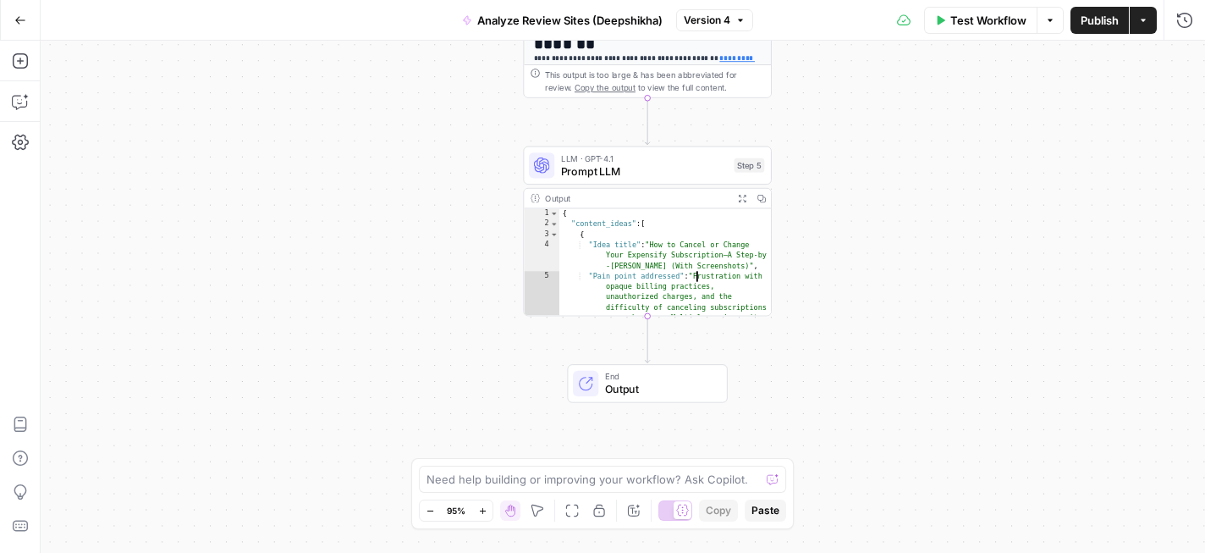
click at [703, 274] on div "{ "content_ideas" : [ { "Idea title" : "How to Cancel or Change Your Expensify …" at bounding box center [665, 309] width 212 height 202
click at [745, 163] on div "Step 5" at bounding box center [749, 165] width 30 height 14
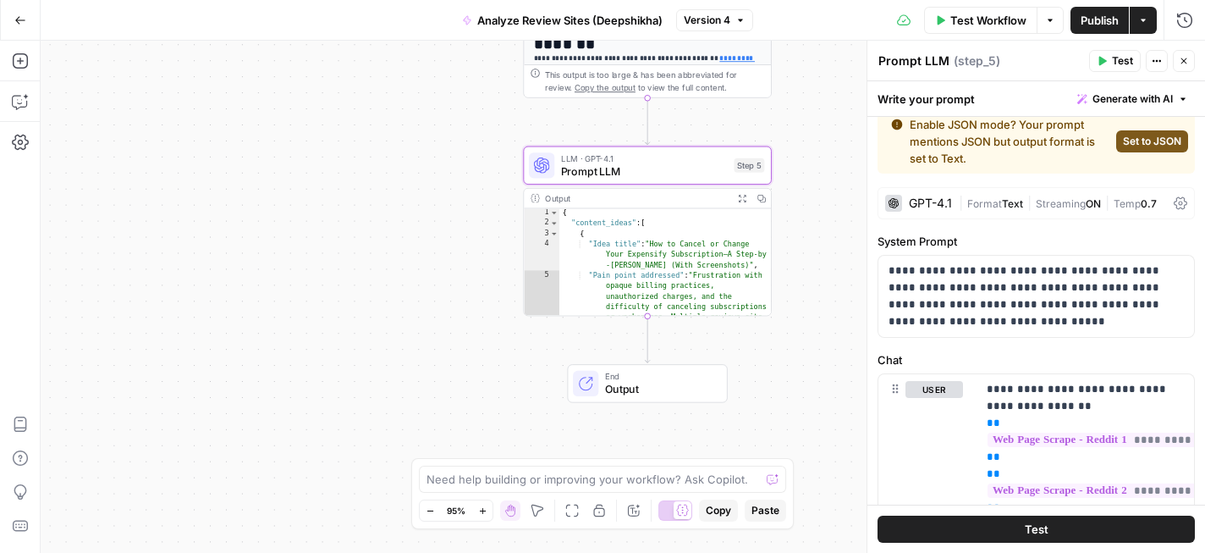
scroll to position [0, 0]
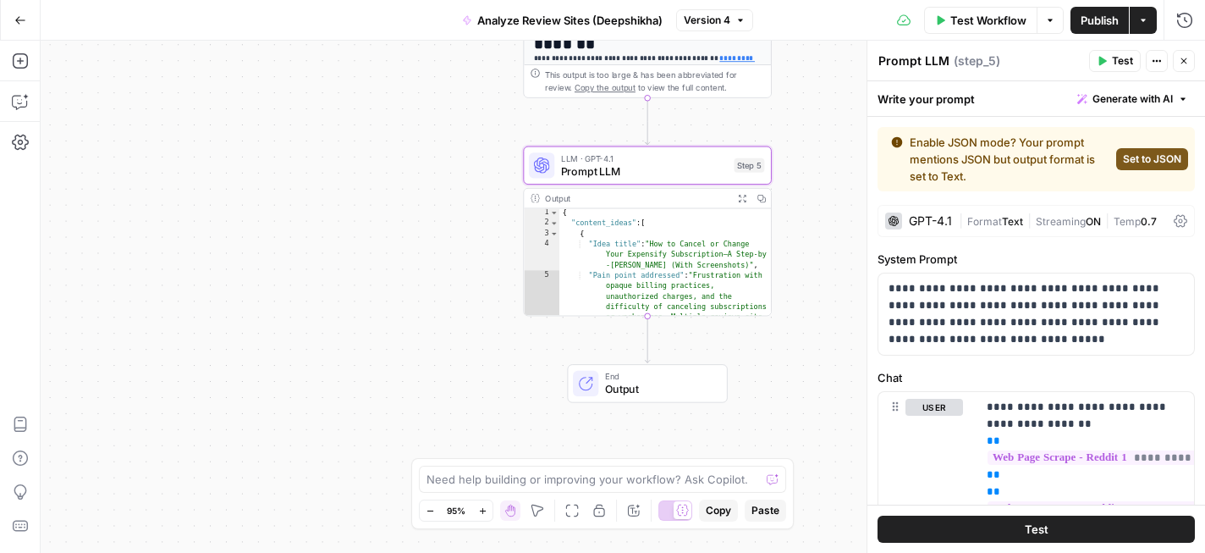
click at [1148, 153] on span "Set to JSON" at bounding box center [1152, 158] width 58 height 15
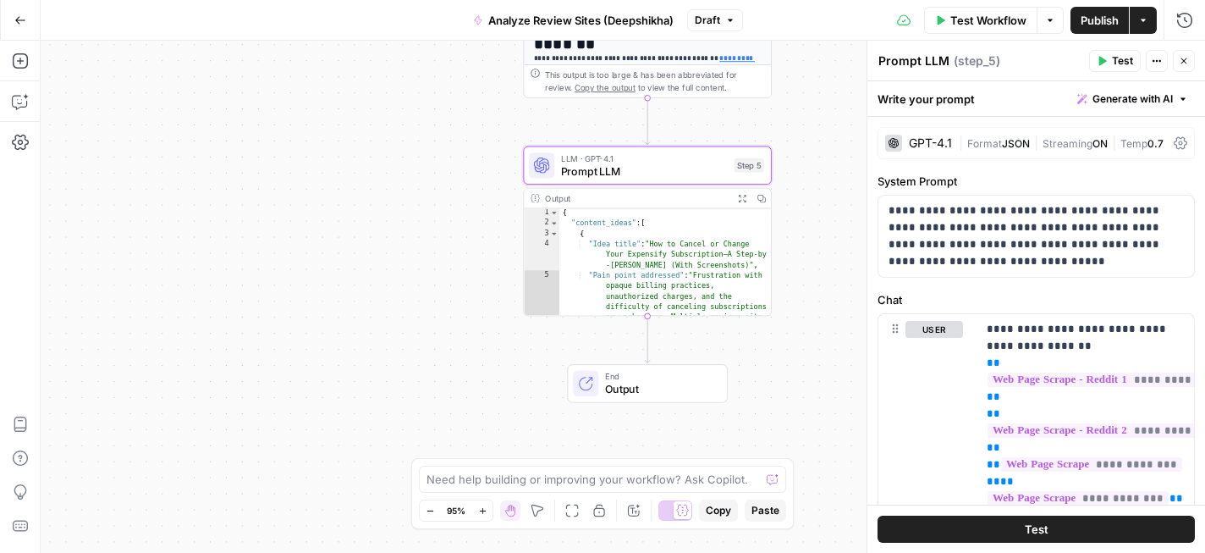
click at [1097, 19] on span "Publish" at bounding box center [1100, 20] width 38 height 17
click at [832, 65] on div "**********" at bounding box center [623, 297] width 1164 height 512
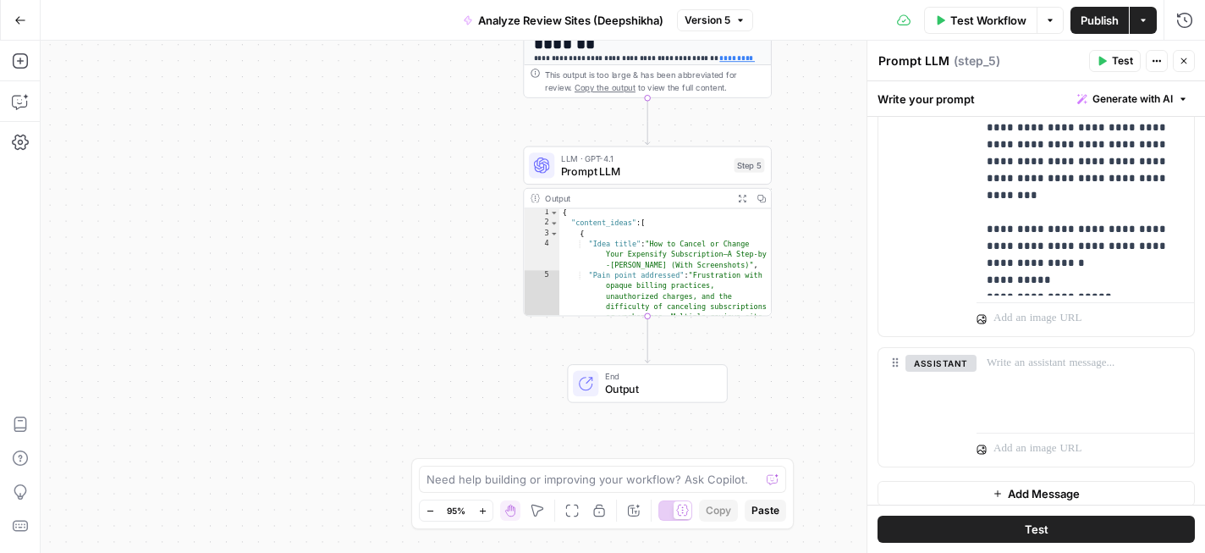
scroll to position [603, 0]
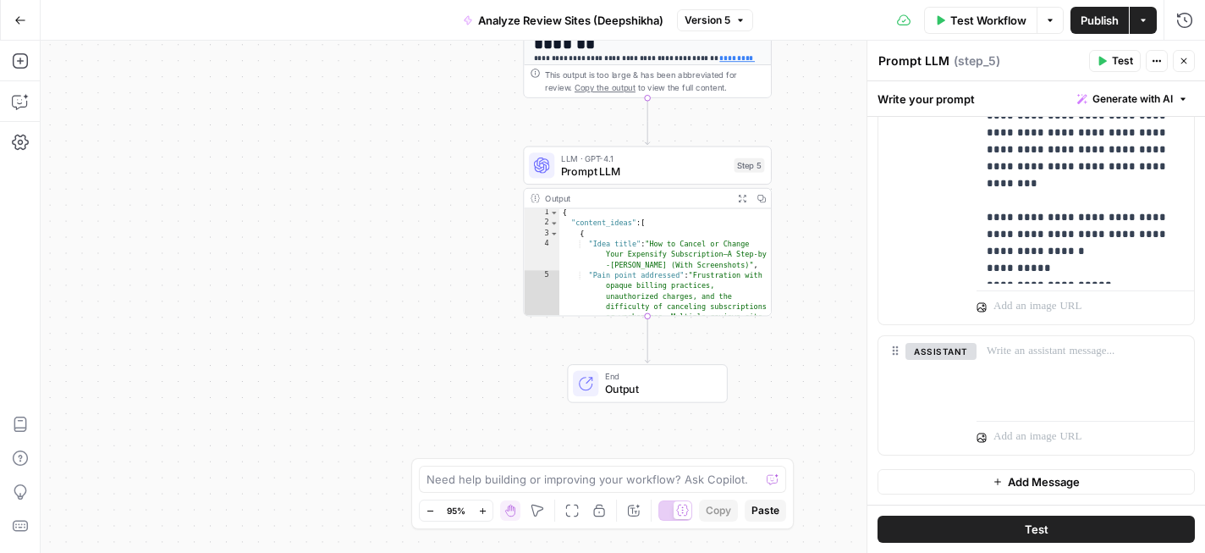
type textarea "**********"
click at [663, 272] on div "{ "content_ideas" : [ { "Idea title" : "How to Cancel or Change Your Expensify …" at bounding box center [665, 309] width 212 height 202
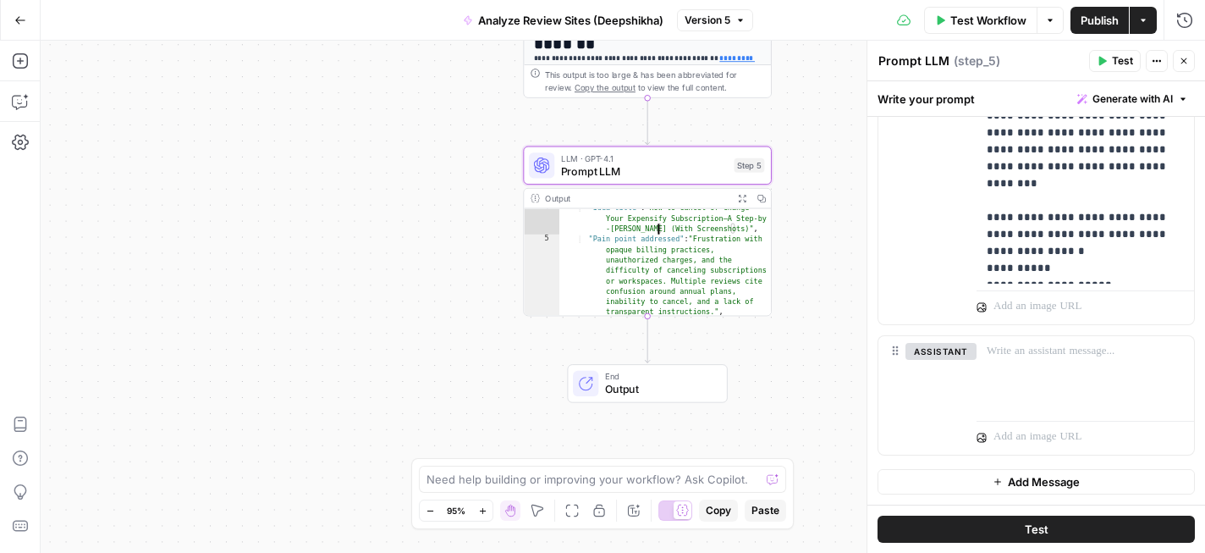
scroll to position [39, 0]
click at [1186, 64] on icon "button" at bounding box center [1184, 61] width 10 height 10
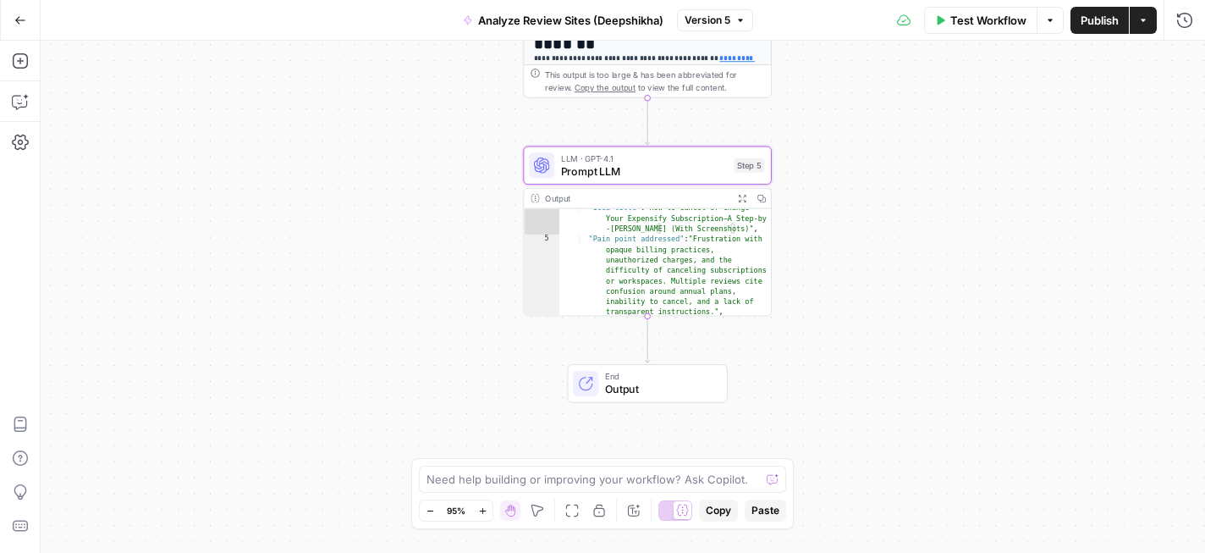
click at [617, 160] on span "LLM · GPT-4.1" at bounding box center [644, 157] width 167 height 13
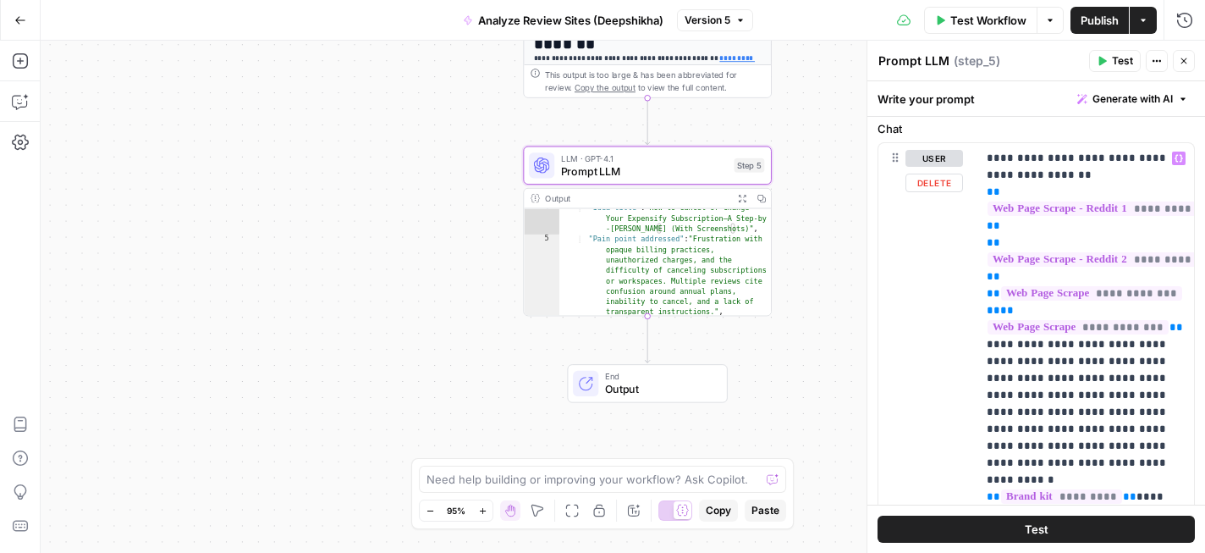
scroll to position [0, 0]
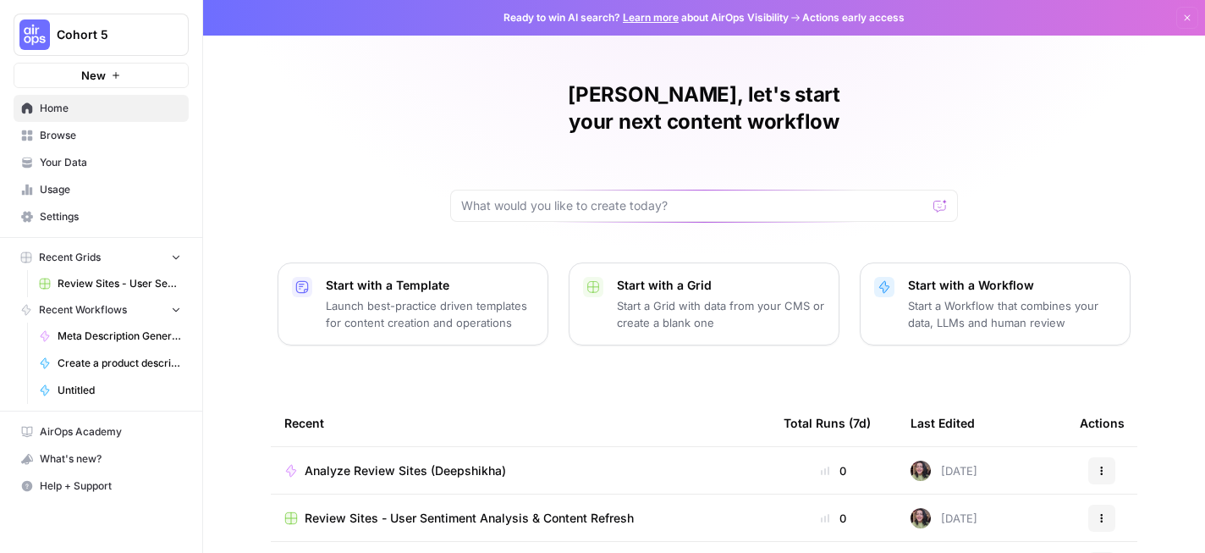
click at [93, 163] on span "Your Data" at bounding box center [110, 162] width 141 height 15
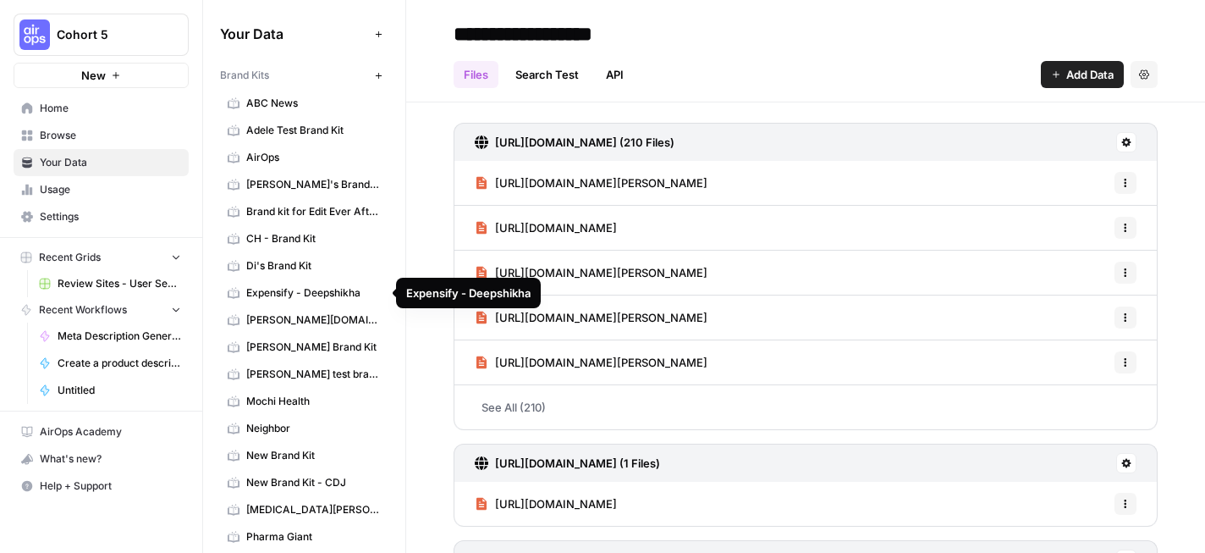
click at [304, 291] on span "Expensify - Deepshikha" at bounding box center [313, 292] width 135 height 15
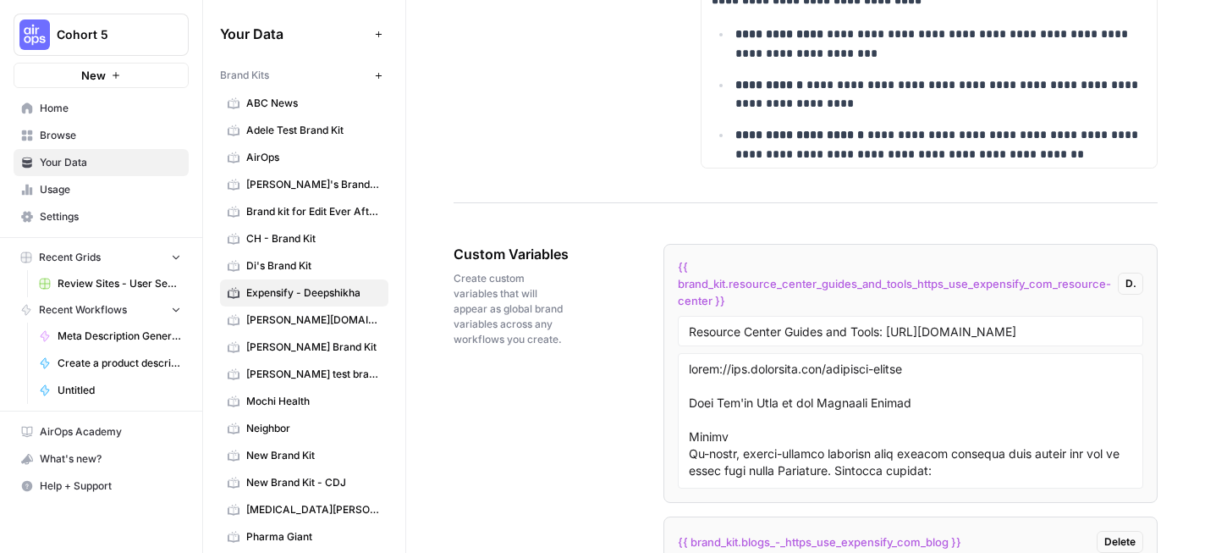
scroll to position [3214, 0]
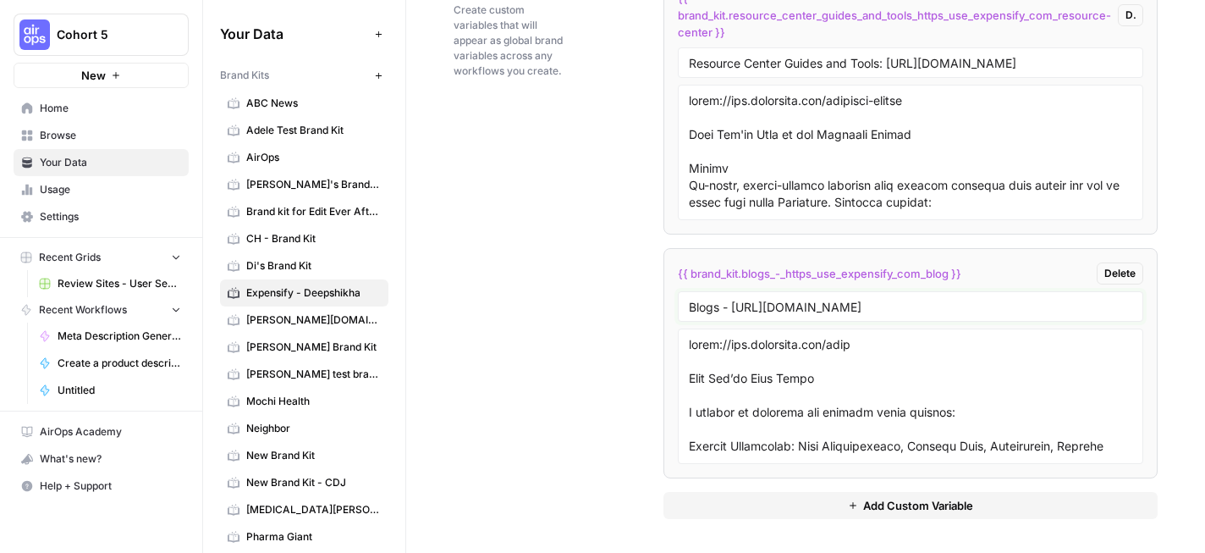
click at [733, 308] on input "Blogs - https://use.expensify.com/blog" at bounding box center [910, 306] width 443 height 15
drag, startPoint x: 733, startPoint y: 308, endPoint x: 948, endPoint y: 320, distance: 215.3
click at [948, 320] on div "Blogs - https://use.expensify.com/blog" at bounding box center [910, 306] width 465 height 30
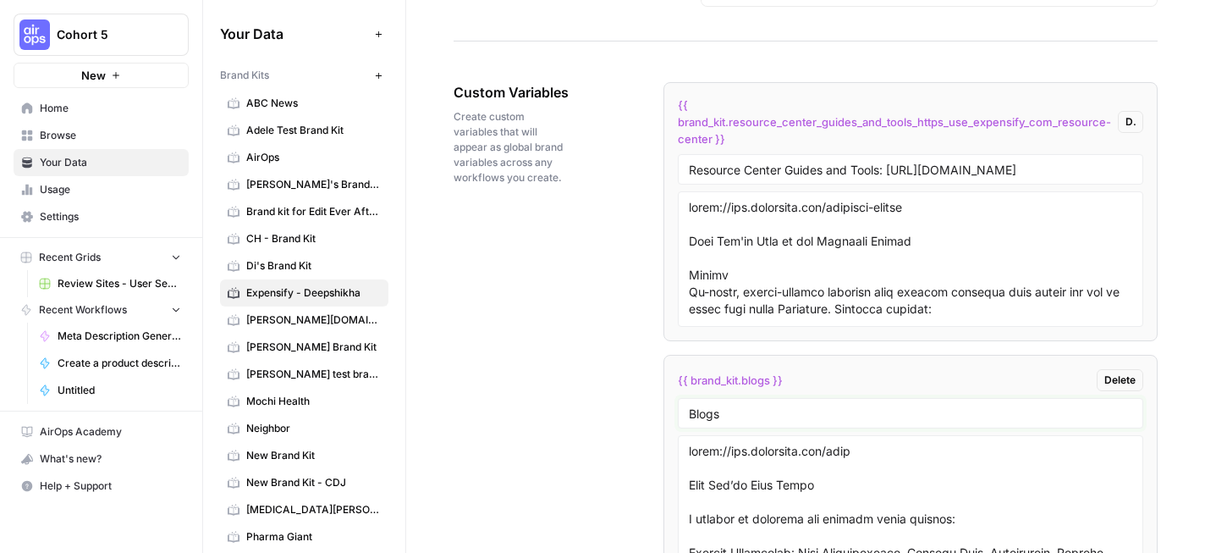
scroll to position [3106, 0]
type input "Blogs"
click at [887, 175] on input "Resource Center Guides and Tools: https://use.expensify.com/resource-center" at bounding box center [910, 170] width 443 height 15
drag, startPoint x: 887, startPoint y: 175, endPoint x: 1210, endPoint y: 171, distance: 323.3
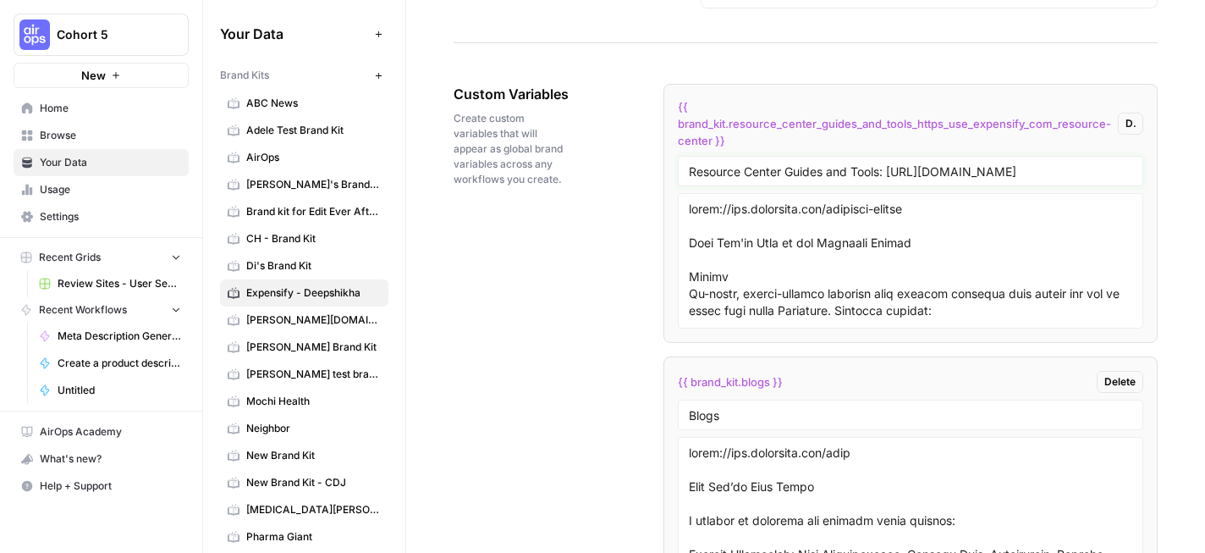
click at [1204, 171] on html "**********" at bounding box center [602, 276] width 1205 height 553
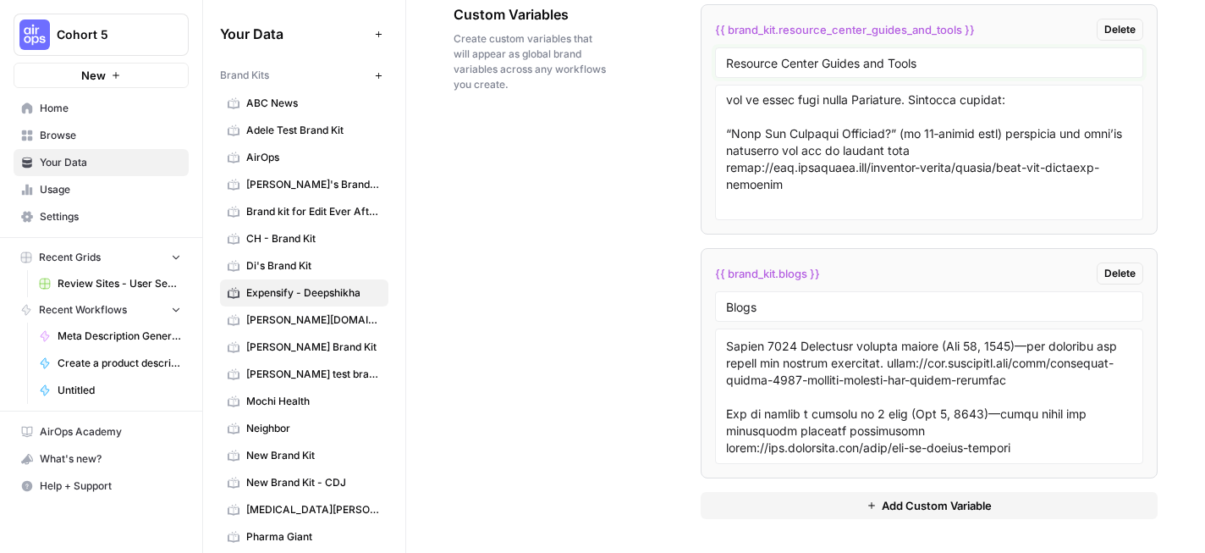
scroll to position [113, 0]
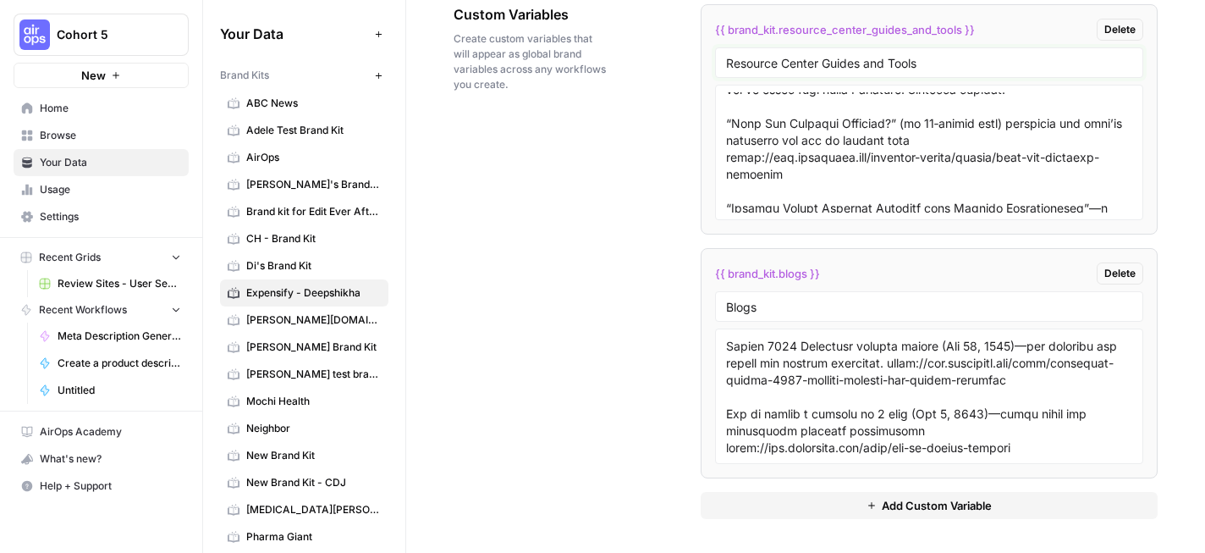
type input "Resource Center Guides and Tools"
click at [731, 122] on textarea at bounding box center [929, 152] width 406 height 120
click at [907, 121] on textarea "To enrich screen reader interactions, please activate Accessibility in Grammarl…" at bounding box center [929, 152] width 406 height 120
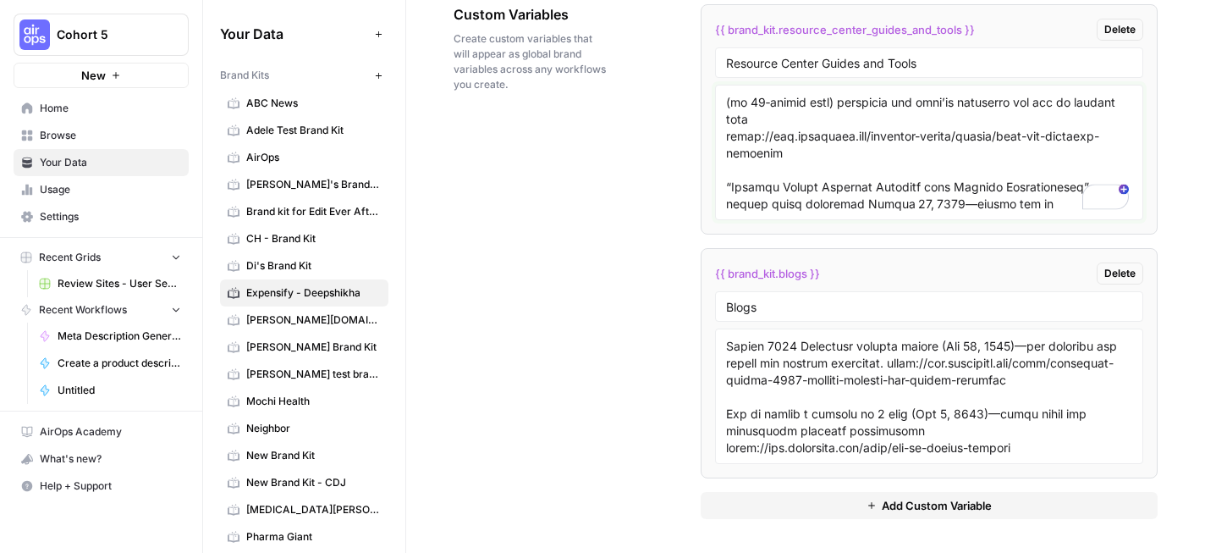
scroll to position [0, 0]
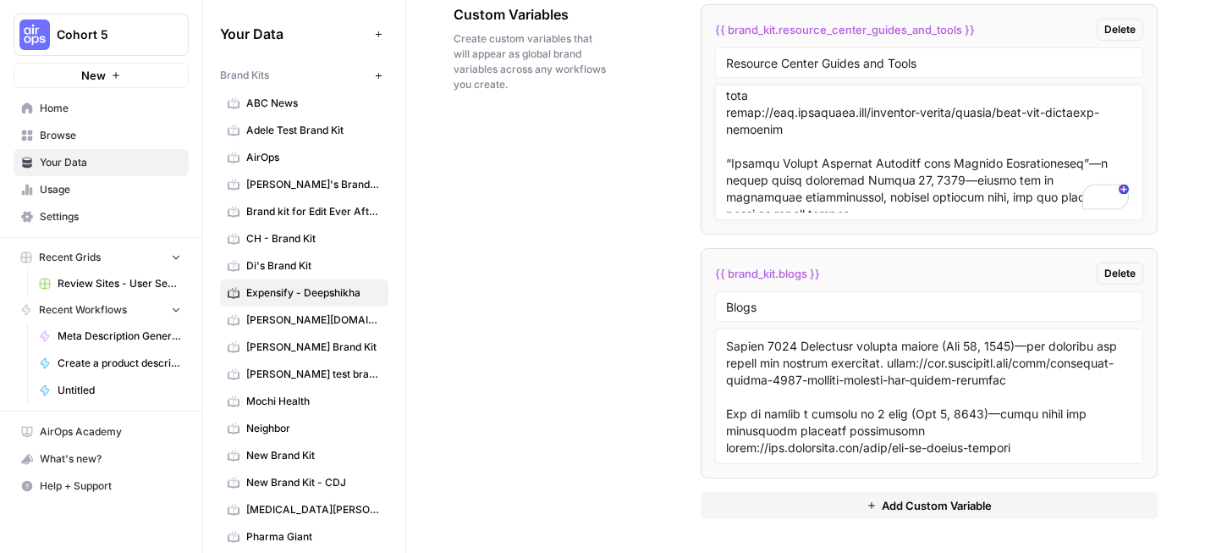
click at [734, 165] on textarea "To enrich screen reader interactions, please activate Accessibility in Grammarl…" at bounding box center [929, 152] width 406 height 120
click at [1114, 160] on textarea "To enrich screen reader interactions, please activate Accessibility in Grammarl…" at bounding box center [929, 152] width 406 height 120
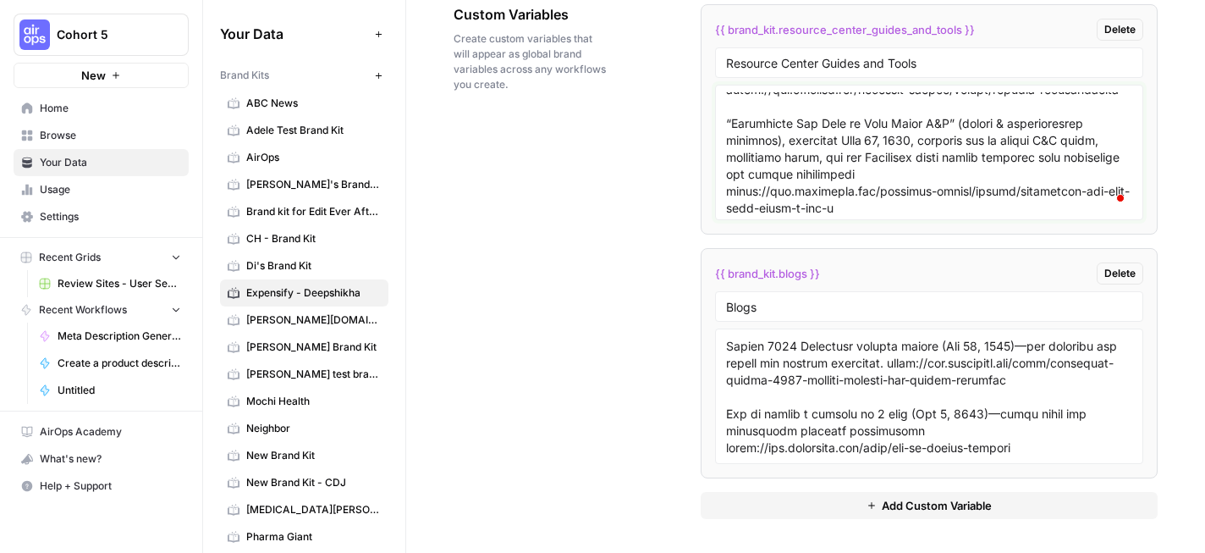
click at [734, 146] on textarea "To enrich screen reader interactions, please activate Accessibility in Grammarl…" at bounding box center [929, 152] width 406 height 120
click at [969, 132] on textarea "To enrich screen reader interactions, please activate Accessibility in Grammarl…" at bounding box center [929, 152] width 406 height 120
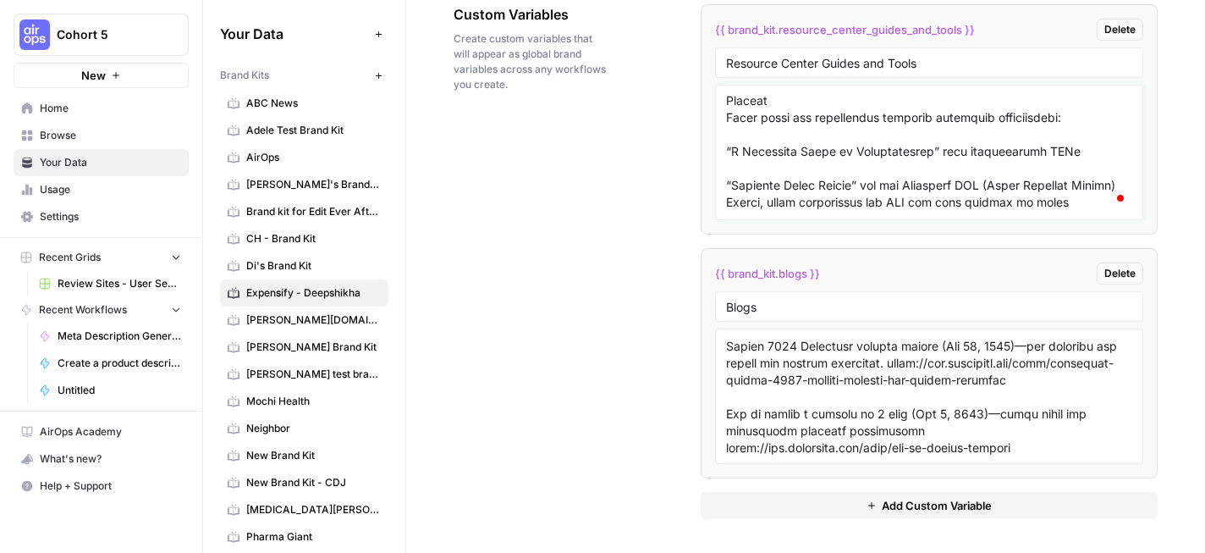
click at [732, 147] on textarea "To enrich screen reader interactions, please activate Accessibility in Grammarl…" at bounding box center [929, 152] width 406 height 120
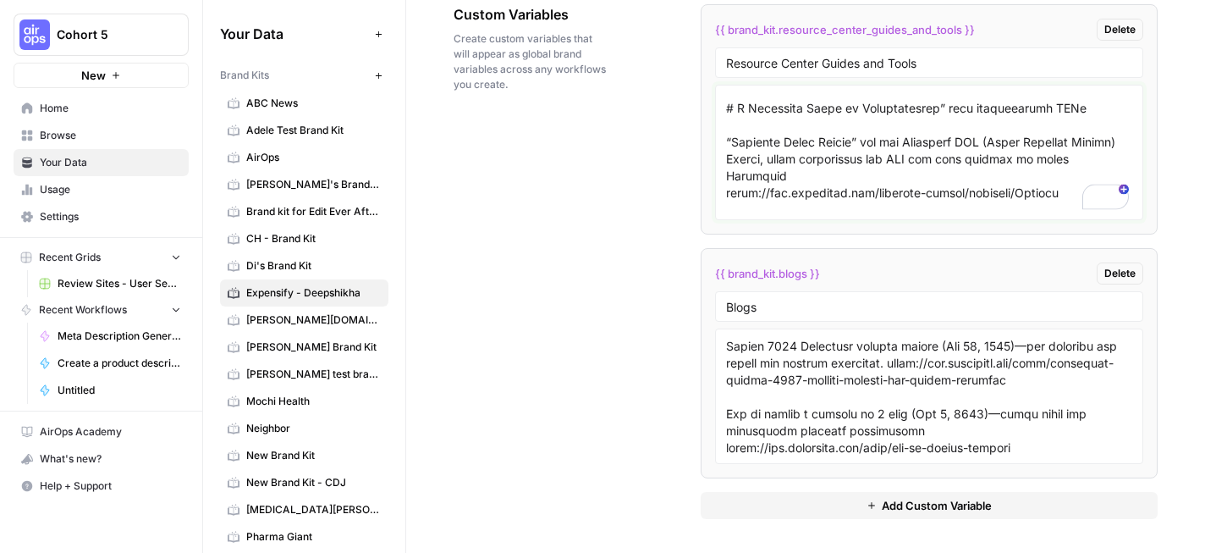
click at [936, 108] on textarea "To enrich screen reader interactions, please activate Accessibility in Grammarl…" at bounding box center [929, 152] width 406 height 120
click at [1087, 105] on textarea "To enrich screen reader interactions, please activate Accessibility in Grammarl…" at bounding box center [929, 152] width 406 height 120
click at [735, 142] on textarea "To enrich screen reader interactions, please activate Accessibility in Grammarl…" at bounding box center [929, 152] width 406 height 120
click at [875, 134] on textarea "To enrich screen reader interactions, please activate Accessibility in Grammarl…" at bounding box center [929, 152] width 406 height 120
click at [772, 158] on textarea "To enrich screen reader interactions, please activate Accessibility in Grammarl…" at bounding box center [929, 152] width 406 height 120
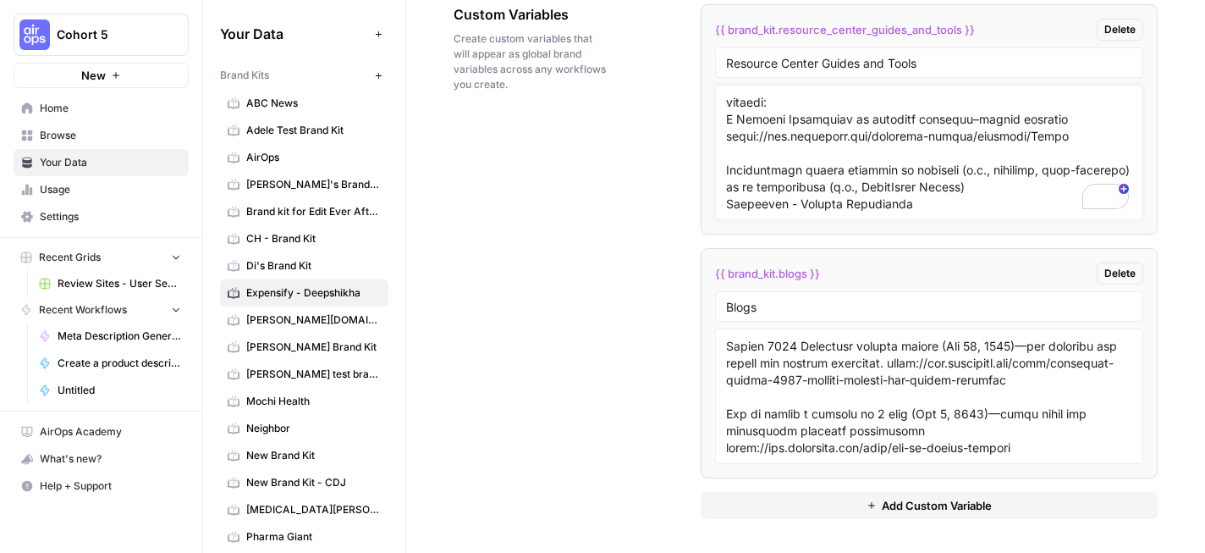
type textarea "https://use.expensify.com/resource-center What You'll Find in the Resource Cent…"
click at [728, 418] on textarea at bounding box center [929, 396] width 406 height 120
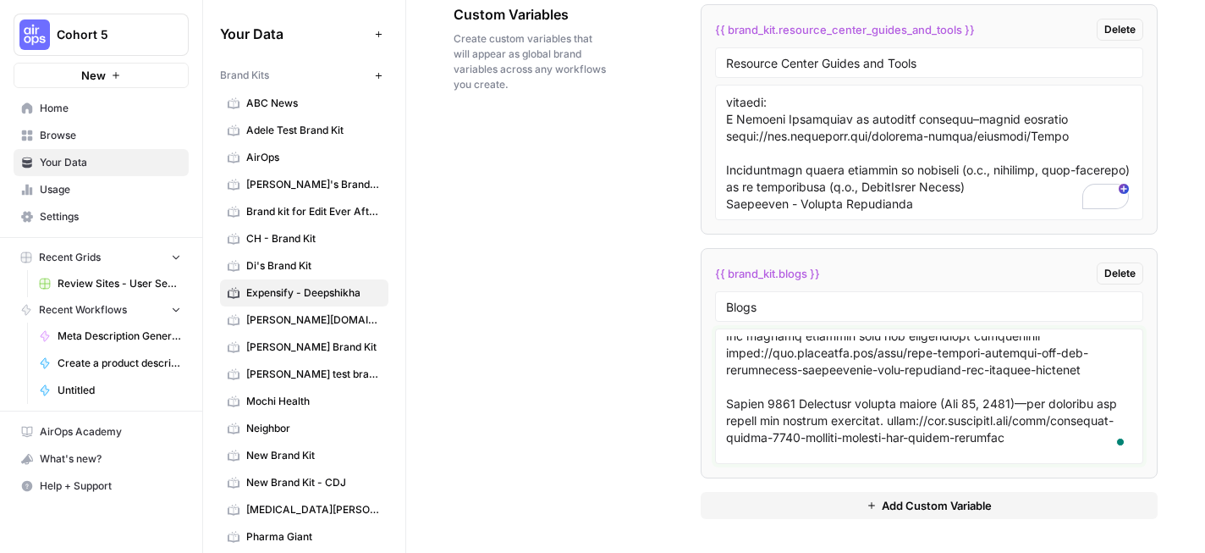
click at [728, 403] on textarea "To enrich screen reader interactions, please activate Accessibility in Grammarl…" at bounding box center [929, 396] width 406 height 120
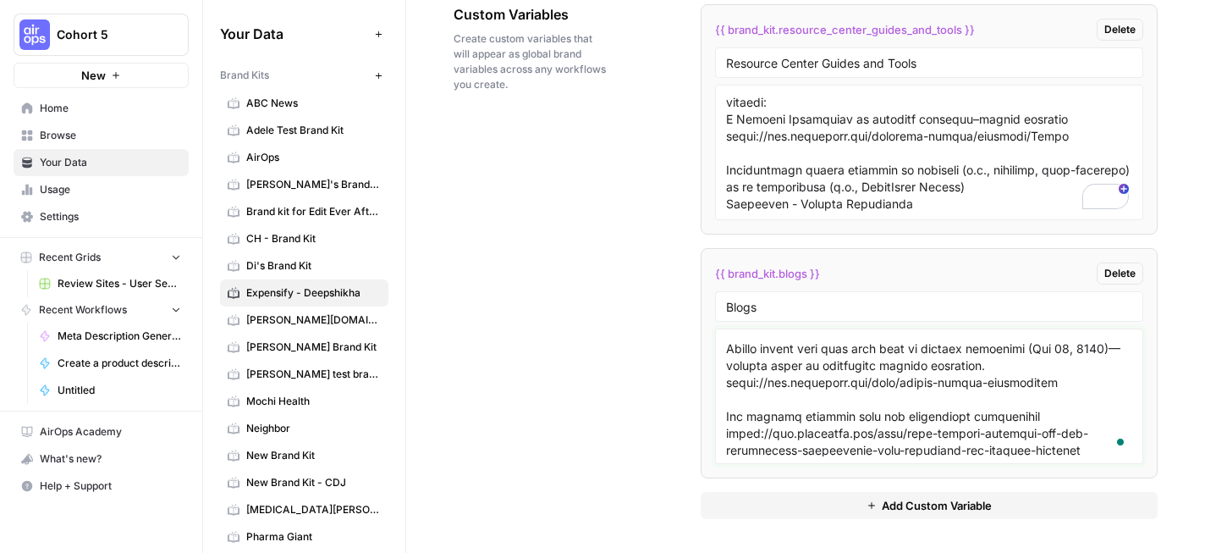
click at [728, 410] on textarea "To enrich screen reader interactions, please activate Accessibility in Grammarl…" at bounding box center [929, 396] width 406 height 120
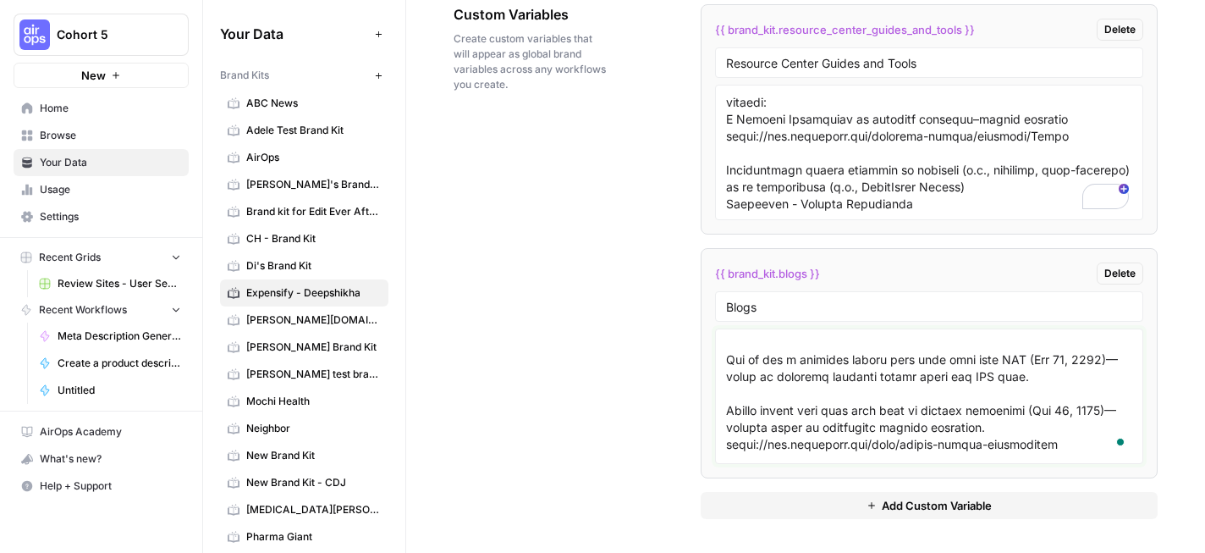
click at [730, 410] on textarea "To enrich screen reader interactions, please activate Accessibility in Grammarl…" at bounding box center [929, 396] width 406 height 120
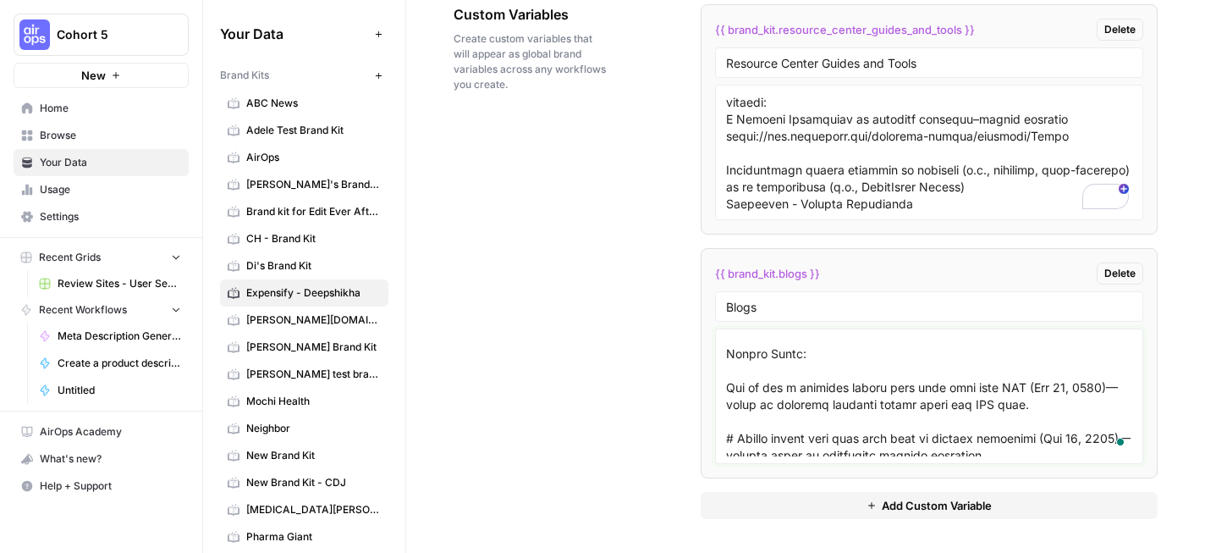
click at [729, 388] on textarea "To enrich screen reader interactions, please activate Accessibility in Grammarl…" at bounding box center [929, 396] width 406 height 120
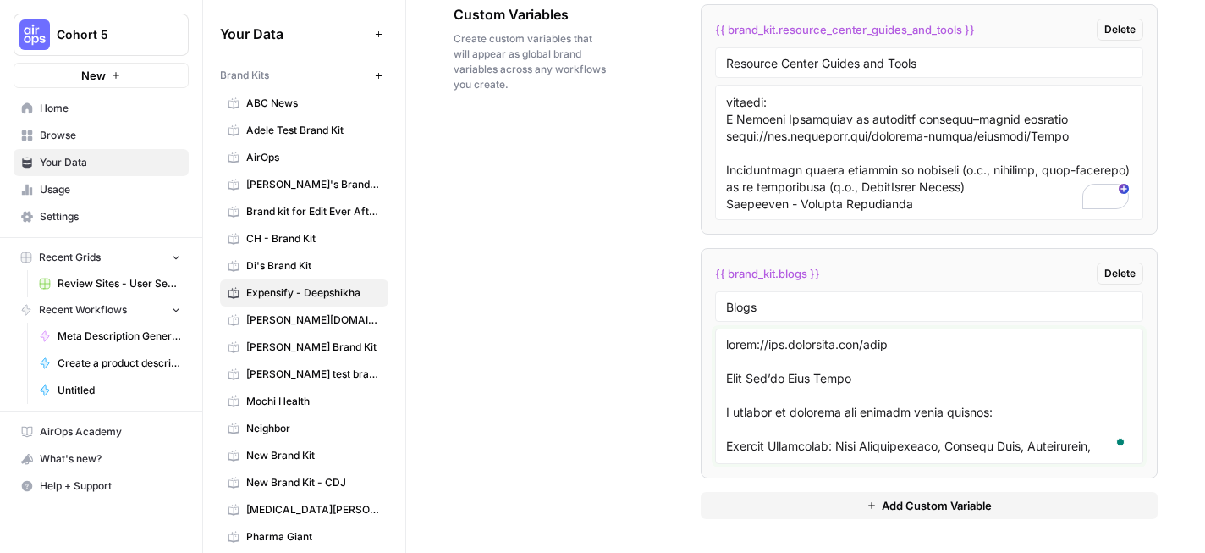
type textarea "https://use.expensify.com/blog What You’ll Find There A variety of sections and…"
click at [102, 138] on span "Browse" at bounding box center [110, 135] width 141 height 15
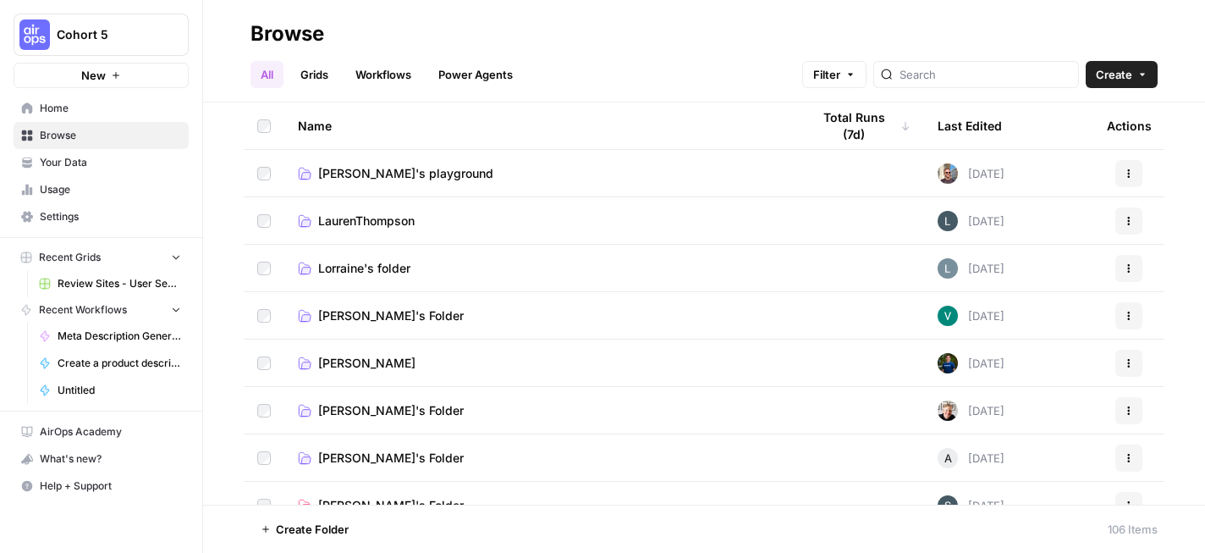
click at [325, 71] on link "Grids" at bounding box center [314, 74] width 48 height 27
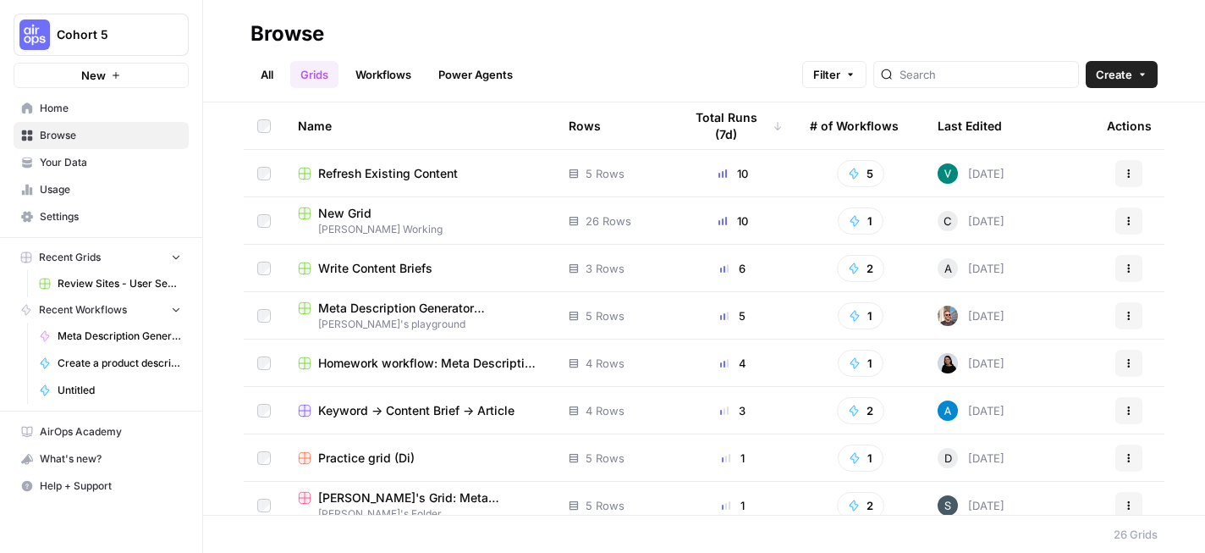
click at [443, 414] on span "Keyword -> Content Brief -> Article" at bounding box center [416, 410] width 196 height 17
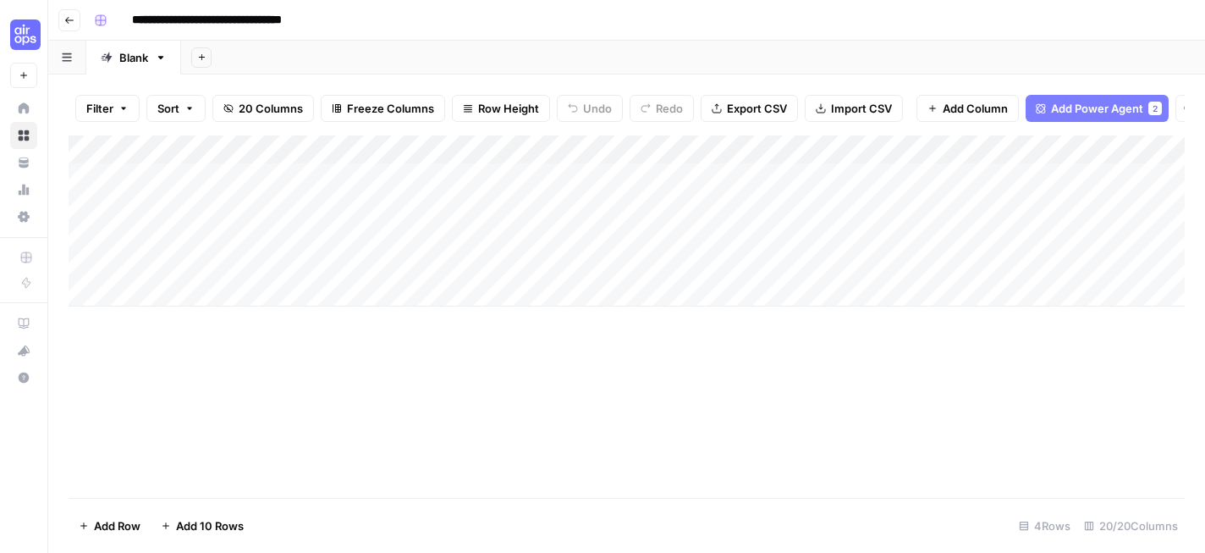
click at [61, 22] on button "Go back" at bounding box center [69, 20] width 22 height 22
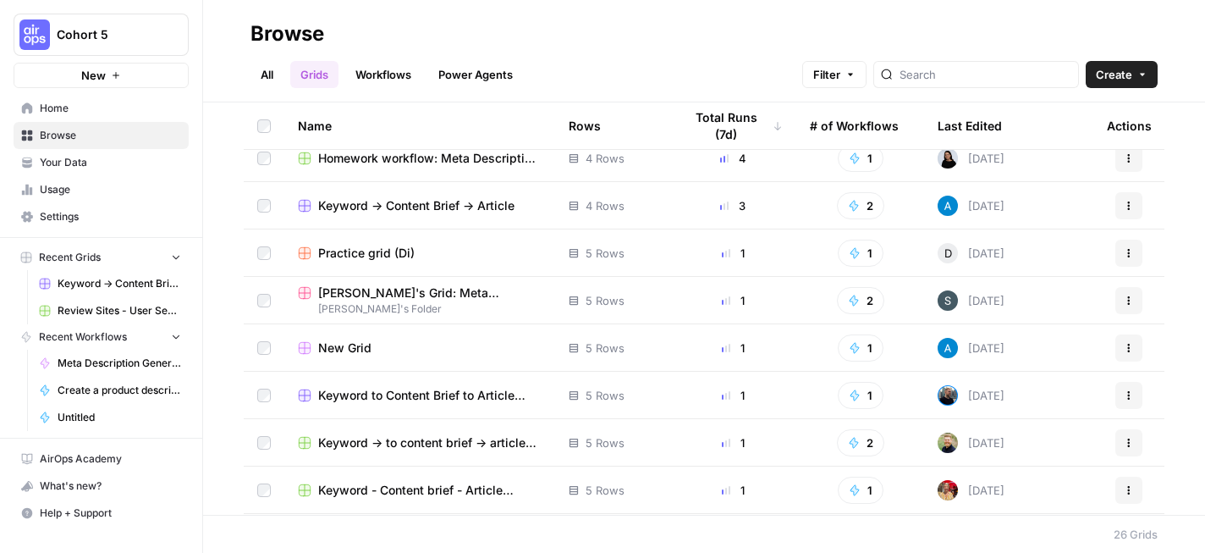
scroll to position [204, 0]
click at [1137, 210] on button "Actions" at bounding box center [1128, 206] width 27 height 27
click at [1011, 244] on span "Duplicate" at bounding box center [1053, 246] width 135 height 17
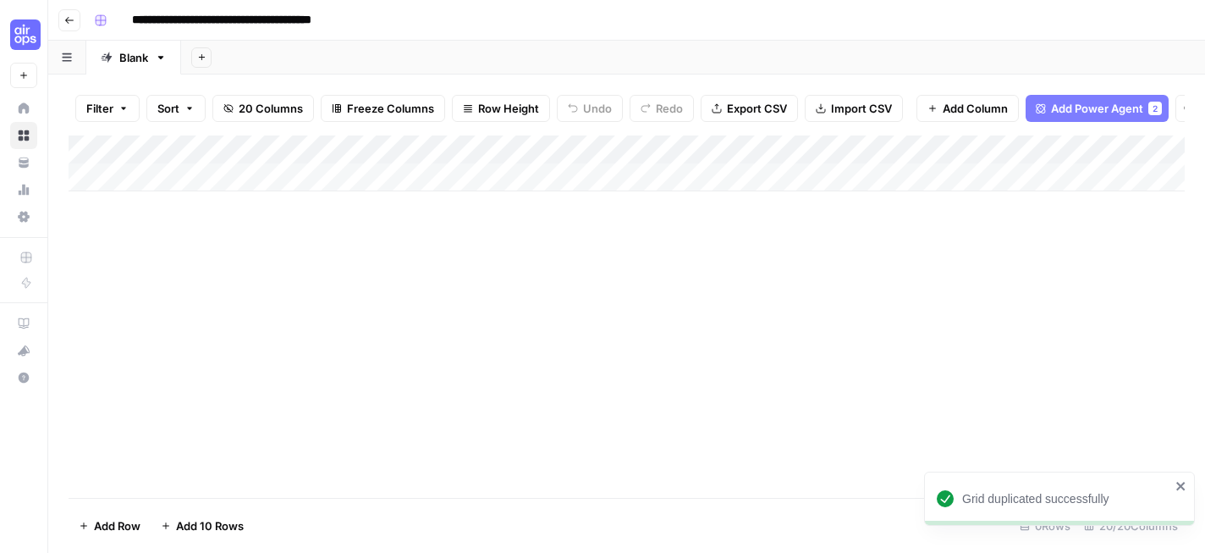
click at [343, 18] on input "**********" at bounding box center [252, 20] width 256 height 27
click at [355, 16] on input "**********" at bounding box center [252, 20] width 256 height 27
drag, startPoint x: 334, startPoint y: 21, endPoint x: 415, endPoint y: 21, distance: 80.4
click at [415, 21] on input "**********" at bounding box center [271, 20] width 294 height 27
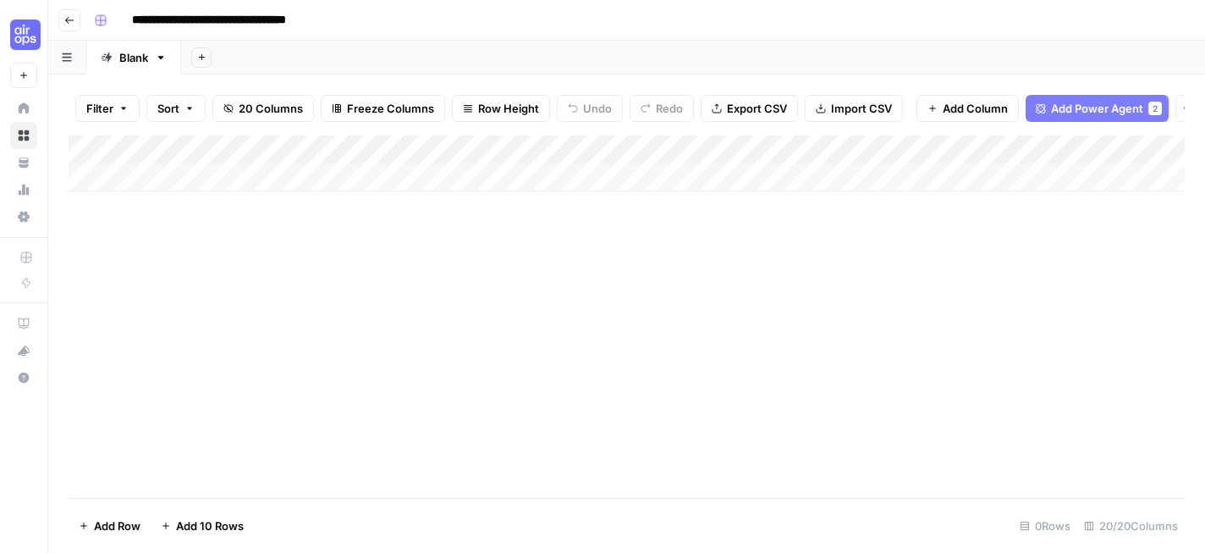
click at [131, 21] on input "**********" at bounding box center [232, 20] width 217 height 27
paste input "**********"
click at [467, 24] on div "**********" at bounding box center [637, 20] width 1101 height 27
type input "**********"
click at [438, 333] on div "Add Column" at bounding box center [627, 316] width 1116 height 362
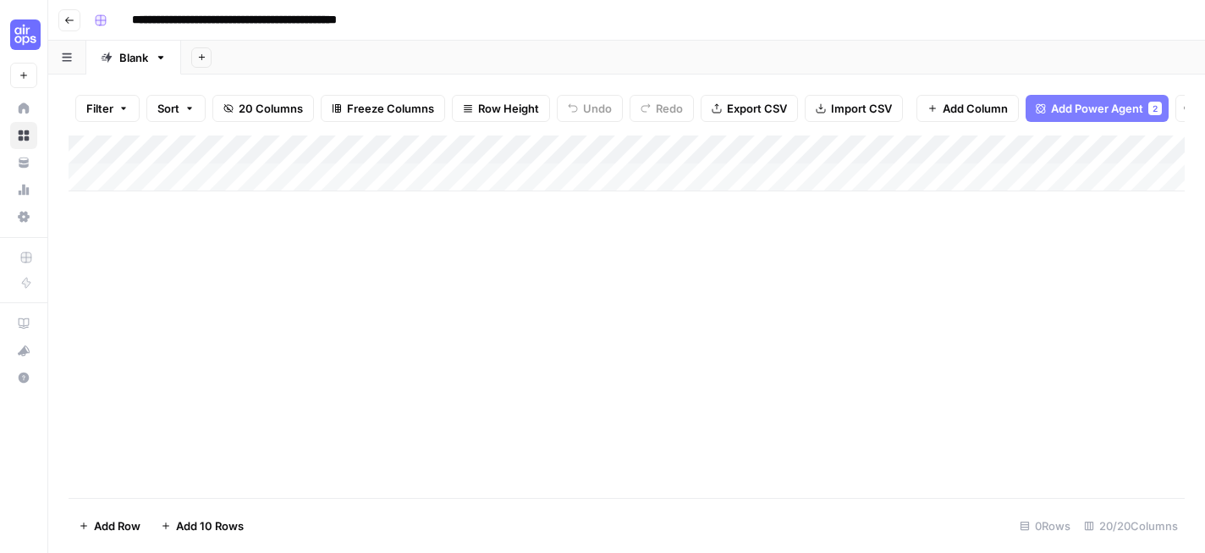
click at [597, 148] on div "Add Column" at bounding box center [627, 163] width 1116 height 56
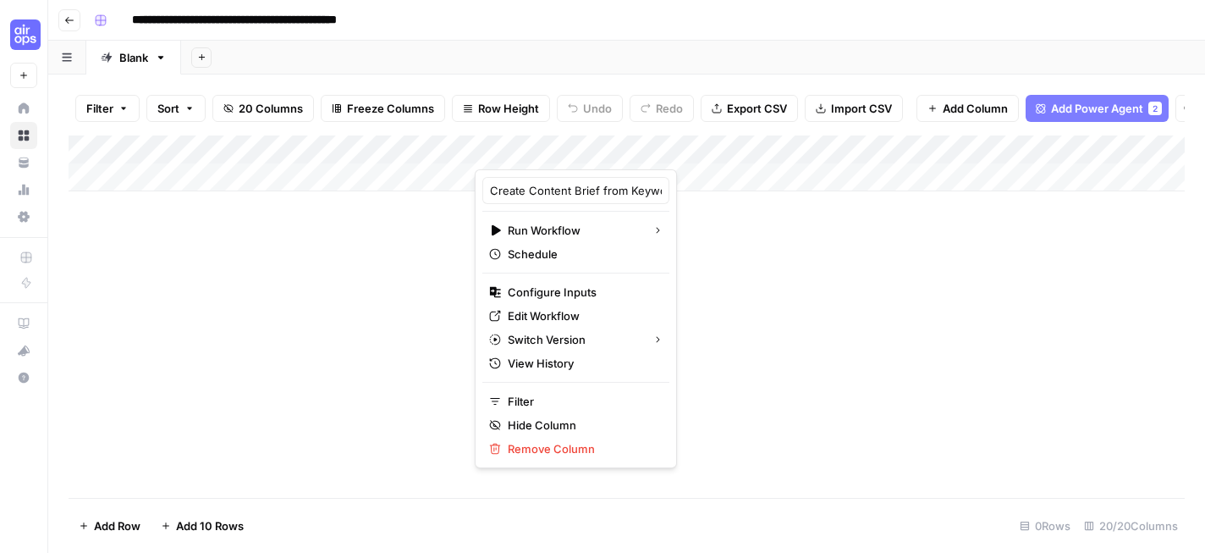
click at [735, 242] on div "Add Column" at bounding box center [627, 316] width 1116 height 362
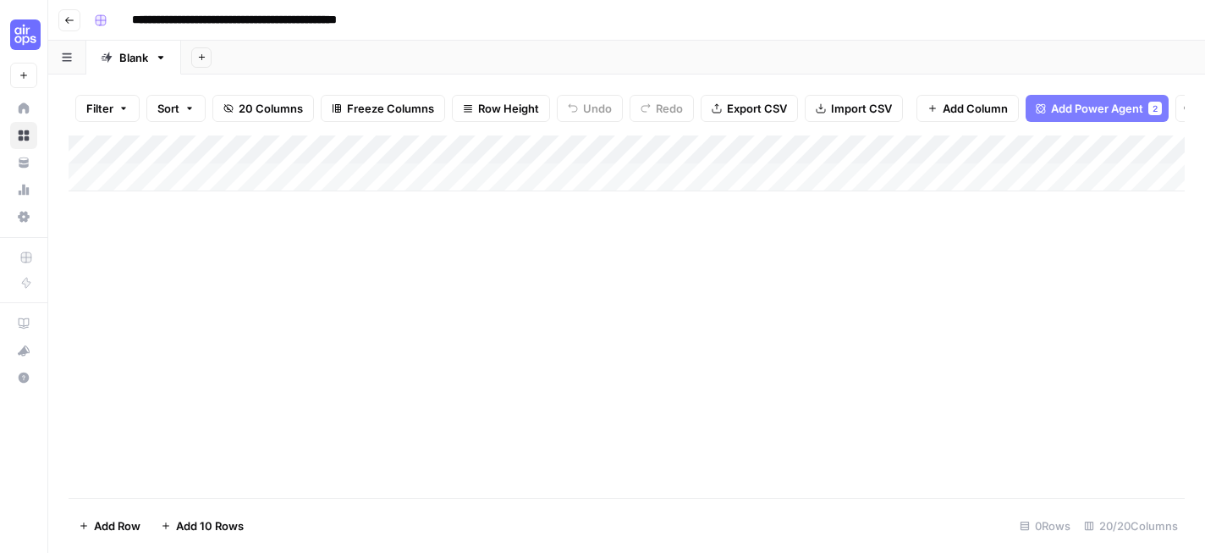
click at [69, 26] on button "Go back" at bounding box center [69, 20] width 22 height 22
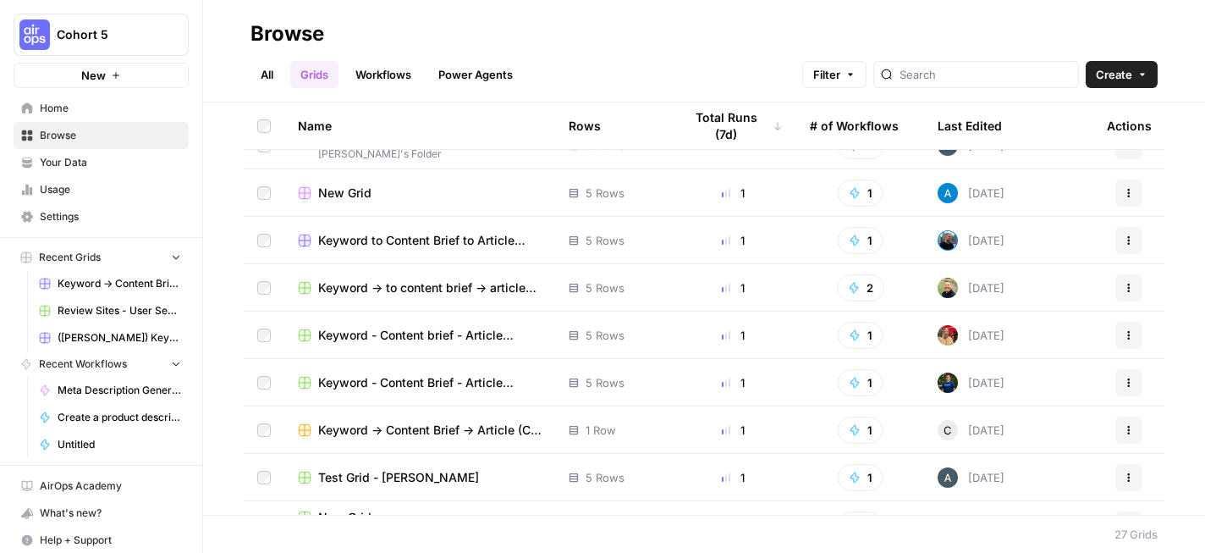
scroll to position [366, 0]
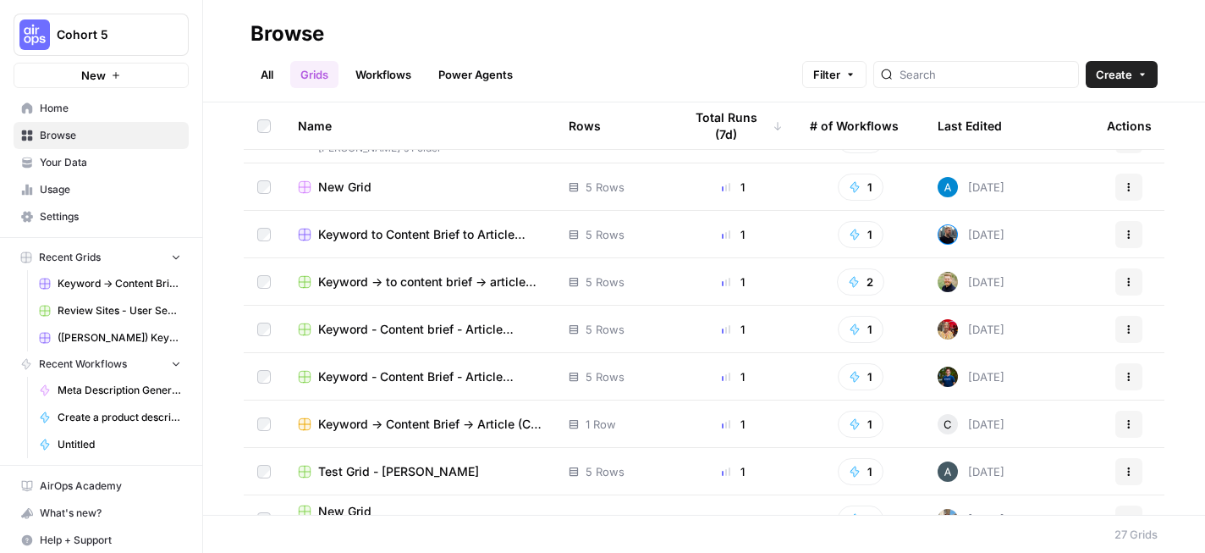
click at [385, 67] on link "Workflows" at bounding box center [383, 74] width 76 height 27
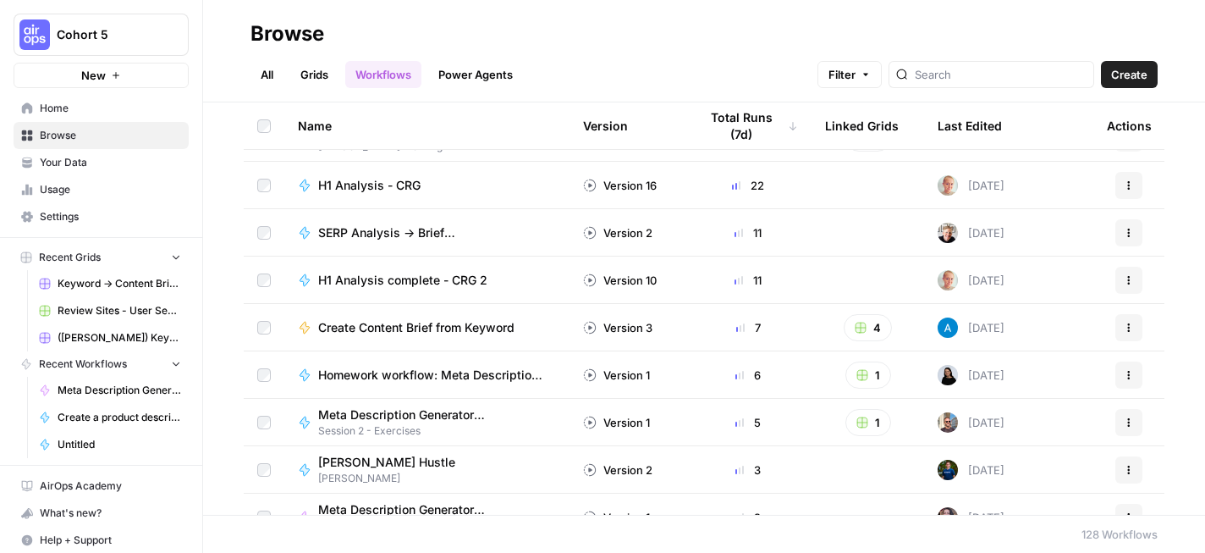
scroll to position [37, 0]
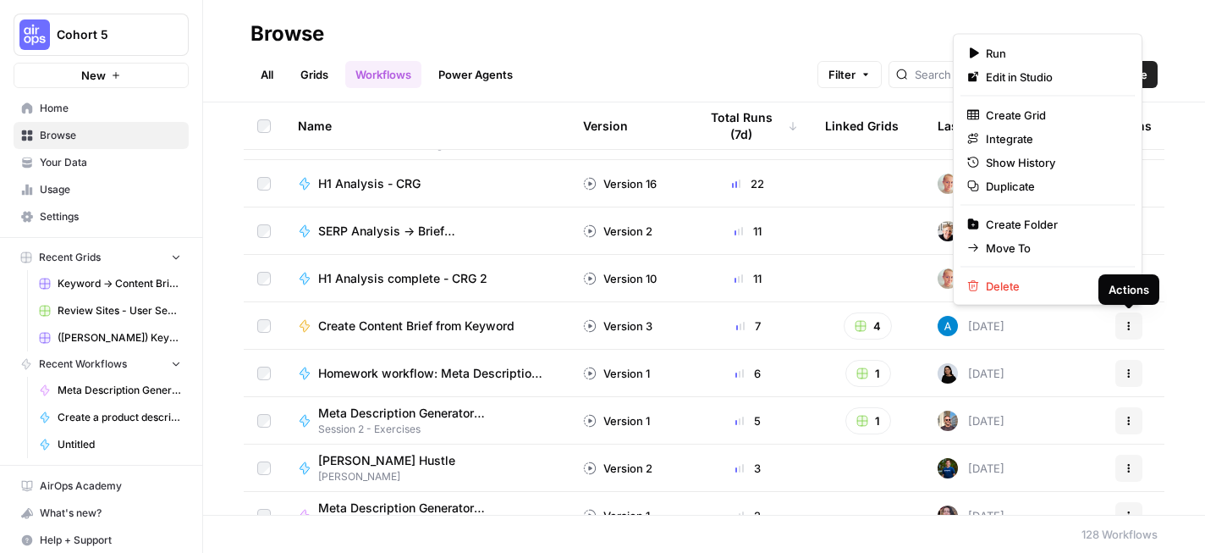
click at [1130, 330] on icon "button" at bounding box center [1129, 326] width 10 height 10
click at [1032, 184] on span "Duplicate" at bounding box center [1053, 186] width 135 height 17
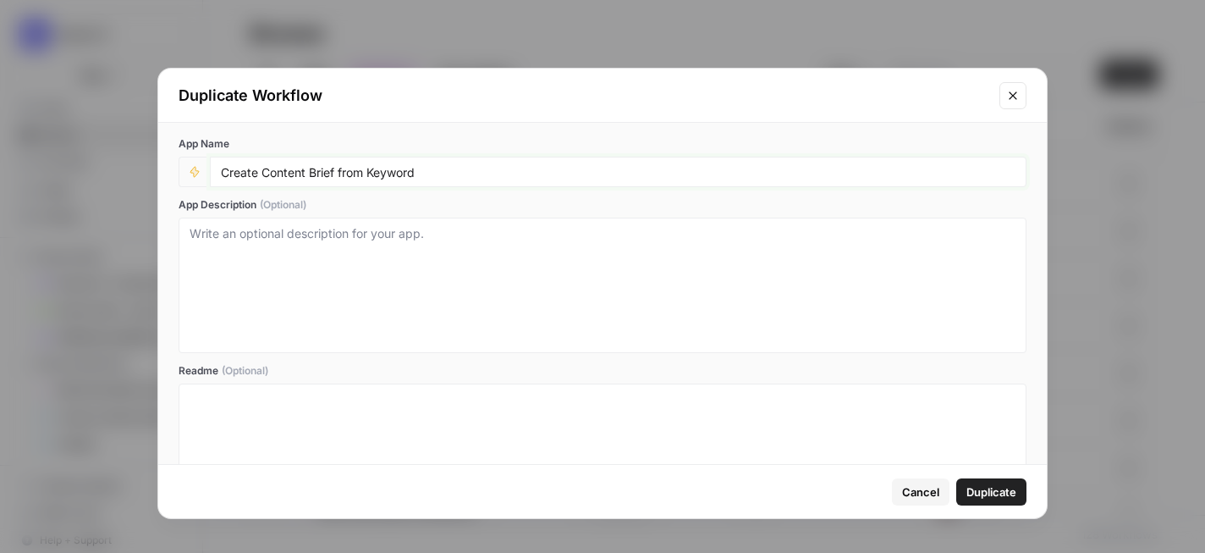
click at [221, 168] on input "Create Content Brief from Keyword" at bounding box center [618, 171] width 795 height 15
paste input "(Deepshikha)"
type input "(Deepshikha) Create Content Brief from Keyword"
click at [991, 493] on span "Duplicate" at bounding box center [991, 491] width 50 height 17
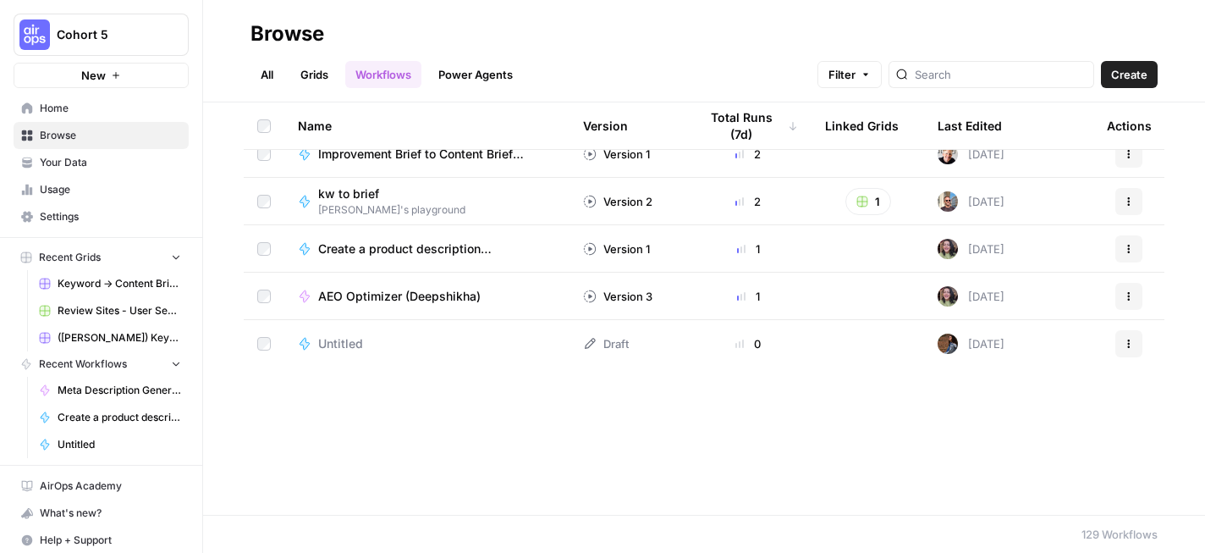
scroll to position [0, 0]
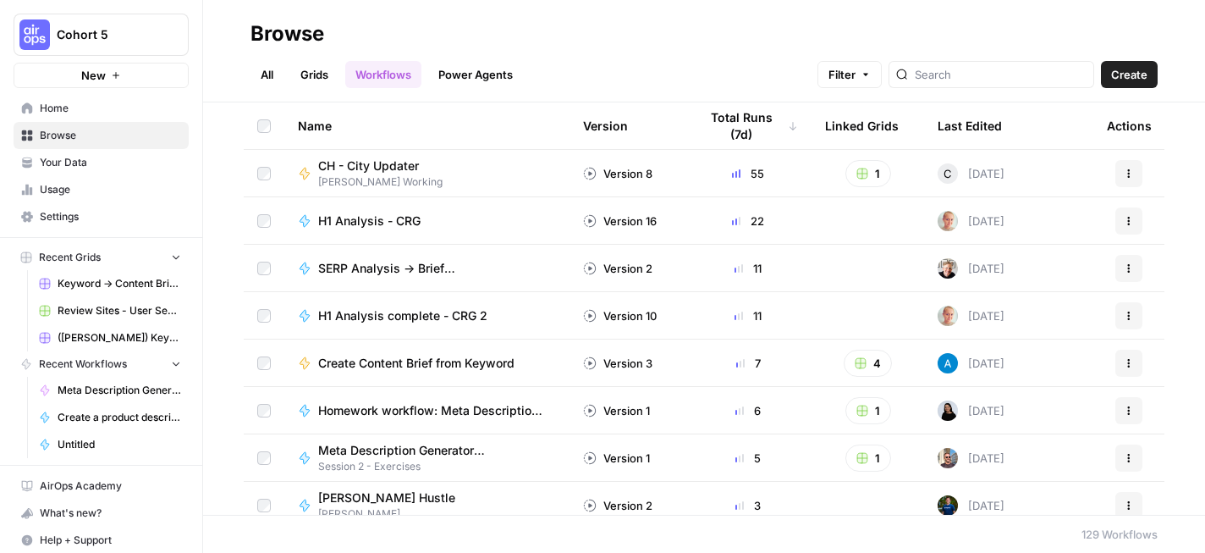
click at [72, 140] on span "Browse" at bounding box center [110, 135] width 141 height 15
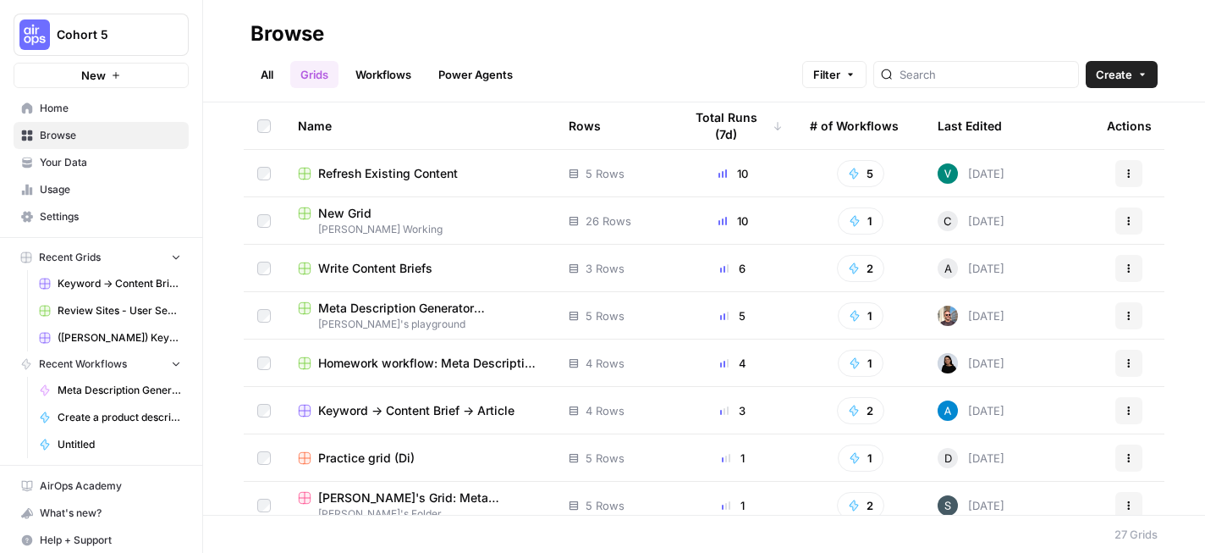
click at [316, 71] on link "Grids" at bounding box center [314, 74] width 48 height 27
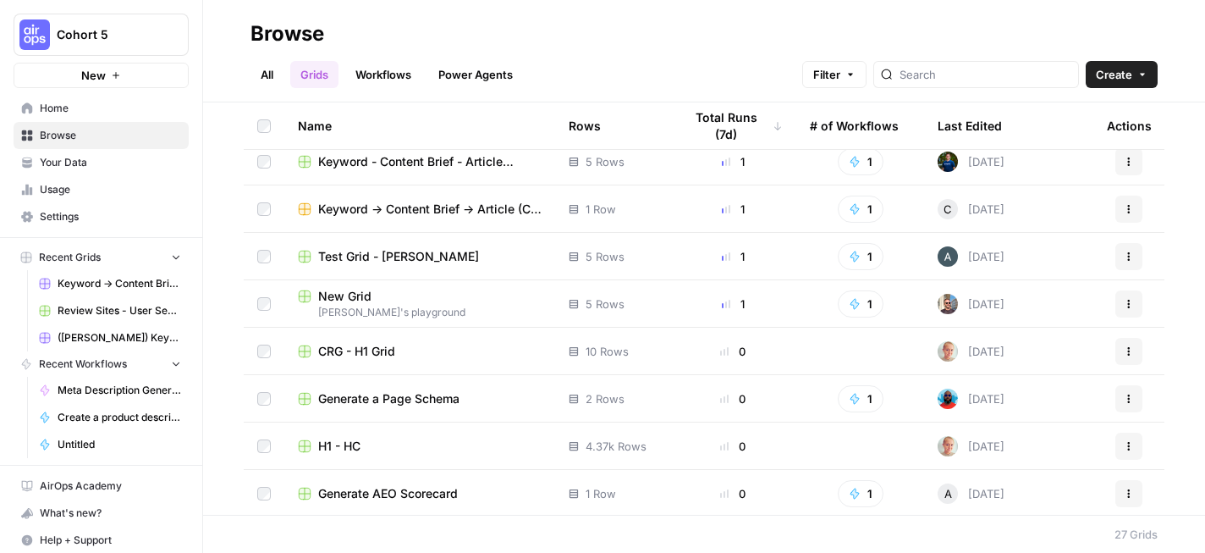
scroll to position [915, 0]
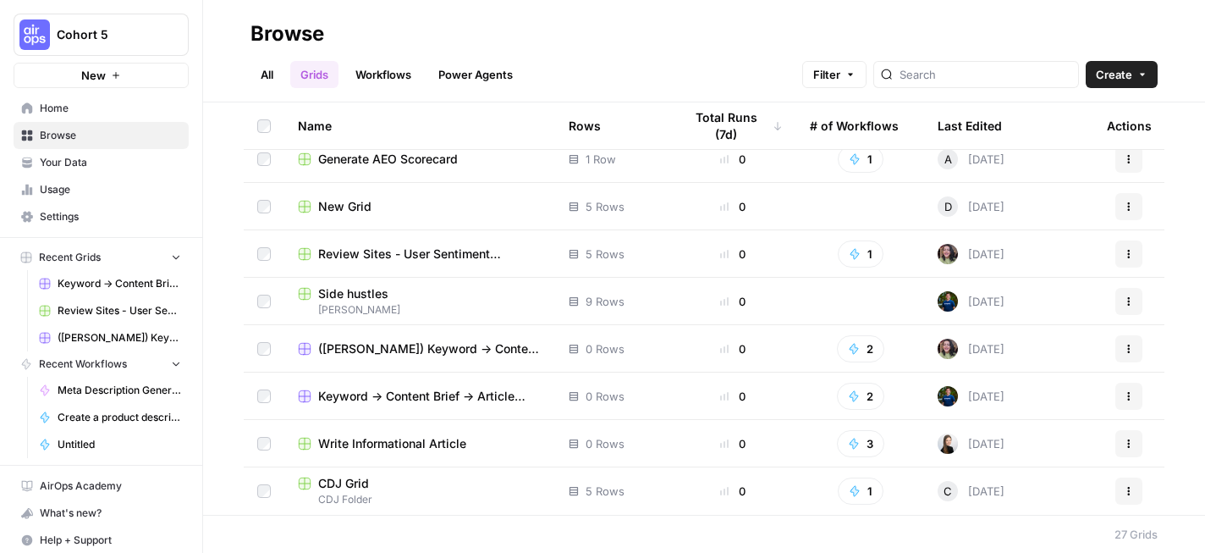
click at [416, 347] on span "(Deepshikha) Keyword -> Content Brief -> Article" at bounding box center [429, 348] width 223 height 17
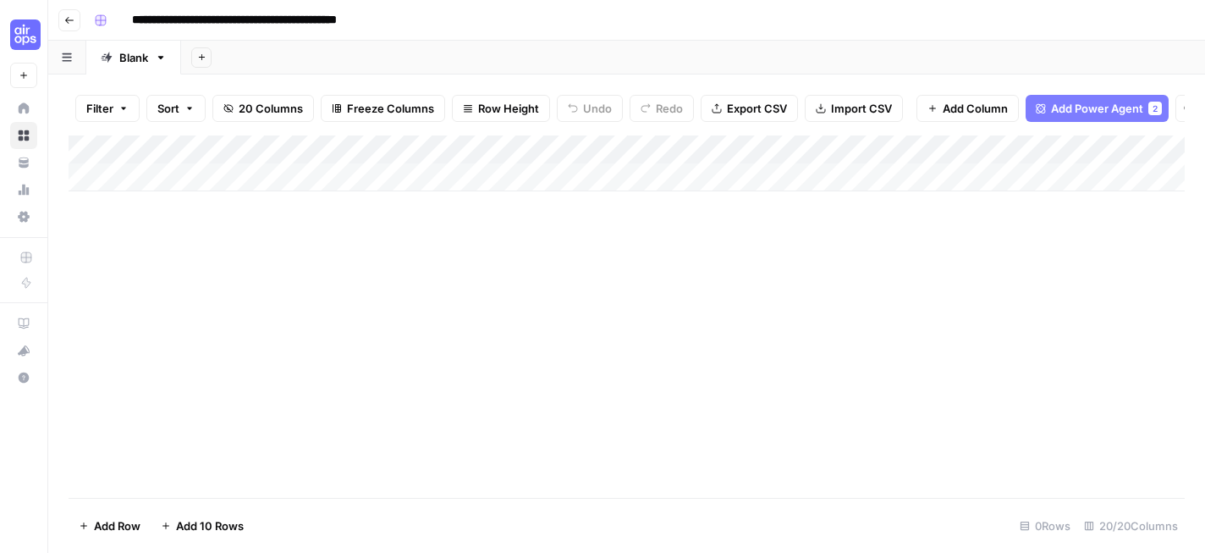
click at [610, 149] on div "Add Column" at bounding box center [627, 163] width 1116 height 56
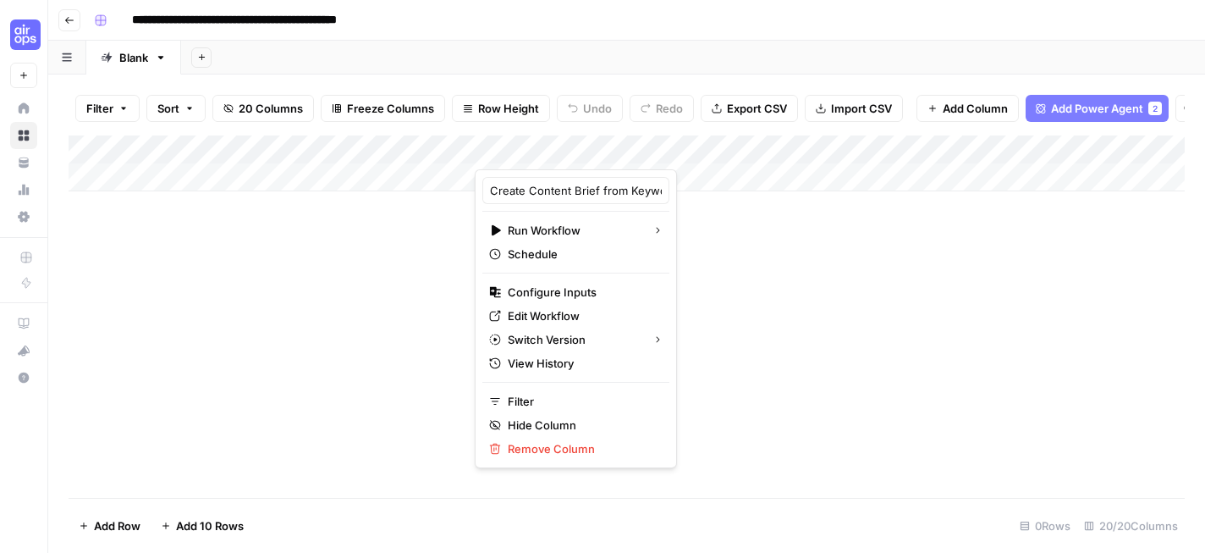
click at [792, 222] on div "Add Column" at bounding box center [627, 316] width 1116 height 362
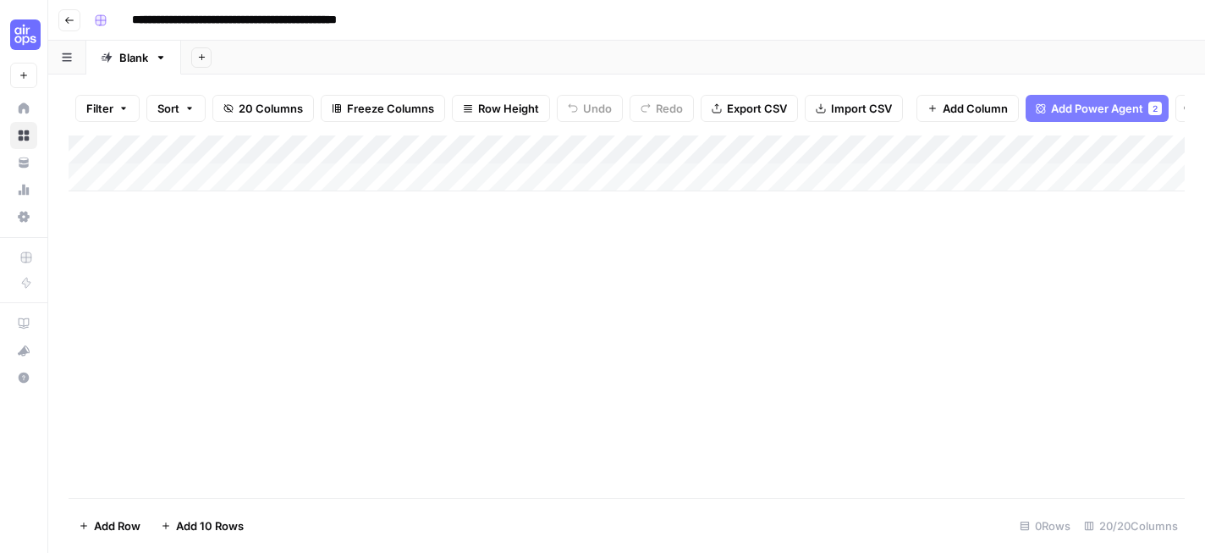
click at [697, 147] on div "Add Column" at bounding box center [627, 163] width 1116 height 56
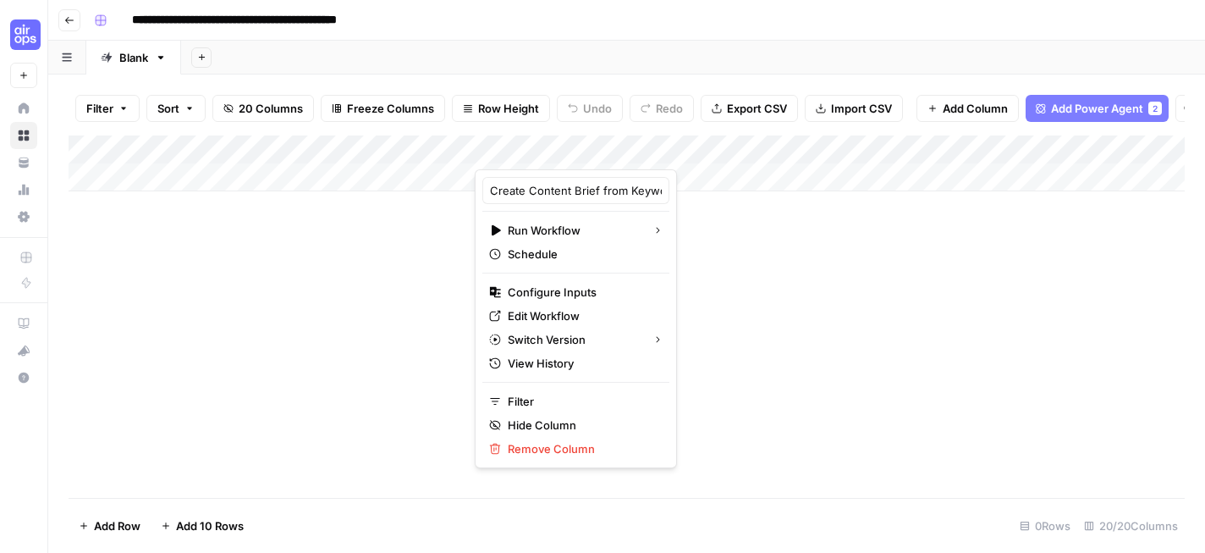
click at [724, 227] on div "Add Column" at bounding box center [627, 316] width 1116 height 362
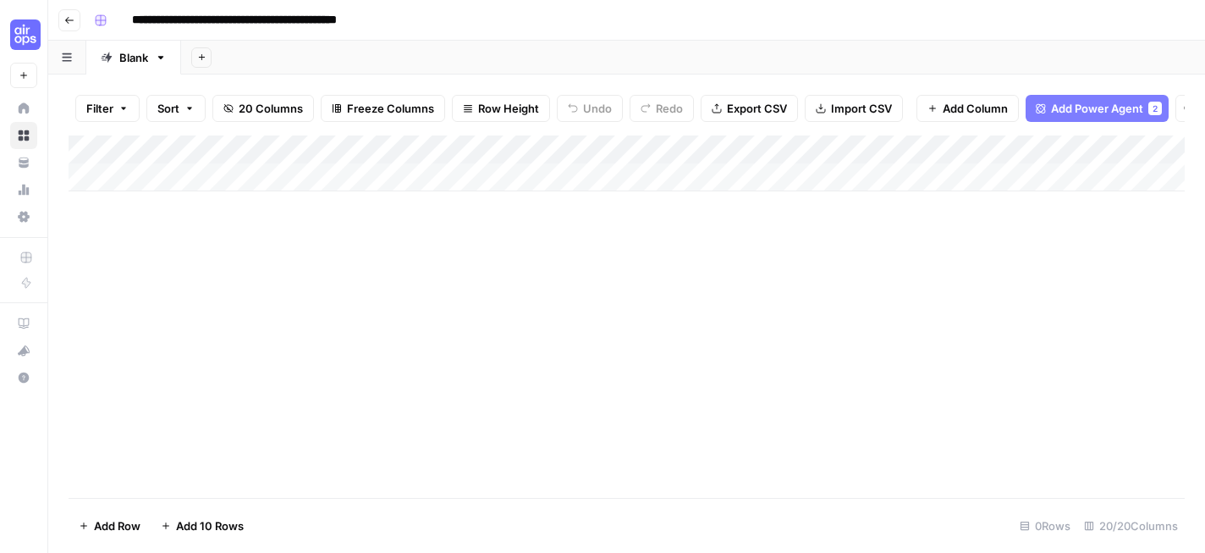
click at [1081, 103] on span "Add Power Agent" at bounding box center [1097, 108] width 92 height 17
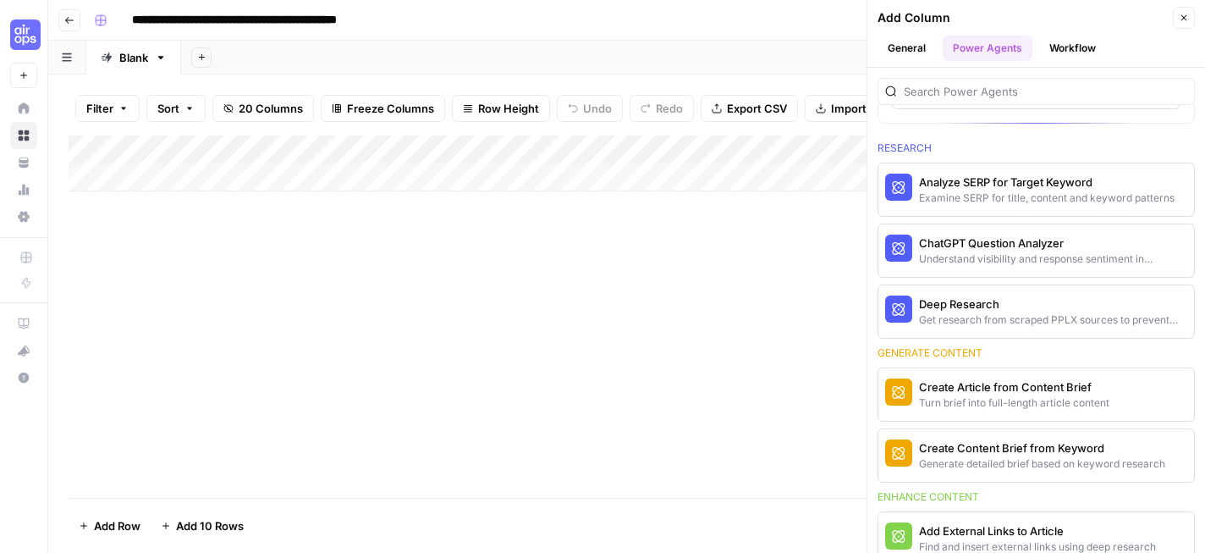
click at [219, 174] on div "Add Column" at bounding box center [627, 163] width 1116 height 56
click at [219, 174] on textarea at bounding box center [262, 179] width 271 height 24
type textarea "**********"
click at [333, 305] on div "Add Column" at bounding box center [627, 316] width 1116 height 362
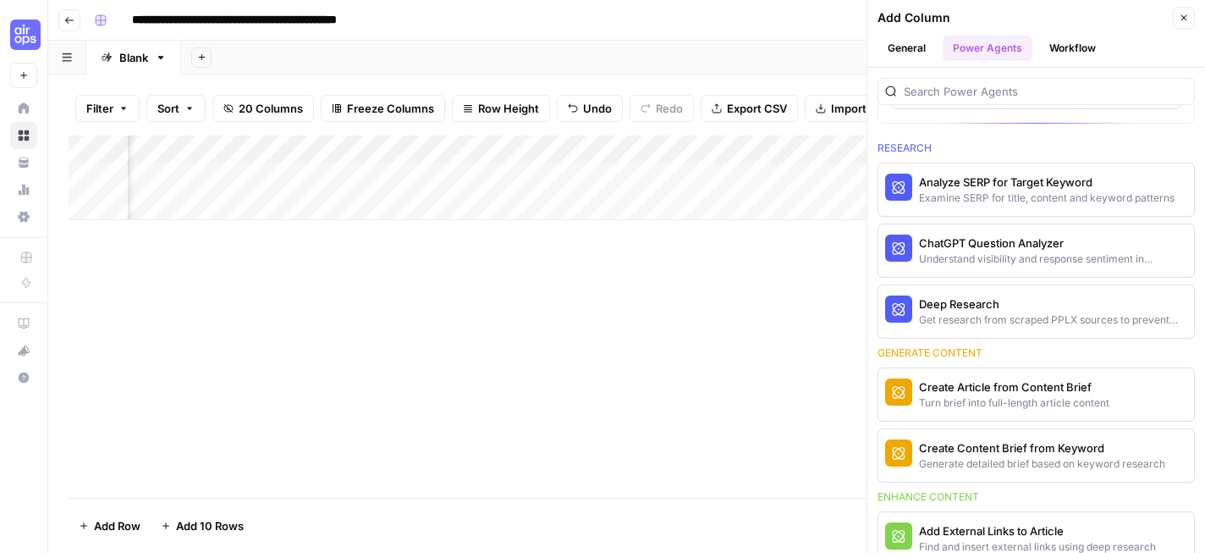
click at [1183, 18] on icon "button" at bounding box center [1184, 18] width 6 height 6
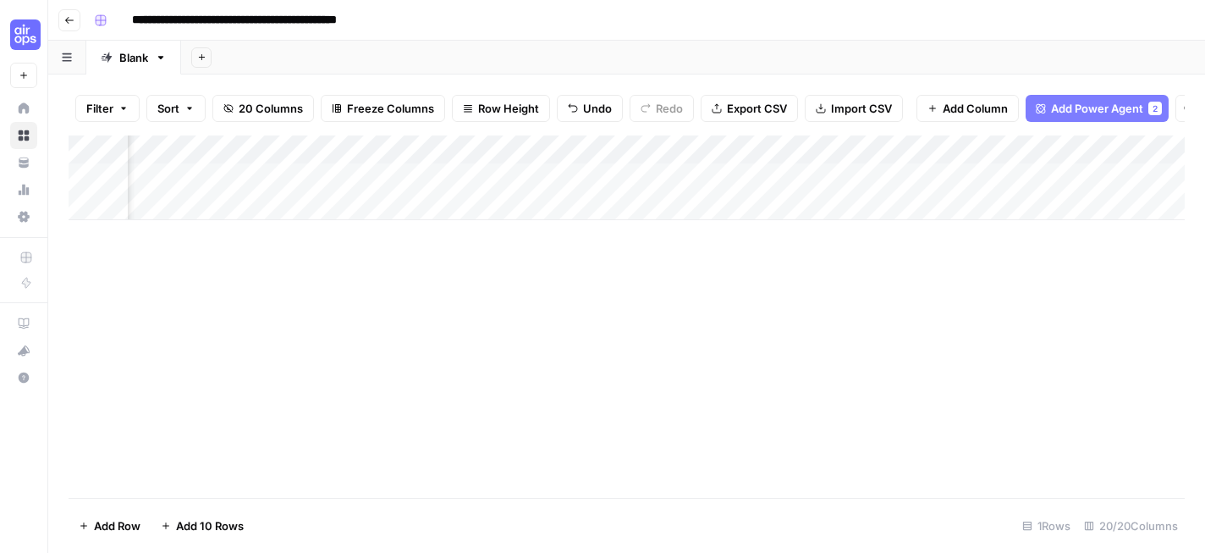
click at [379, 153] on div "Add Column" at bounding box center [627, 177] width 1116 height 85
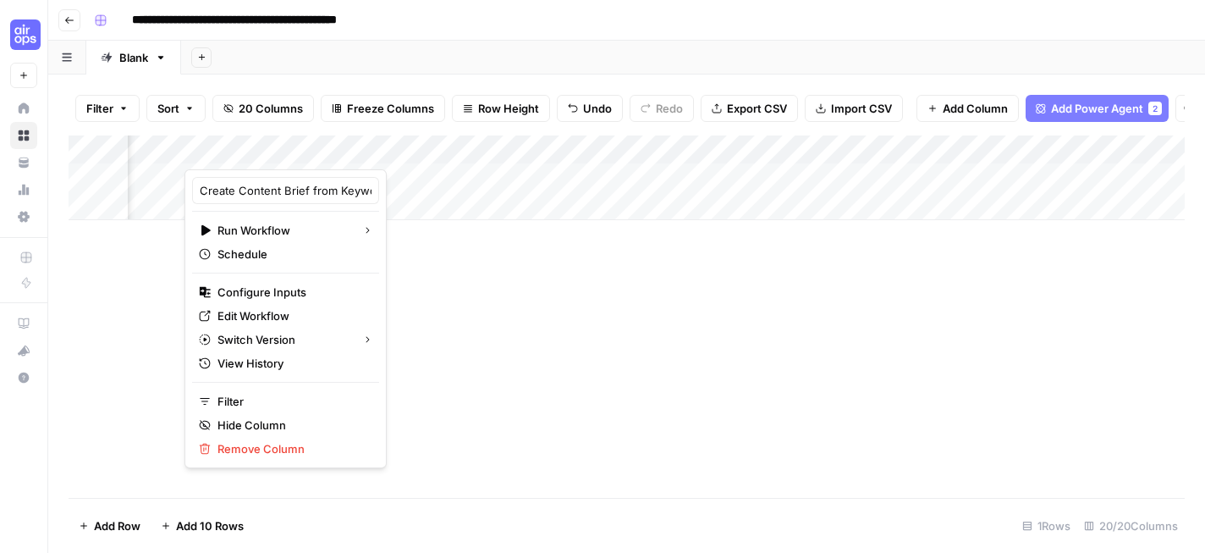
click at [467, 309] on div "Add Column" at bounding box center [627, 316] width 1116 height 362
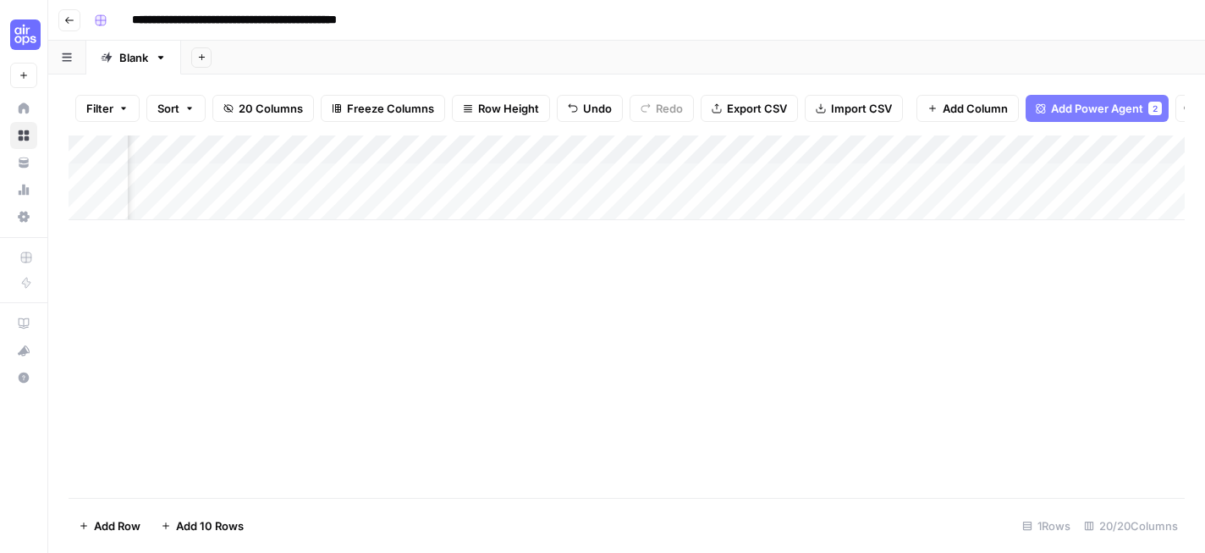
click at [1070, 119] on button "Add Power Agent 2" at bounding box center [1097, 108] width 143 height 27
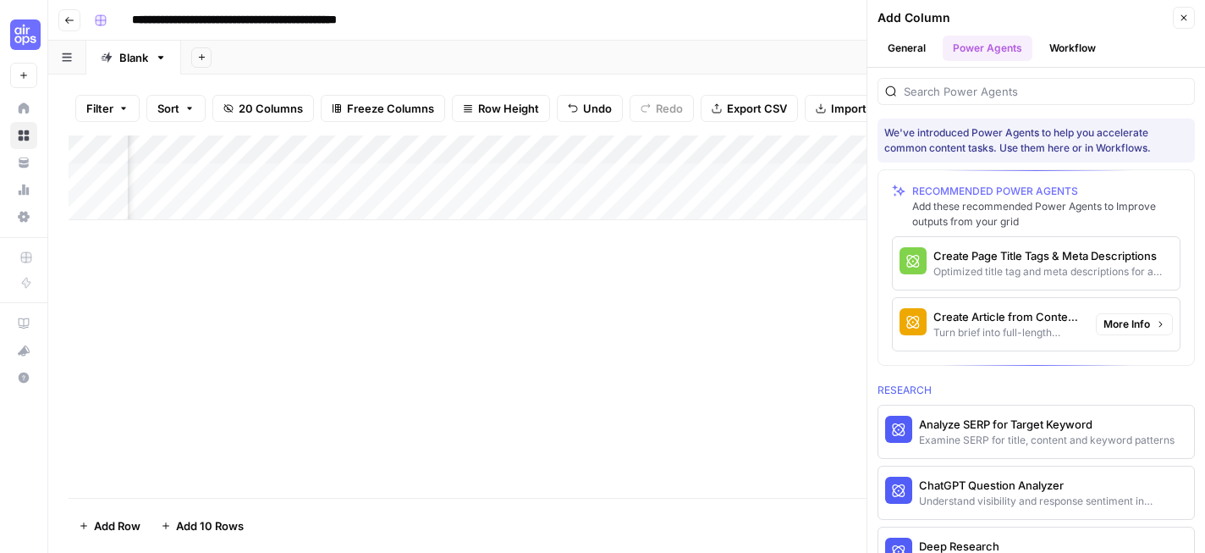
scroll to position [0, 2729]
click at [1031, 331] on div "Turn brief into full-length article content" at bounding box center [1007, 332] width 149 height 15
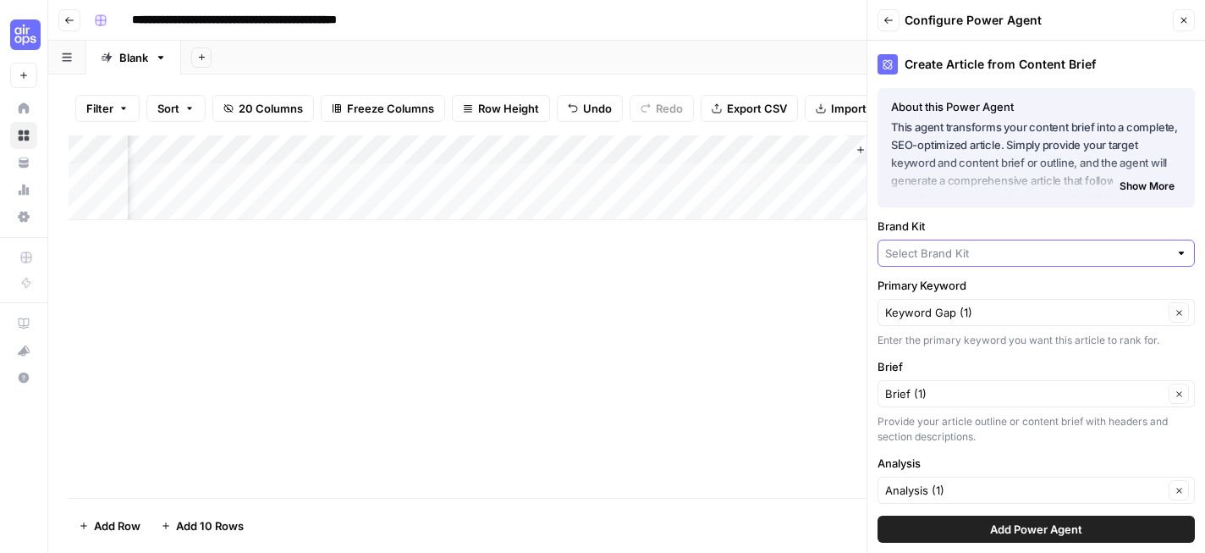
click at [1018, 254] on input "Brand Kit" at bounding box center [1026, 253] width 283 height 17
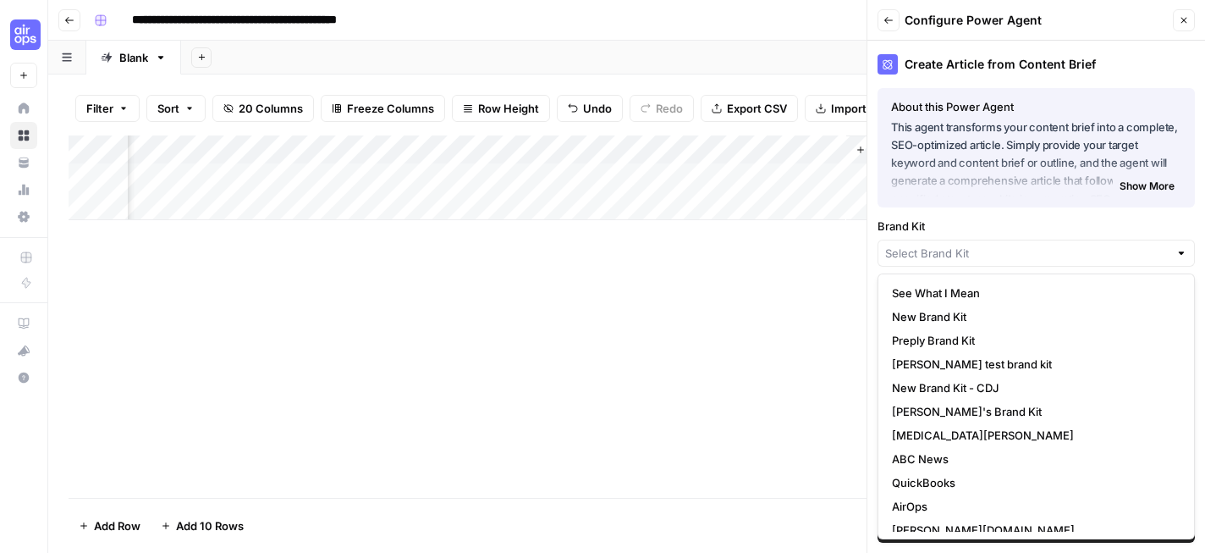
scroll to position [131, 0]
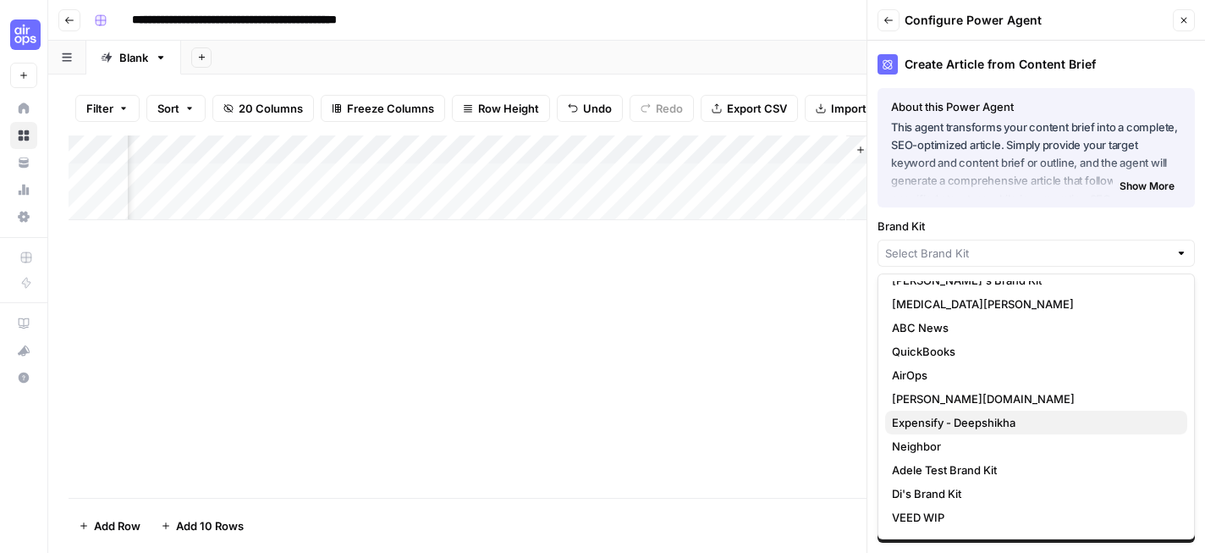
click at [990, 418] on span "Expensify - Deepshikha" at bounding box center [1033, 422] width 282 height 17
type input "Expensify - Deepshikha"
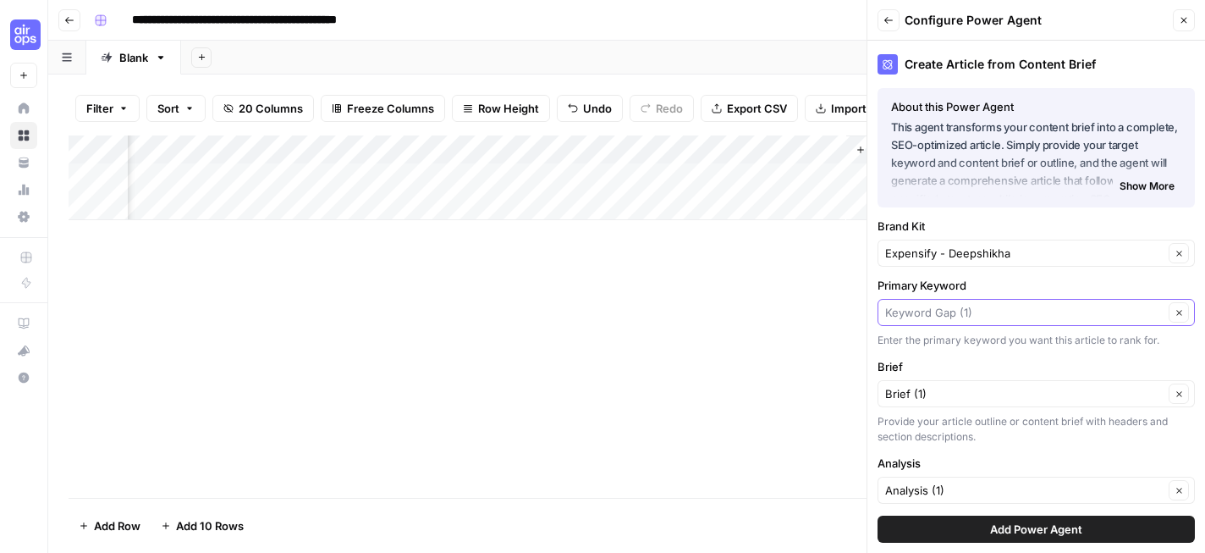
click at [997, 311] on input "Primary Keyword" at bounding box center [1024, 312] width 278 height 17
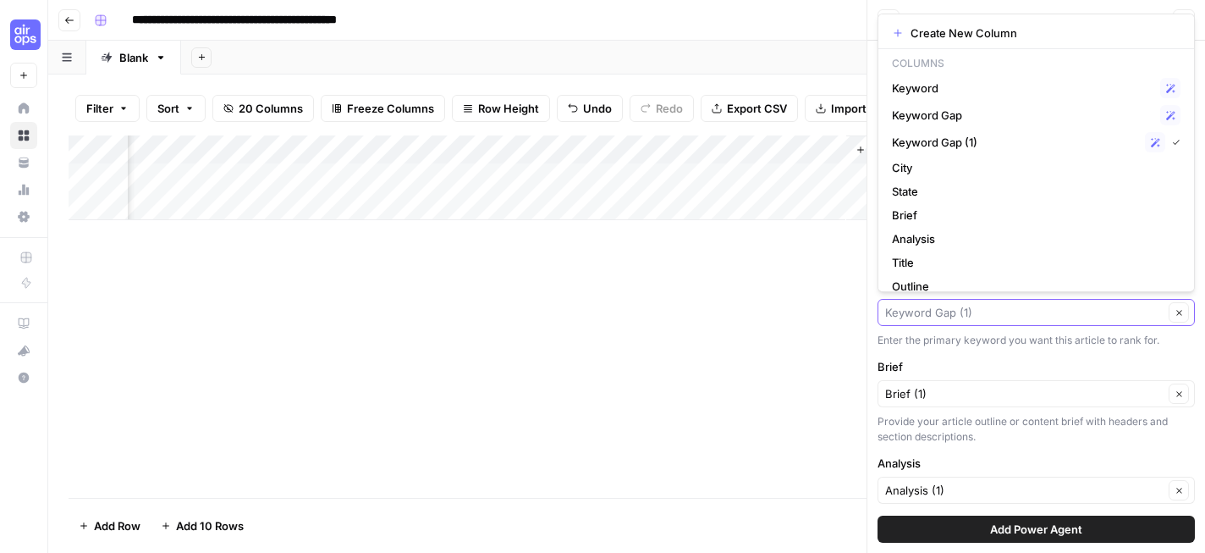
paste input "best high limit business credit cards"
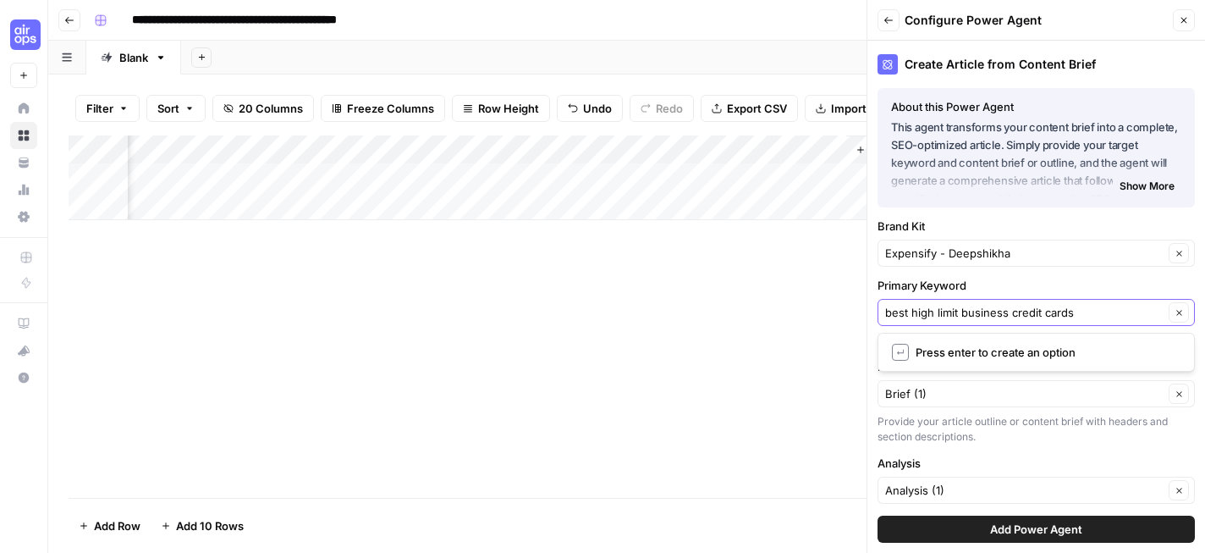
type input "Keyword Gap (1)"
click at [1008, 434] on div "Provide your article outline or content brief with headers and section descript…" at bounding box center [1036, 429] width 317 height 30
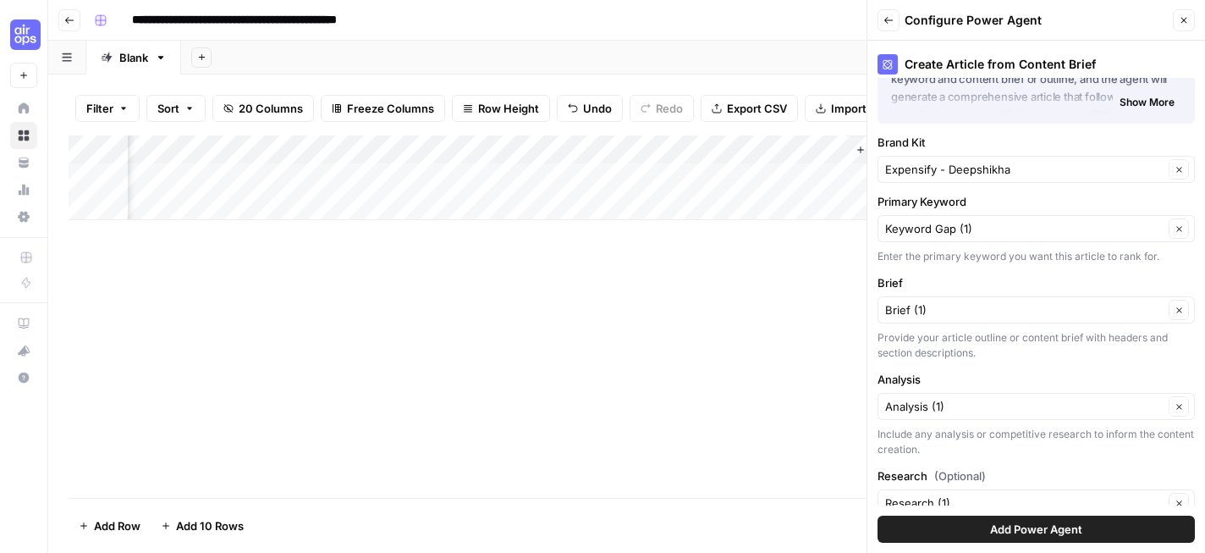
scroll to position [87, 0]
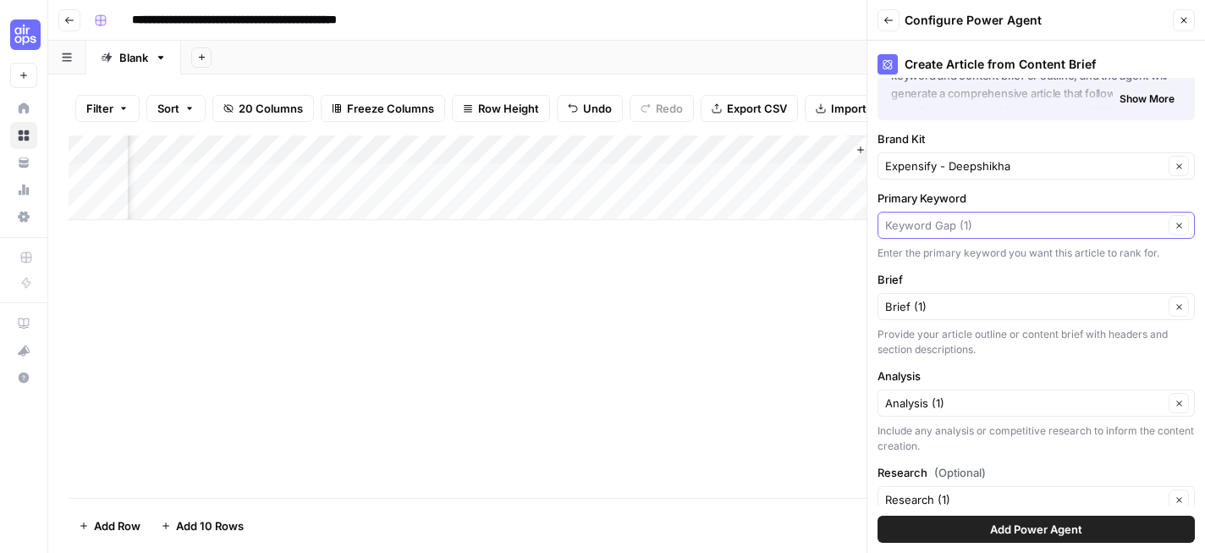
click at [1014, 221] on input "Primary Keyword" at bounding box center [1024, 225] width 278 height 17
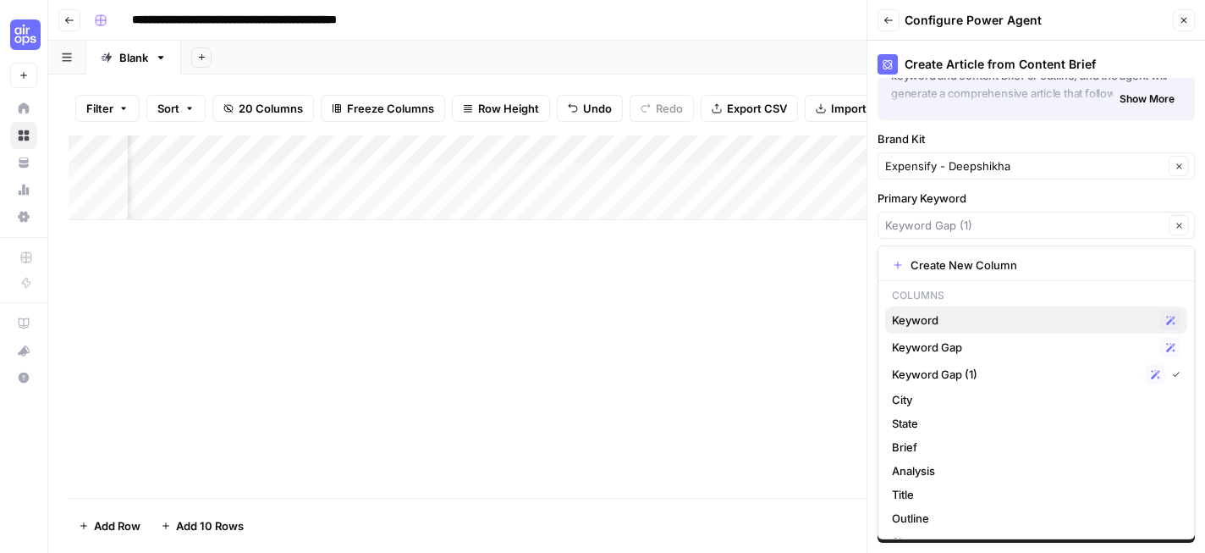
scroll to position [0, 2729]
click at [938, 322] on span "Keyword" at bounding box center [1022, 319] width 261 height 17
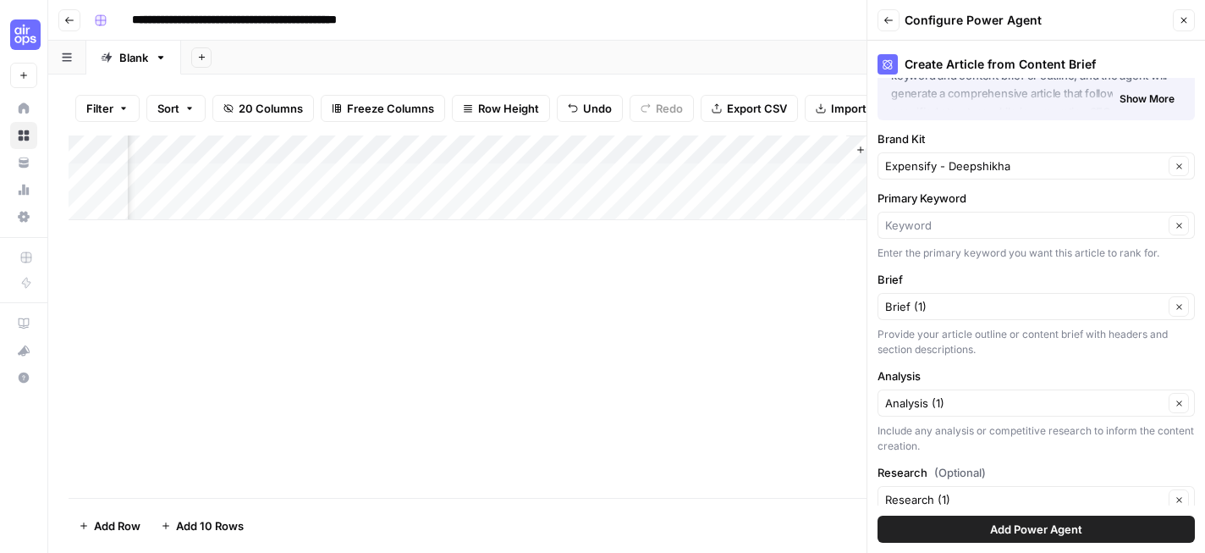
type input "Keyword"
click at [955, 227] on input "Primary Keyword" at bounding box center [1024, 225] width 278 height 17
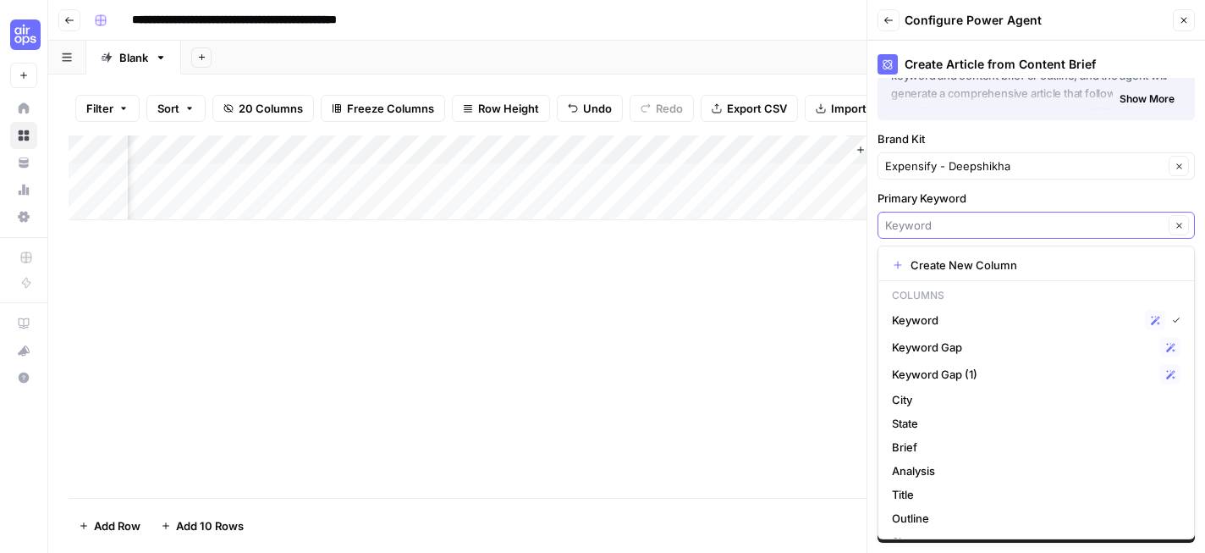
paste input "best high limit business credit cards"
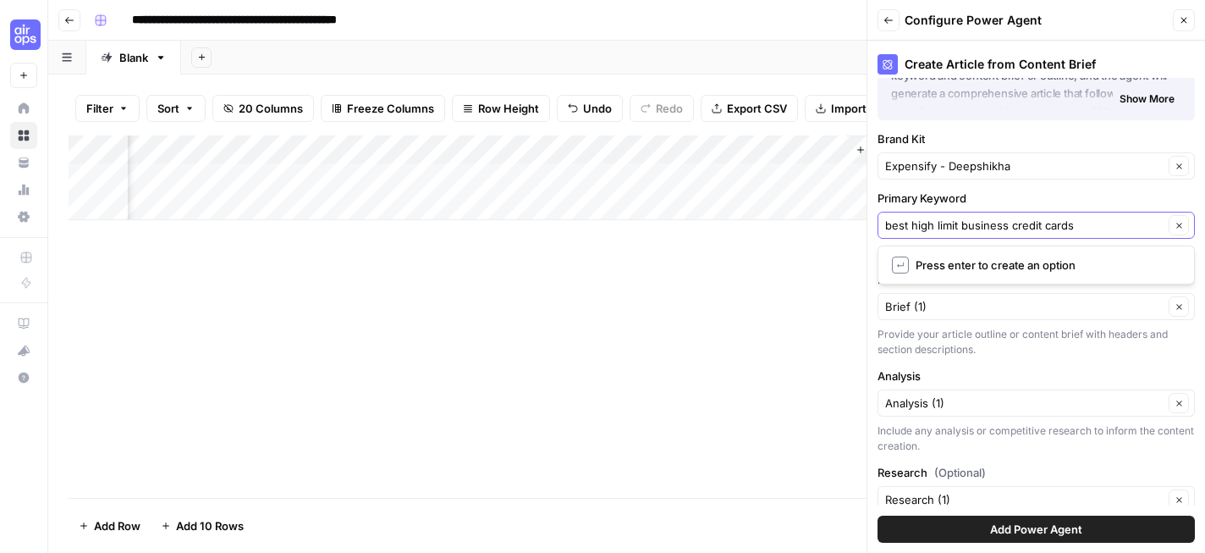
type input "best high limit business credit cards"
click at [962, 266] on span "Press enter to create an option" at bounding box center [1045, 264] width 258 height 17
click at [990, 265] on div "Create Article from Content Brief About this Power Agent This agent transforms …" at bounding box center [1036, 297] width 338 height 512
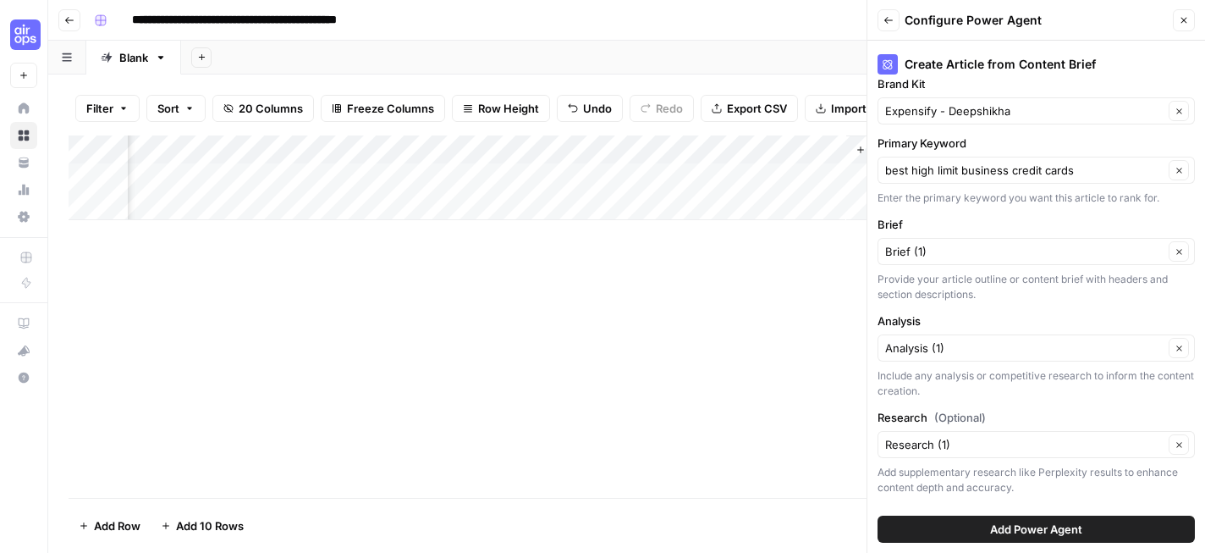
click at [1028, 530] on span "Add Power Agent" at bounding box center [1036, 528] width 92 height 17
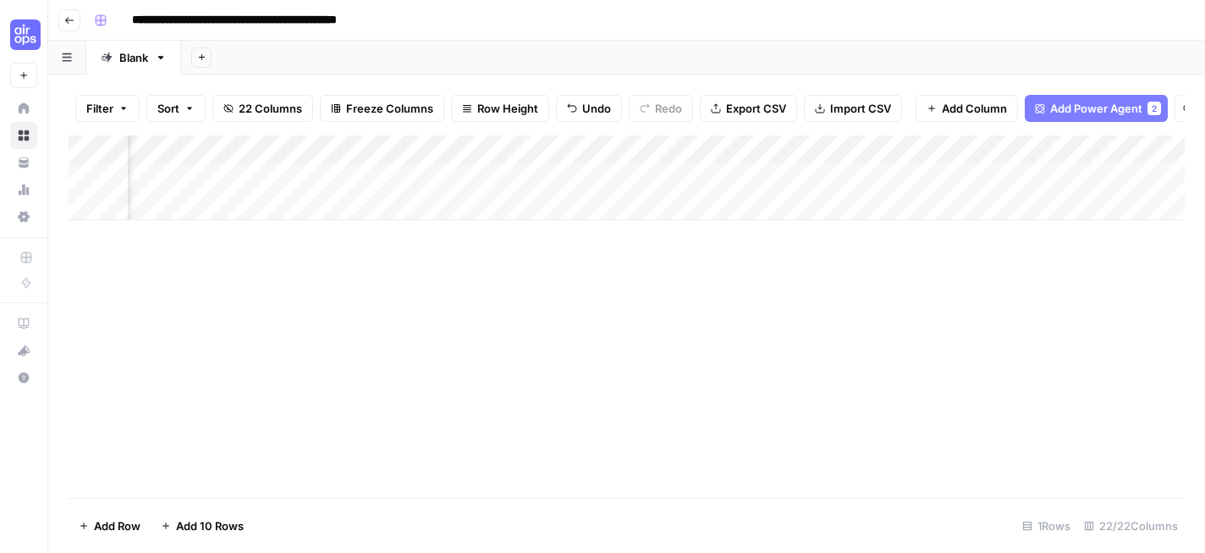
scroll to position [0, 2518]
click at [1020, 150] on div "Add Column" at bounding box center [627, 177] width 1116 height 85
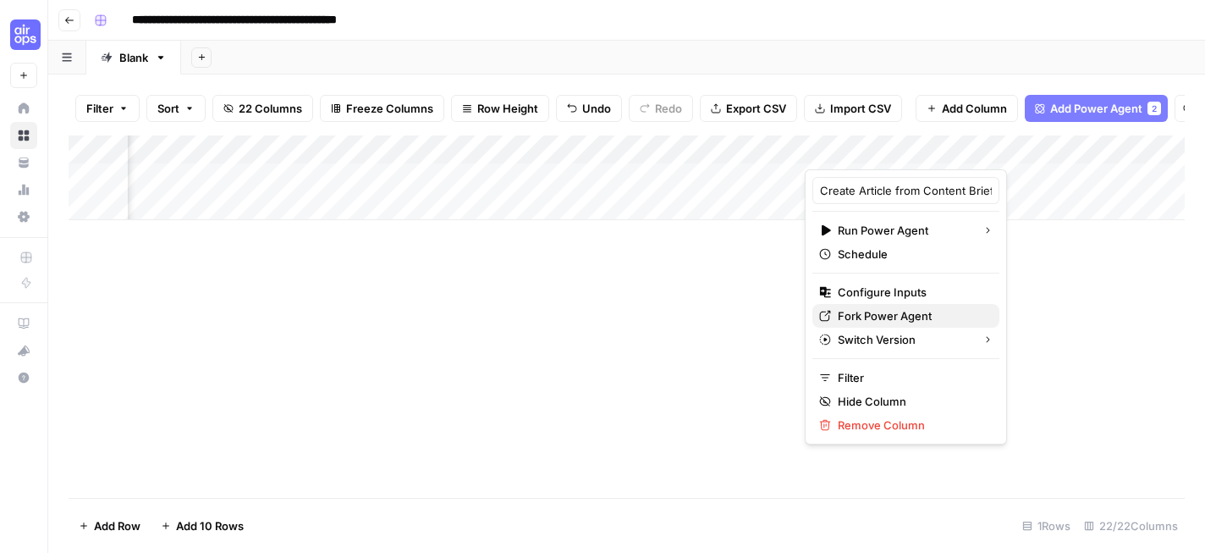
click at [912, 315] on span "Fork Power Agent" at bounding box center [912, 315] width 148 height 17
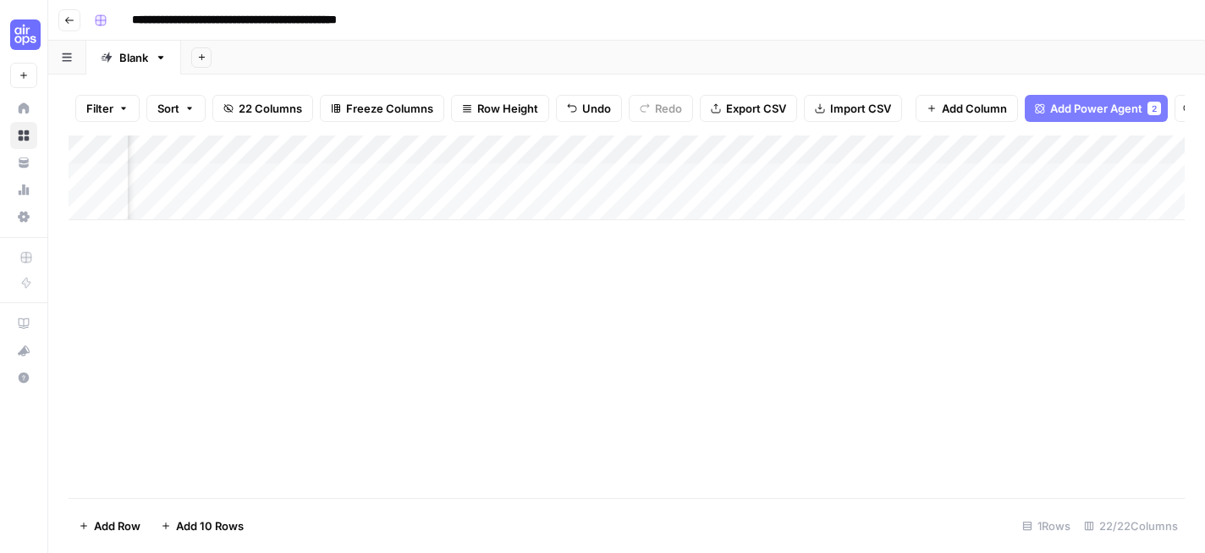
click at [918, 151] on div "Add Column" at bounding box center [627, 177] width 1116 height 85
click at [1152, 277] on div "Add Column" at bounding box center [627, 316] width 1116 height 362
click at [1021, 152] on div "Add Column" at bounding box center [627, 177] width 1116 height 85
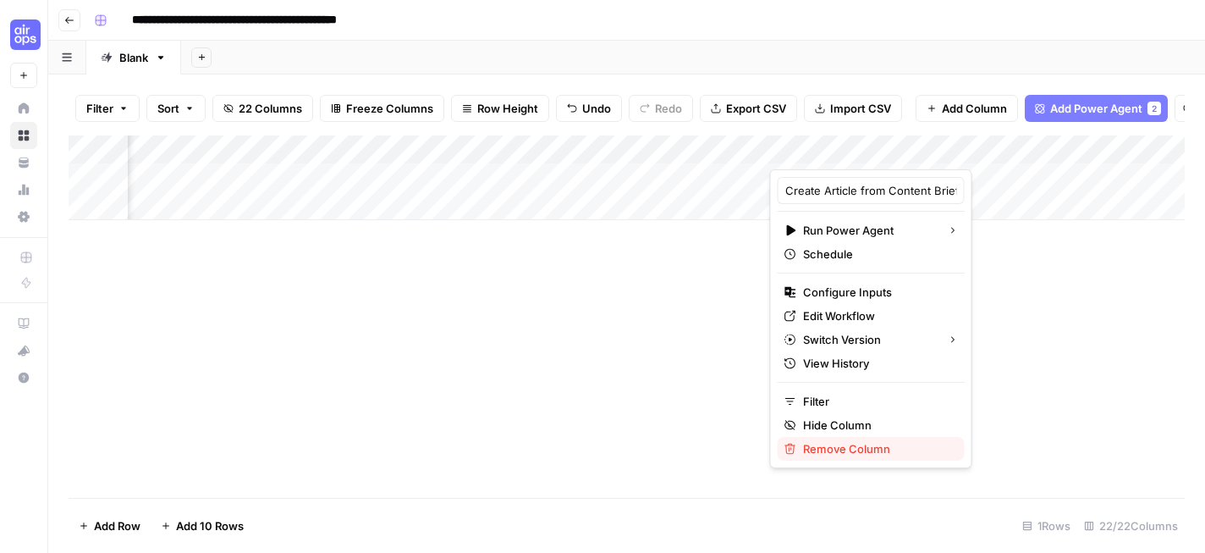
click at [845, 446] on span "Remove Column" at bounding box center [877, 448] width 148 height 17
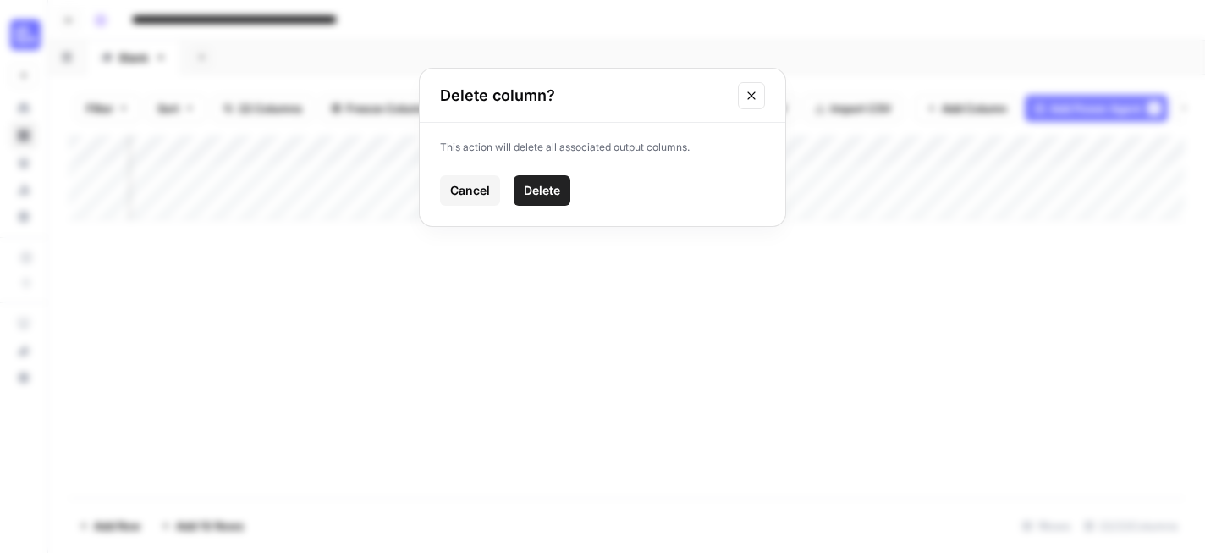
click at [554, 191] on span "Delete" at bounding box center [542, 190] width 36 height 17
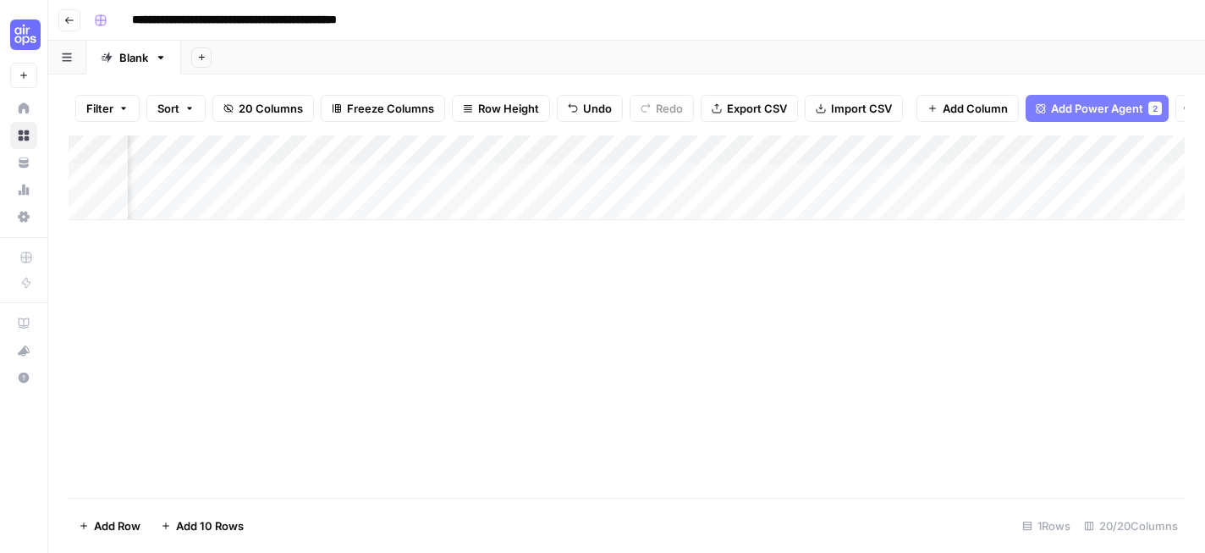
scroll to position [0, 1391]
click at [647, 154] on div "Add Column" at bounding box center [627, 177] width 1116 height 85
click at [661, 282] on div "Add Column" at bounding box center [627, 316] width 1116 height 362
click at [694, 155] on div "Add Column" at bounding box center [627, 177] width 1116 height 85
click at [613, 139] on div "Add Column" at bounding box center [627, 177] width 1116 height 85
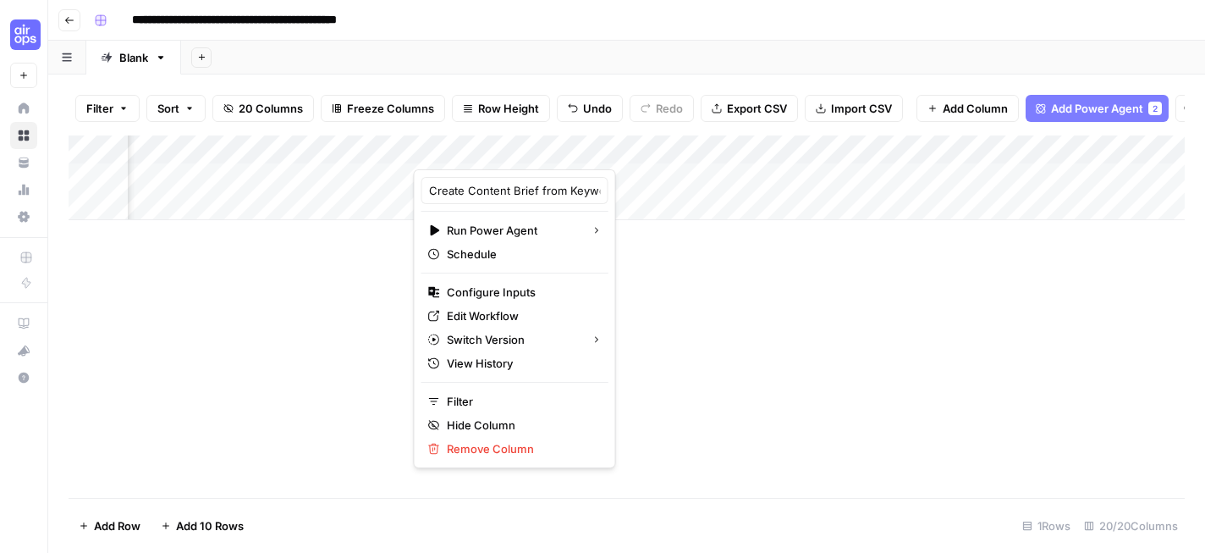
click at [680, 151] on div at bounding box center [564, 152] width 300 height 34
click at [677, 150] on div at bounding box center [564, 152] width 300 height 34
click at [521, 309] on span "Edit Workflow" at bounding box center [521, 315] width 148 height 17
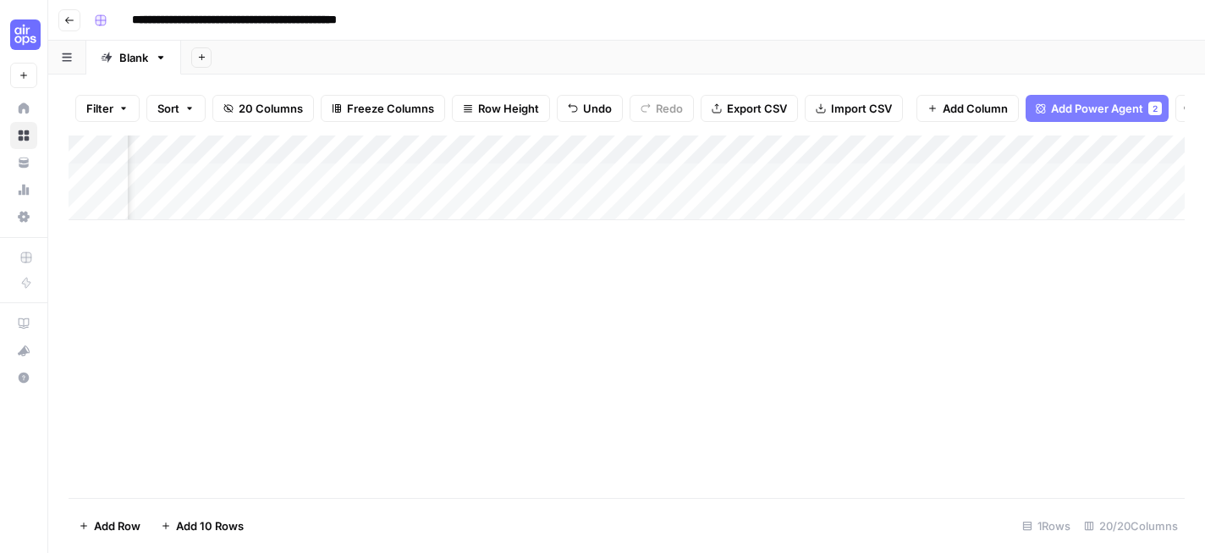
click at [675, 147] on div "Add Column" at bounding box center [627, 177] width 1116 height 85
click at [630, 295] on div "Add Column" at bounding box center [627, 316] width 1116 height 362
click at [1051, 113] on span "Add Power Agent" at bounding box center [1097, 108] width 92 height 17
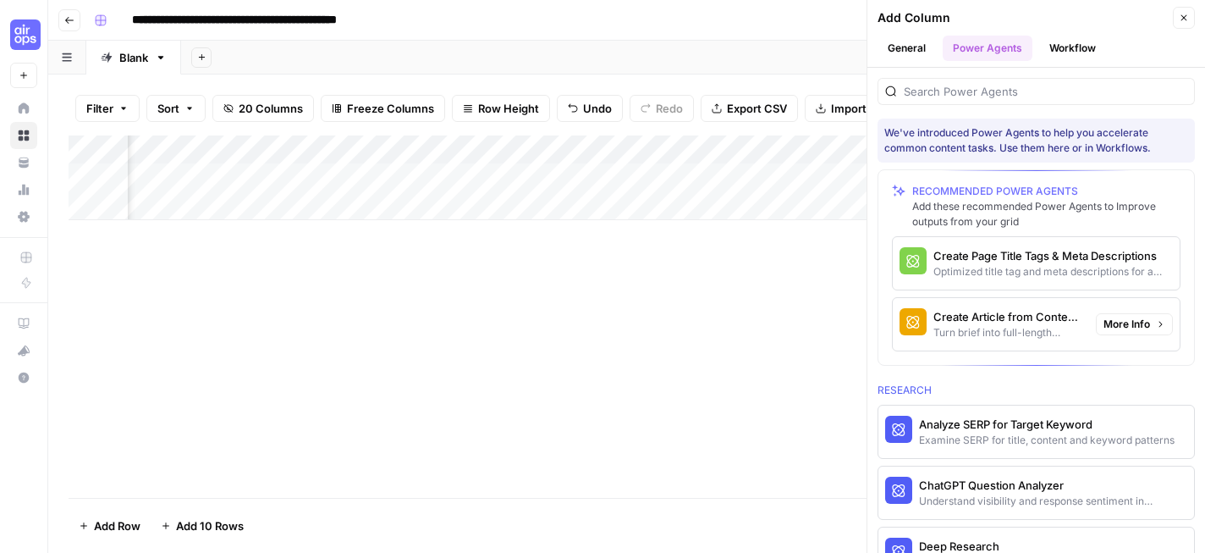
scroll to position [0, 2729]
click at [1017, 325] on div "Turn brief into full-length article content" at bounding box center [1007, 332] width 149 height 15
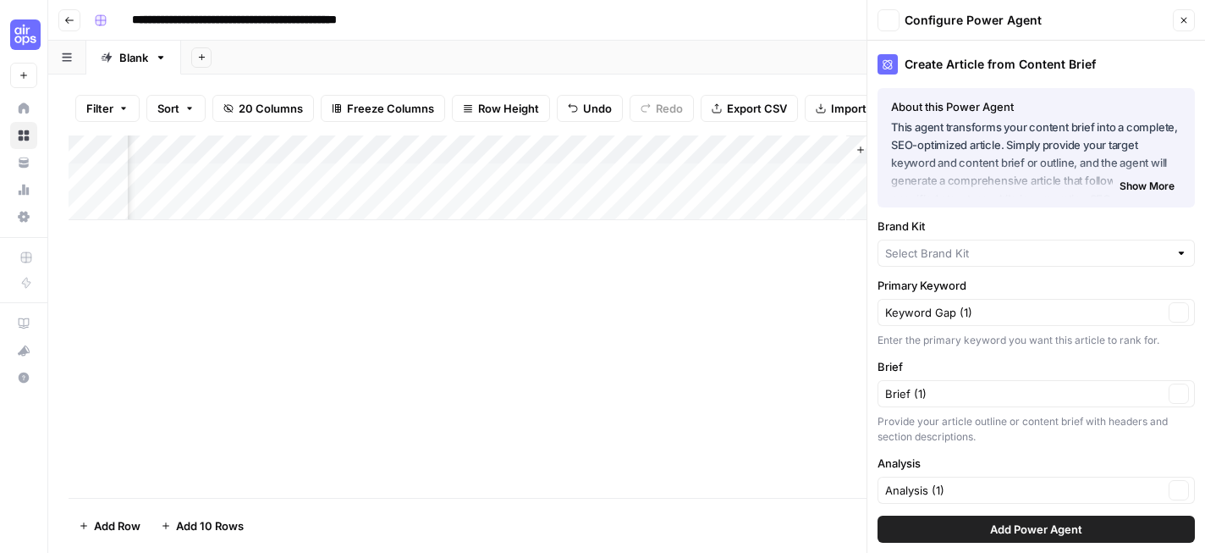
type input "Expensify - Deepshikha"
click at [1180, 314] on icon "button" at bounding box center [1179, 312] width 9 height 9
click at [1107, 316] on input "Primary Keyword" at bounding box center [1026, 312] width 283 height 17
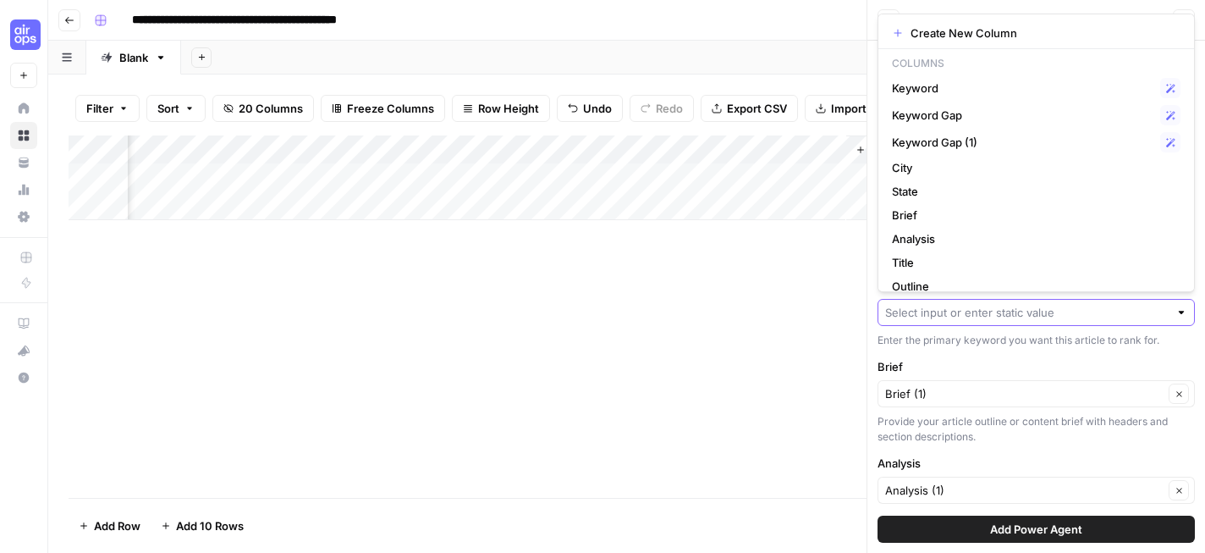
paste input "best high limit business credit cards"
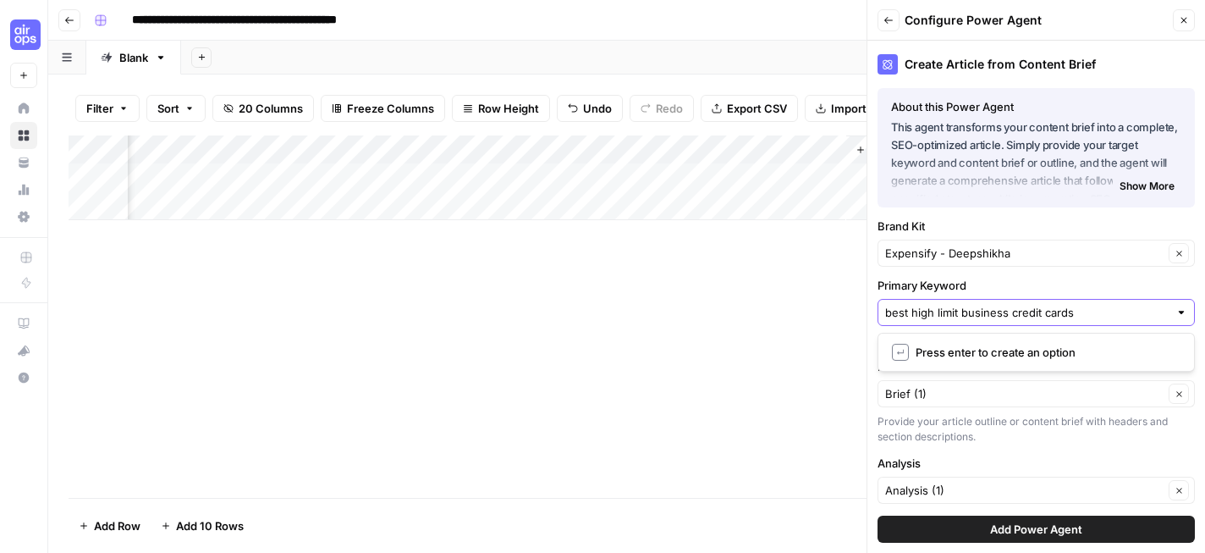
type input "best high limit business credit cards"
click at [1071, 348] on span "Press enter to create an option" at bounding box center [1045, 352] width 258 height 17
click at [1178, 400] on button "Clear" at bounding box center [1179, 393] width 20 height 20
click at [1178, 486] on icon "button" at bounding box center [1179, 490] width 9 height 9
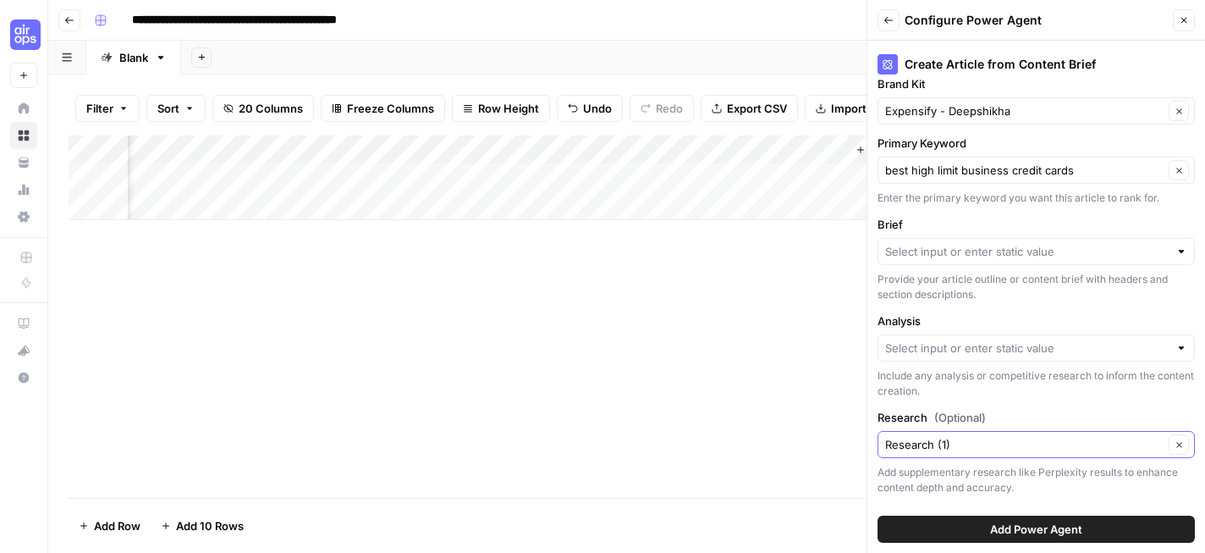
click at [1180, 444] on icon "button" at bounding box center [1179, 444] width 9 height 9
click at [1039, 530] on span "Add Power Agent" at bounding box center [1036, 528] width 92 height 17
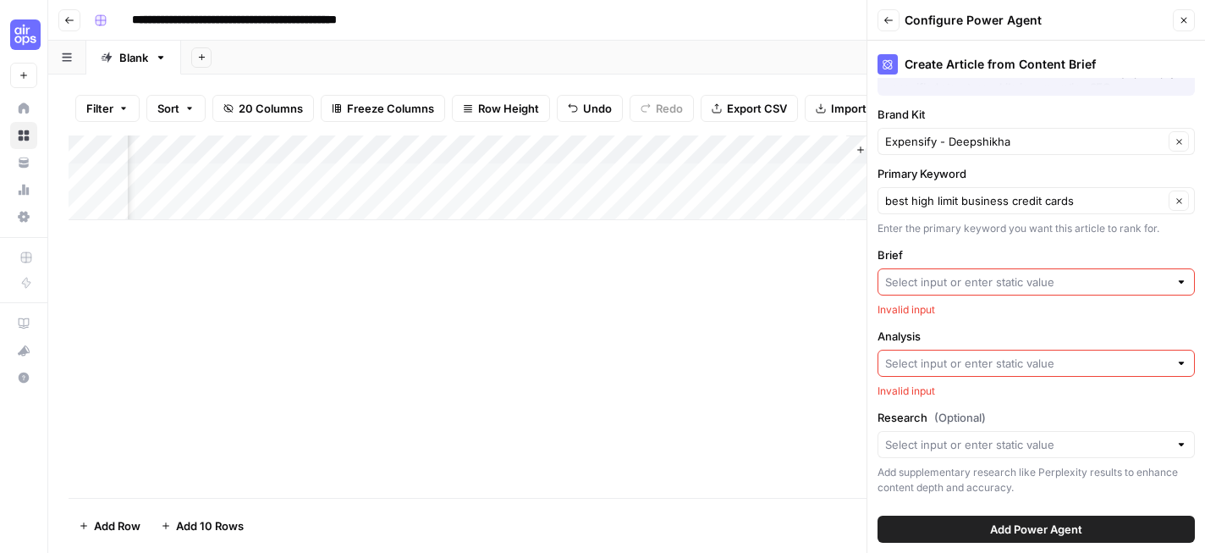
click at [1059, 278] on input "Brief" at bounding box center [1026, 281] width 283 height 17
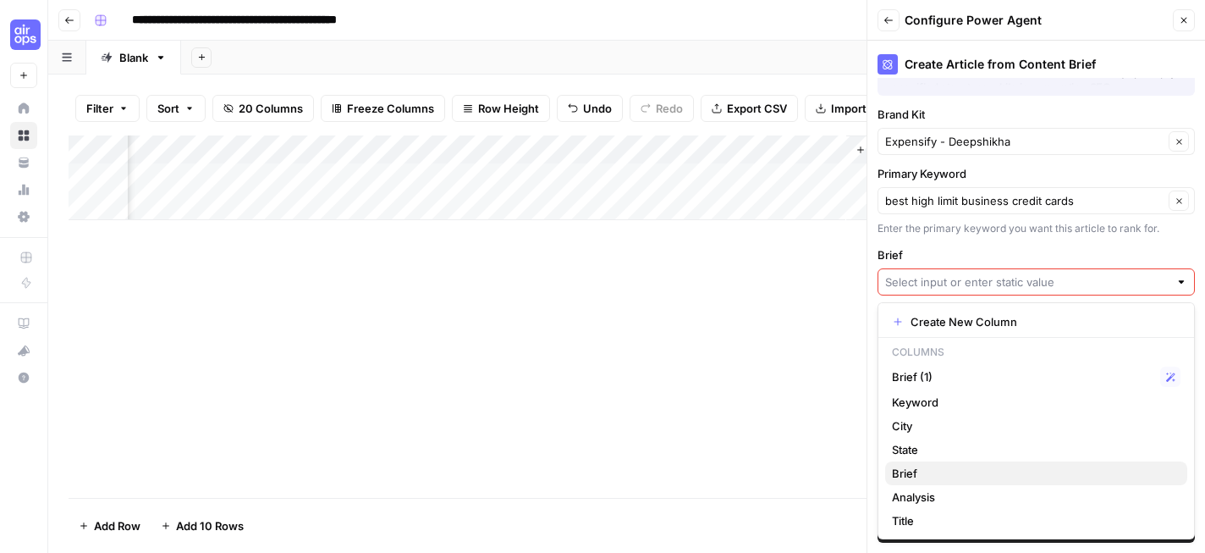
click at [1010, 462] on button "Brief" at bounding box center [1036, 473] width 302 height 24
type input "Brief"
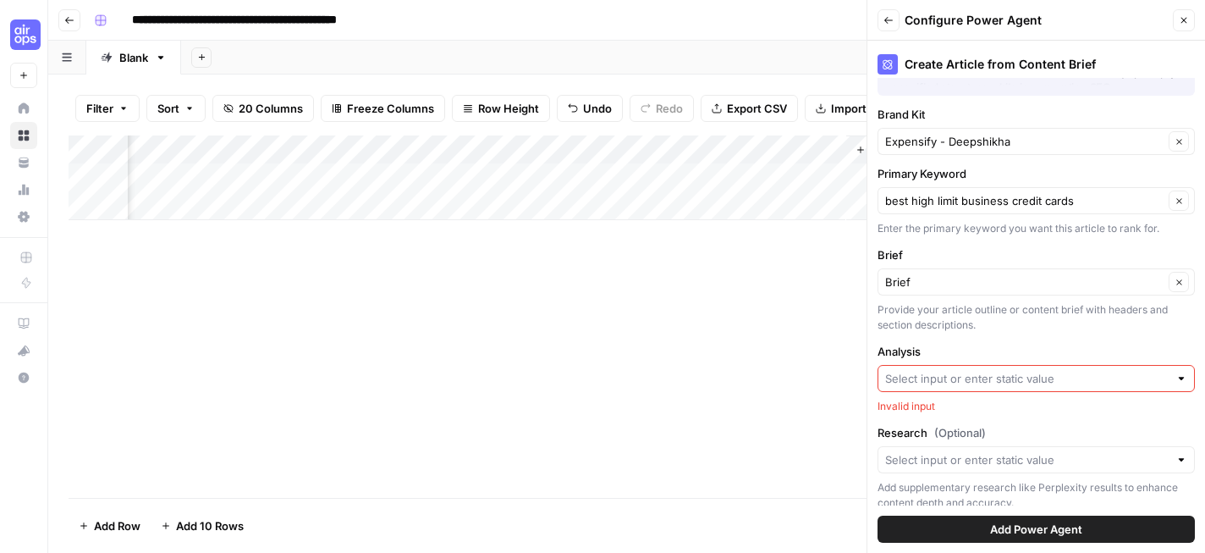
click at [1015, 377] on input "Analysis" at bounding box center [1026, 378] width 283 height 17
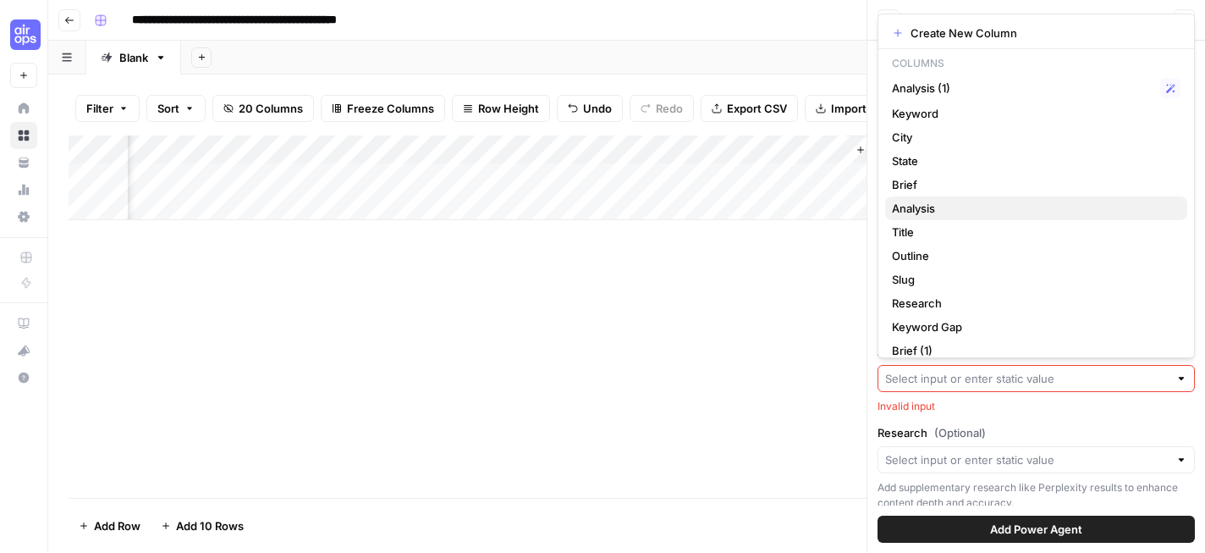
click at [988, 209] on span "Analysis" at bounding box center [1033, 208] width 282 height 17
type input "Analysis"
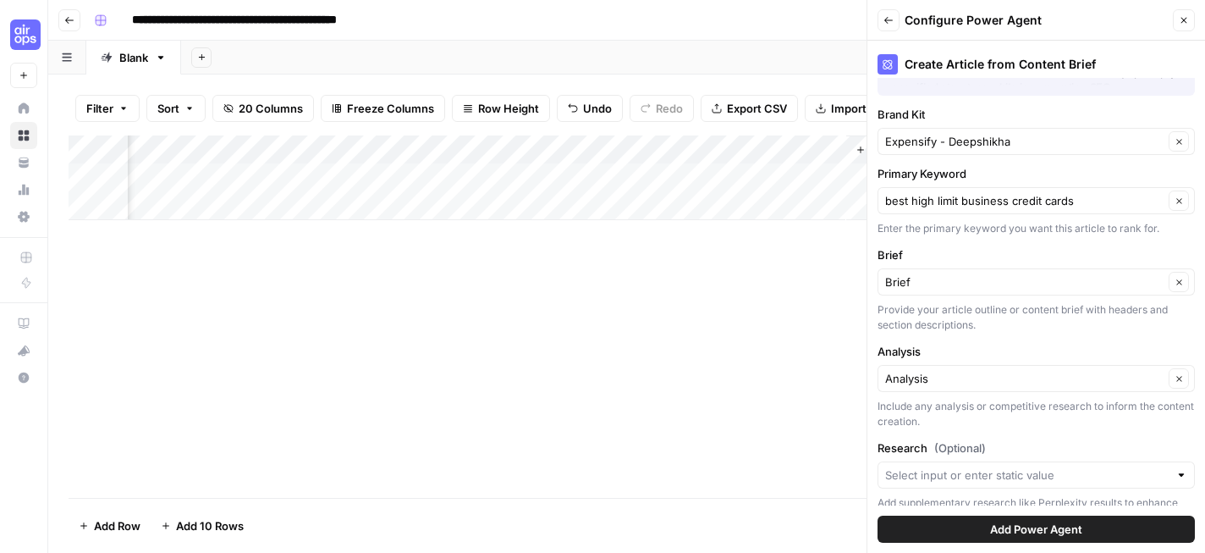
click at [1035, 531] on span "Add Power Agent" at bounding box center [1036, 528] width 92 height 17
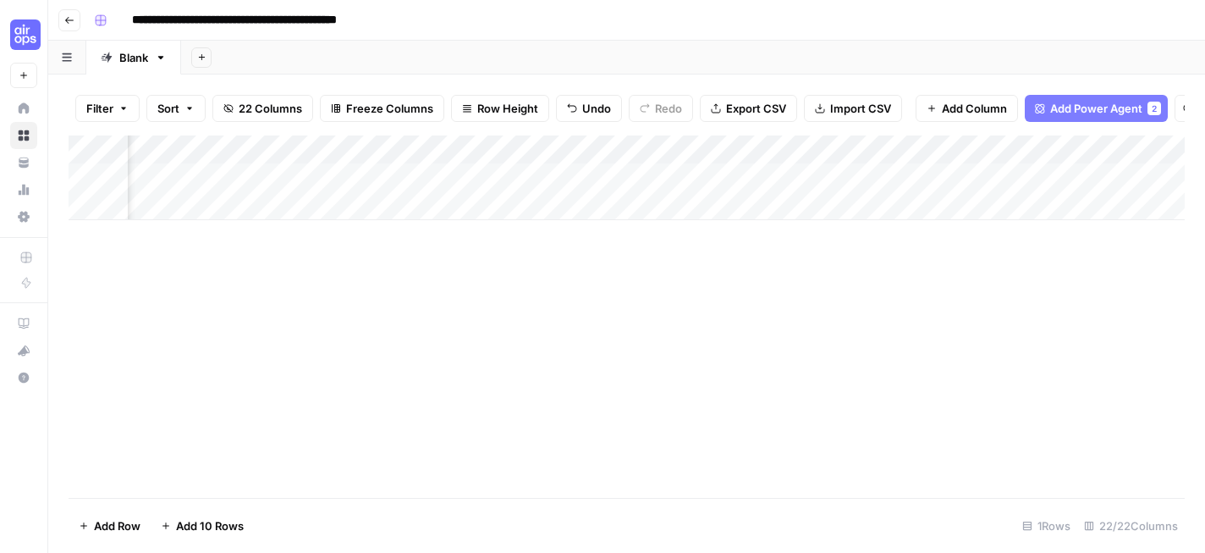
scroll to position [0, 2518]
click at [1017, 151] on div "Add Column" at bounding box center [627, 177] width 1116 height 85
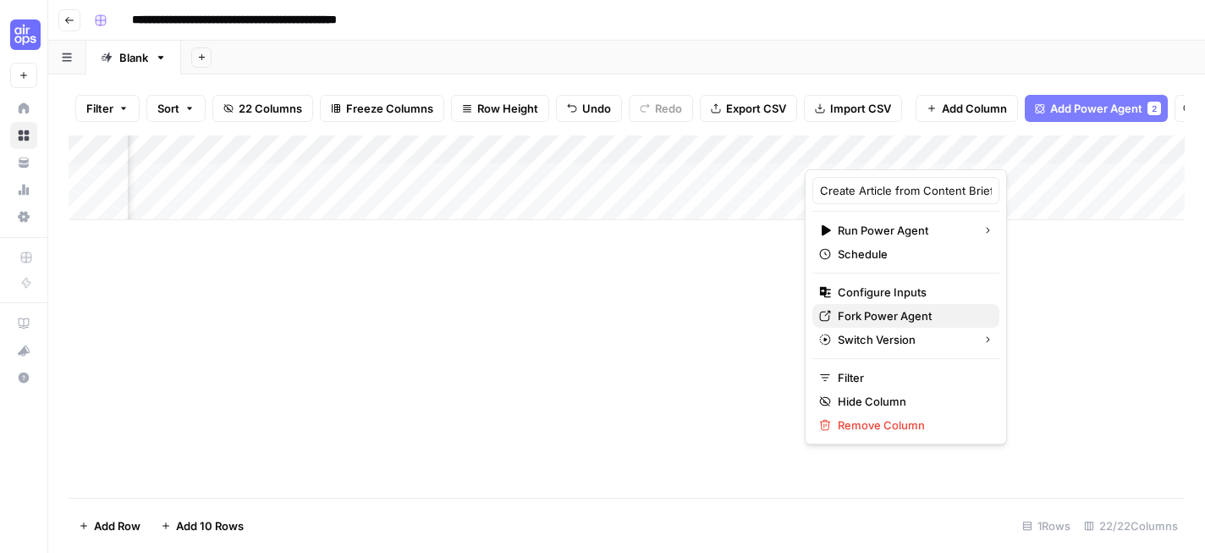
click at [927, 315] on span "Fork Power Agent" at bounding box center [912, 315] width 148 height 17
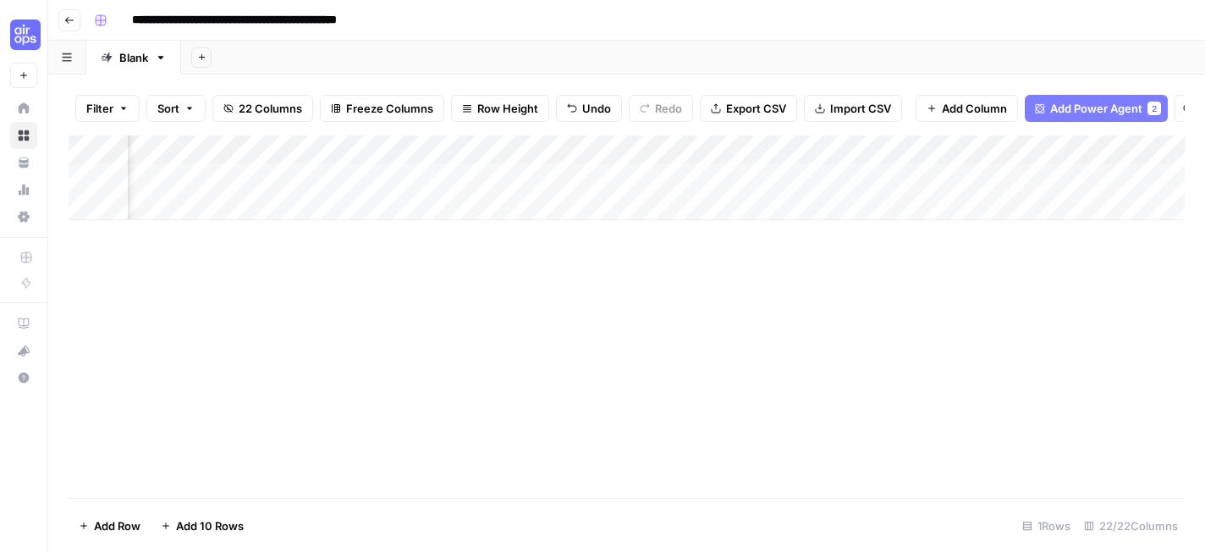
scroll to position [0, 2671]
click at [903, 153] on div "Add Column" at bounding box center [627, 177] width 1116 height 85
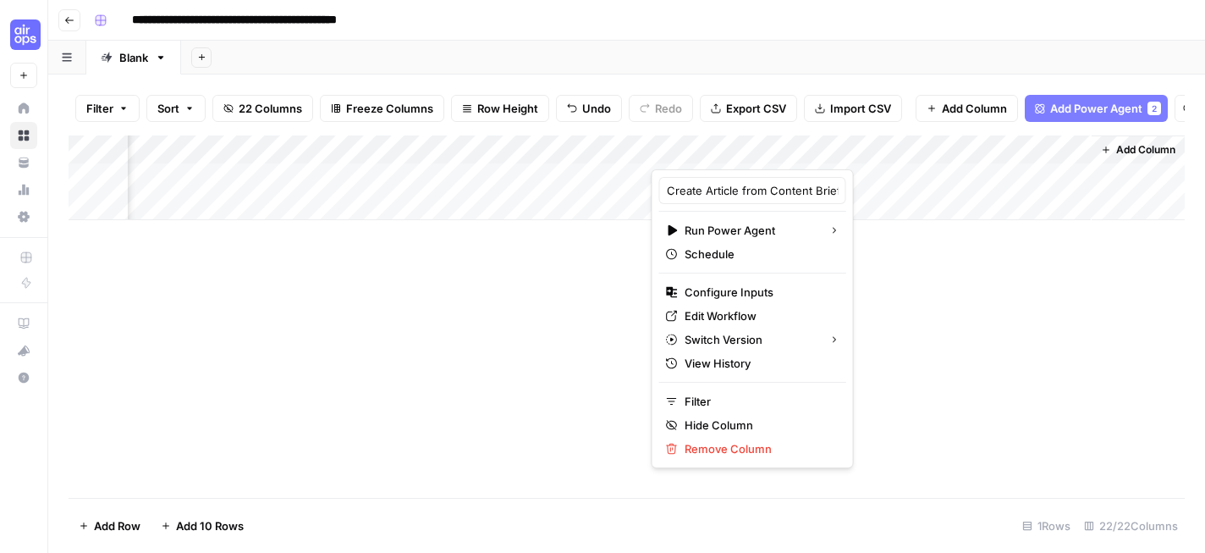
click at [68, 19] on icon "button" at bounding box center [69, 20] width 8 height 7
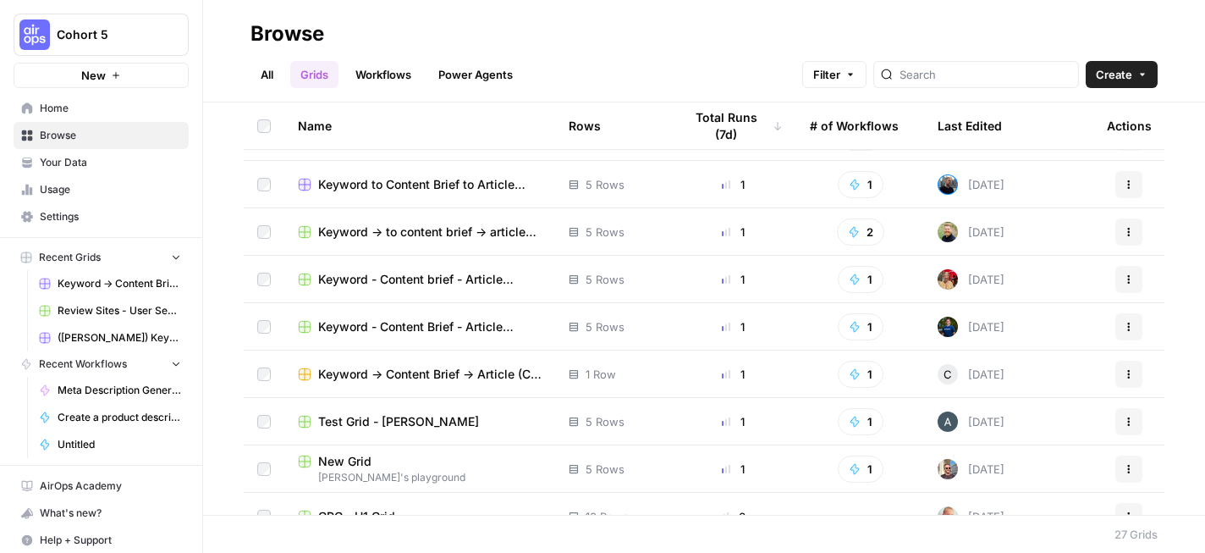
scroll to position [915, 0]
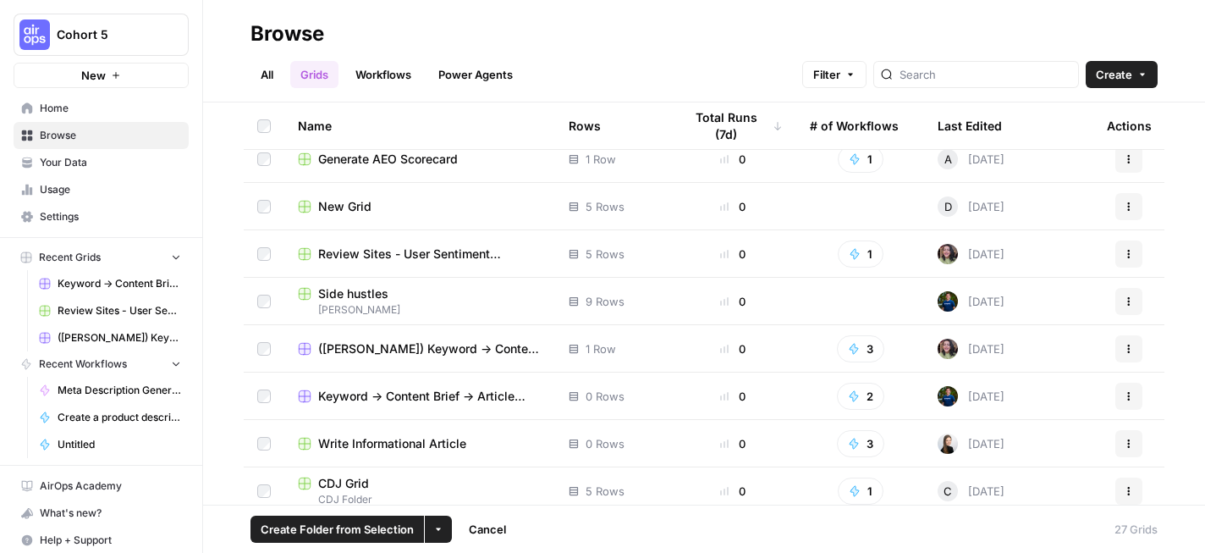
click at [1137, 347] on button "Actions" at bounding box center [1128, 348] width 27 height 27
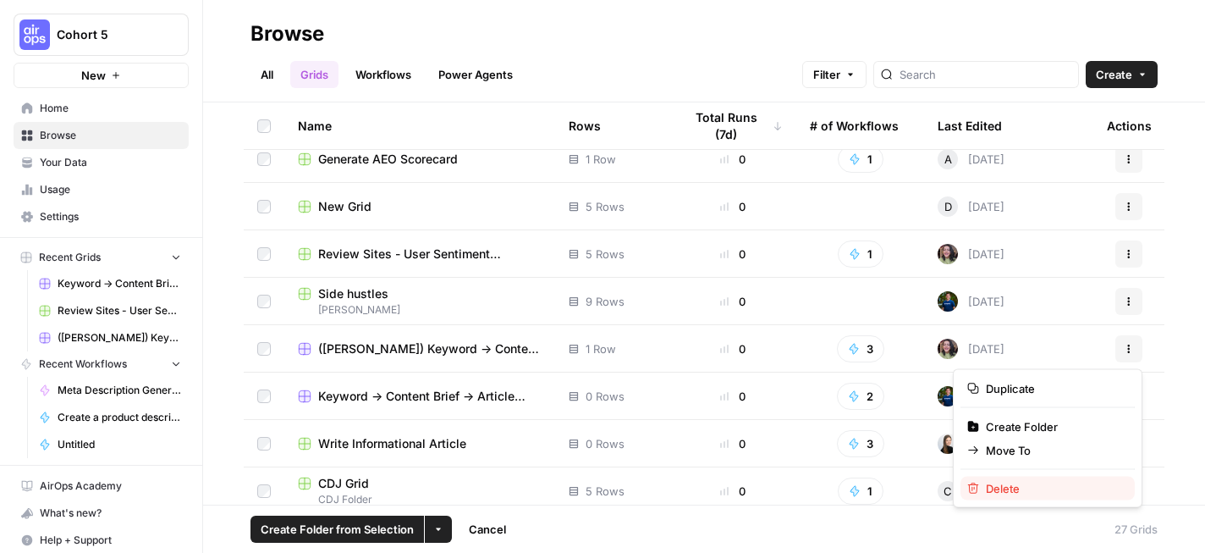
click at [999, 485] on span "Delete" at bounding box center [1053, 488] width 135 height 17
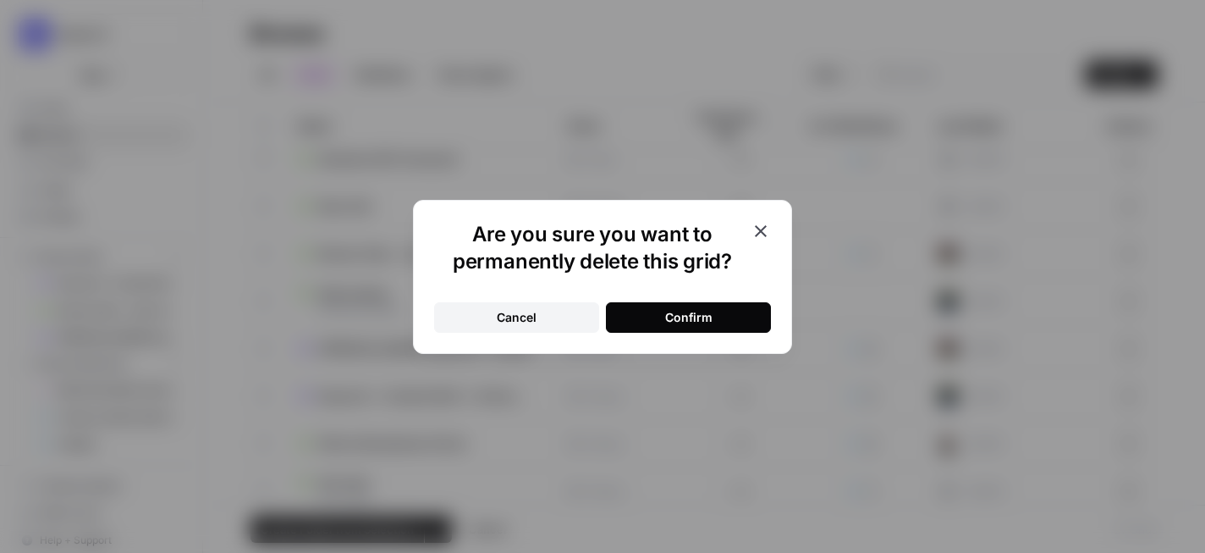
click at [731, 316] on button "Confirm" at bounding box center [688, 317] width 165 height 30
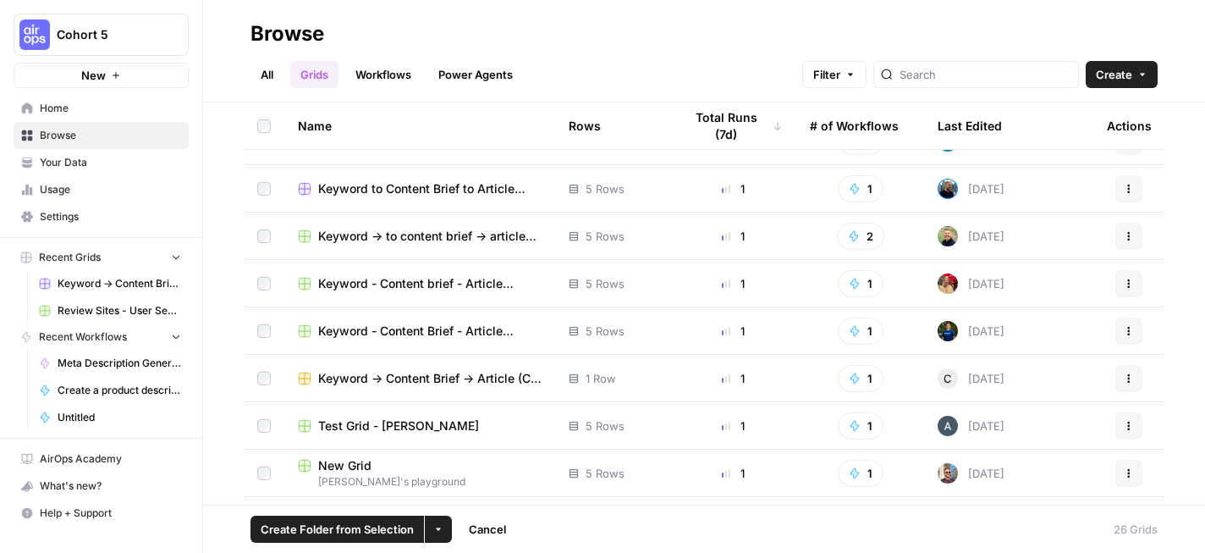
scroll to position [129, 0]
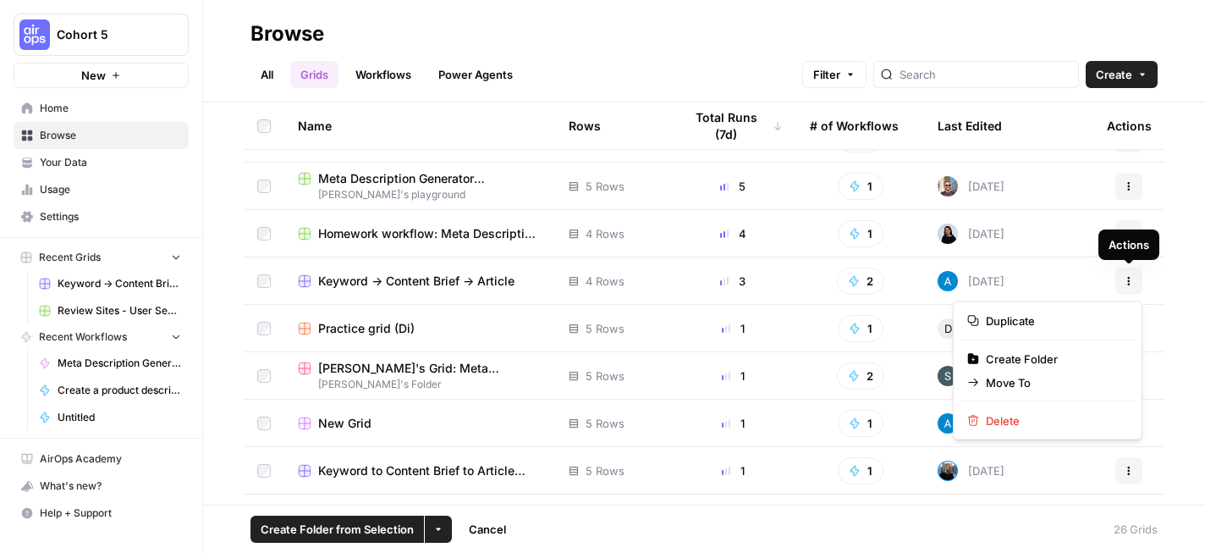
click at [1132, 272] on button "Actions" at bounding box center [1128, 280] width 27 height 27
click at [1057, 323] on span "Duplicate" at bounding box center [1053, 320] width 135 height 17
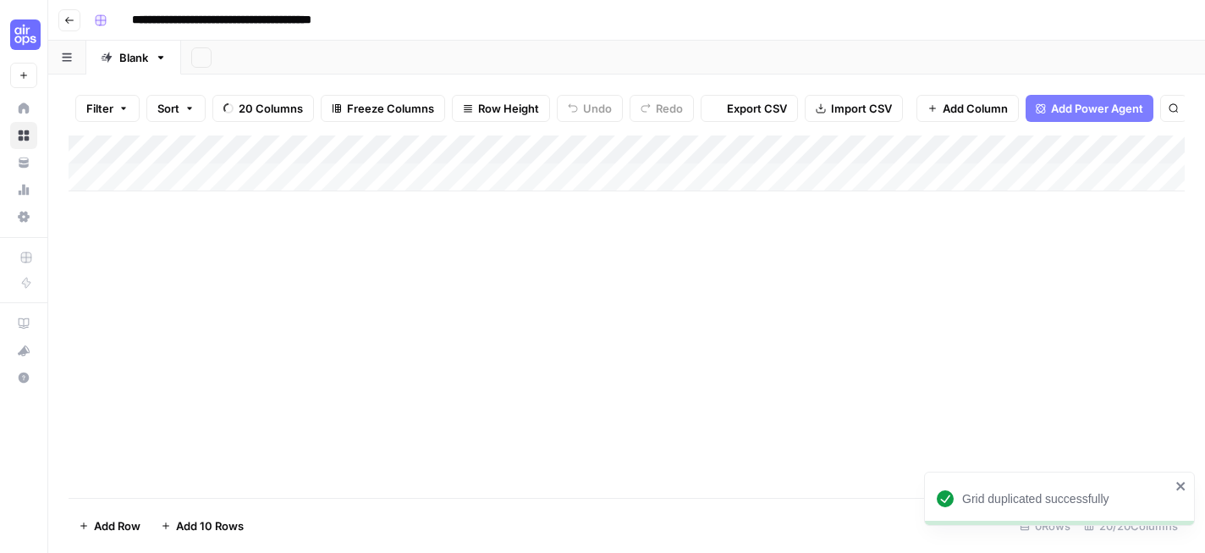
click at [354, 19] on input "**********" at bounding box center [252, 20] width 256 height 27
click at [362, 19] on input "**********" at bounding box center [252, 20] width 256 height 27
type input "**********"
click at [471, 21] on div "**********" at bounding box center [637, 20] width 1101 height 27
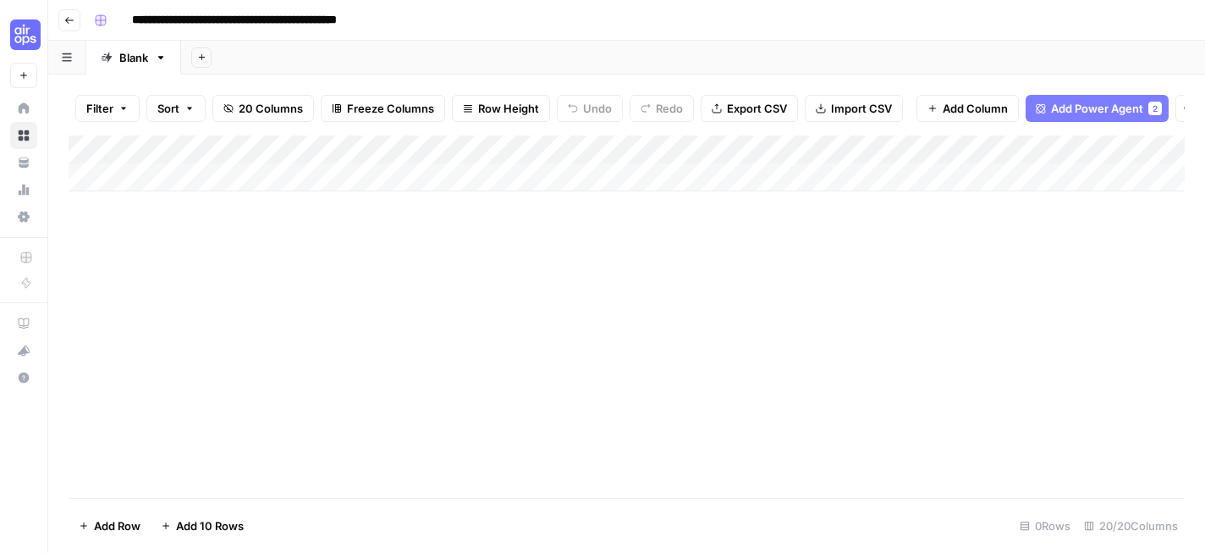
click at [627, 286] on div "Add Column" at bounding box center [627, 316] width 1116 height 362
click at [675, 148] on div "Add Column" at bounding box center [627, 163] width 1116 height 56
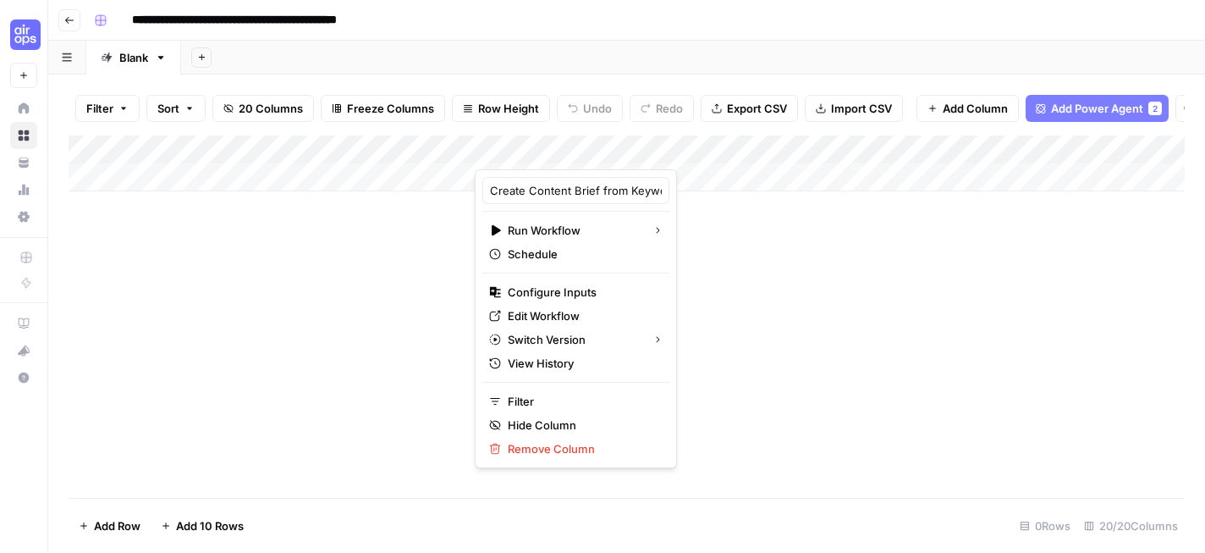
click at [699, 192] on div "Add Column" at bounding box center [627, 316] width 1116 height 362
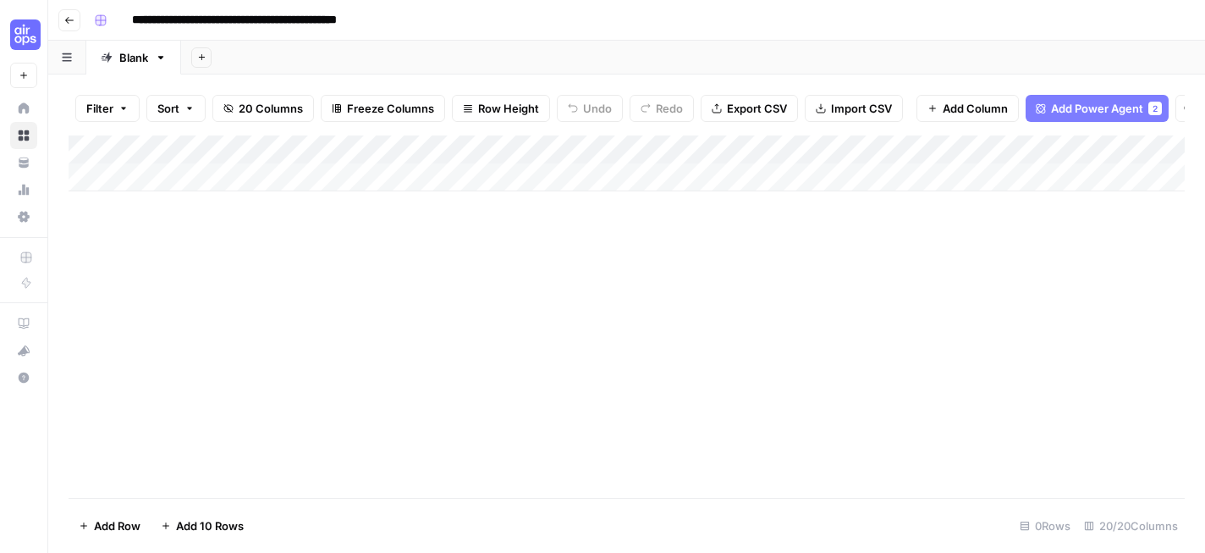
click at [1123, 110] on span "Add Power Agent" at bounding box center [1097, 108] width 92 height 17
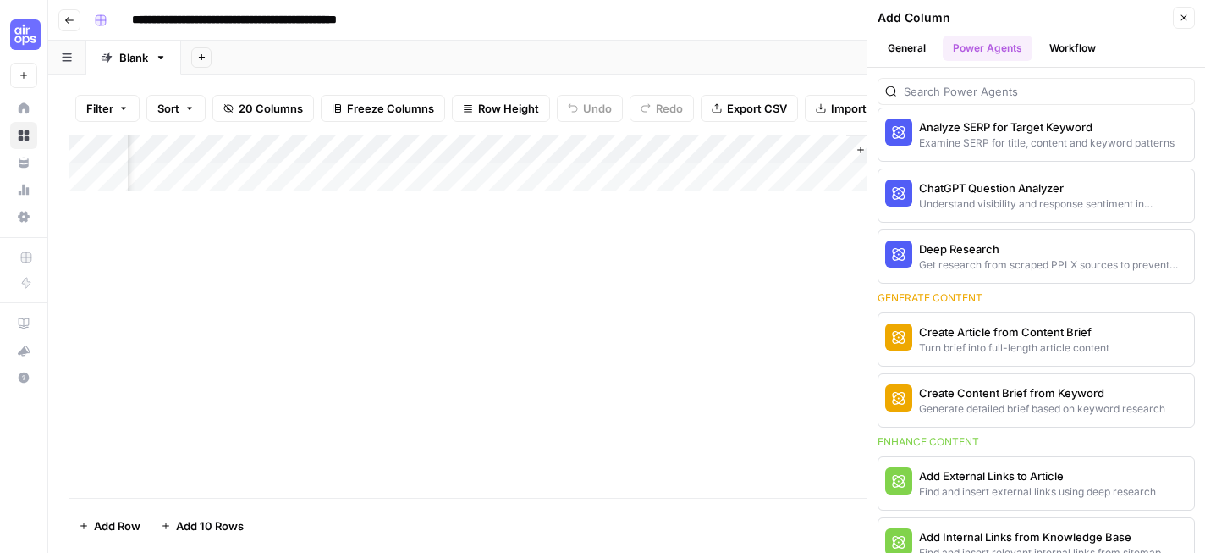
scroll to position [364, 0]
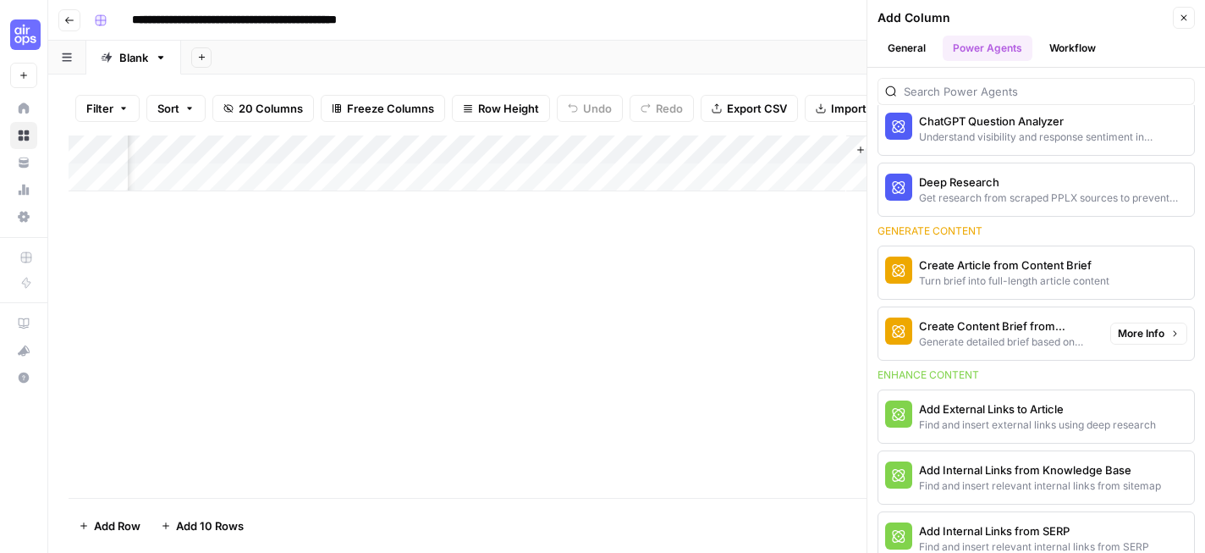
click at [1010, 334] on div "Generate detailed brief based on keyword research" at bounding box center [1008, 341] width 178 height 15
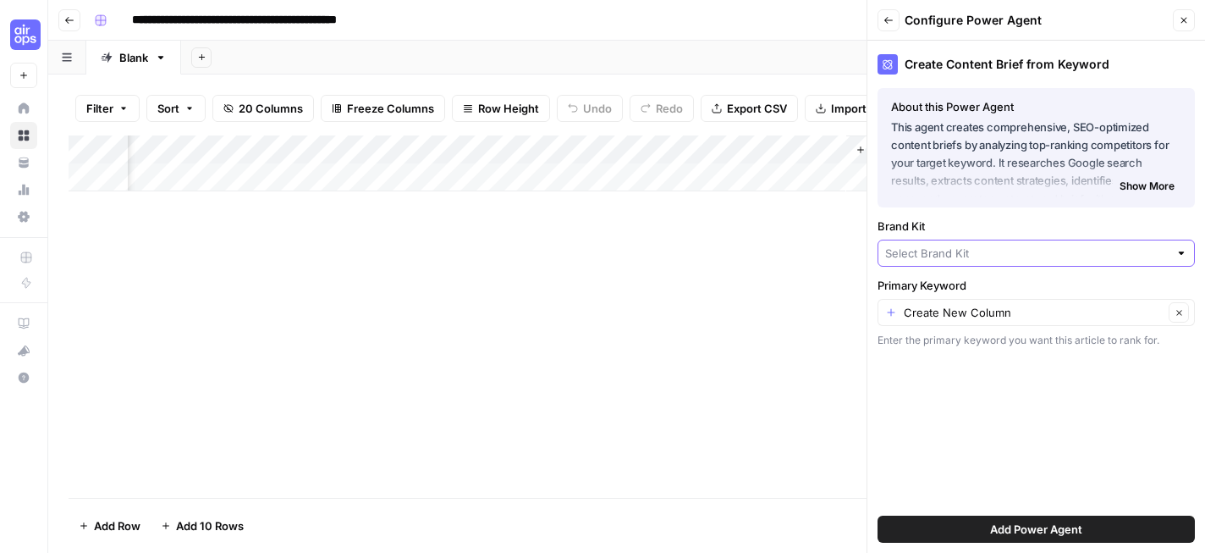
click at [996, 250] on input "Brand Kit" at bounding box center [1026, 253] width 283 height 17
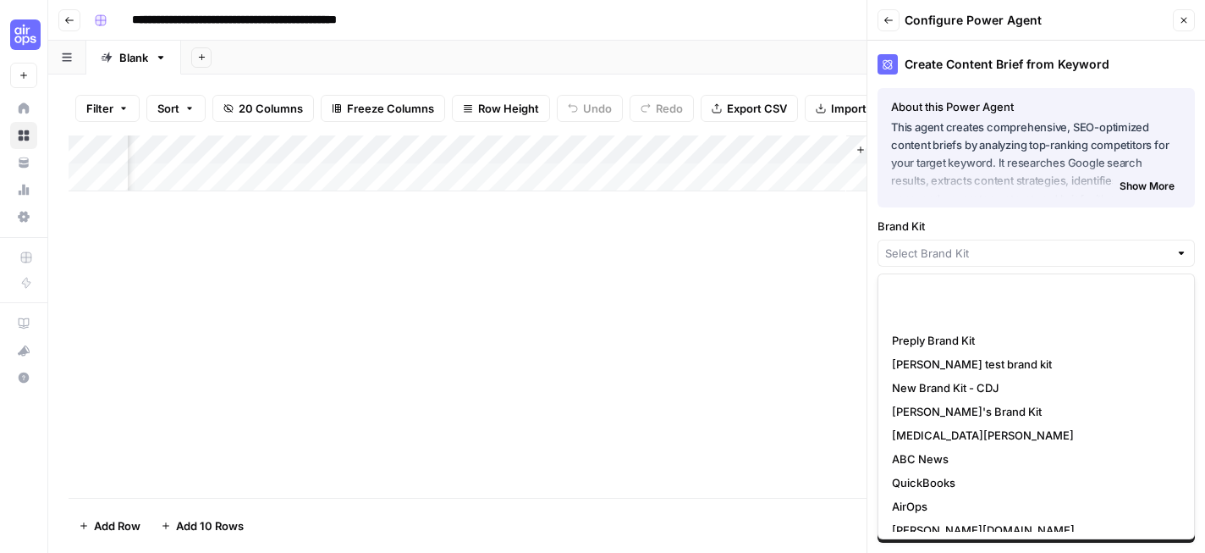
scroll to position [204, 0]
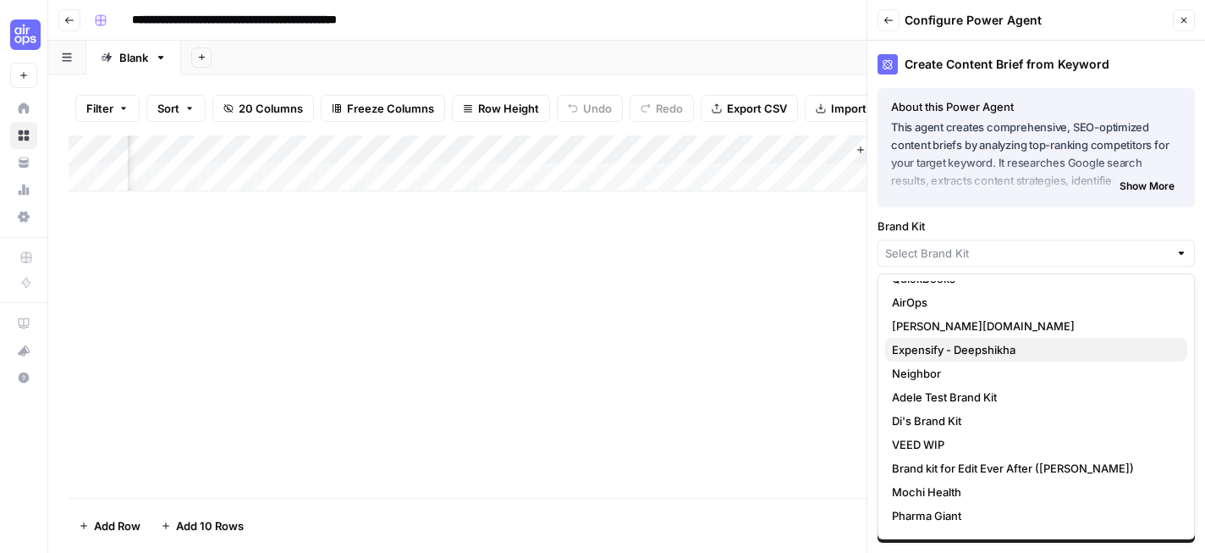
click at [993, 344] on span "Expensify - Deepshikha" at bounding box center [1033, 349] width 282 height 17
type input "Expensify - Deepshikha"
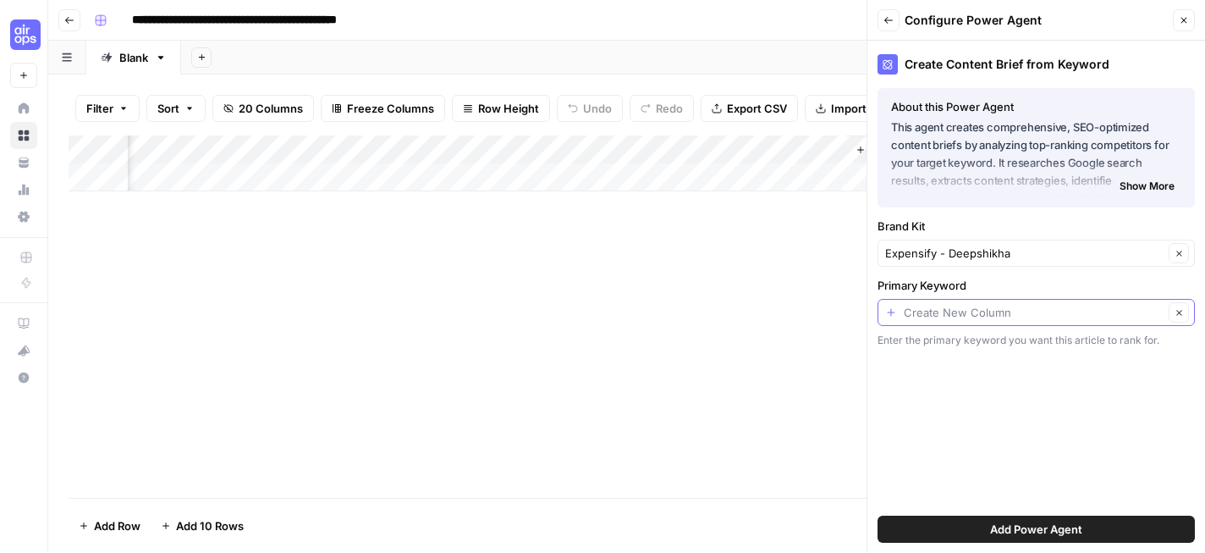
click at [1041, 316] on input "Primary Keyword" at bounding box center [1034, 312] width 260 height 17
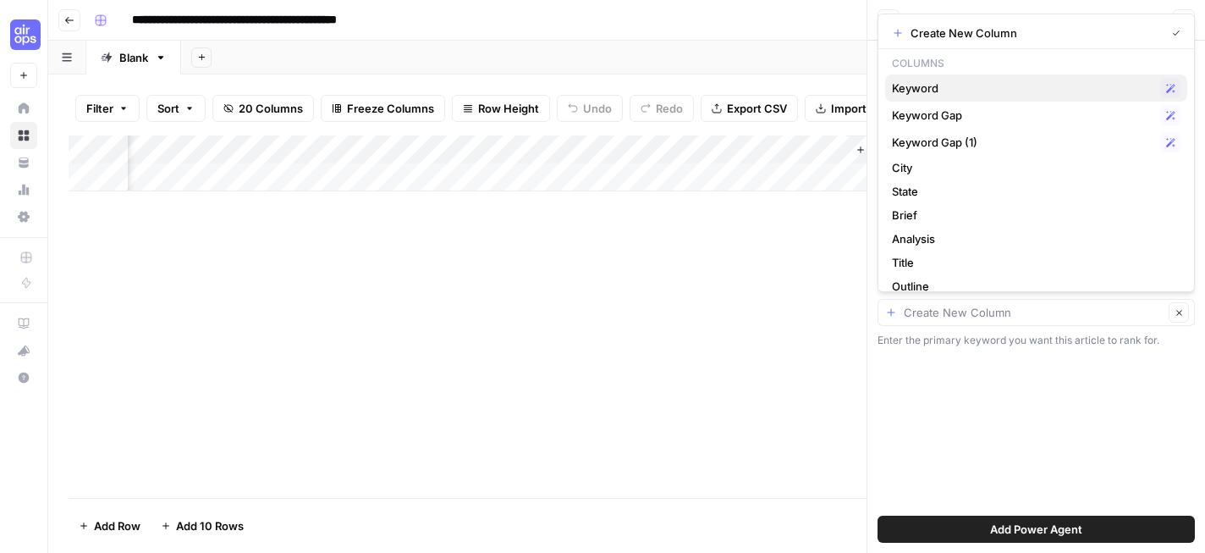
click at [1015, 89] on span "Keyword" at bounding box center [1022, 88] width 261 height 17
type input "Keyword"
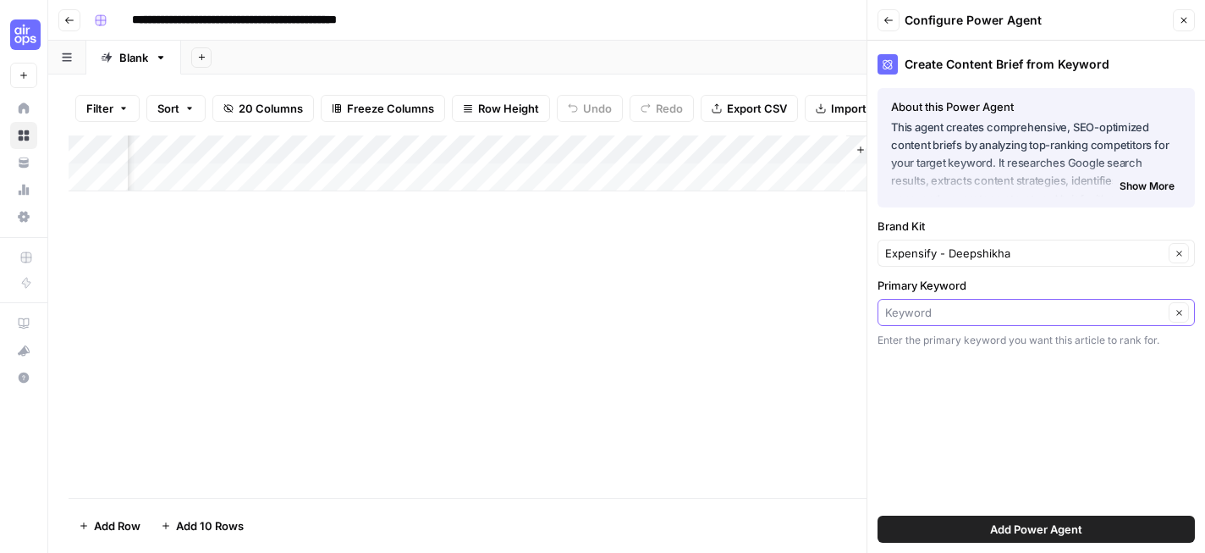
click at [953, 313] on input "Primary Keyword" at bounding box center [1024, 312] width 278 height 17
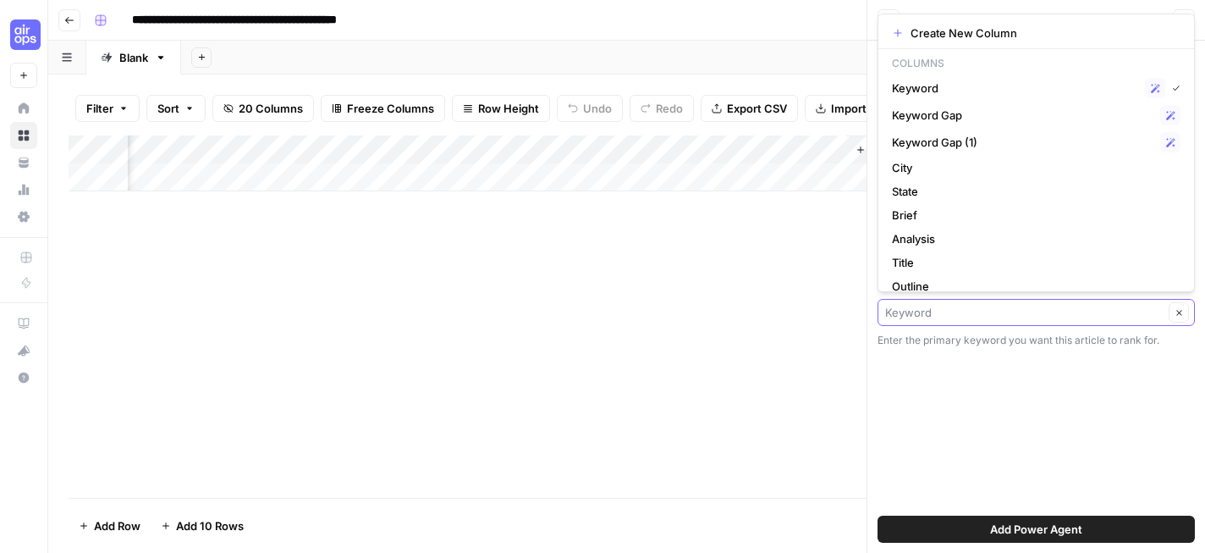
paste input "best high limit business credit cards"
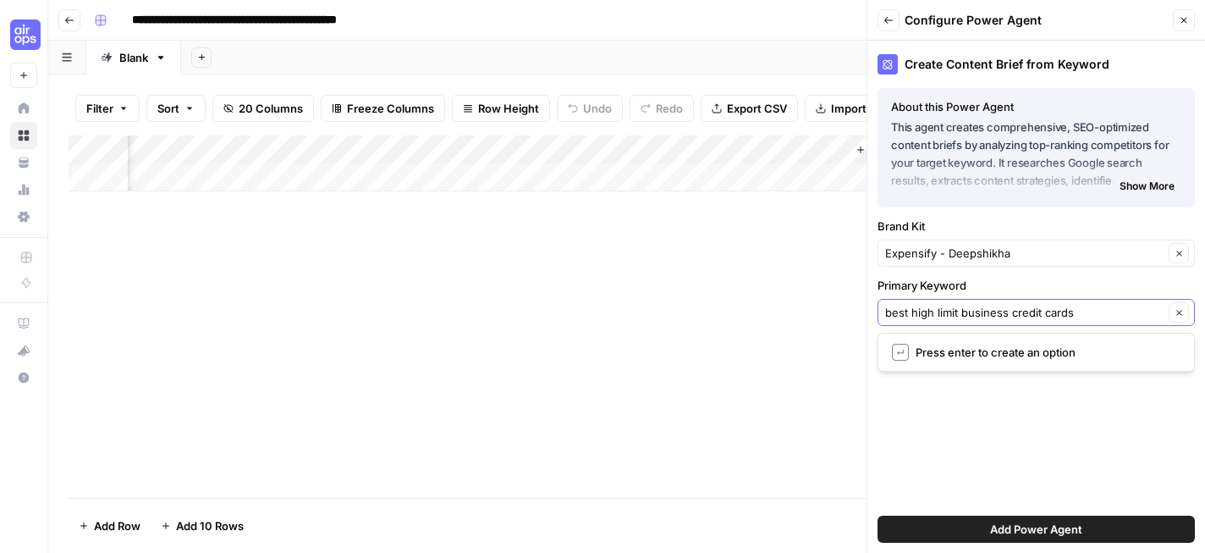
type input "best high limit business credit cards"
click at [966, 351] on span "Press enter to create an option" at bounding box center [1045, 352] width 258 height 17
click at [1178, 311] on icon "button" at bounding box center [1179, 312] width 9 height 9
click at [1028, 308] on input "Primary Keyword" at bounding box center [1026, 312] width 283 height 17
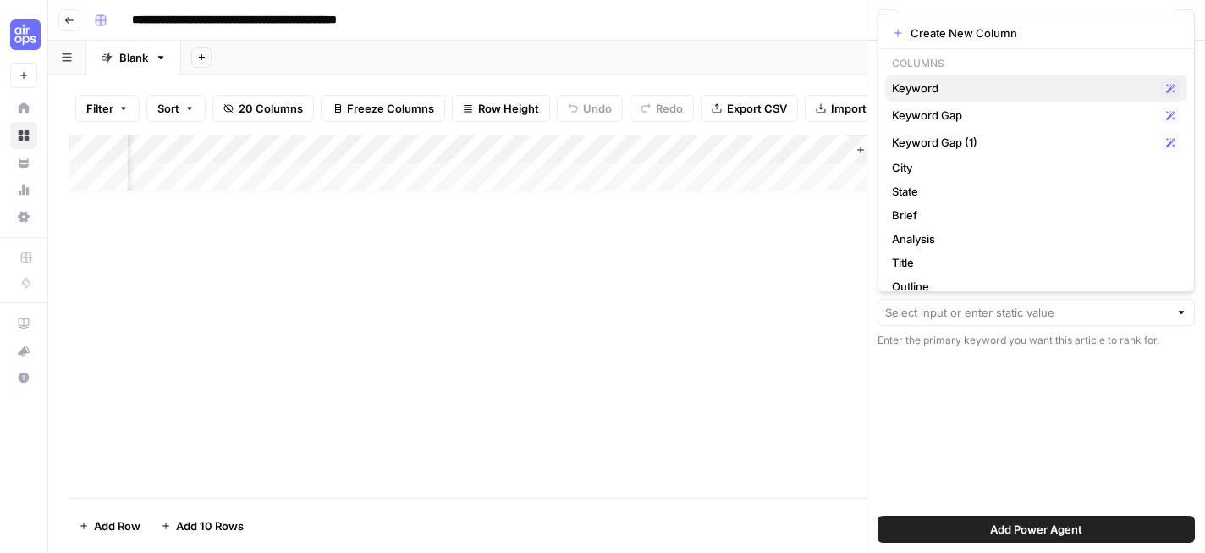
click at [1037, 81] on span "Keyword" at bounding box center [1022, 88] width 261 height 17
type input "Keyword"
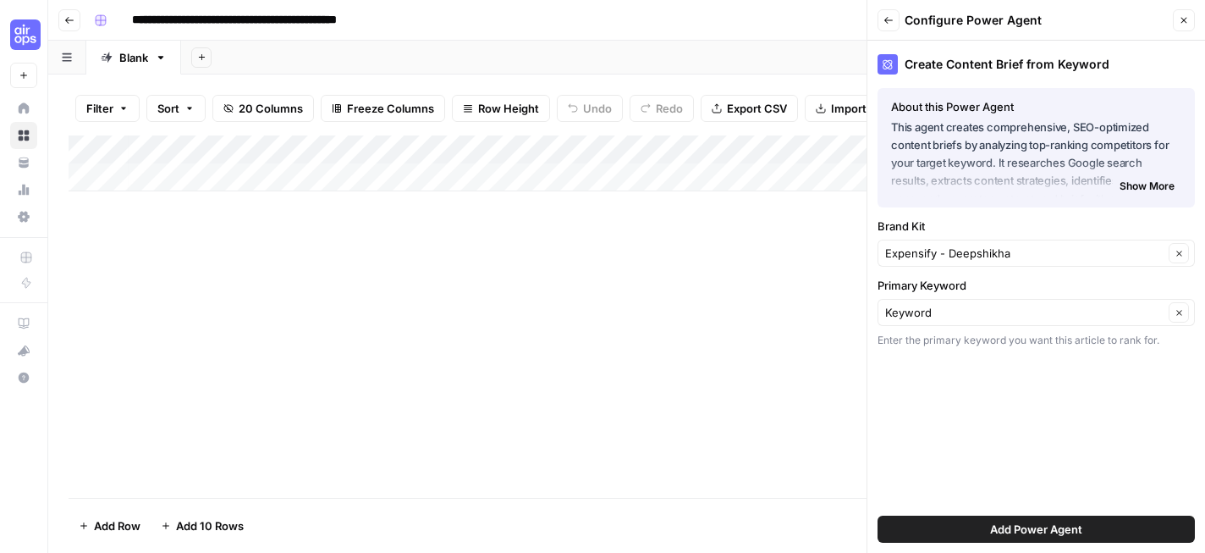
scroll to position [0, 0]
click at [206, 171] on div "Add Column" at bounding box center [627, 163] width 1116 height 56
type textarea "**********"
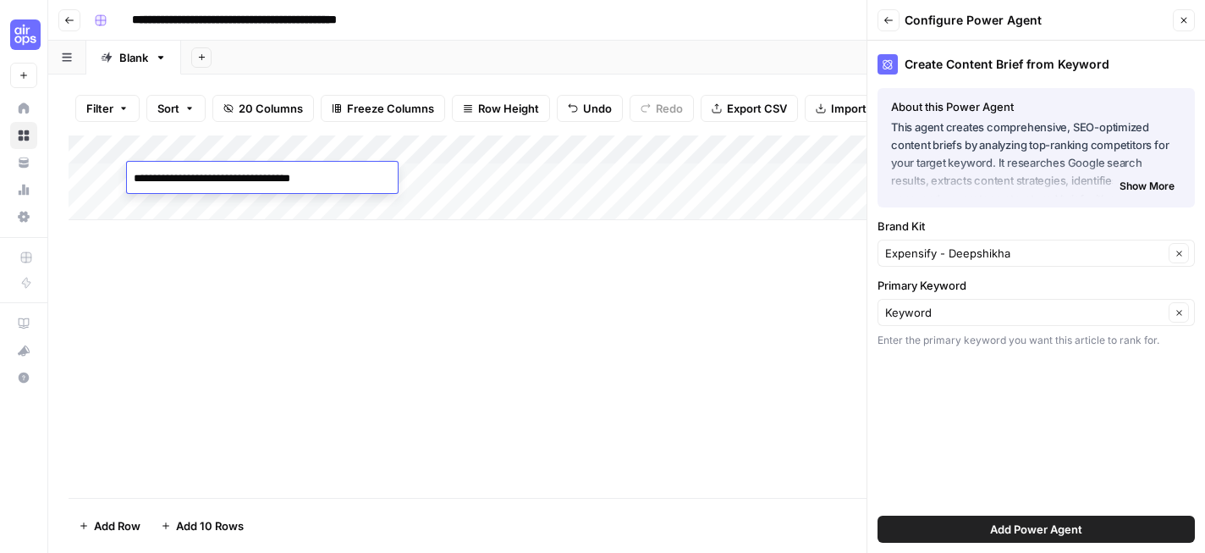
click at [306, 303] on div "Add Column" at bounding box center [627, 316] width 1116 height 362
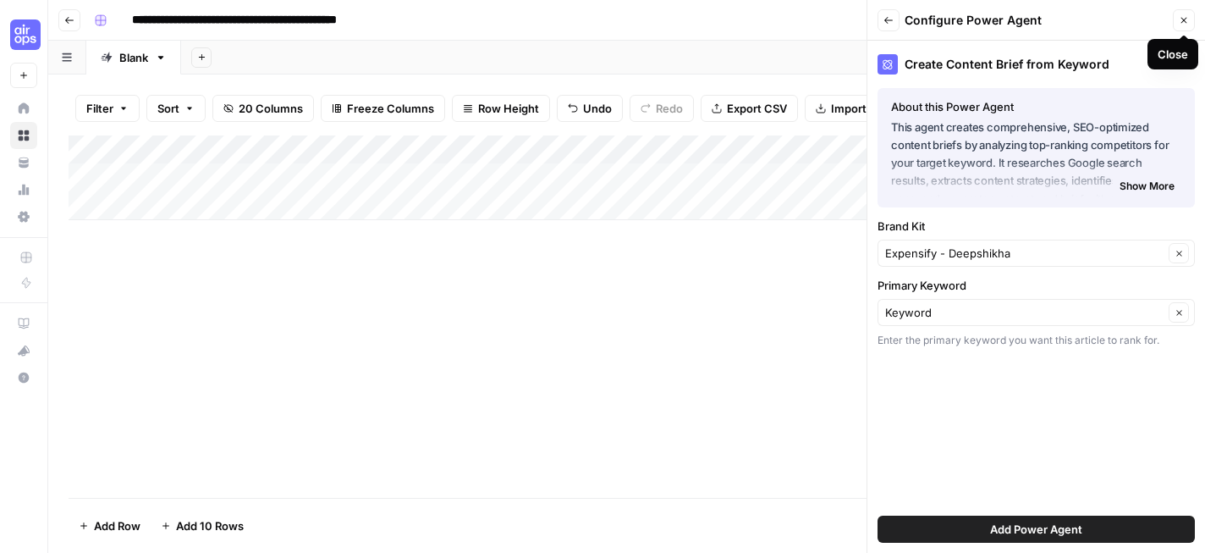
click at [1187, 16] on icon "button" at bounding box center [1184, 20] width 10 height 10
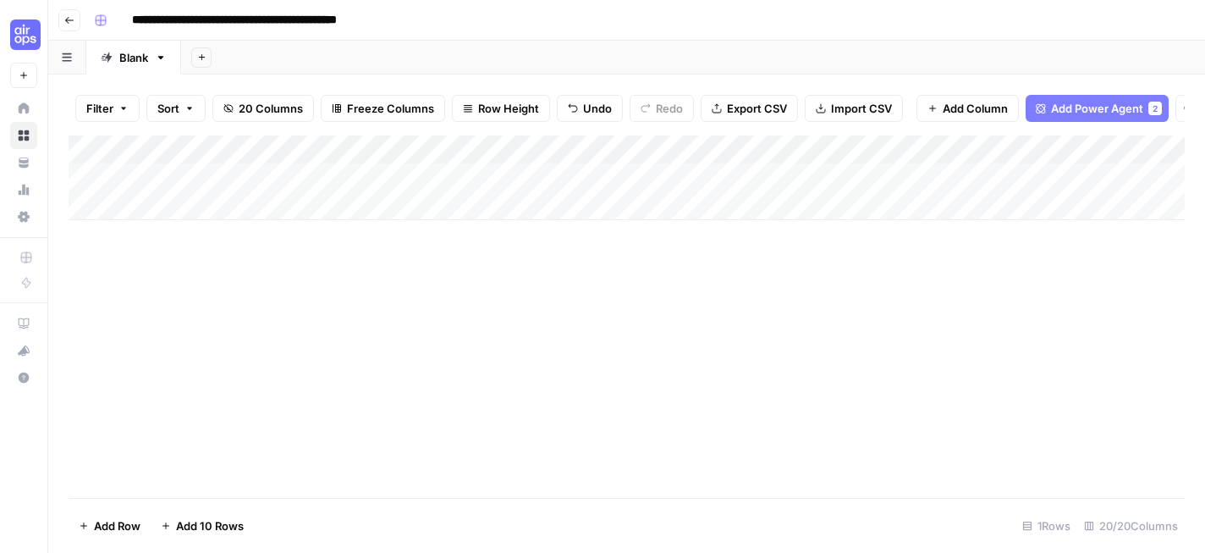
click at [474, 272] on div "Add Column" at bounding box center [627, 316] width 1116 height 362
click at [348, 179] on div "Add Column" at bounding box center [627, 177] width 1116 height 85
click at [449, 179] on div "Add Column" at bounding box center [627, 177] width 1116 height 85
click at [1091, 110] on span "Add Power Agent" at bounding box center [1097, 108] width 92 height 17
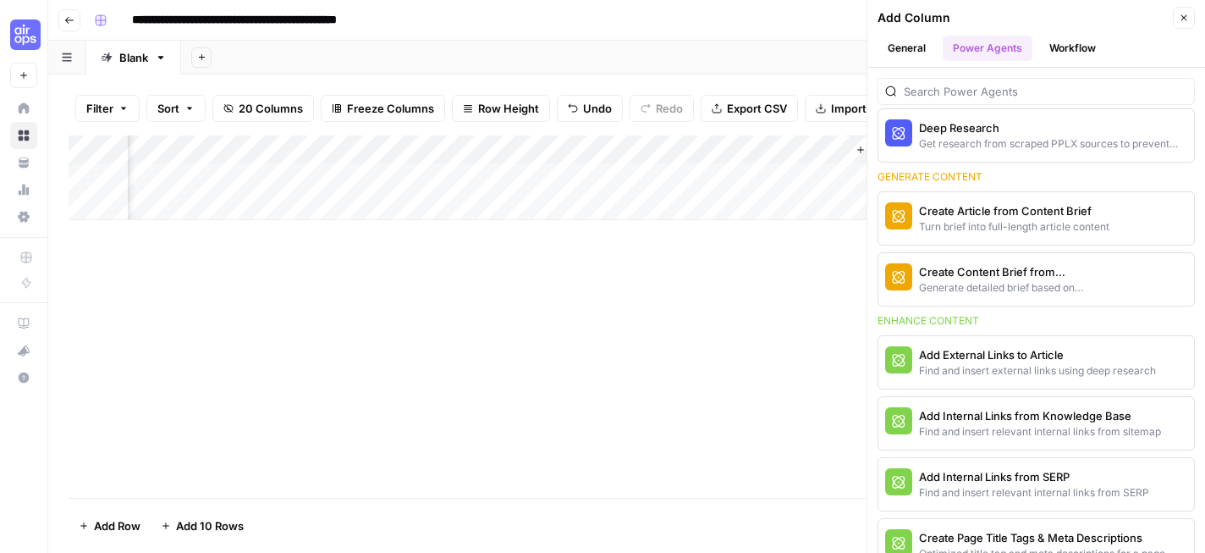
scroll to position [0, 2477]
click at [1017, 271] on div "Create Content Brief from Keyword" at bounding box center [1008, 271] width 178 height 17
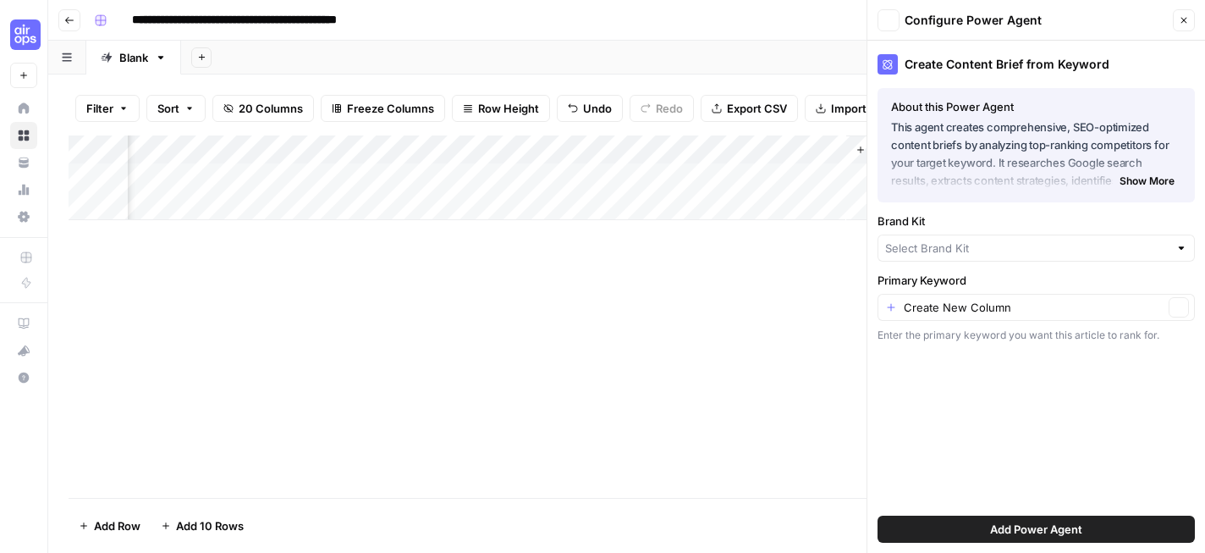
type input "Expensify - Deepshikha"
click at [1175, 315] on icon "button" at bounding box center [1179, 312] width 9 height 9
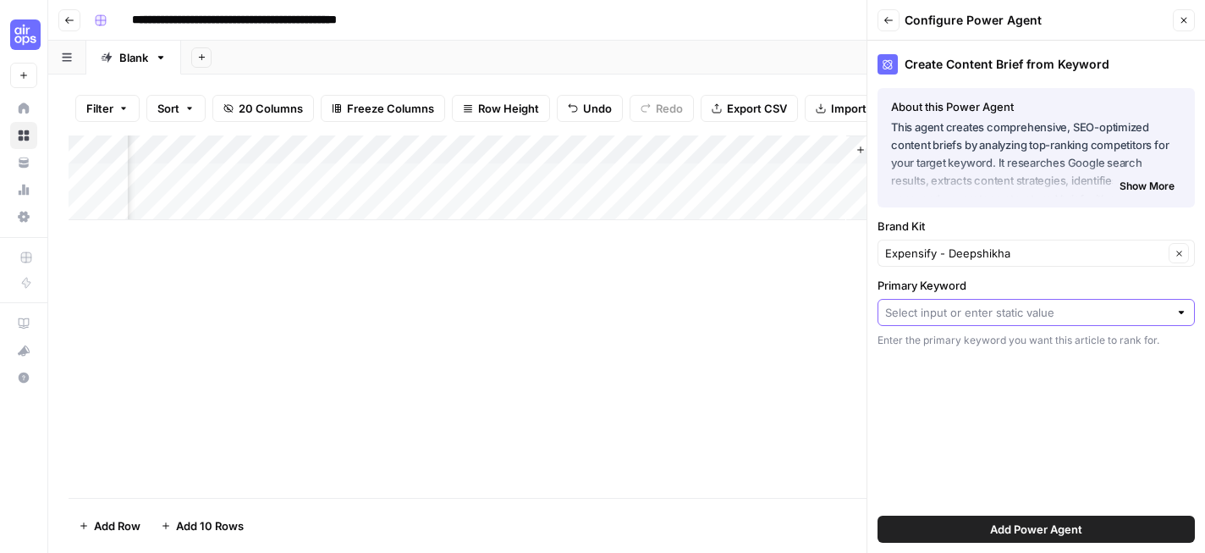
click at [1074, 316] on input "Primary Keyword" at bounding box center [1026, 312] width 283 height 17
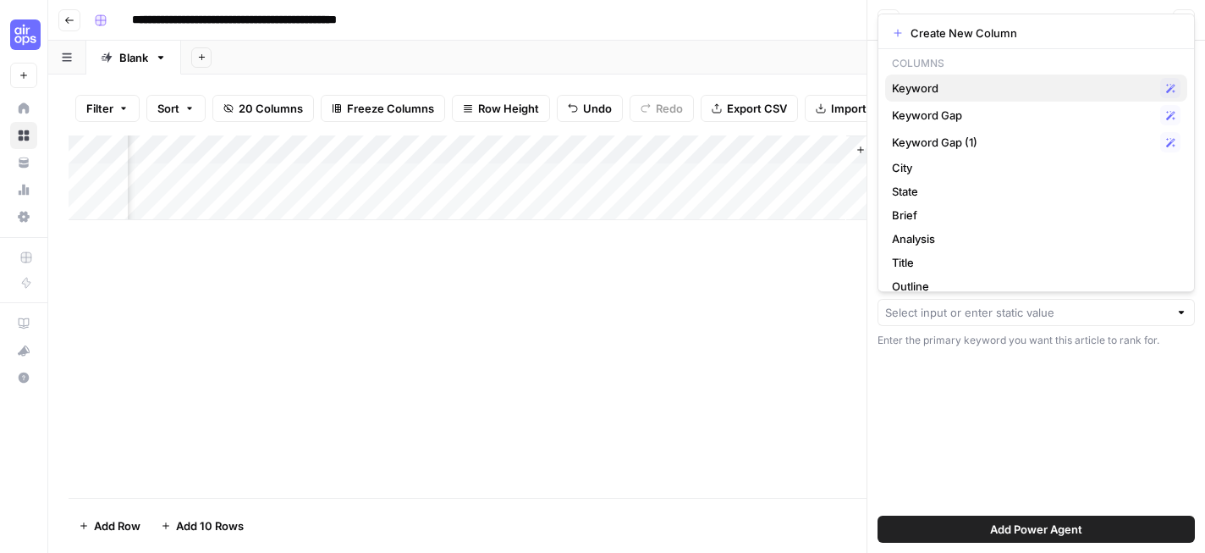
click at [1000, 91] on span "Keyword" at bounding box center [1022, 88] width 261 height 17
type input "Keyword"
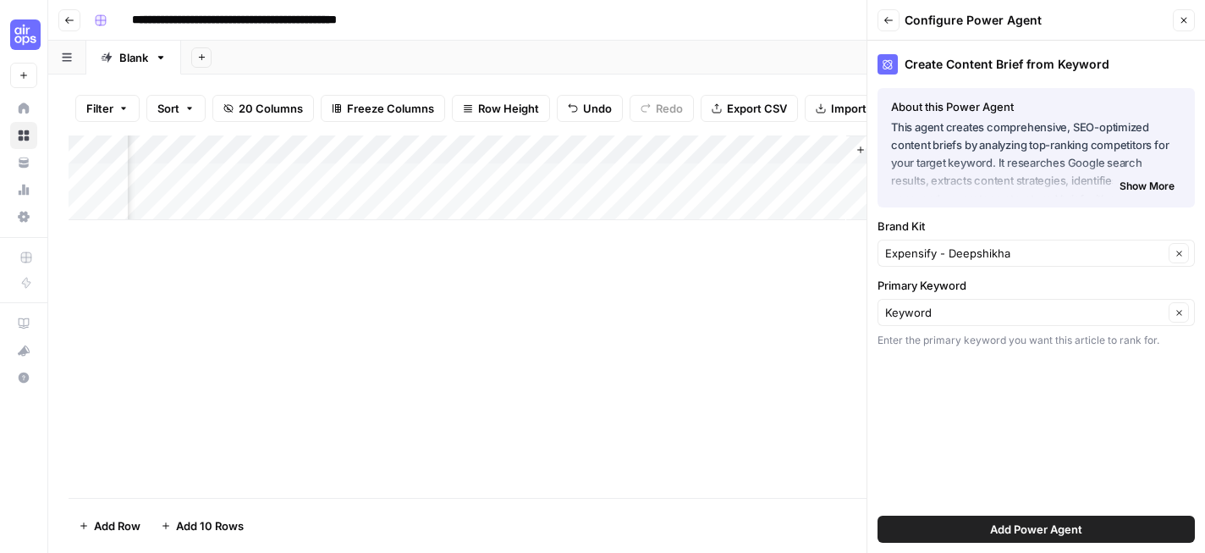
click at [1046, 535] on span "Add Power Agent" at bounding box center [1036, 528] width 92 height 17
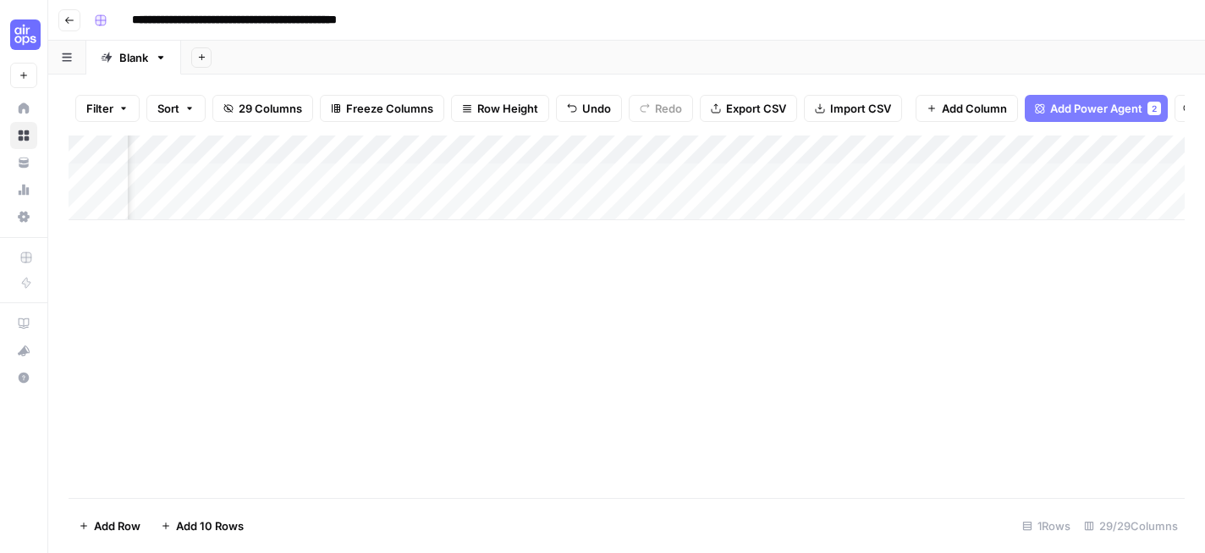
scroll to position [0, 2545]
click at [1020, 149] on div "Add Column" at bounding box center [627, 177] width 1116 height 85
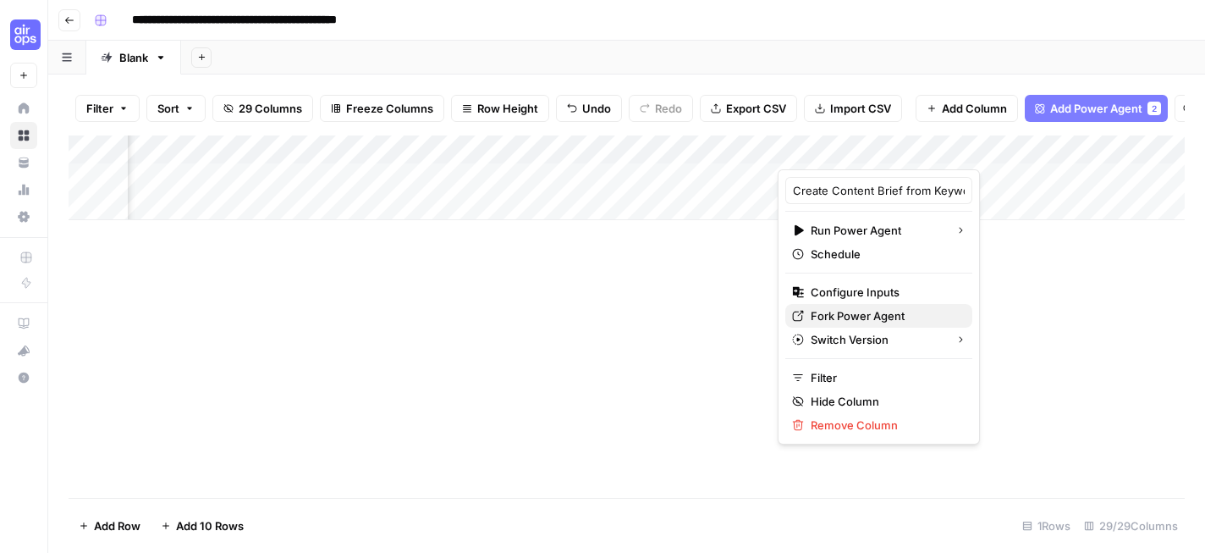
click at [881, 317] on span "Fork Power Agent" at bounding box center [885, 315] width 148 height 17
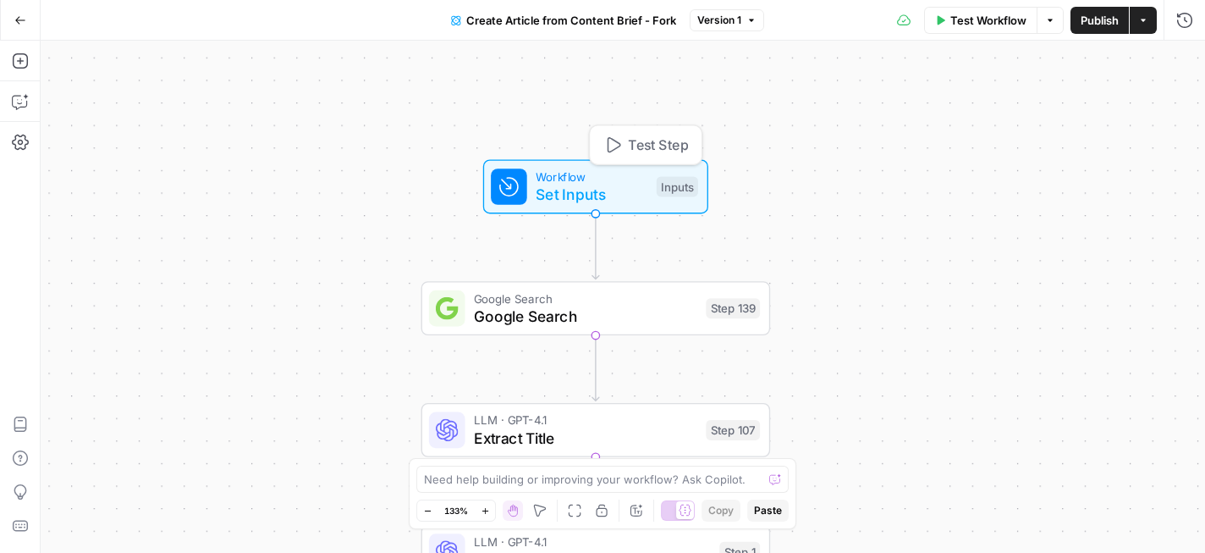
click at [597, 162] on div "Test Step" at bounding box center [645, 144] width 113 height 41
click at [608, 182] on span "Workflow" at bounding box center [592, 177] width 112 height 18
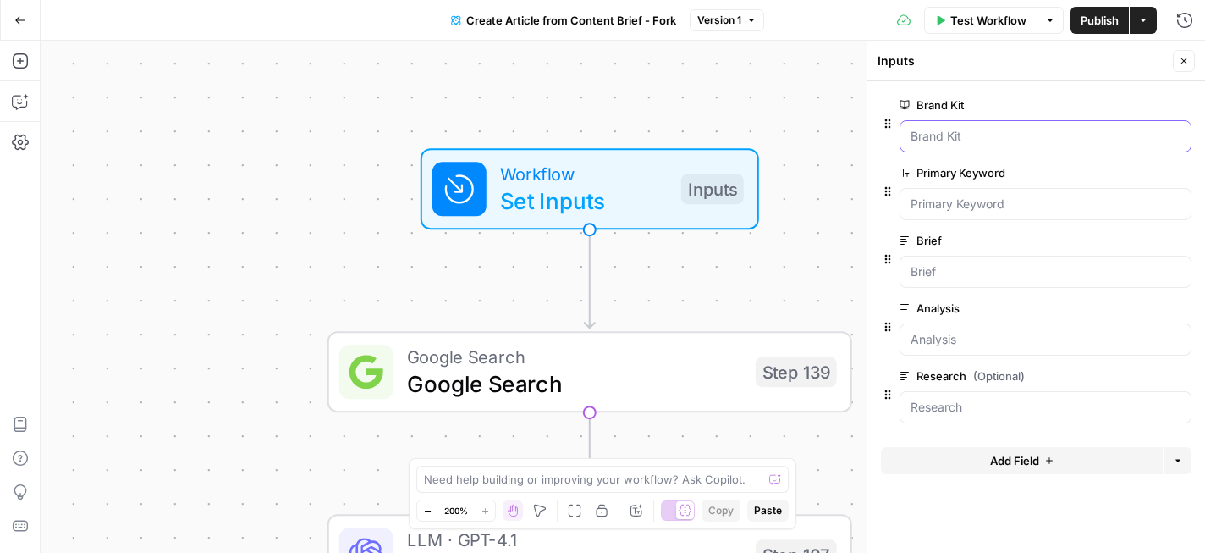
click at [998, 134] on Kit "Brand Kit" at bounding box center [1046, 136] width 270 height 17
click at [1001, 207] on Keyword "Primary Keyword" at bounding box center [1046, 203] width 270 height 17
click at [980, 137] on Kit "Brand Kit" at bounding box center [1046, 136] width 270 height 17
click at [964, 19] on span "Test Workflow" at bounding box center [988, 20] width 76 height 17
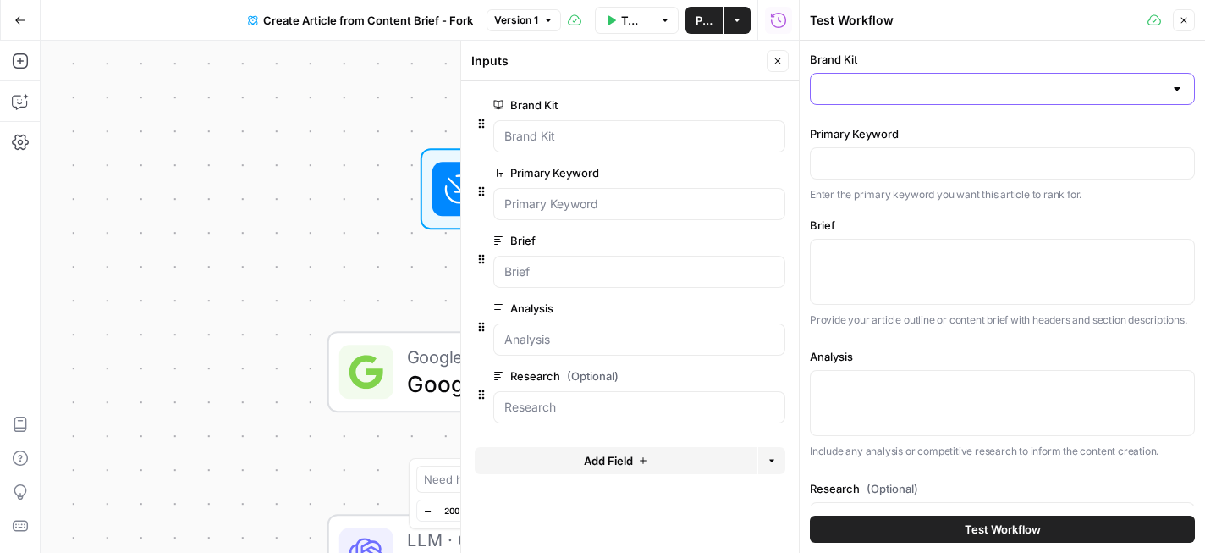
click at [937, 85] on input "Brand Kit" at bounding box center [992, 88] width 343 height 17
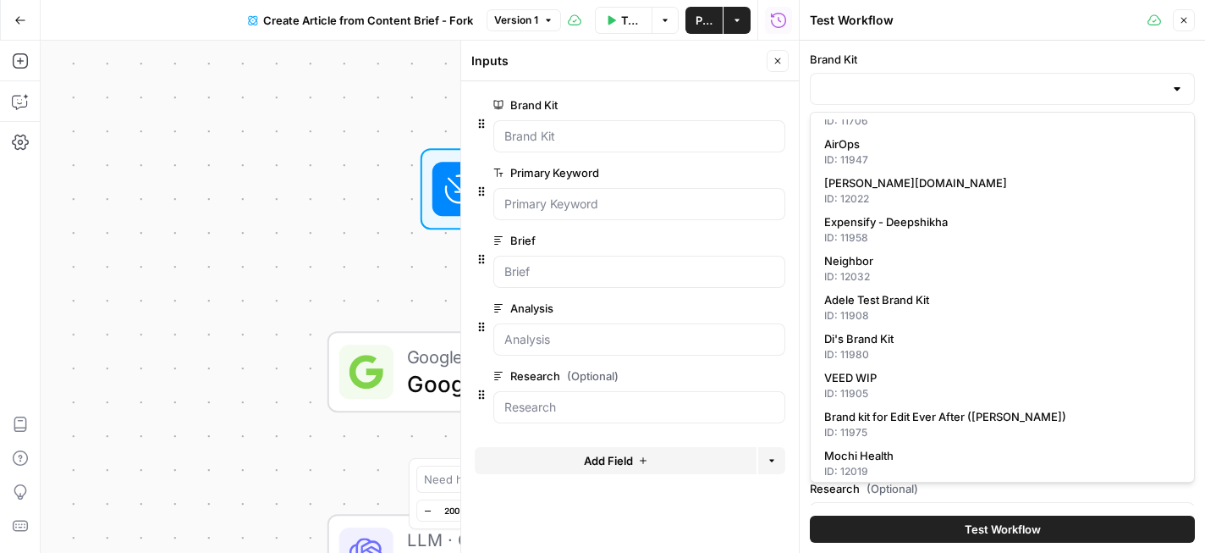
scroll to position [343, 0]
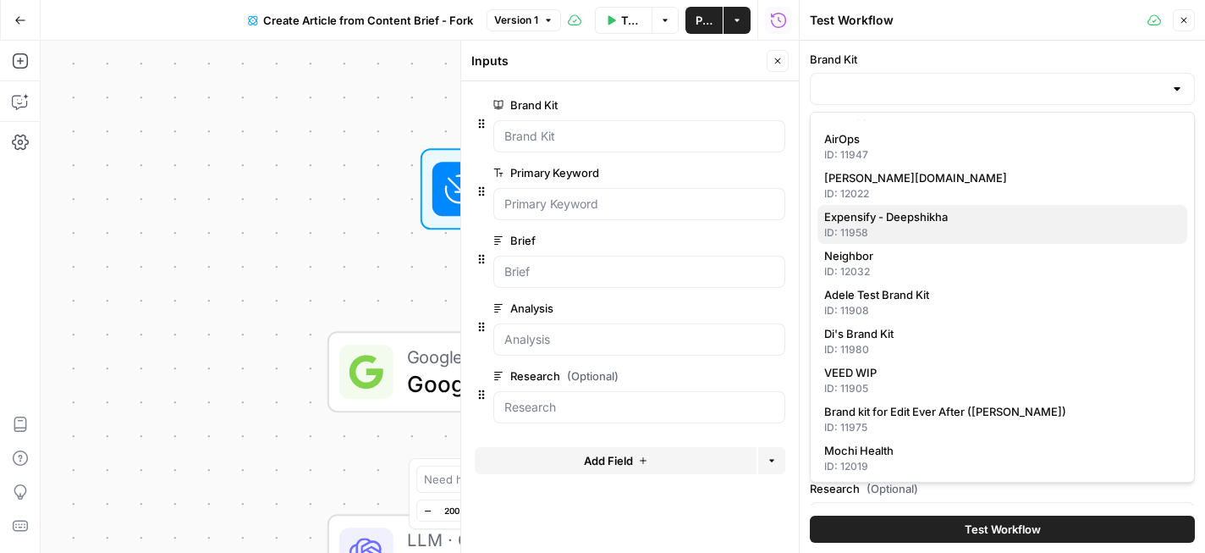
click at [927, 217] on span "Expensify - Deepshikha" at bounding box center [998, 216] width 349 height 17
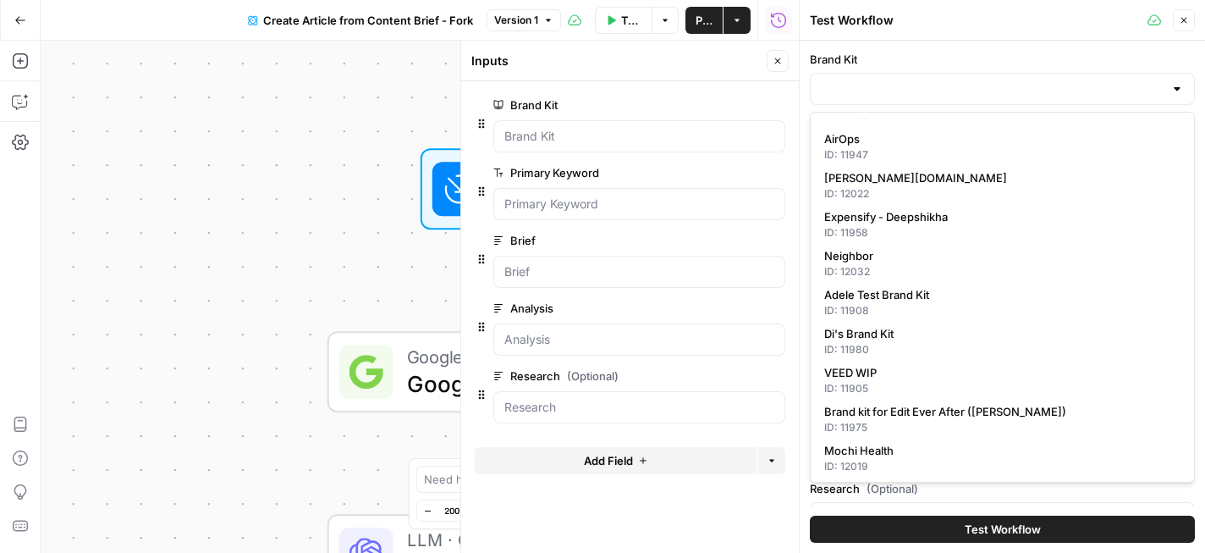
type input "Expensify - Deepshikha"
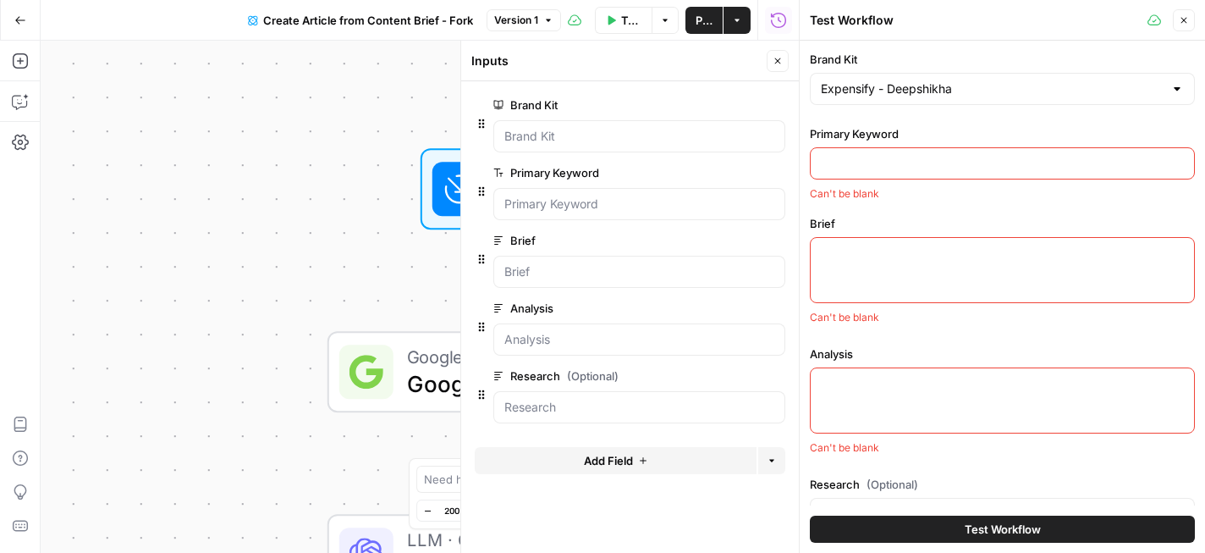
click at [920, 160] on input "Primary Keyword" at bounding box center [1002, 163] width 363 height 17
paste input "best high limit business credit cards"
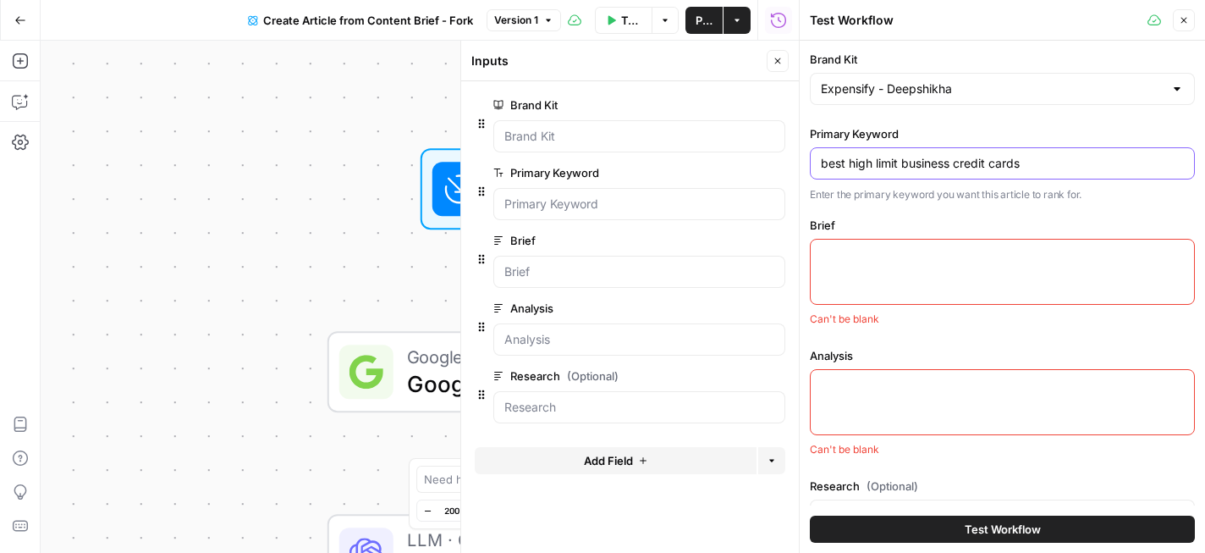
type input "best high limit business credit cards"
click at [910, 223] on label "Brief" at bounding box center [1002, 225] width 385 height 17
click at [910, 246] on textarea "Brief" at bounding box center [1002, 254] width 363 height 17
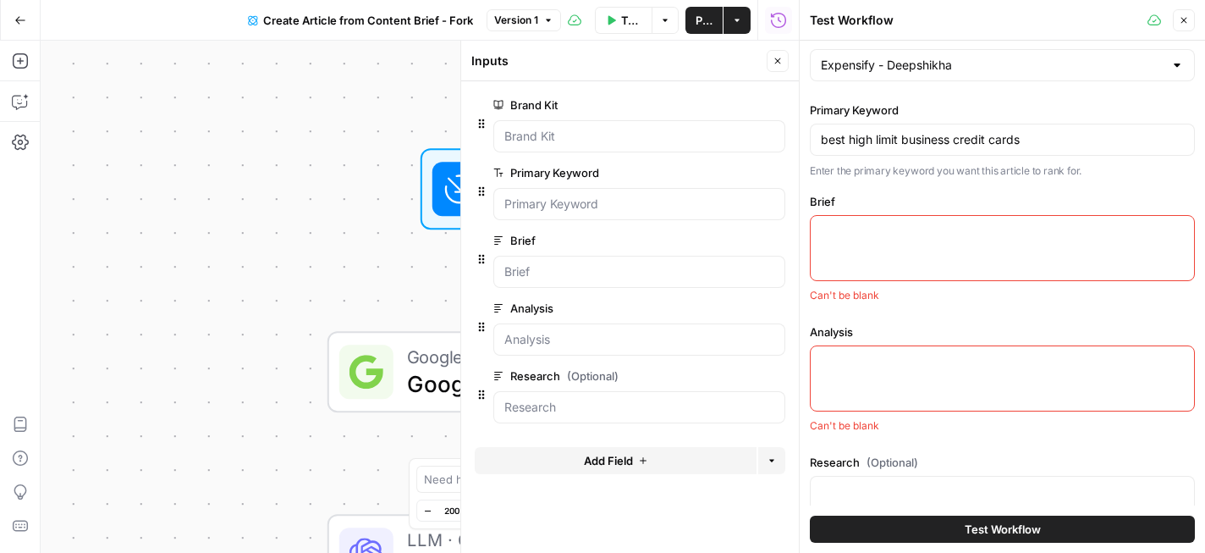
scroll to position [0, 0]
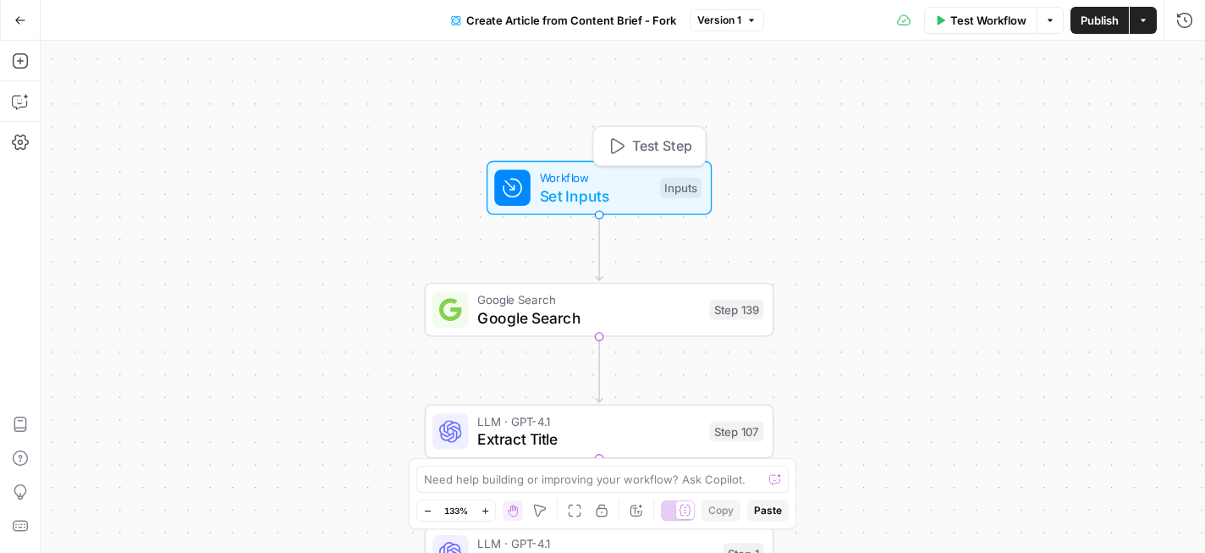
click at [685, 188] on div "Inputs" at bounding box center [680, 188] width 41 height 20
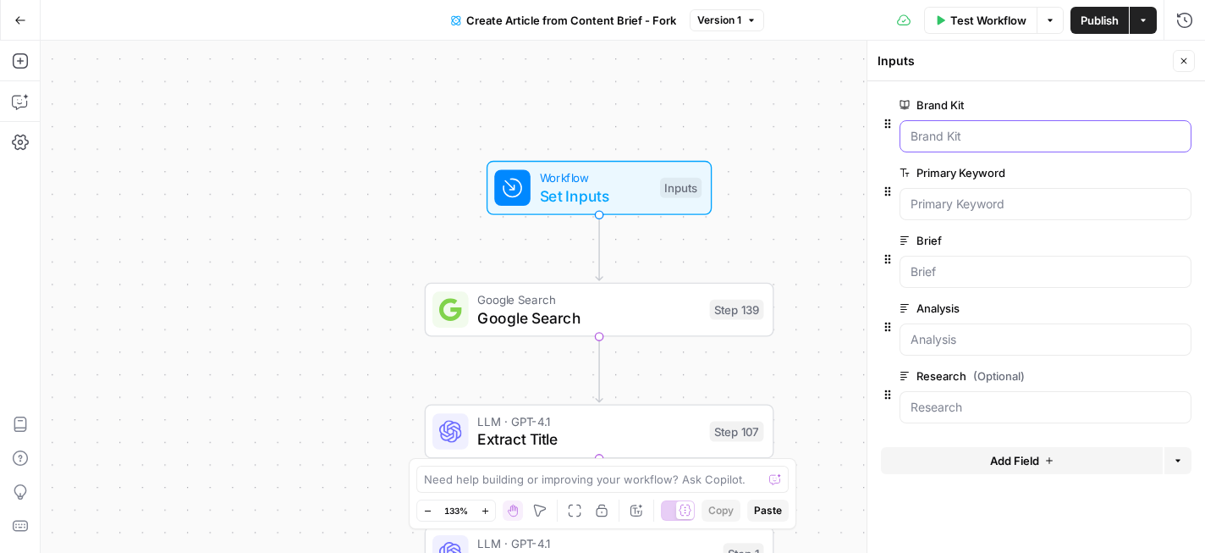
click at [1011, 134] on Kit "Brand Kit" at bounding box center [1046, 136] width 270 height 17
click at [971, 29] on button "Test Workflow" at bounding box center [980, 20] width 113 height 27
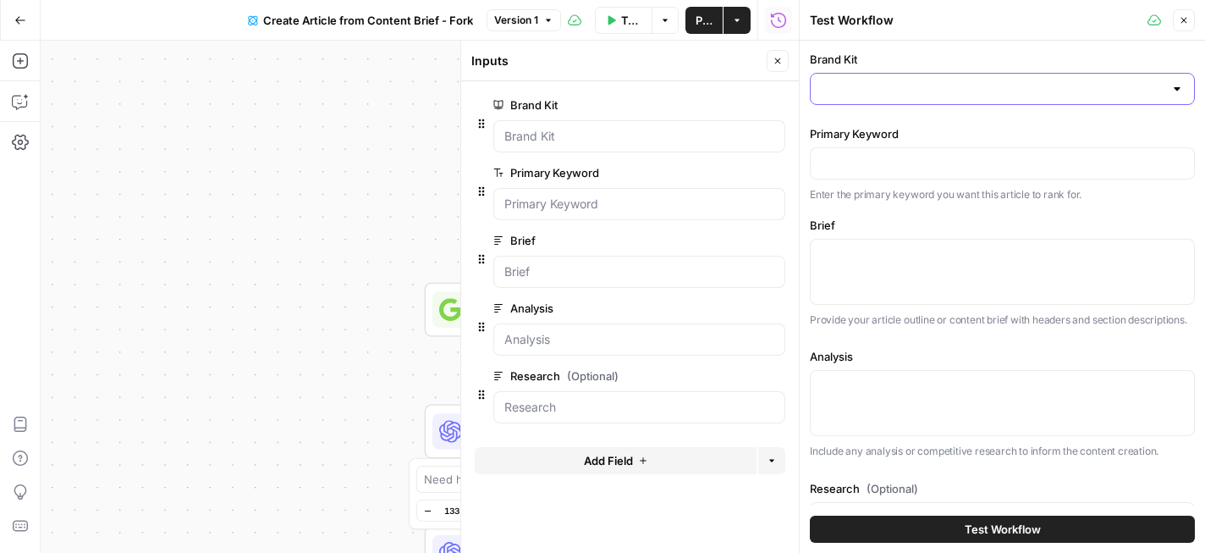
click at [933, 85] on input "Brand Kit" at bounding box center [992, 88] width 343 height 17
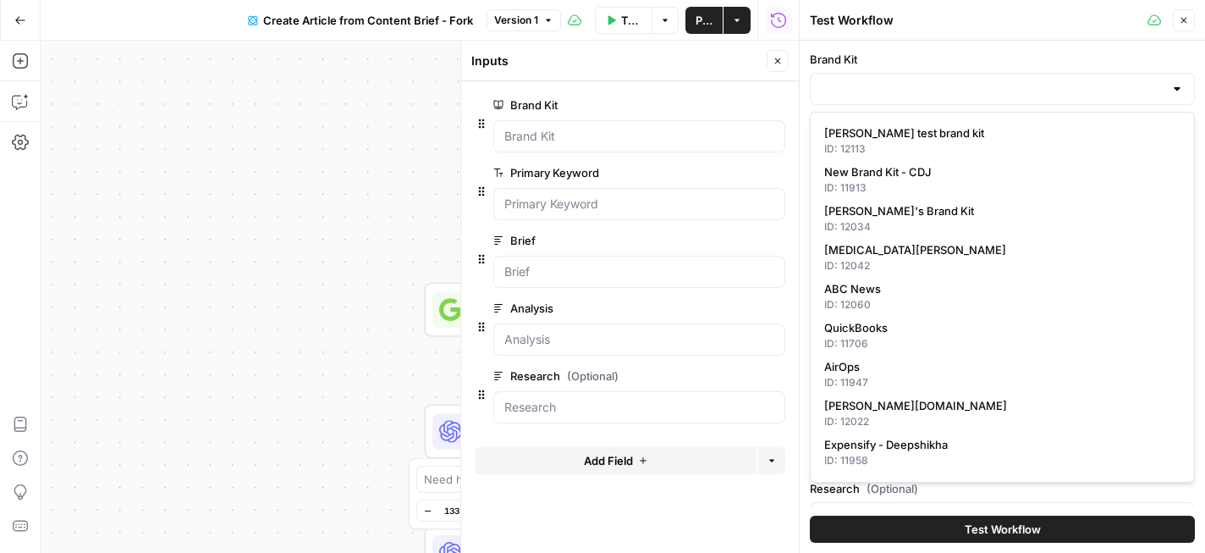
scroll to position [117, 0]
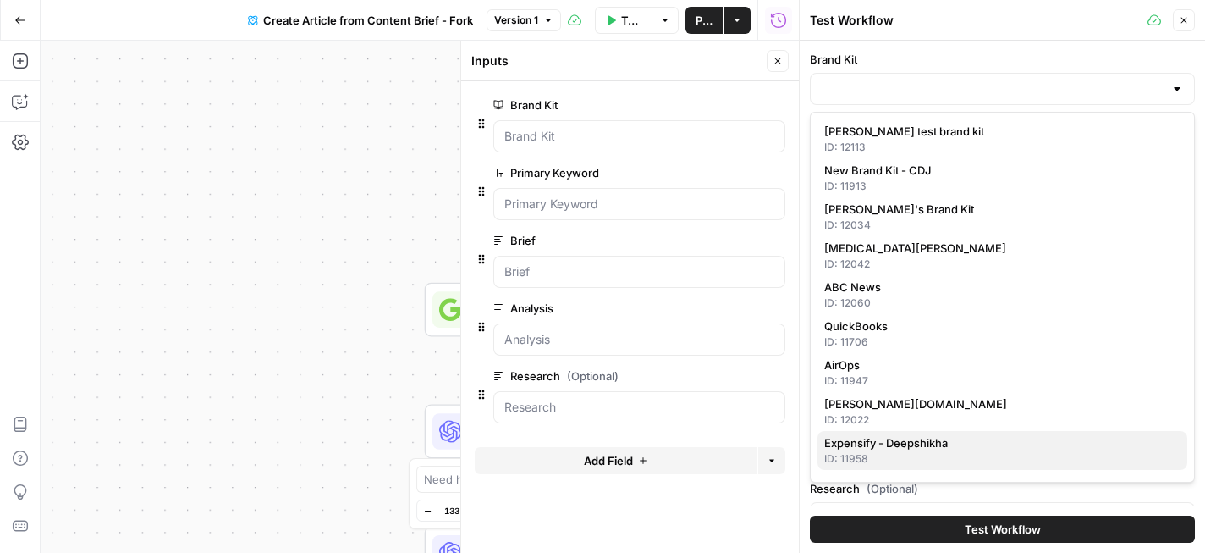
click at [910, 443] on span "Expensify - Deepshikha" at bounding box center [998, 442] width 349 height 17
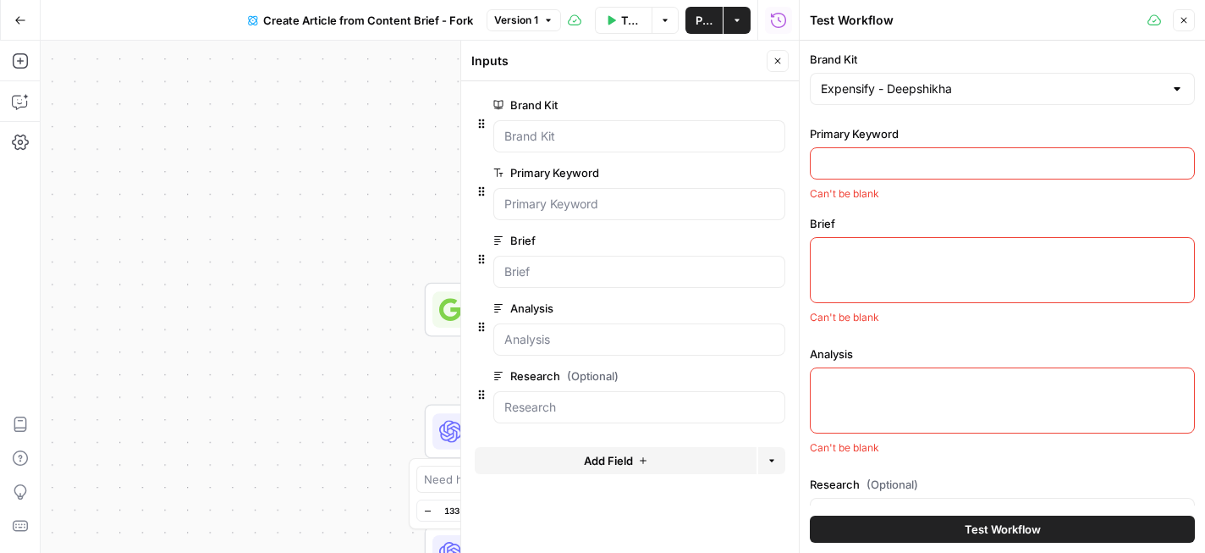
type input "Expensify - Deepshikha"
click at [937, 163] on input "Primary Keyword" at bounding box center [1002, 163] width 363 height 17
paste input "best high limit business credit cards"
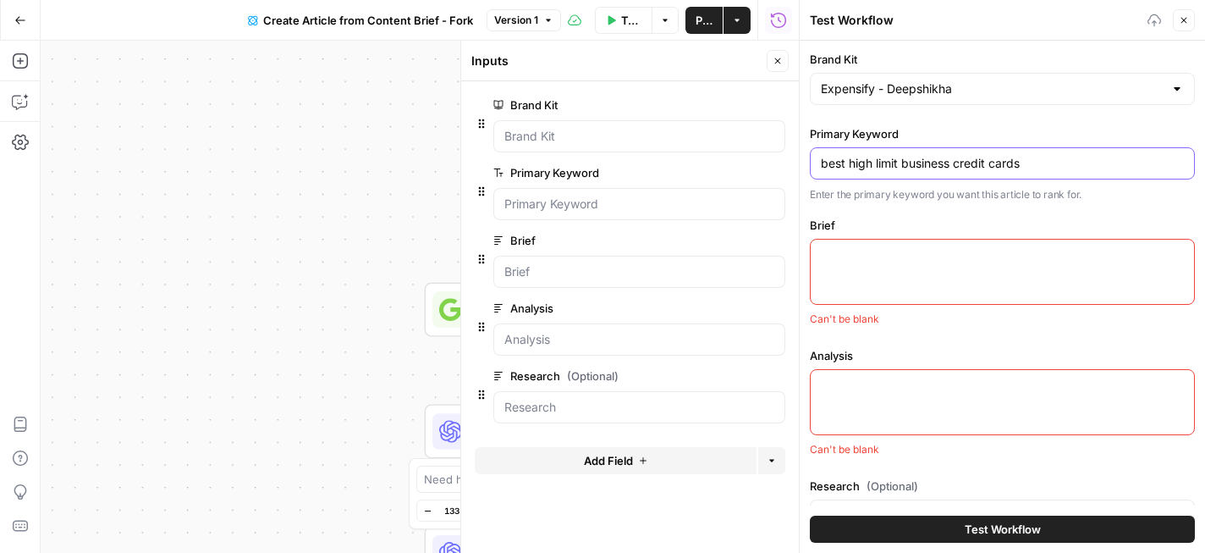
type input "best high limit business credit cards"
click at [933, 227] on label "Brief" at bounding box center [1002, 225] width 385 height 17
click at [933, 246] on textarea "Brief" at bounding box center [1002, 254] width 363 height 17
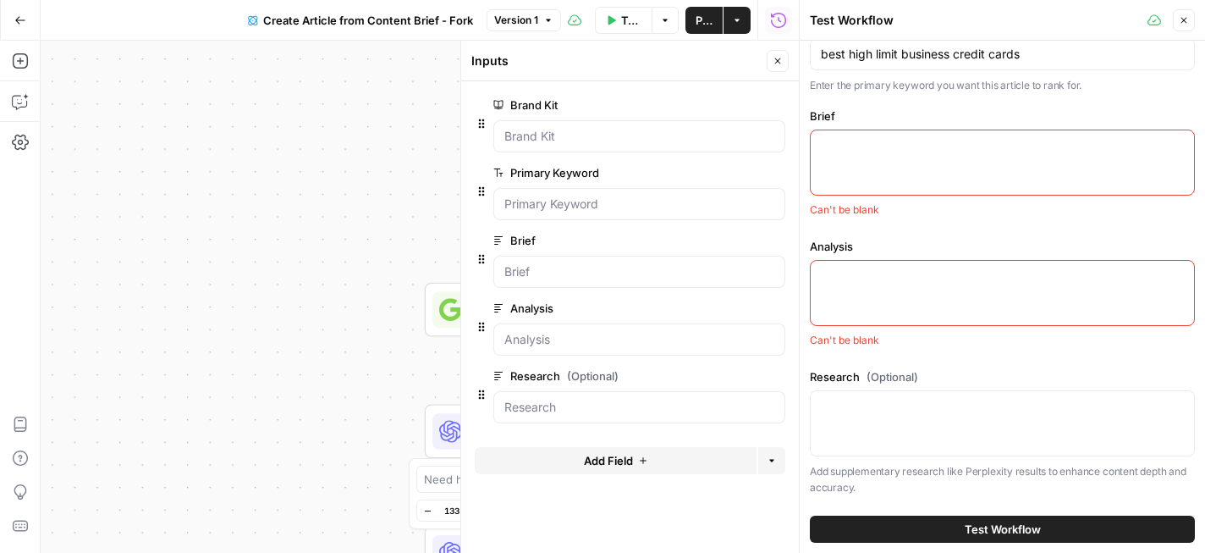
click at [1002, 530] on span "Test Workflow" at bounding box center [1003, 528] width 76 height 17
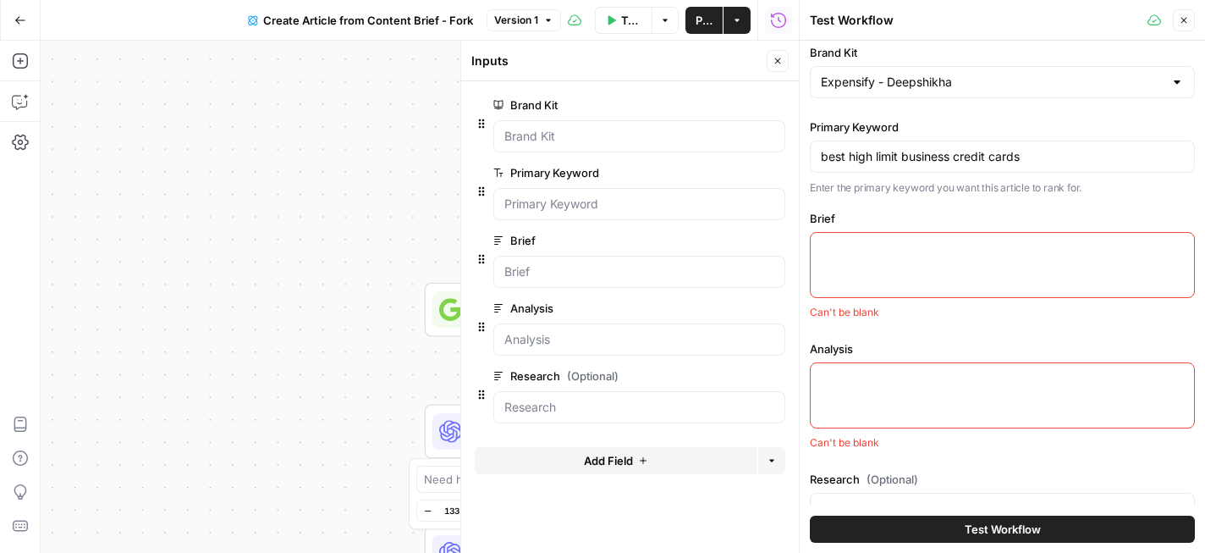
scroll to position [6, 0]
click at [984, 259] on div at bounding box center [1002, 266] width 385 height 66
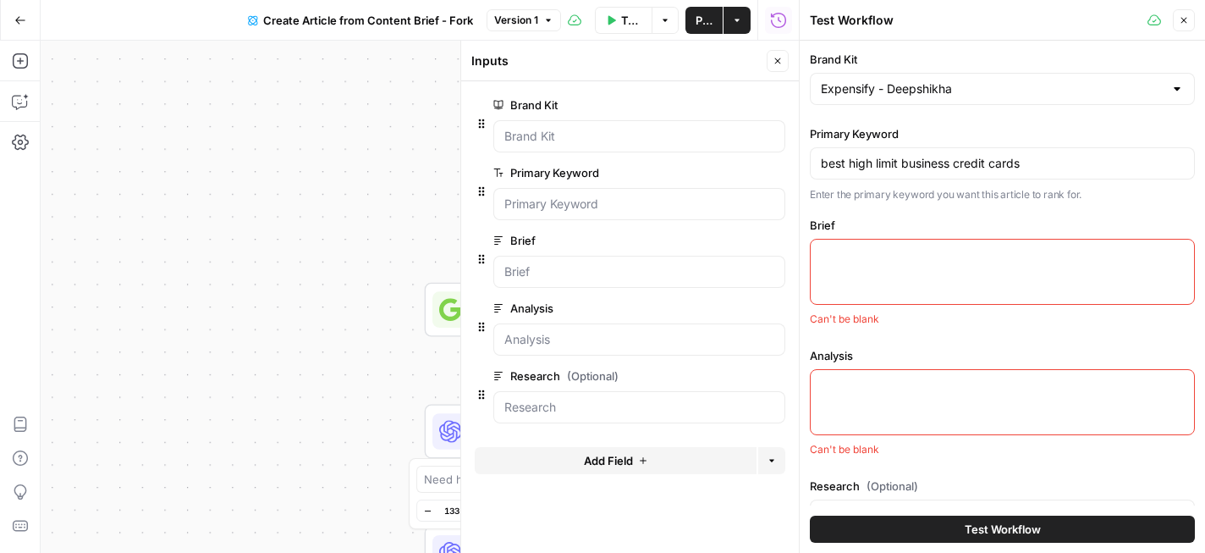
scroll to position [13, 0]
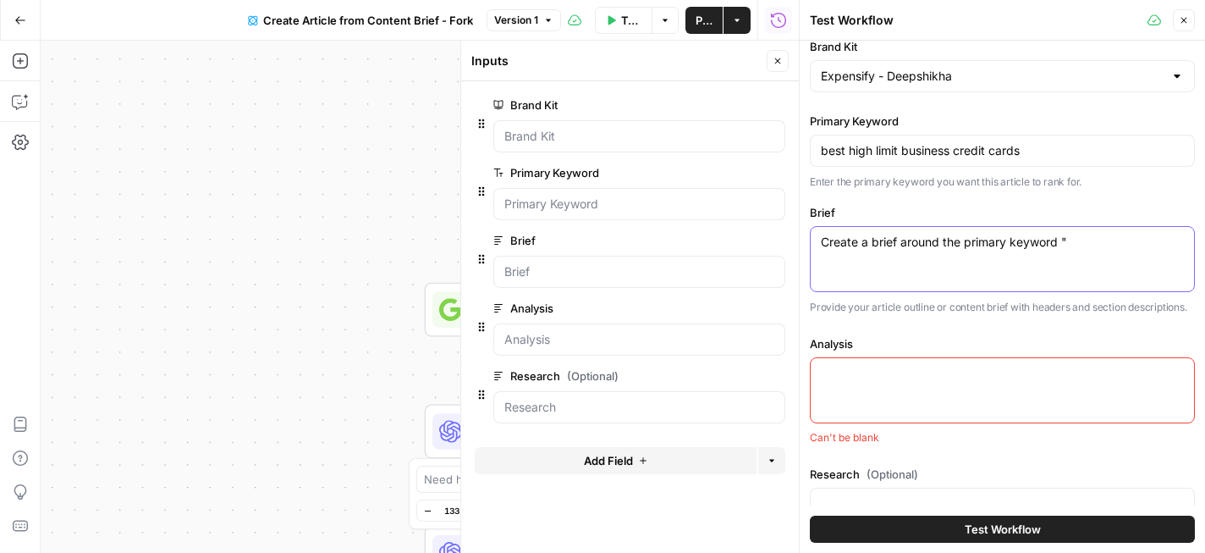
paste textarea "best high limit business credit cards"
type textarea "Create a brief around the primary keyword "best high limit business credit card…"
click at [938, 388] on div at bounding box center [1002, 390] width 385 height 66
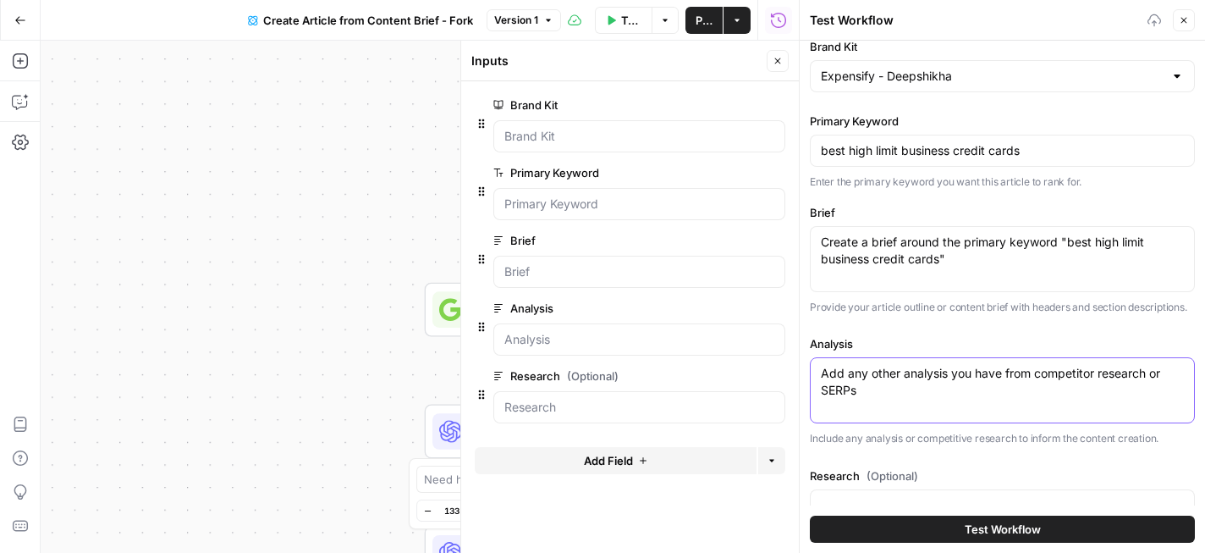
scroll to position [112, 0]
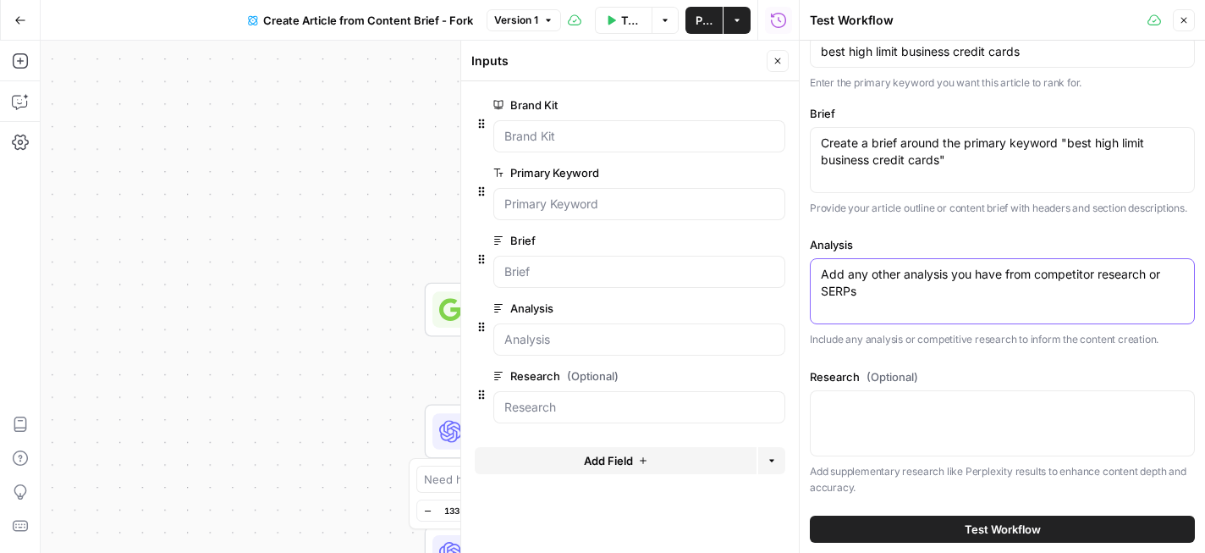
type textarea "Add any other analysis you have from competitor research or SERPs"
click at [1010, 528] on span "Test Workflow" at bounding box center [1003, 528] width 76 height 17
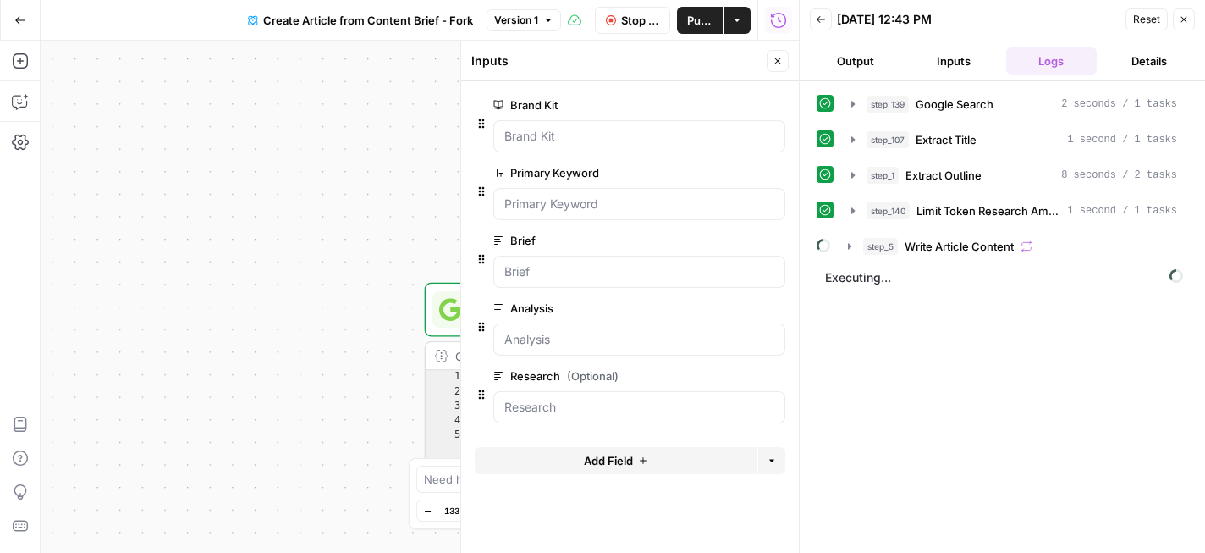
click at [770, 64] on button "Close" at bounding box center [778, 61] width 22 height 22
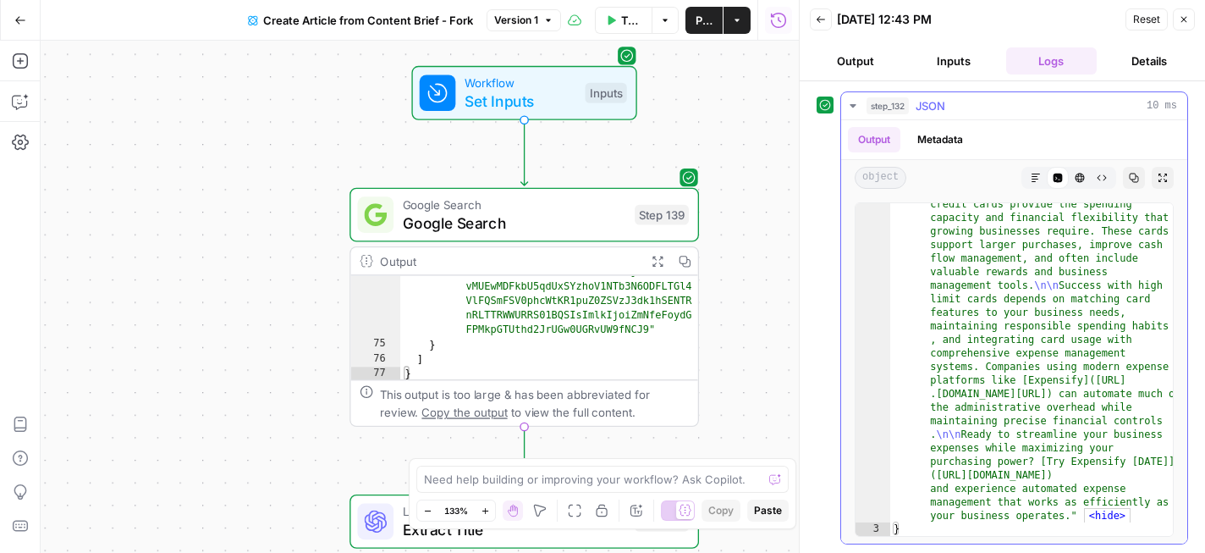
scroll to position [4826, 0]
click at [752, 154] on div "true false false true Workflow Set Inputs Inputs Google Search Google Search St…" at bounding box center [420, 297] width 758 height 512
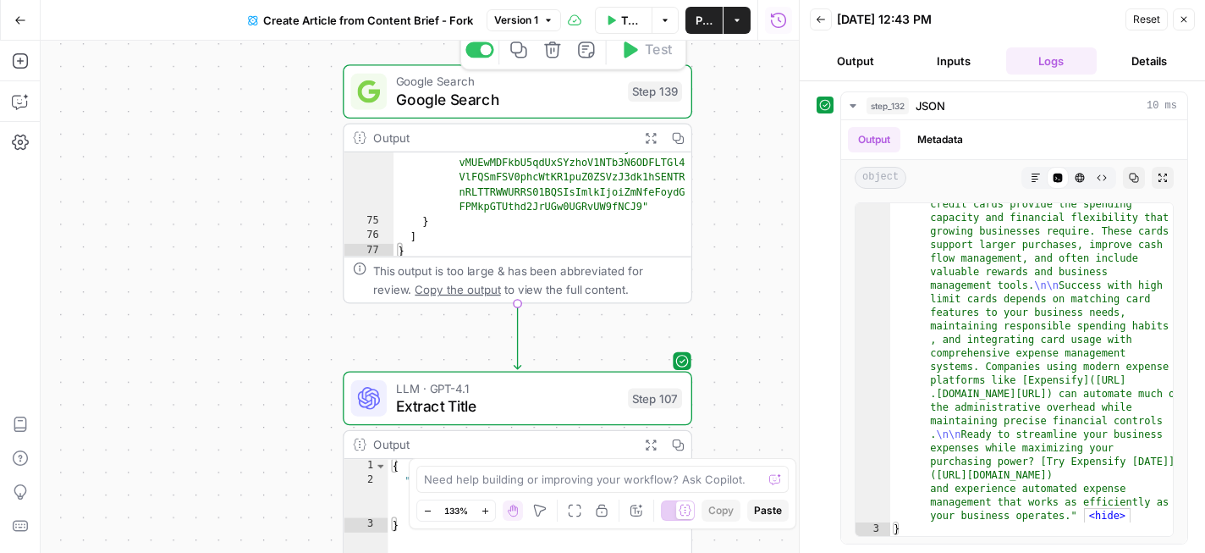
click at [570, 97] on span "Google Search" at bounding box center [507, 99] width 223 height 23
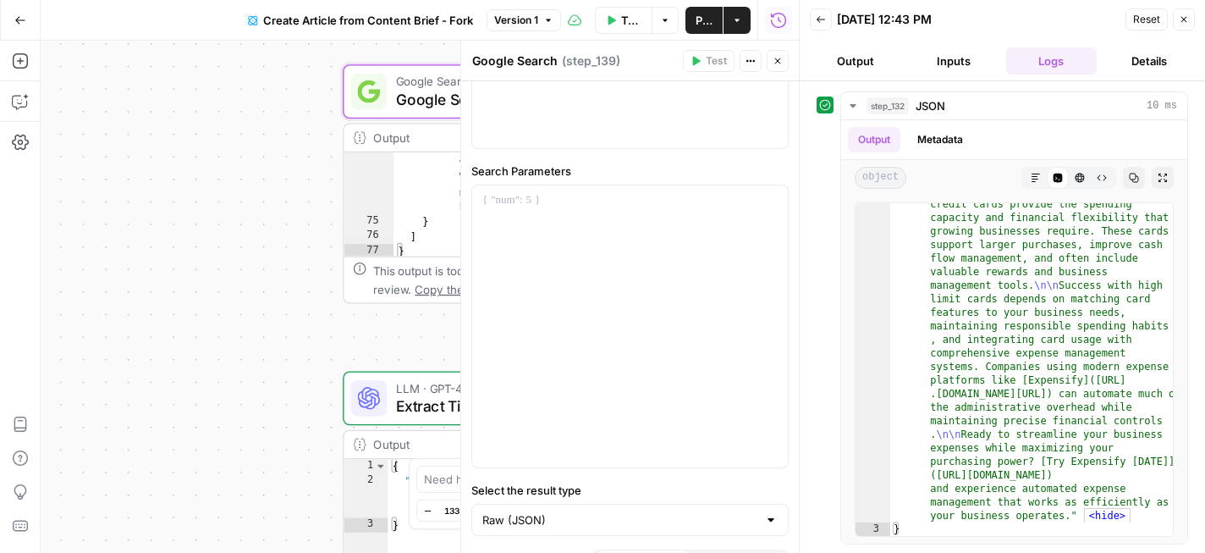
scroll to position [101, 0]
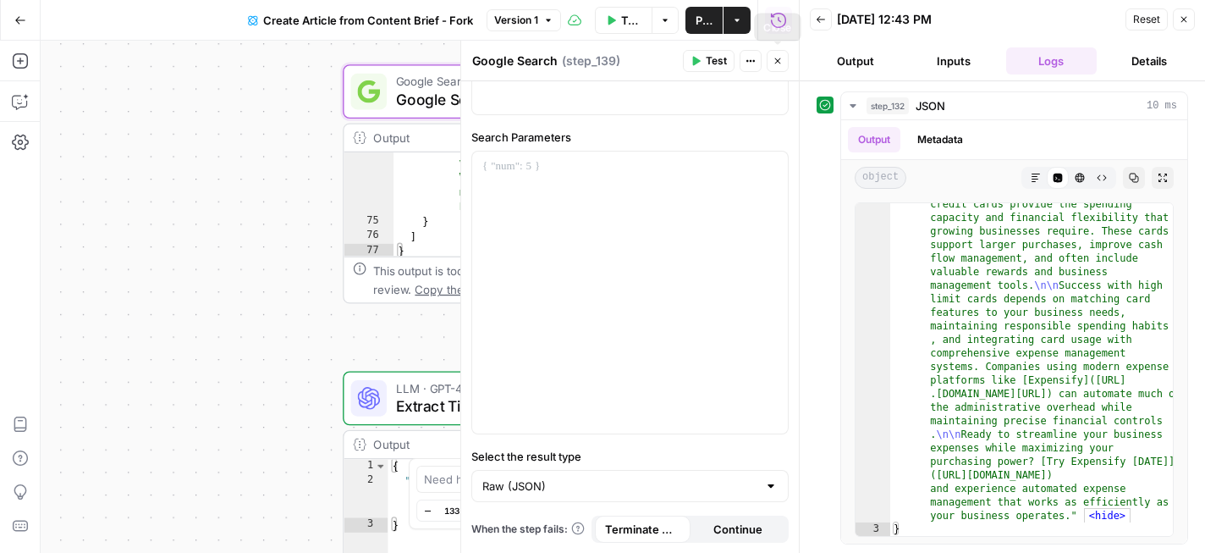
click at [778, 58] on icon "button" at bounding box center [778, 61] width 10 height 10
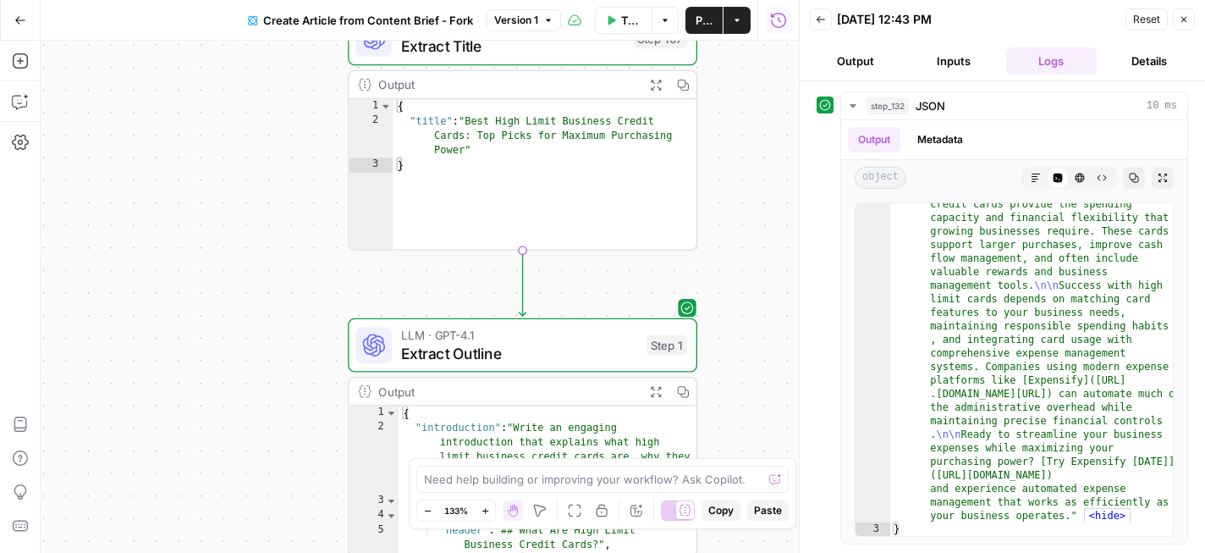
click at [1186, 17] on icon "button" at bounding box center [1184, 20] width 6 height 6
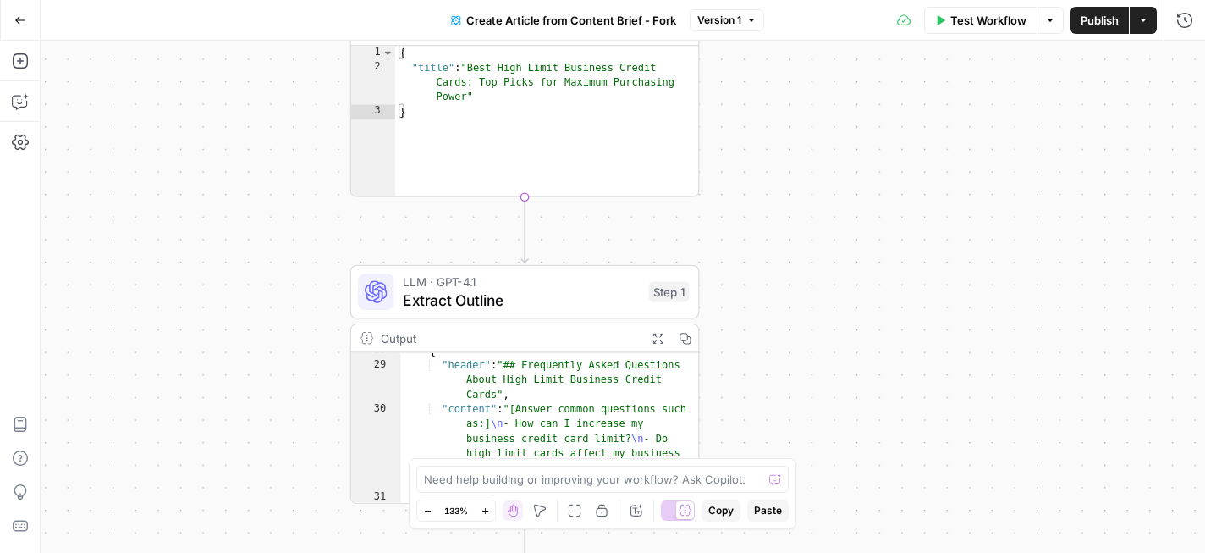
scroll to position [1063, 0]
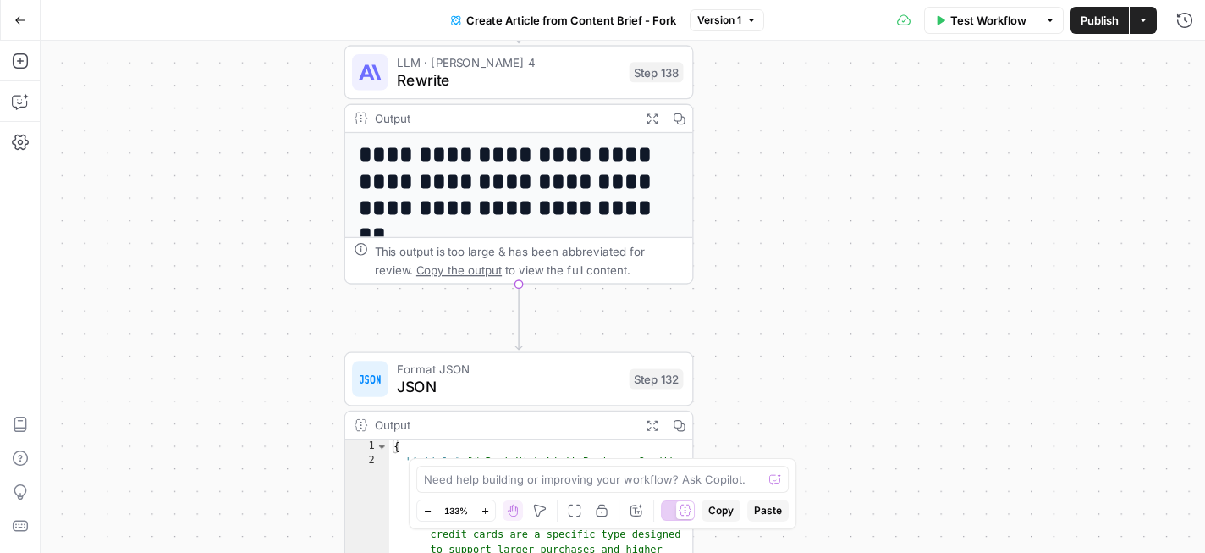
click at [564, 171] on h1 "**********" at bounding box center [520, 182] width 322 height 80
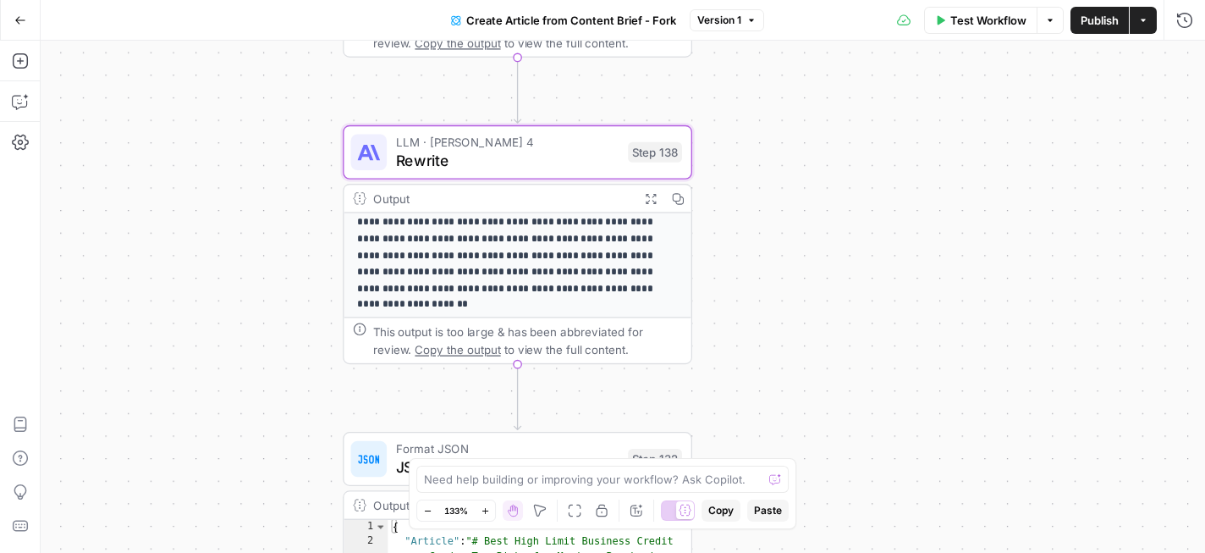
scroll to position [0, 0]
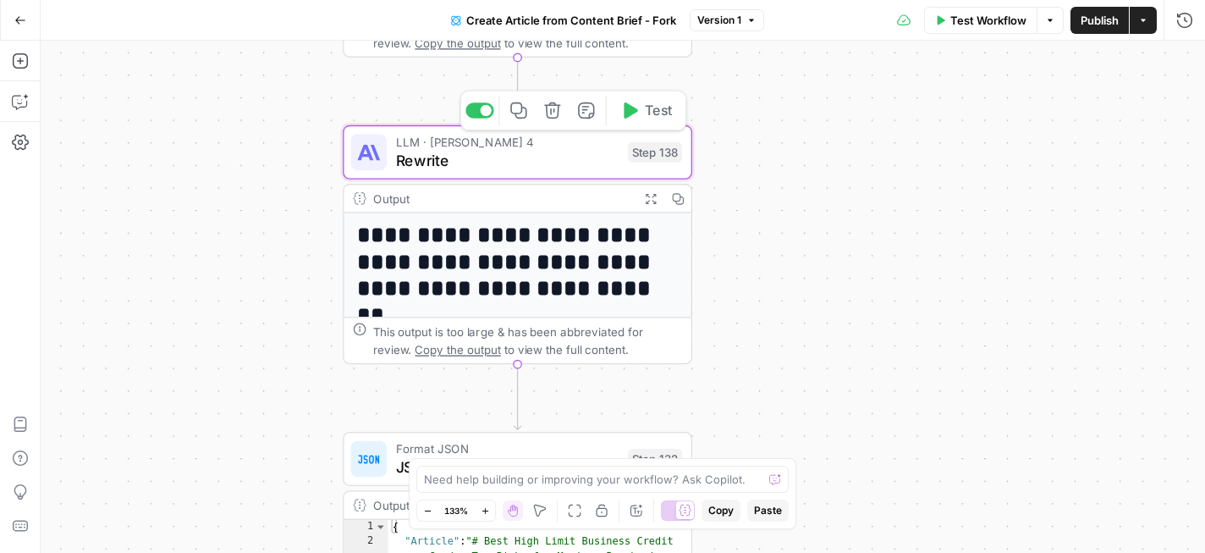
click at [658, 154] on div "Step 138" at bounding box center [655, 152] width 54 height 20
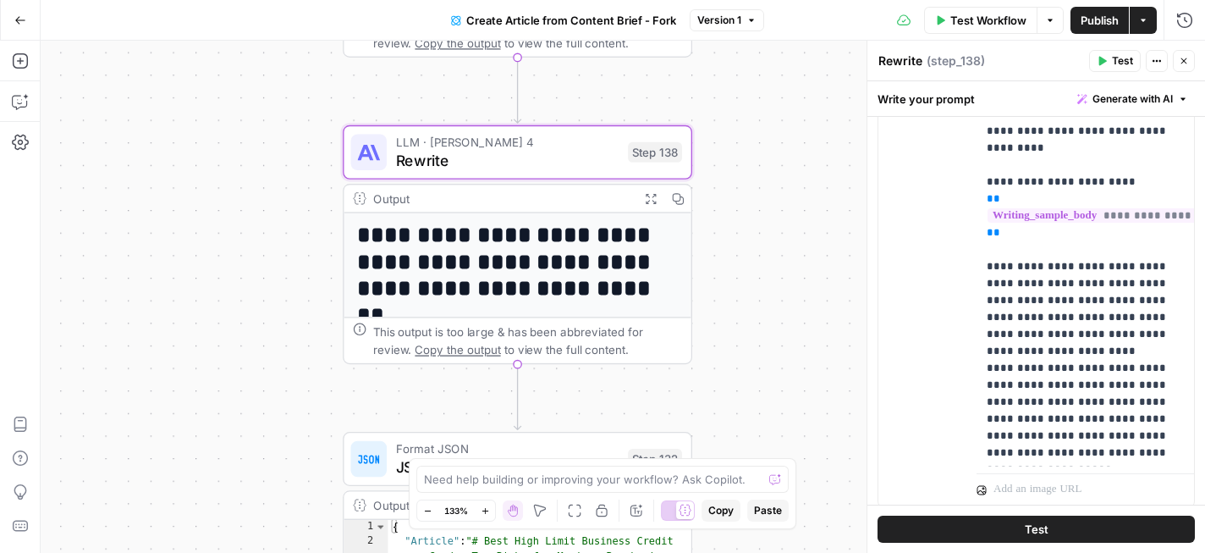
scroll to position [2419, 0]
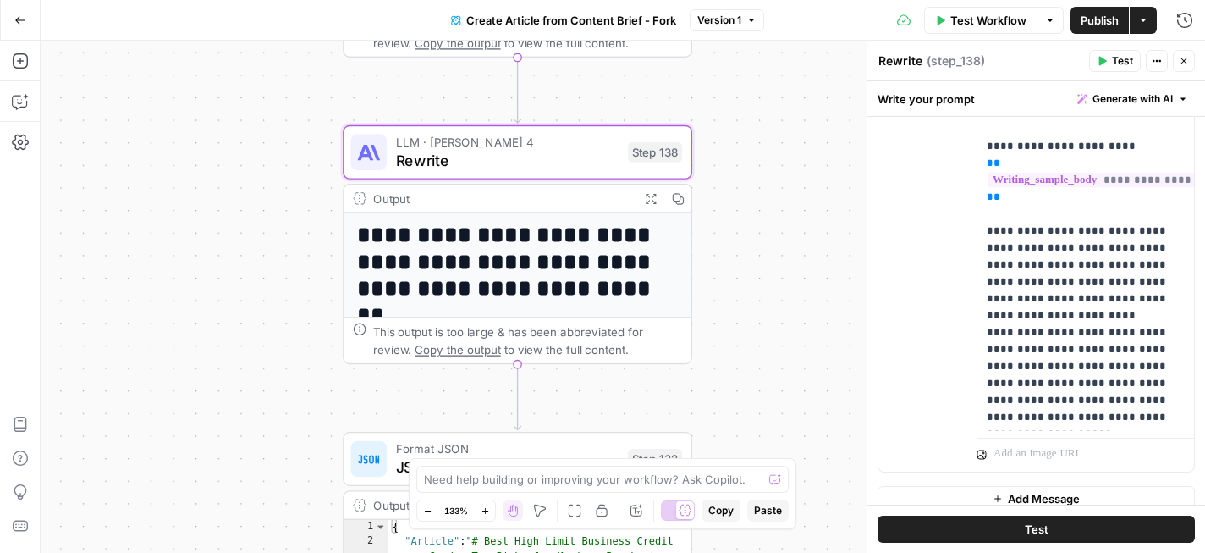
click at [1186, 60] on icon "button" at bounding box center [1184, 61] width 10 height 10
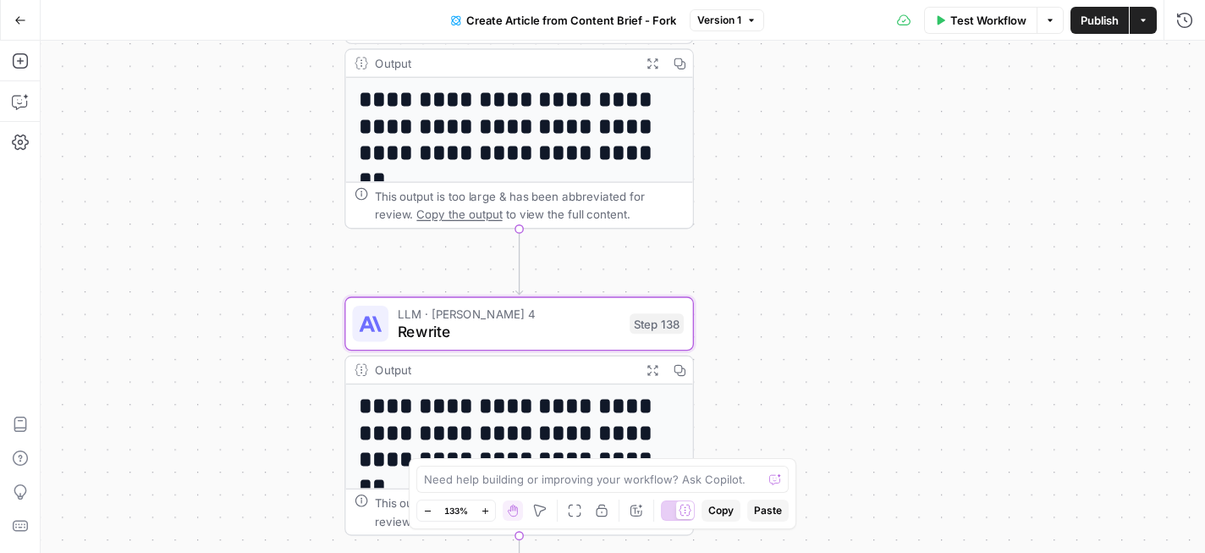
click at [525, 153] on h1 "**********" at bounding box center [520, 127] width 322 height 80
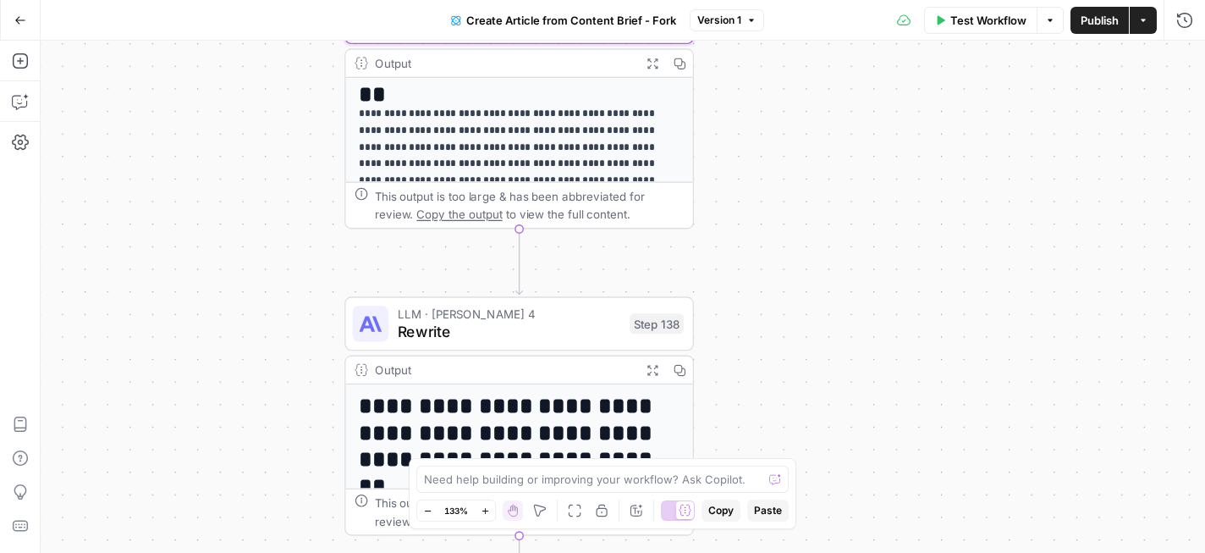
scroll to position [0, 0]
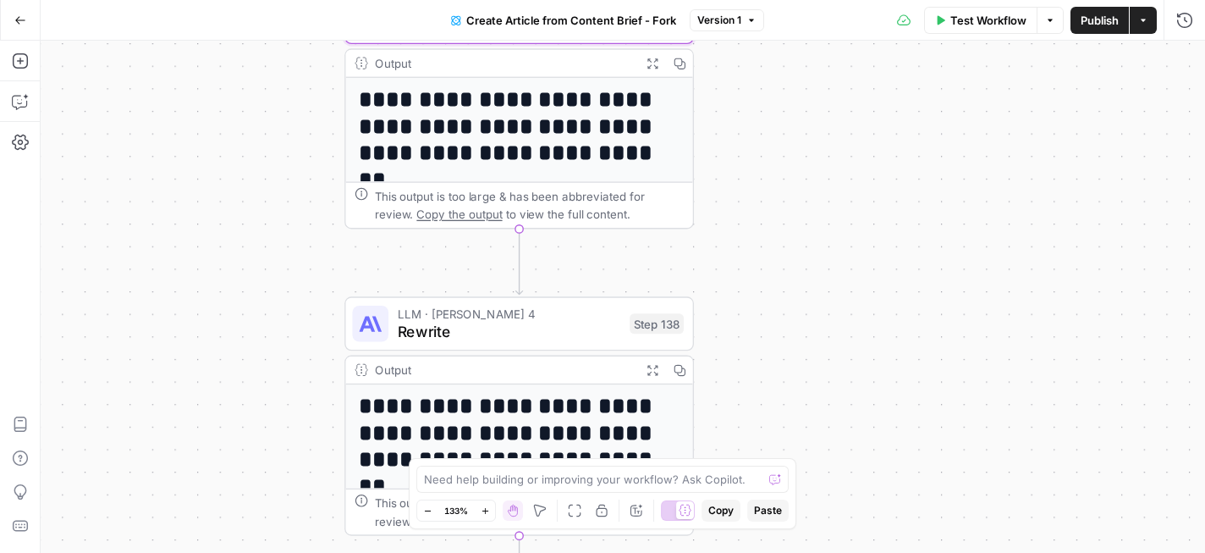
click at [446, 212] on span "Copy the output" at bounding box center [458, 214] width 85 height 14
click at [609, 202] on div "This output is too large & has been abbreviated for review. Copy the output to …" at bounding box center [529, 205] width 309 height 36
click at [636, 146] on h1 "**********" at bounding box center [520, 127] width 322 height 80
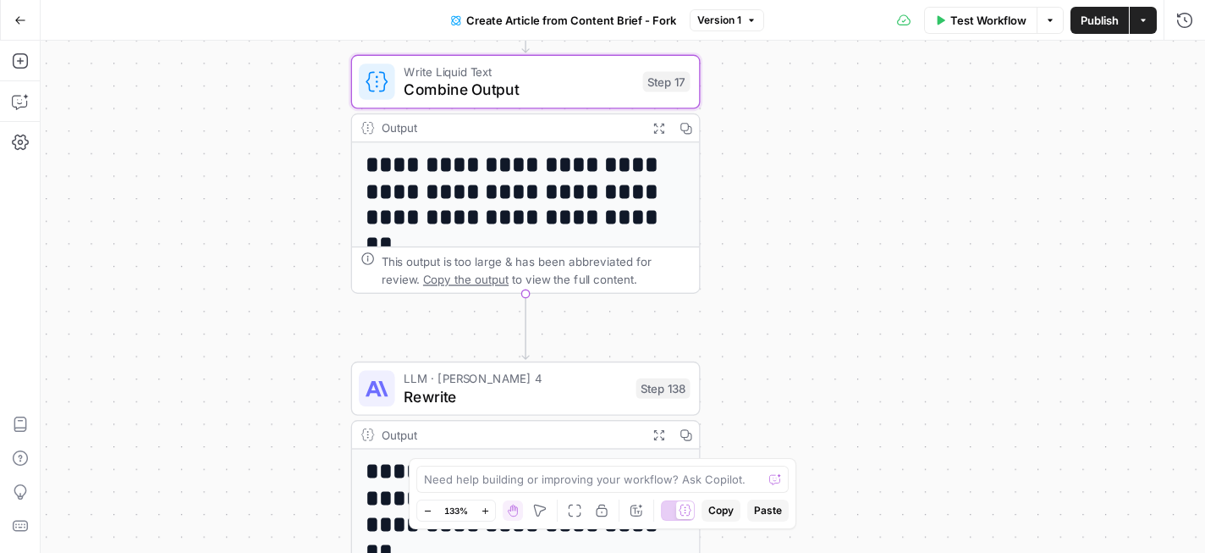
click at [565, 86] on span "Combine Output" at bounding box center [519, 90] width 230 height 23
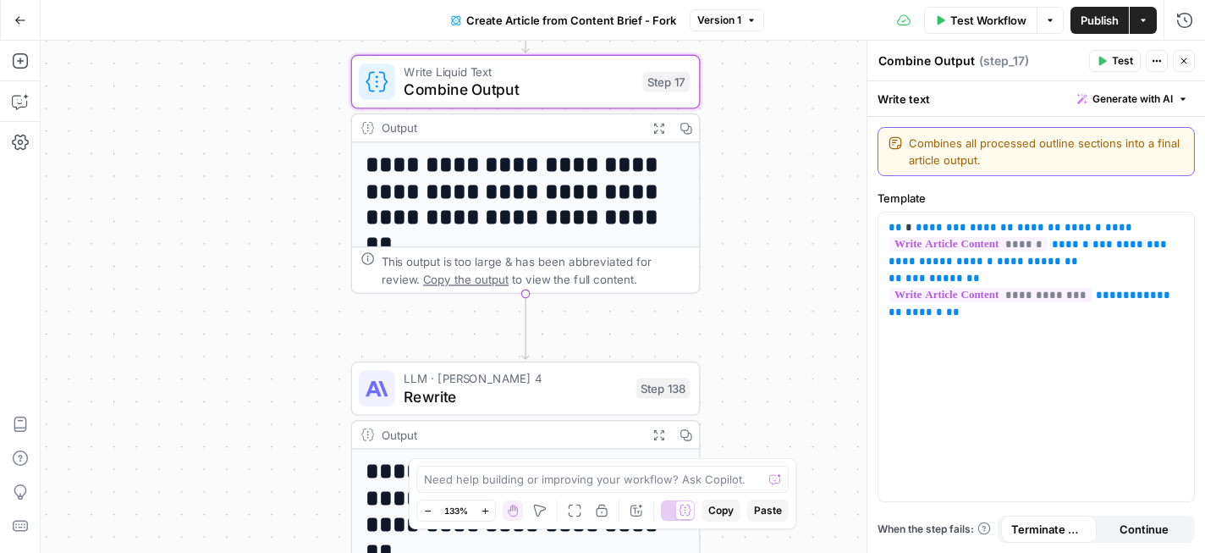
click at [965, 155] on textarea "Combines all processed outline sections into a final article output." at bounding box center [1046, 152] width 275 height 34
click at [1112, 60] on span "Test" at bounding box center [1122, 60] width 21 height 15
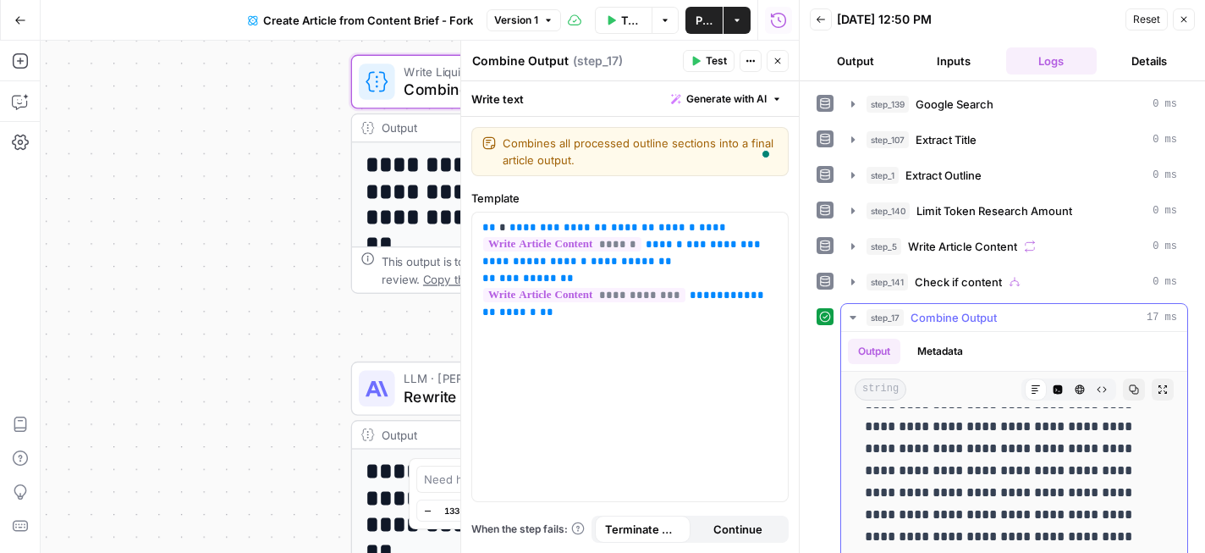
scroll to position [2055, 0]
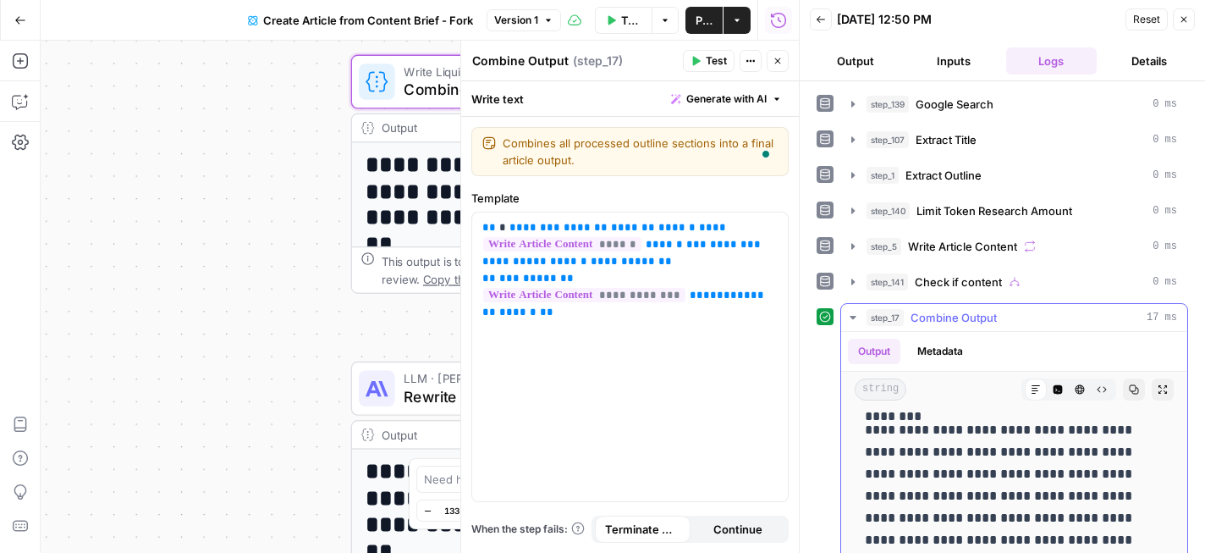
click at [1005, 473] on p "**********" at bounding box center [1014, 485] width 299 height 132
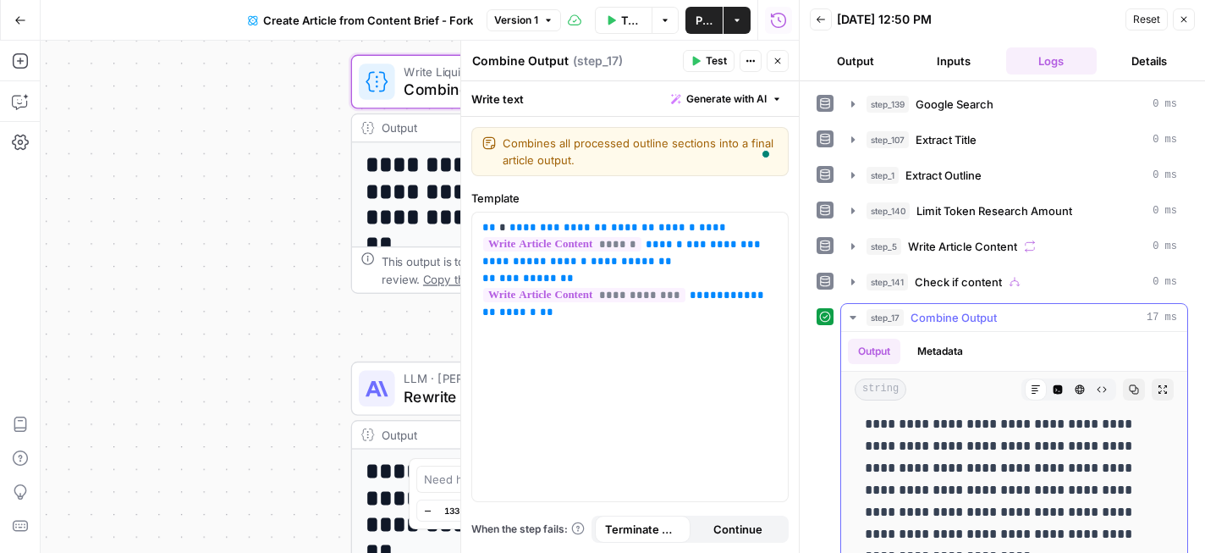
scroll to position [0, 0]
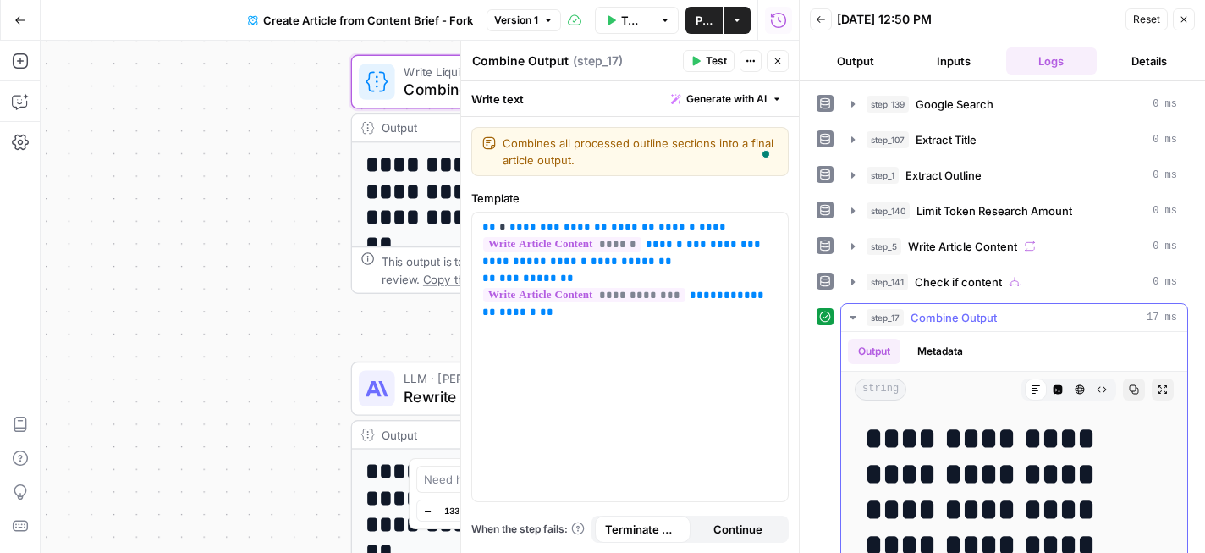
click at [1131, 389] on icon "button" at bounding box center [1134, 389] width 10 height 10
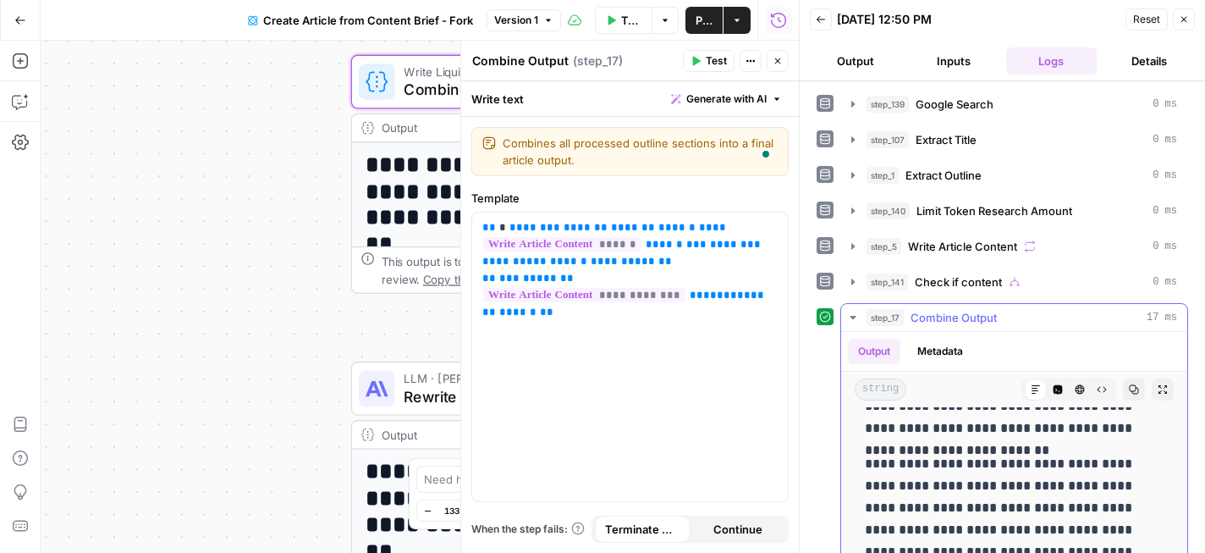
scroll to position [1053, 0]
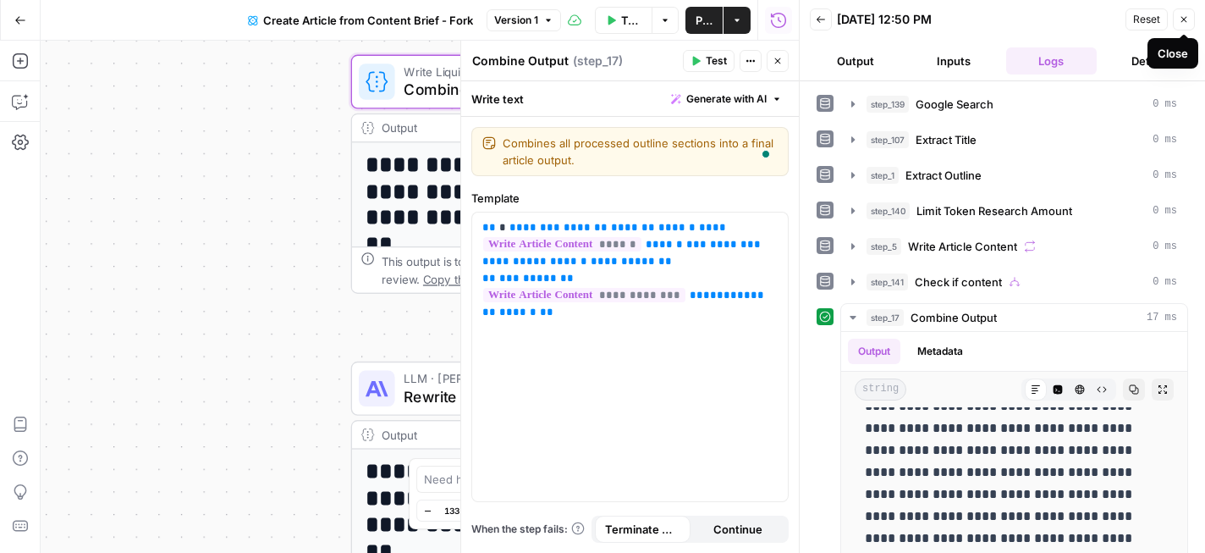
click at [1177, 19] on button "Close" at bounding box center [1184, 19] width 22 height 22
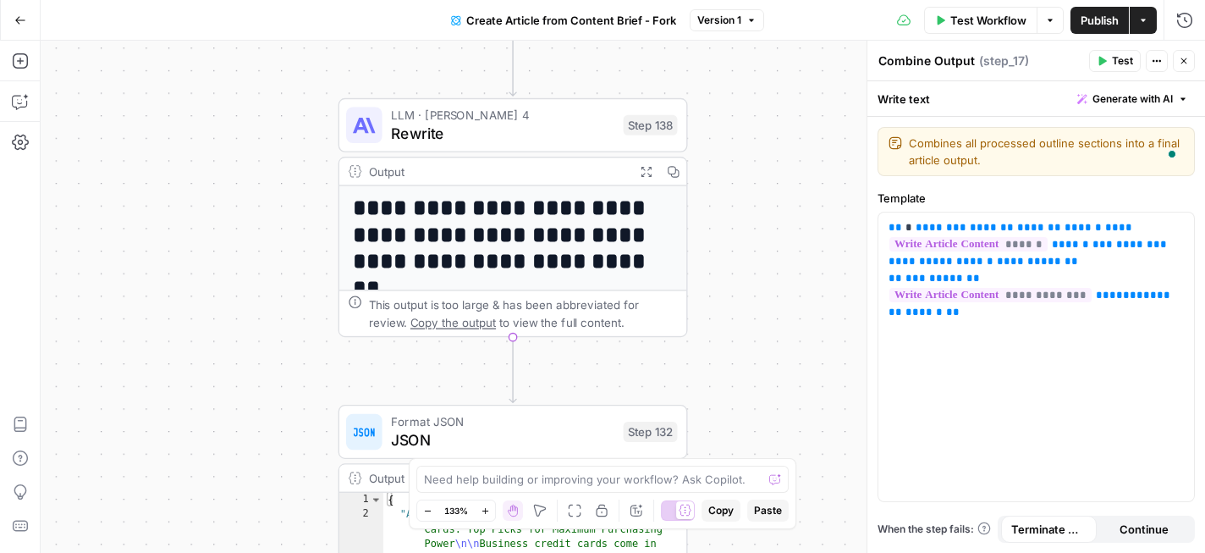
click at [548, 236] on h1 "**********" at bounding box center [514, 235] width 322 height 80
click at [553, 120] on span "LLM · [PERSON_NAME] 4" at bounding box center [502, 115] width 223 height 18
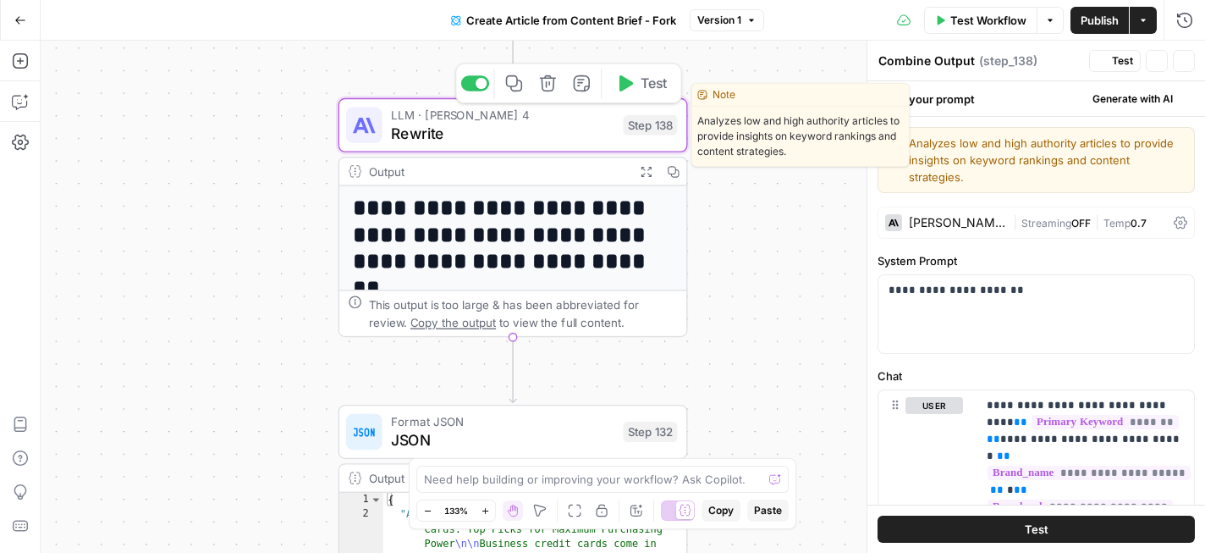
type textarea "Rewrite"
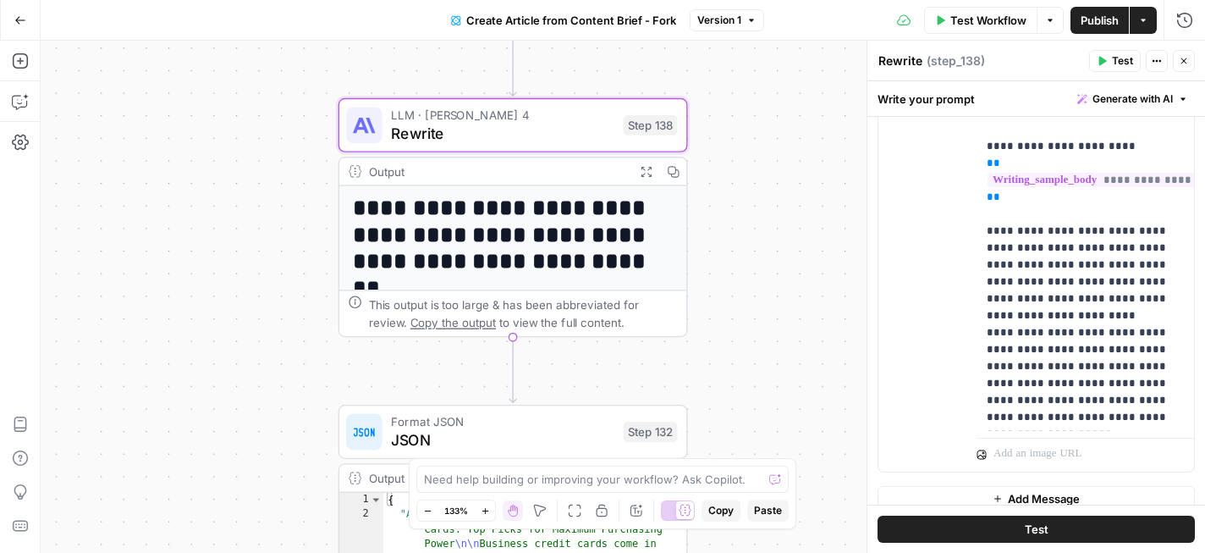
scroll to position [576, 0]
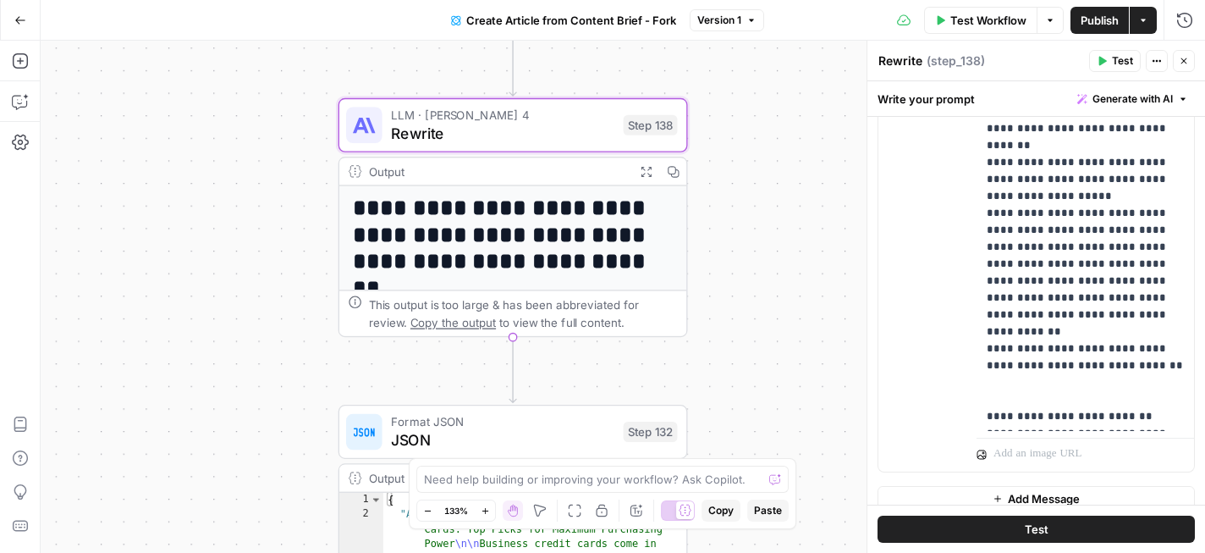
click at [1040, 530] on span "Test" at bounding box center [1037, 528] width 24 height 17
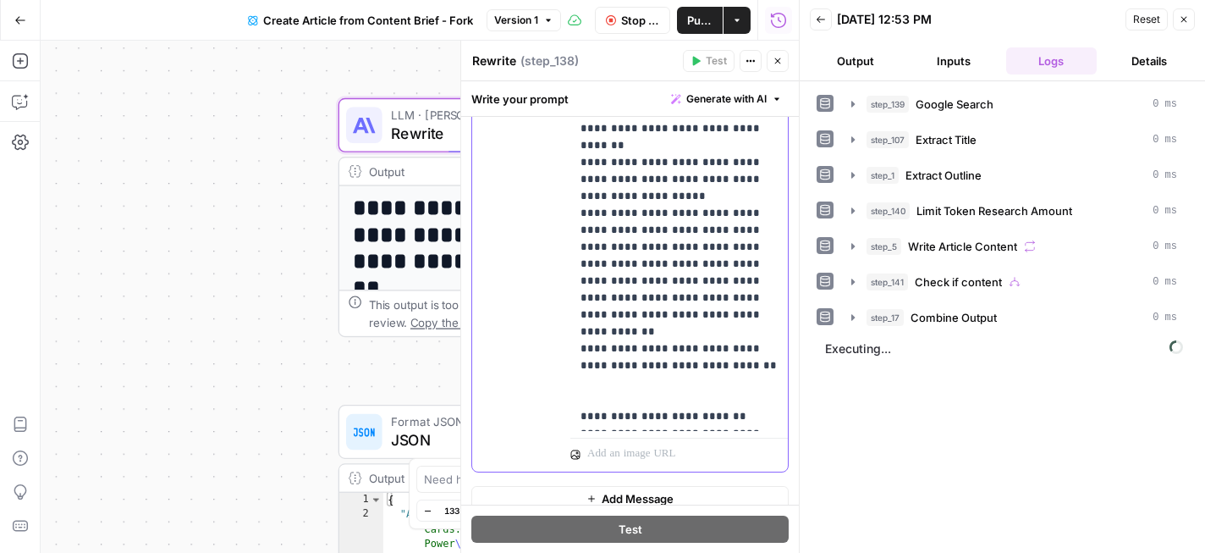
click at [718, 476] on span "**********" at bounding box center [693, 483] width 225 height 14
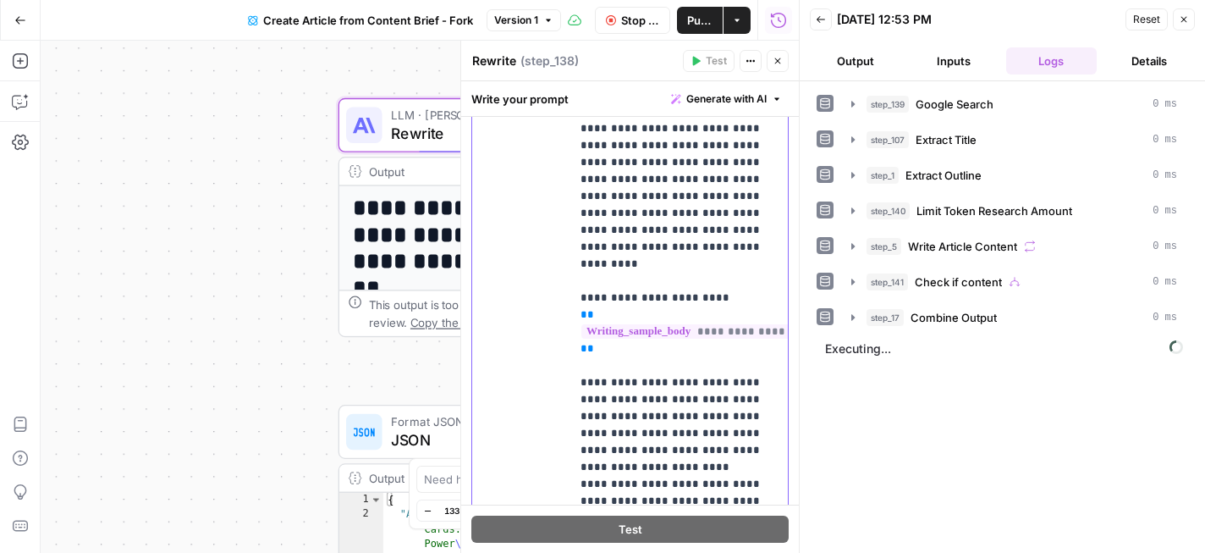
scroll to position [2272, 0]
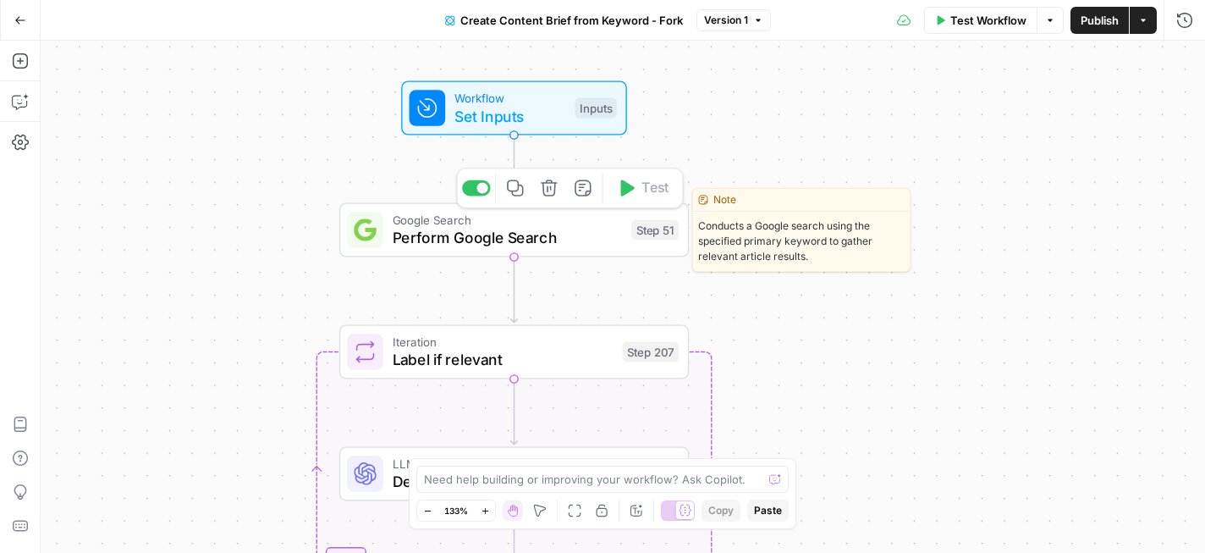
click at [587, 245] on span "Perform Google Search" at bounding box center [508, 237] width 230 height 23
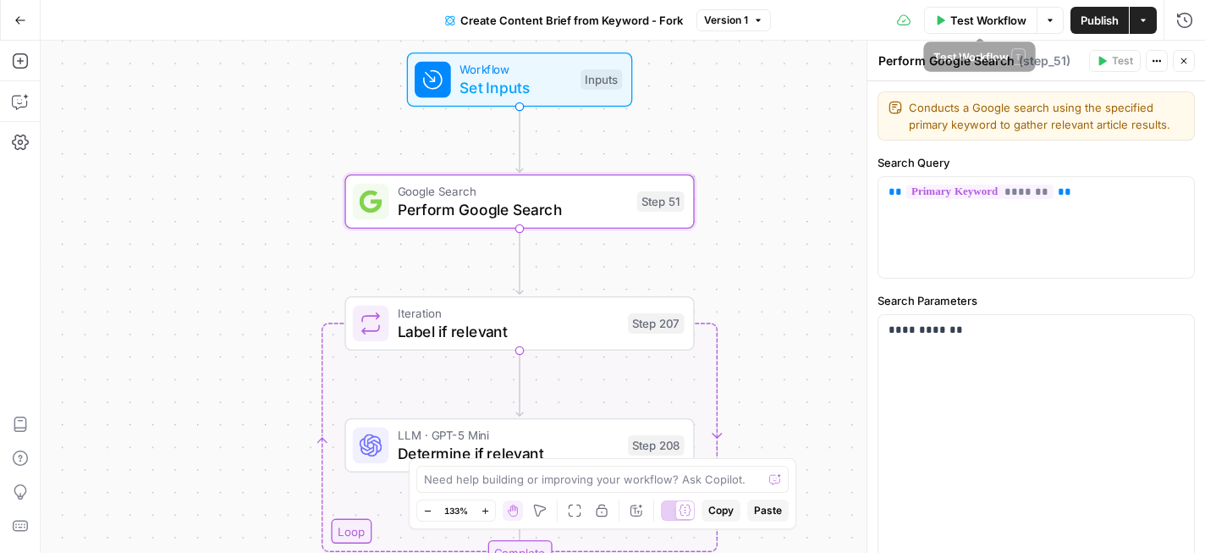
click at [968, 21] on span "Test Workflow" at bounding box center [988, 20] width 76 height 17
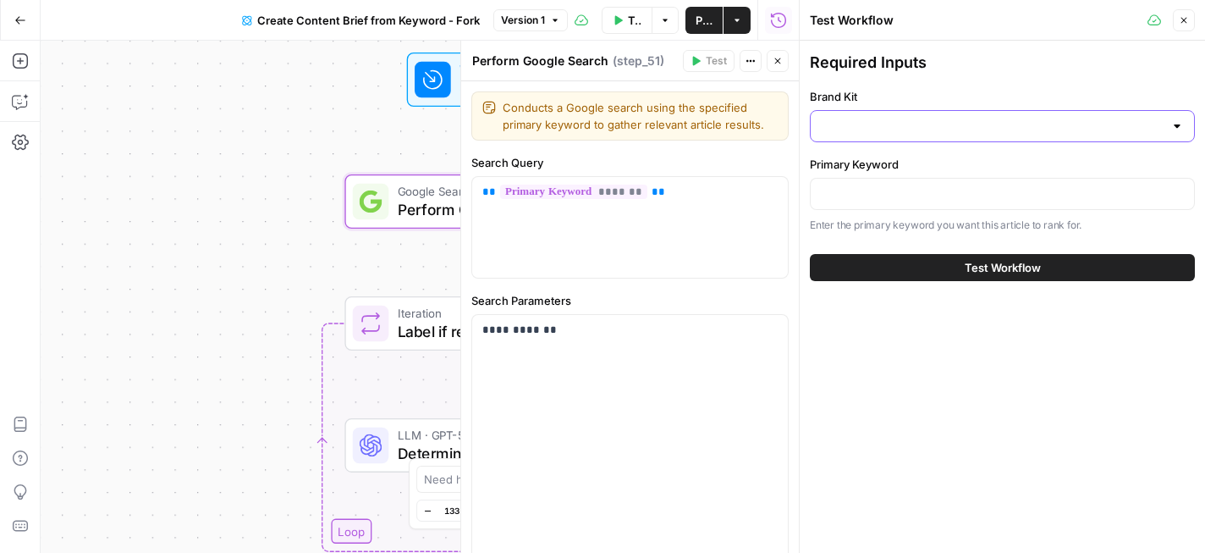
click at [958, 128] on input "Brand Kit" at bounding box center [992, 126] width 343 height 17
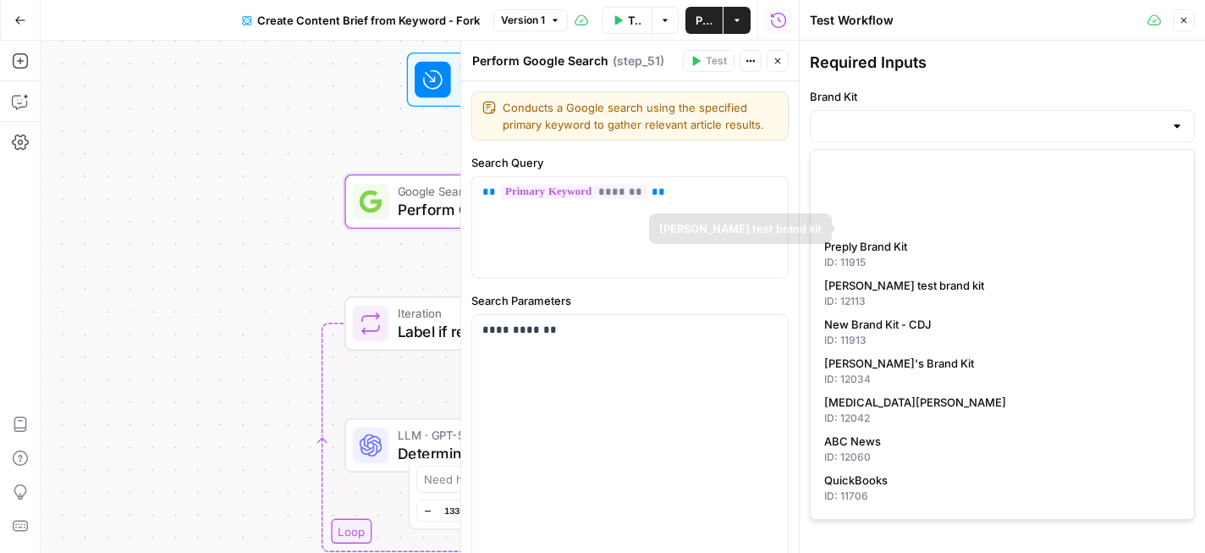
scroll to position [322, 0]
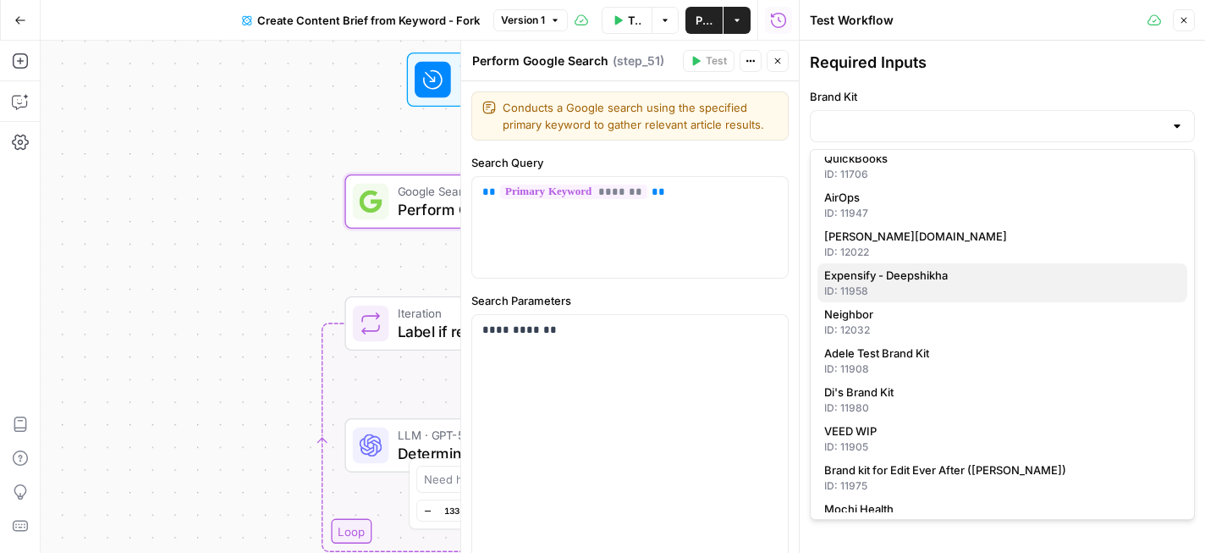
click at [949, 280] on span "Expensify - Deepshikha" at bounding box center [998, 275] width 349 height 17
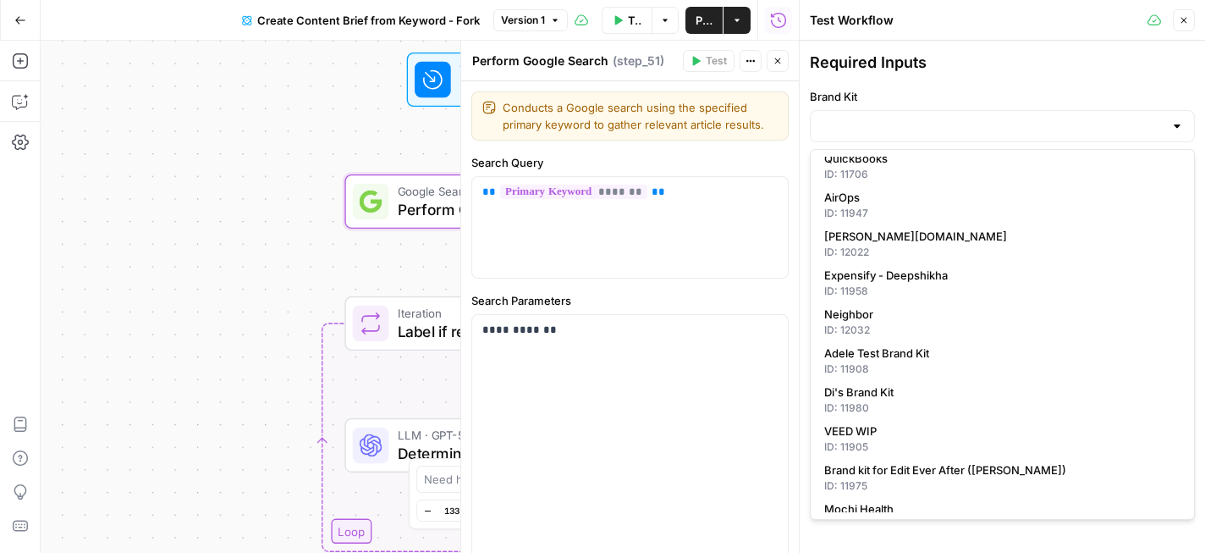
type input "Expensify - Deepshikha"
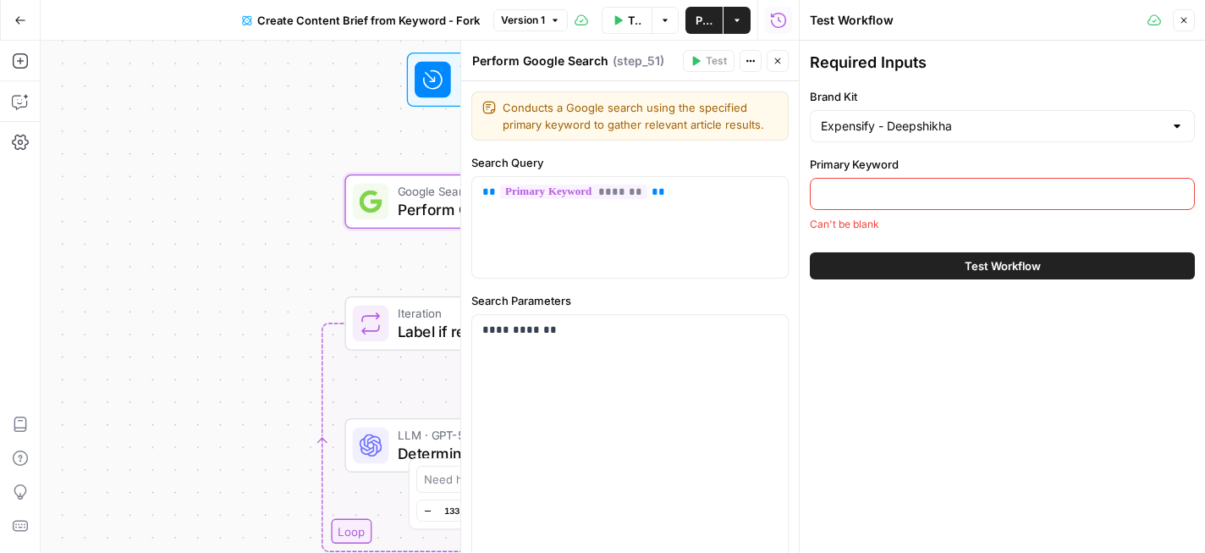
click at [939, 206] on div at bounding box center [1002, 194] width 385 height 32
paste input "best high limit business credit cards"
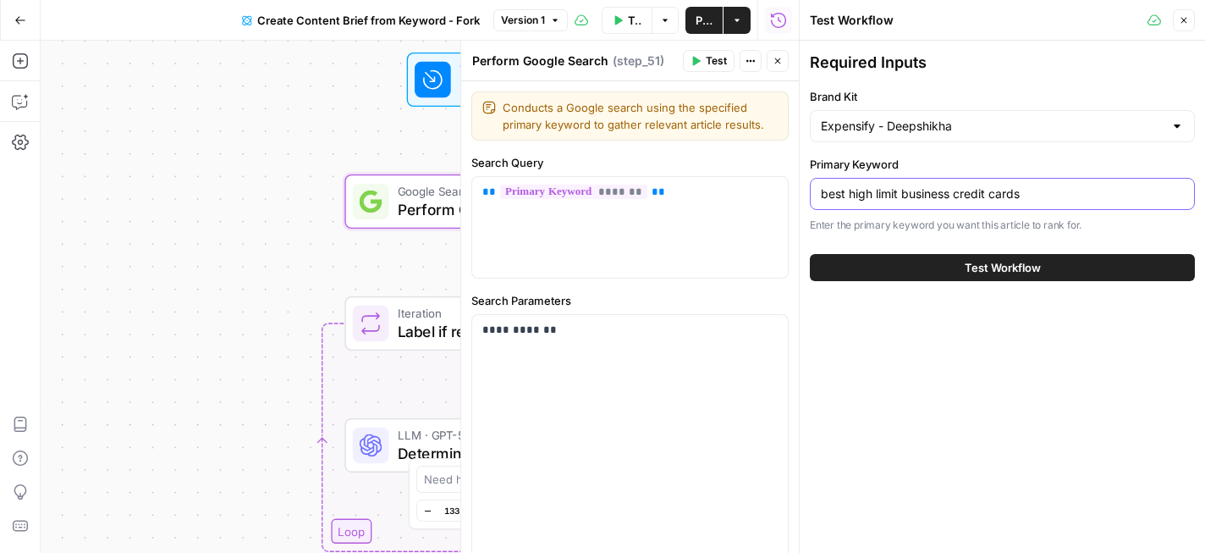
type input "best high limit business credit cards"
click at [953, 272] on button "Test Workflow" at bounding box center [1002, 267] width 385 height 27
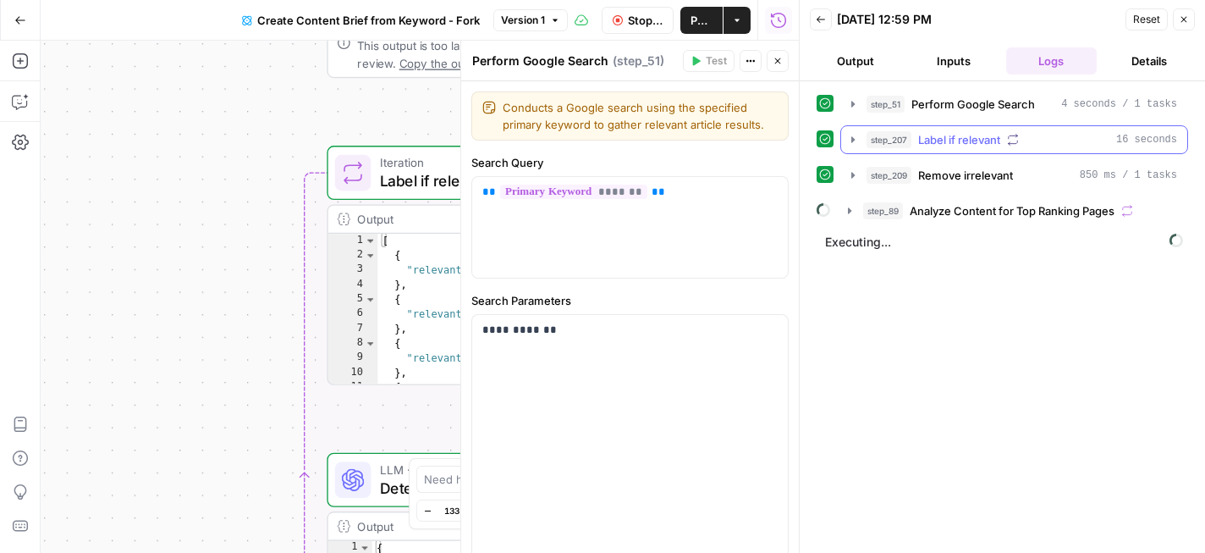
click at [973, 141] on span "Label if relevant" at bounding box center [959, 139] width 82 height 17
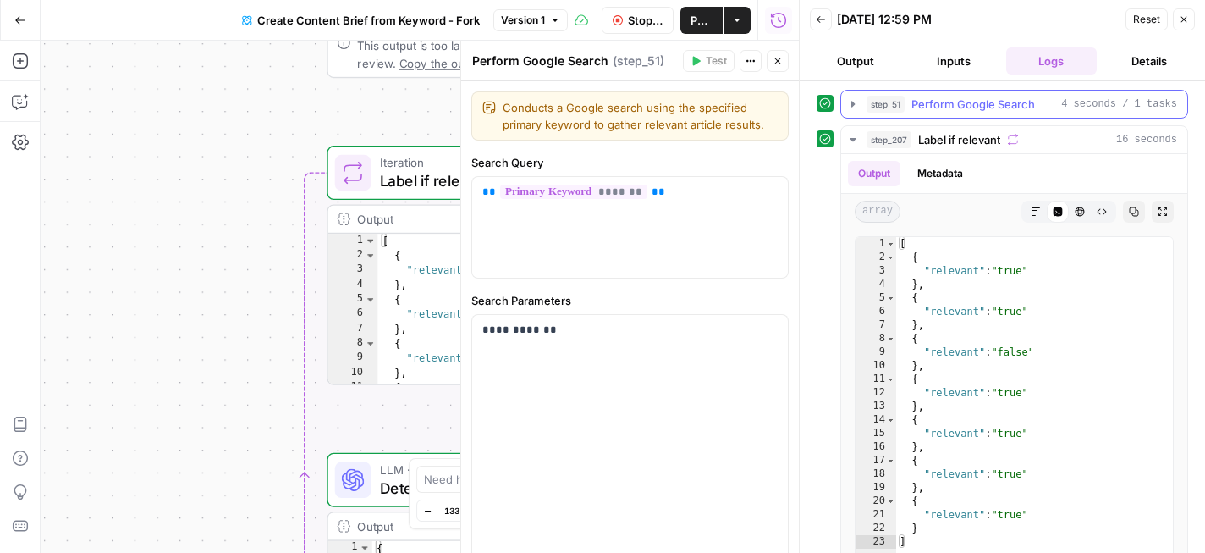
click at [978, 102] on span "Perform Google Search" at bounding box center [973, 104] width 124 height 17
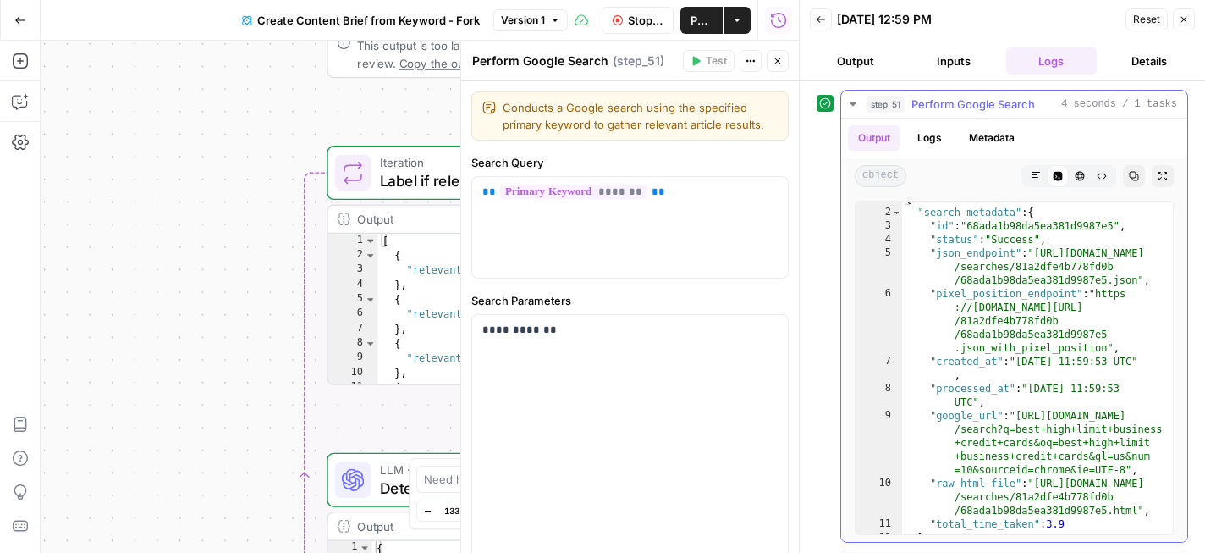
scroll to position [9, 0]
click at [1089, 138] on div "Output Logs Metadata" at bounding box center [1014, 137] width 346 height 39
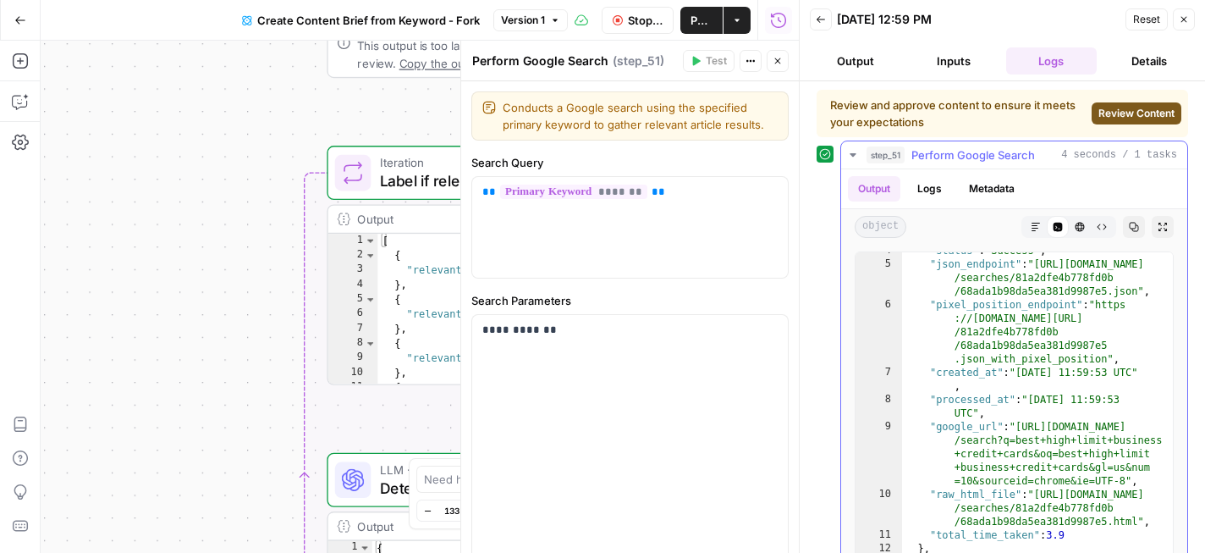
scroll to position [0, 0]
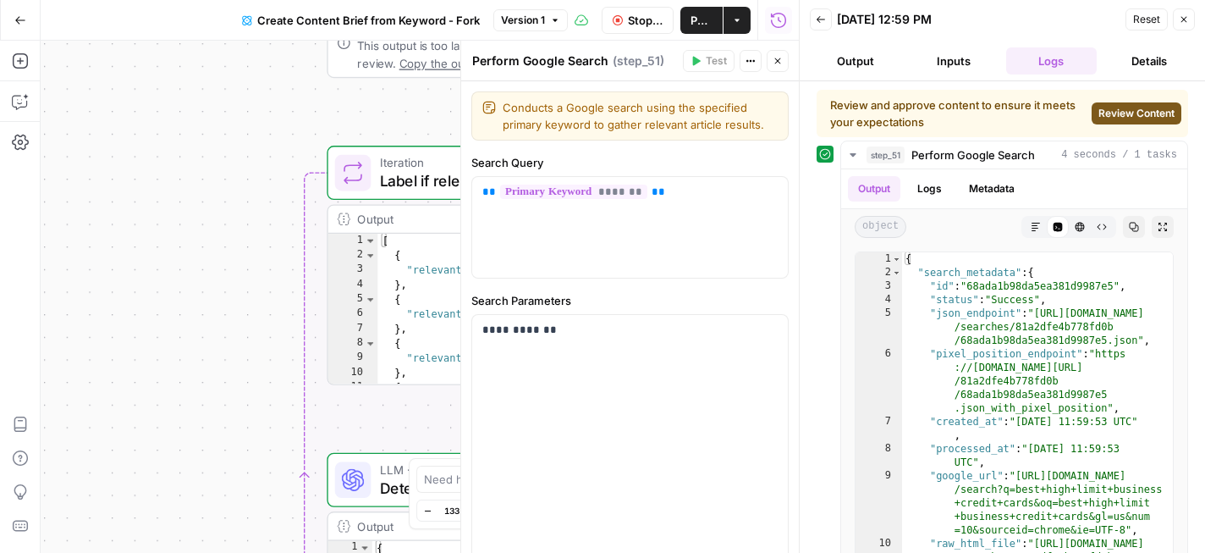
click at [872, 68] on button "Output" at bounding box center [855, 60] width 91 height 27
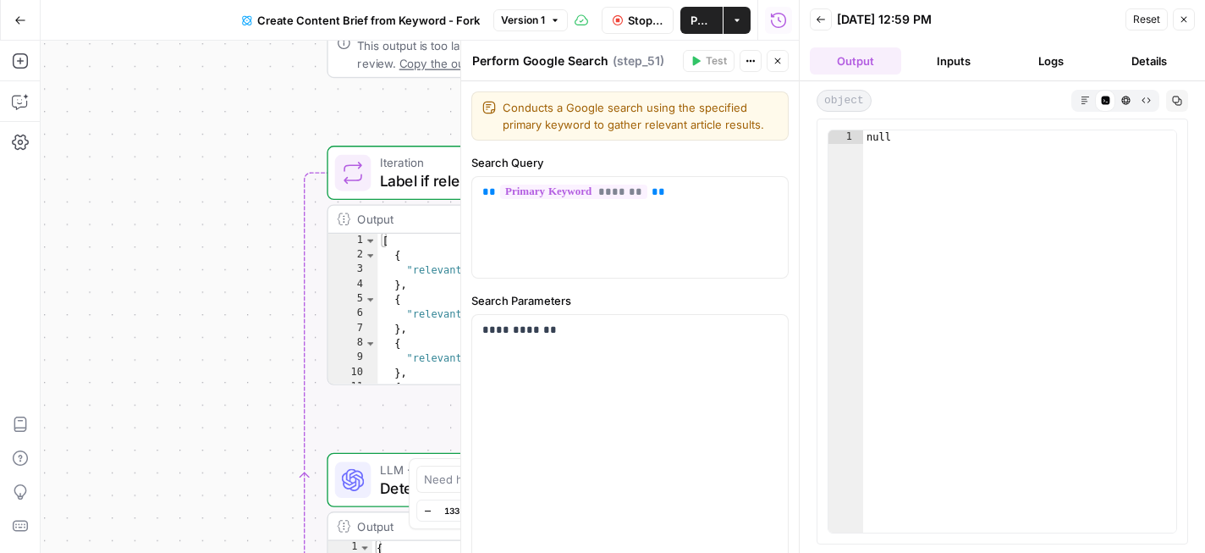
click at [945, 63] on button "Inputs" at bounding box center [953, 60] width 91 height 27
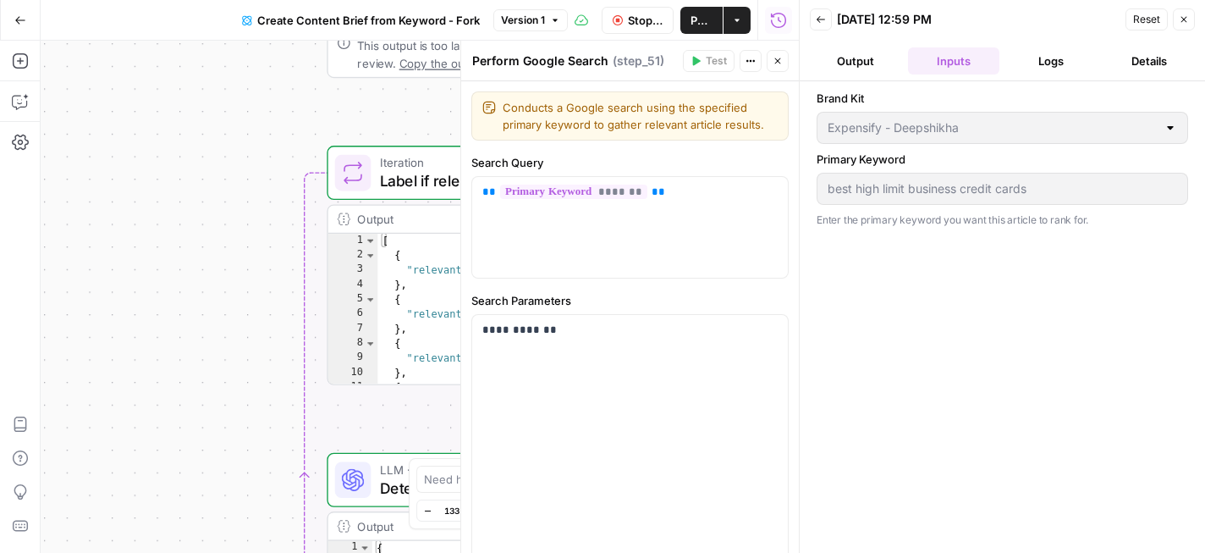
click at [1047, 61] on button "Logs" at bounding box center [1051, 60] width 91 height 27
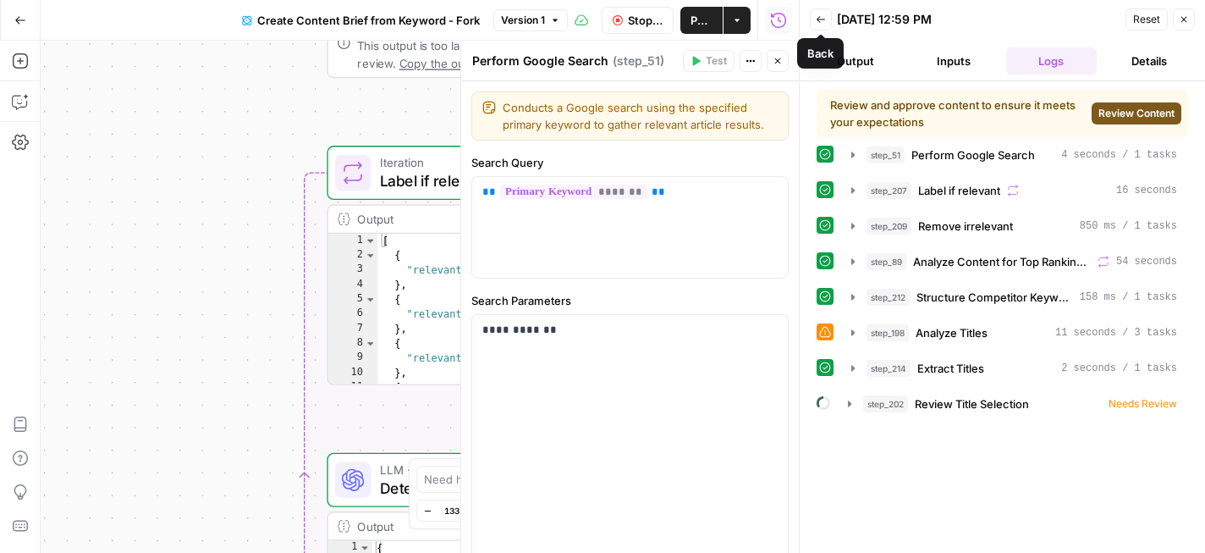
click at [823, 23] on icon "button" at bounding box center [821, 19] width 10 height 10
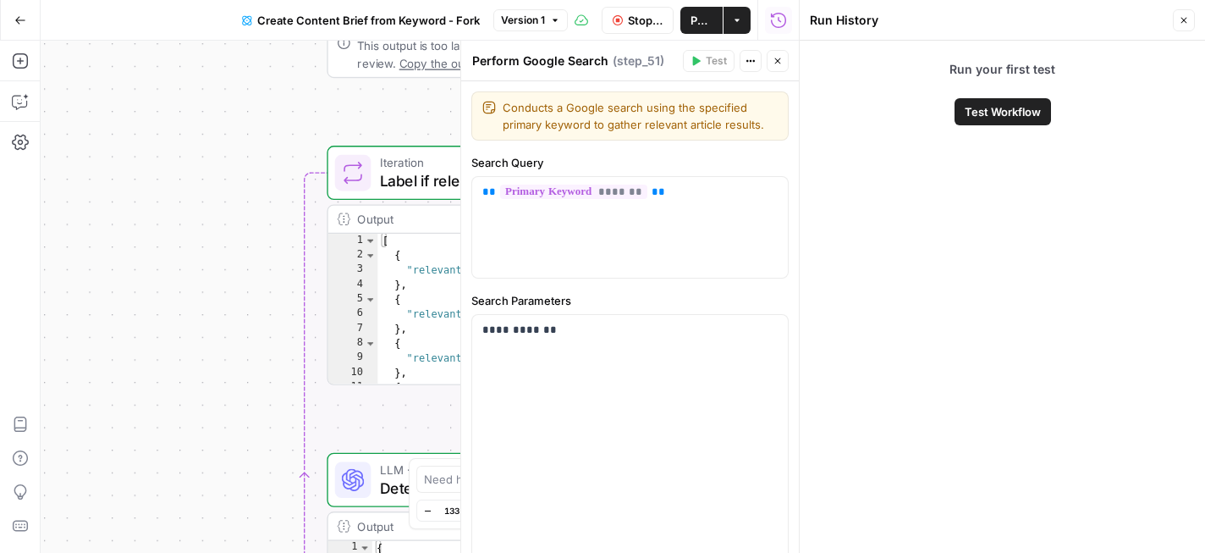
click at [1178, 23] on button "Close" at bounding box center [1184, 20] width 22 height 22
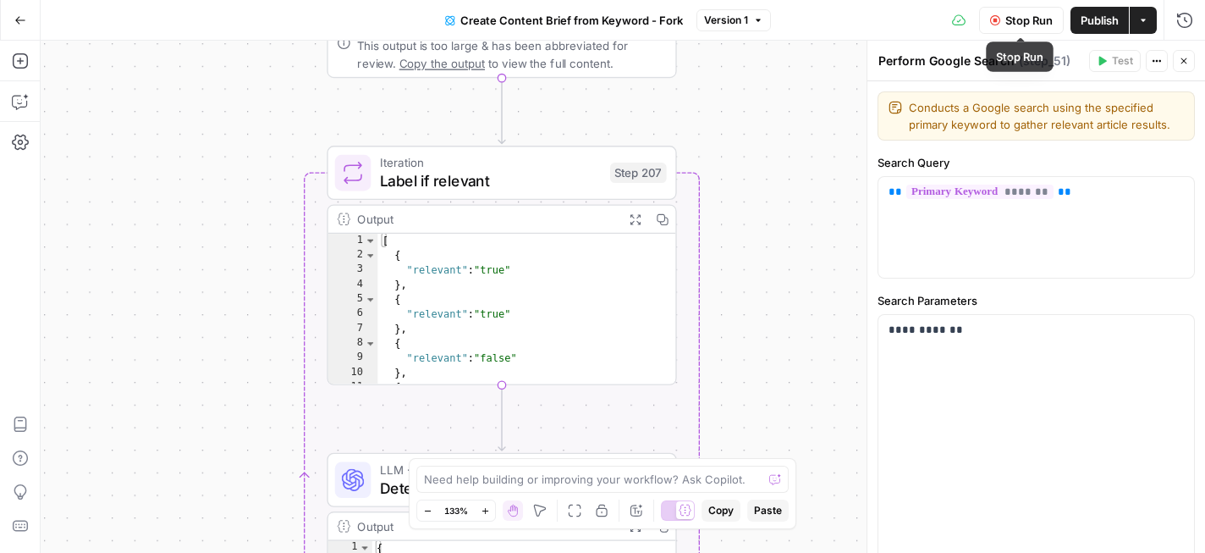
click at [1015, 25] on span "Stop Run" at bounding box center [1028, 20] width 47 height 17
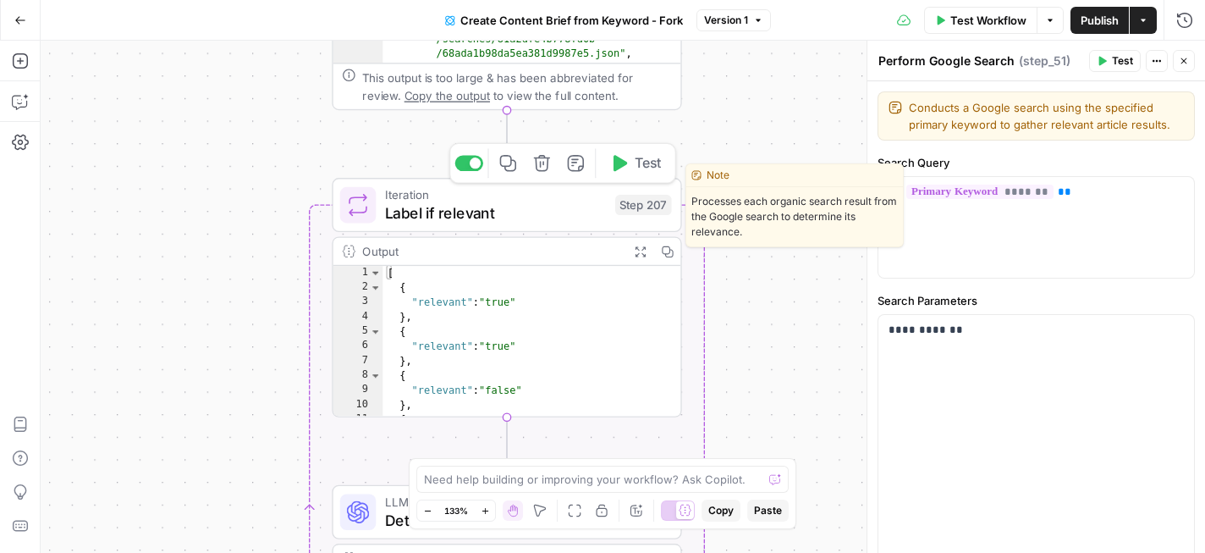
click at [559, 209] on span "Label if relevant" at bounding box center [495, 212] width 221 height 23
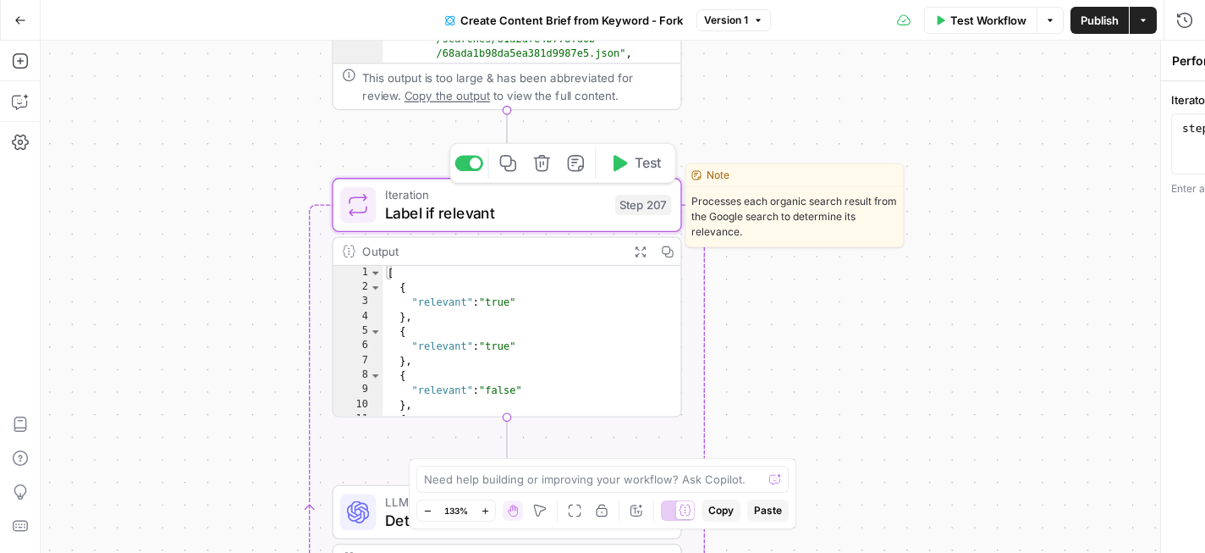
type textarea "Label if relevant"
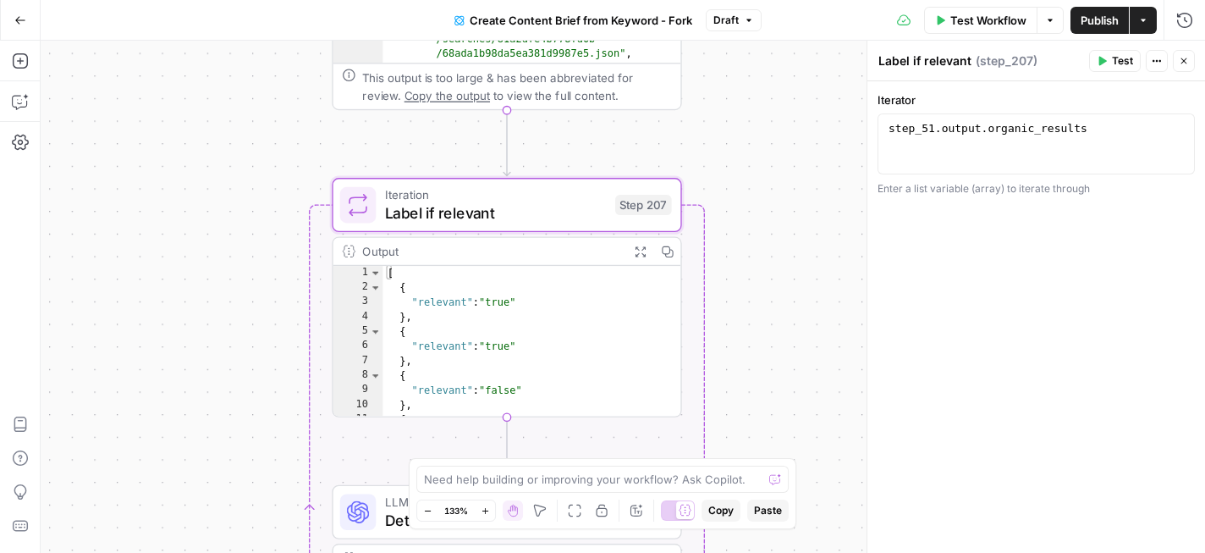
type textarea "**********"
click at [1018, 124] on div "step_51 . output . organic_results" at bounding box center [1036, 159] width 302 height 76
click at [762, 96] on div "Workflow Set Inputs Inputs Google Search Perform Google Search Step 51 Output E…" at bounding box center [623, 297] width 1164 height 512
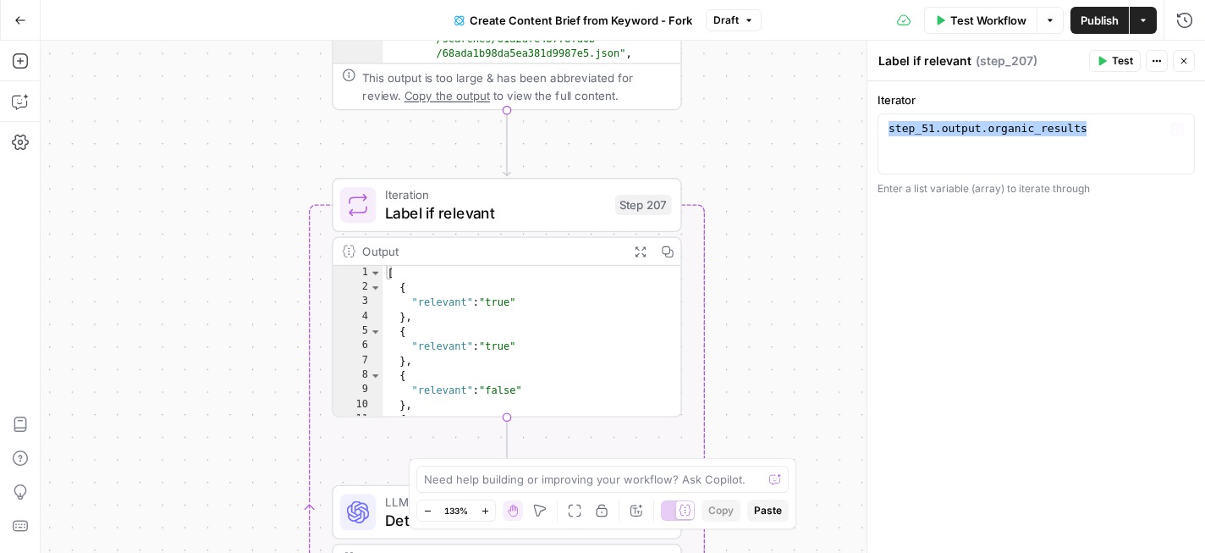
click at [1035, 217] on div "**********" at bounding box center [1036, 316] width 338 height 471
click at [1034, 186] on div "Enter a list variable (array) to iterate through" at bounding box center [1036, 188] width 317 height 15
click at [973, 190] on div "Enter a list variable (array) to iterate through" at bounding box center [1036, 188] width 317 height 15
click at [991, 220] on div "**********" at bounding box center [1036, 316] width 338 height 471
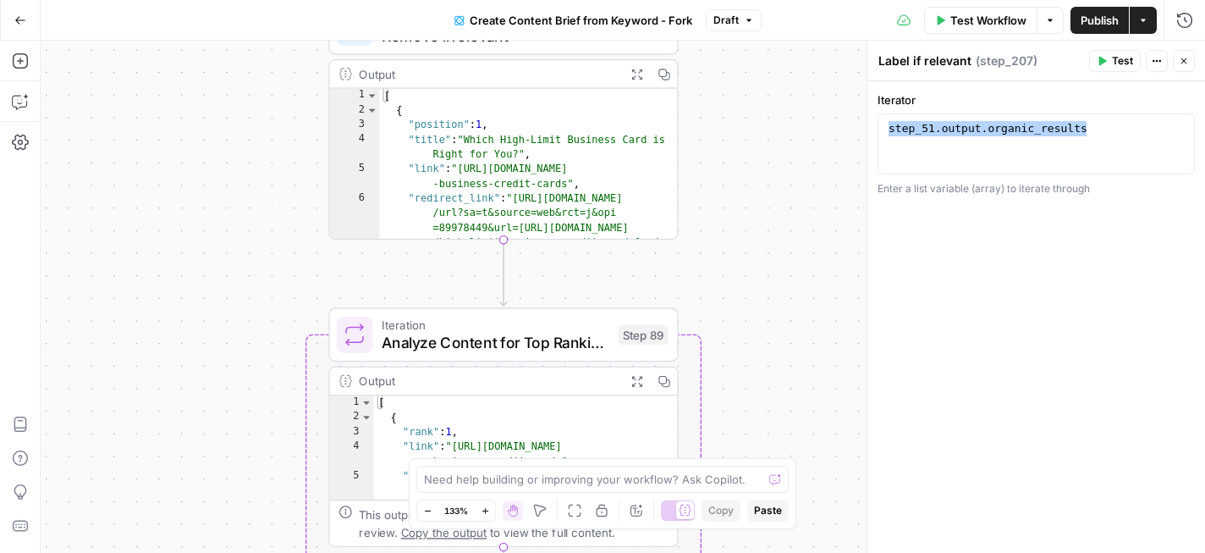
click at [749, 197] on div "Workflow Set Inputs Inputs Google Search Perform Google Search Step 51 Output E…" at bounding box center [623, 297] width 1164 height 512
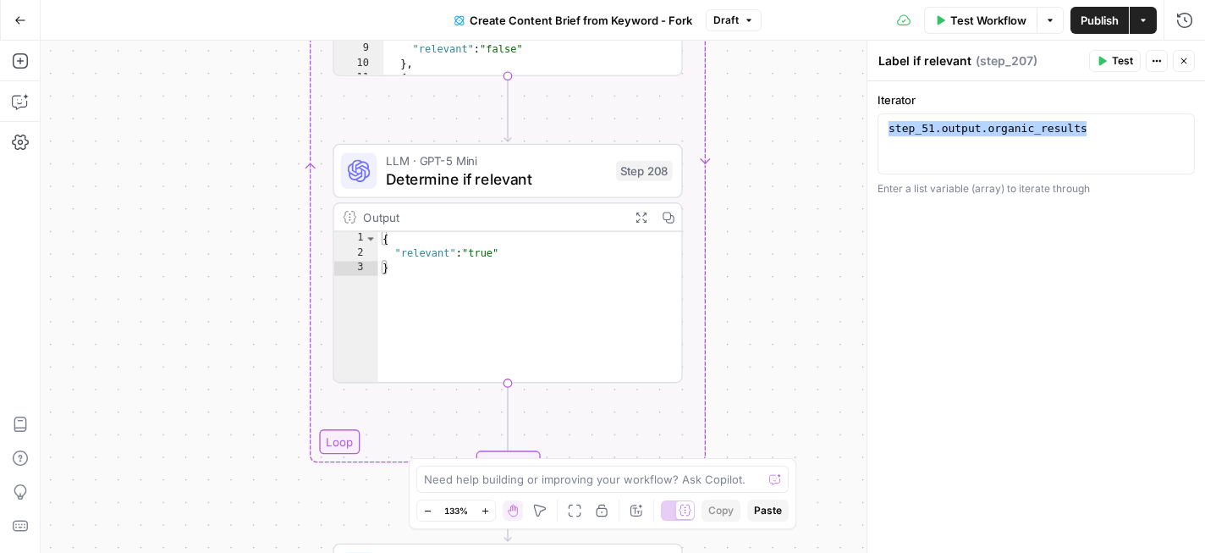
click at [522, 180] on span "Determine if relevant" at bounding box center [496, 179] width 221 height 23
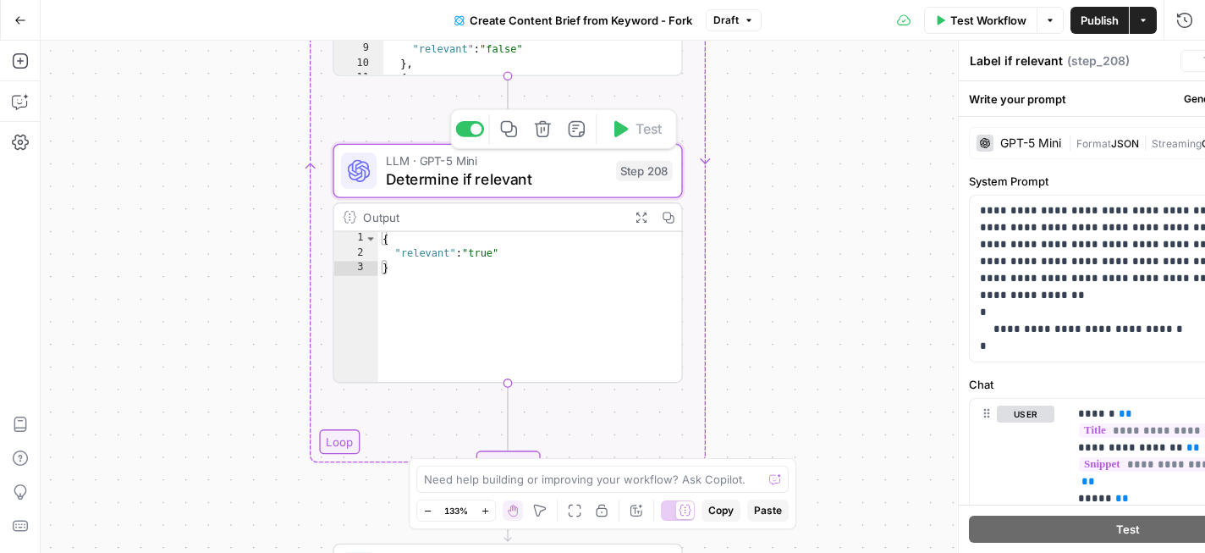
type textarea "Determine if relevant"
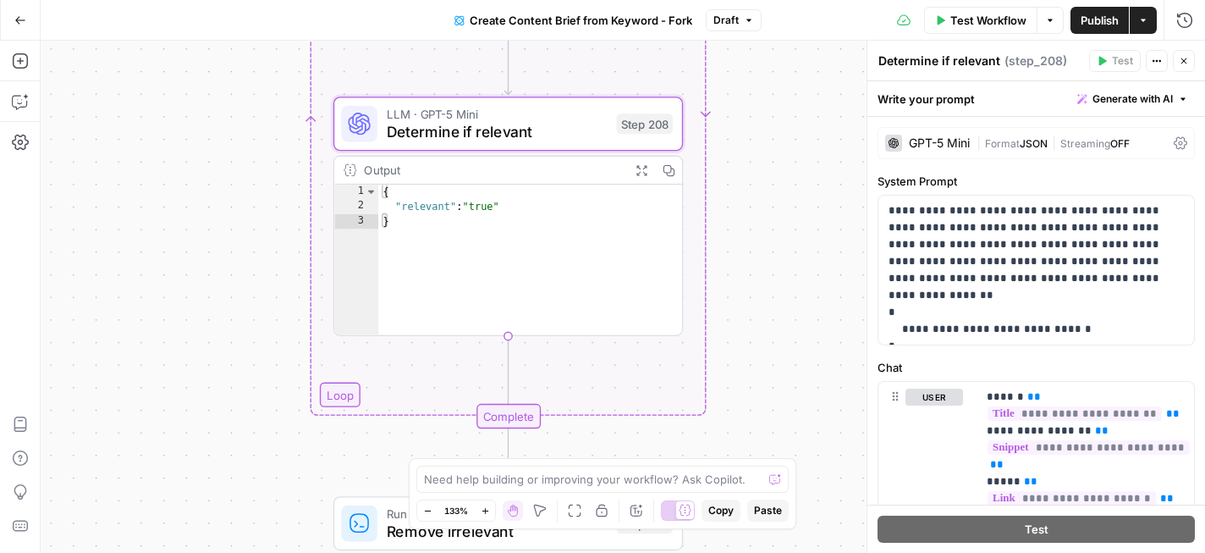
click at [642, 25] on span "Create Content Brief from Keyword - Fork" at bounding box center [581, 20] width 223 height 17
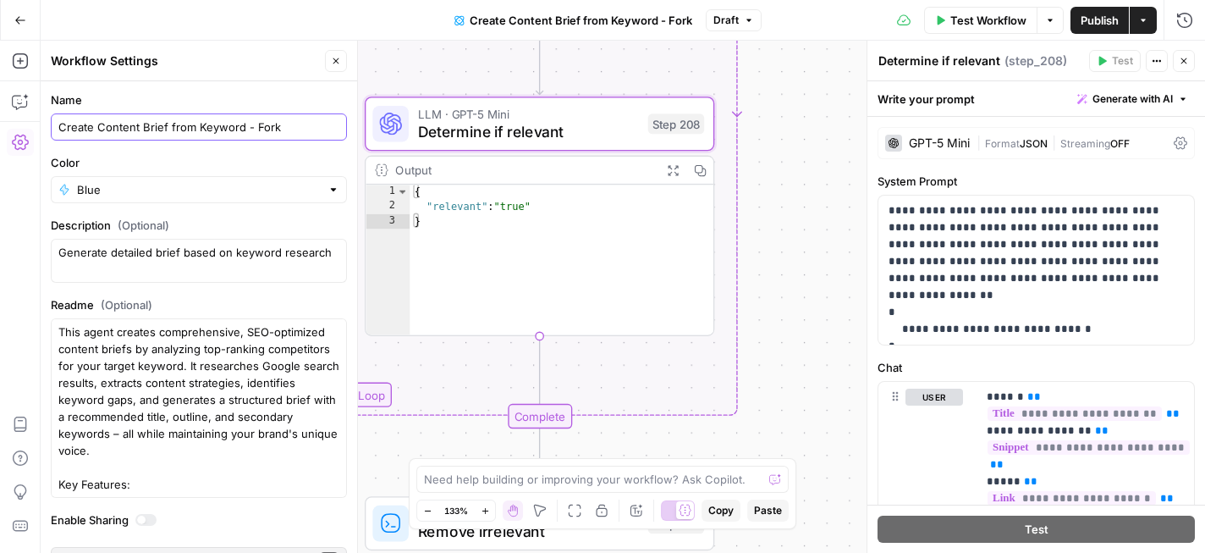
click at [321, 122] on input "Create Content Brief from Keyword - Fork" at bounding box center [198, 126] width 281 height 17
click at [303, 133] on input "Create Content Brief from Keyword - Fork (Dee)" at bounding box center [198, 126] width 281 height 17
type input "Create Content Brief from Keyword - Fork ([PERSON_NAME])"
click at [798, 145] on div "Workflow Set Inputs Inputs Google Search Perform Google Search Step 51 Output E…" at bounding box center [623, 297] width 1164 height 512
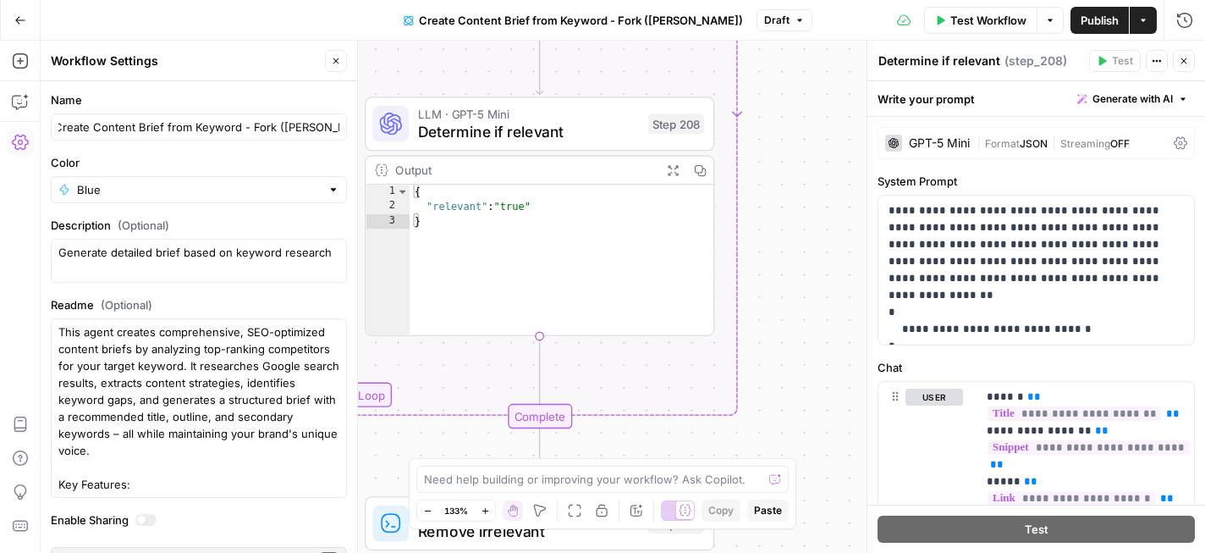
scroll to position [0, 0]
click at [336, 59] on icon "button" at bounding box center [336, 61] width 10 height 10
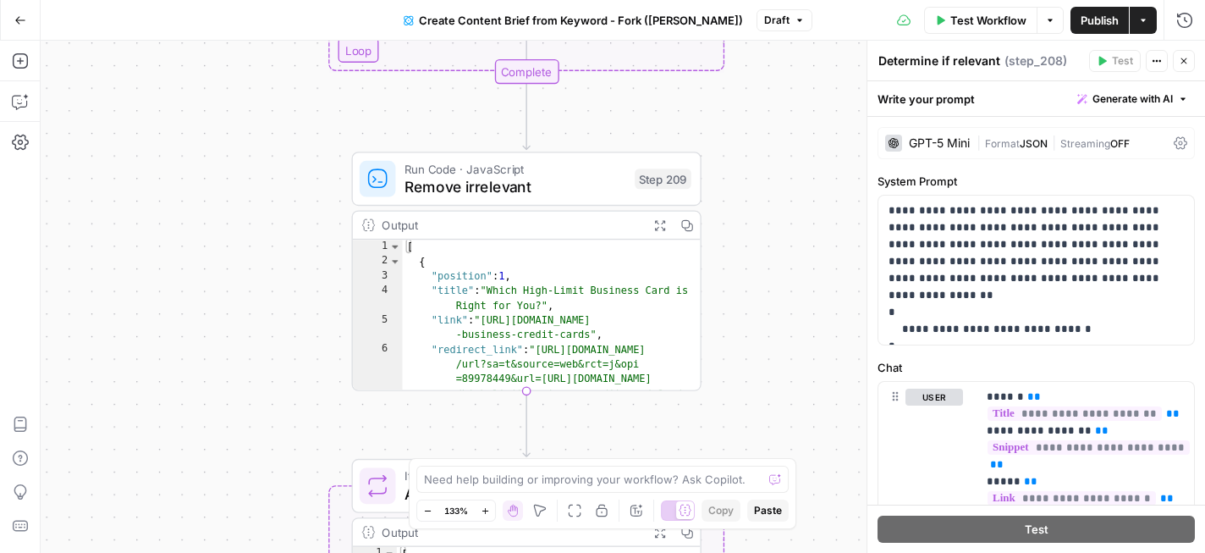
click at [581, 186] on span "Remove irrelevant" at bounding box center [515, 186] width 221 height 23
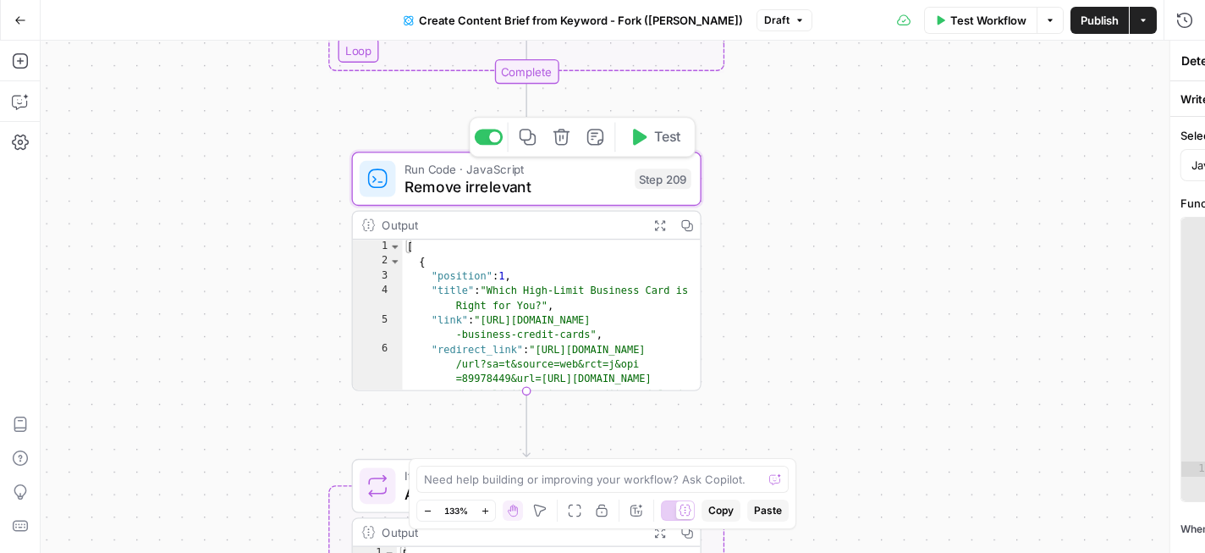
type textarea "Remove irrelevant"
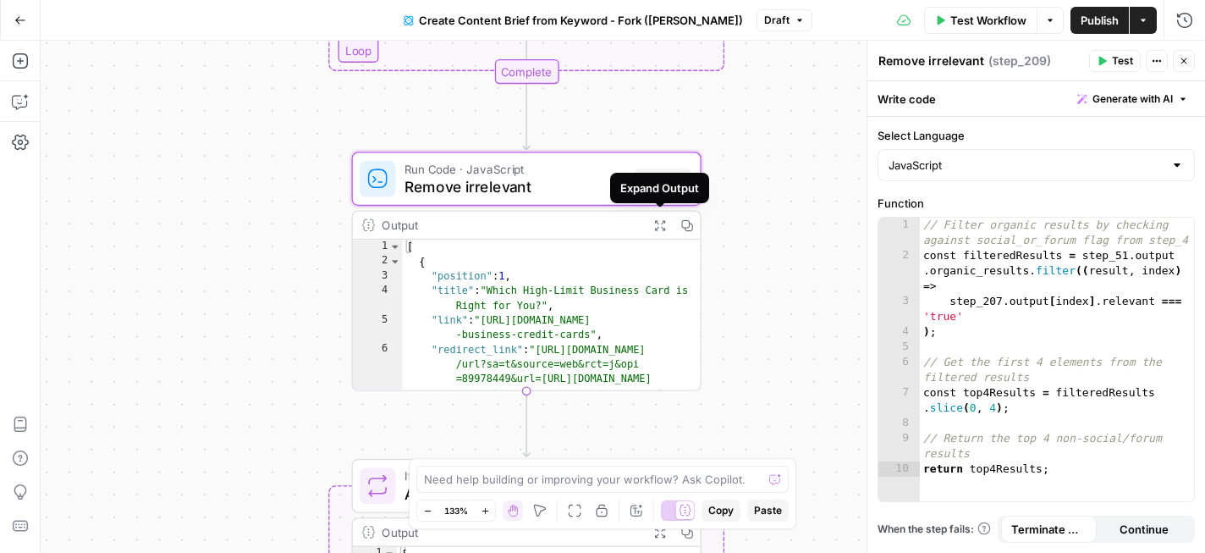
click at [663, 224] on icon "button" at bounding box center [659, 225] width 13 height 13
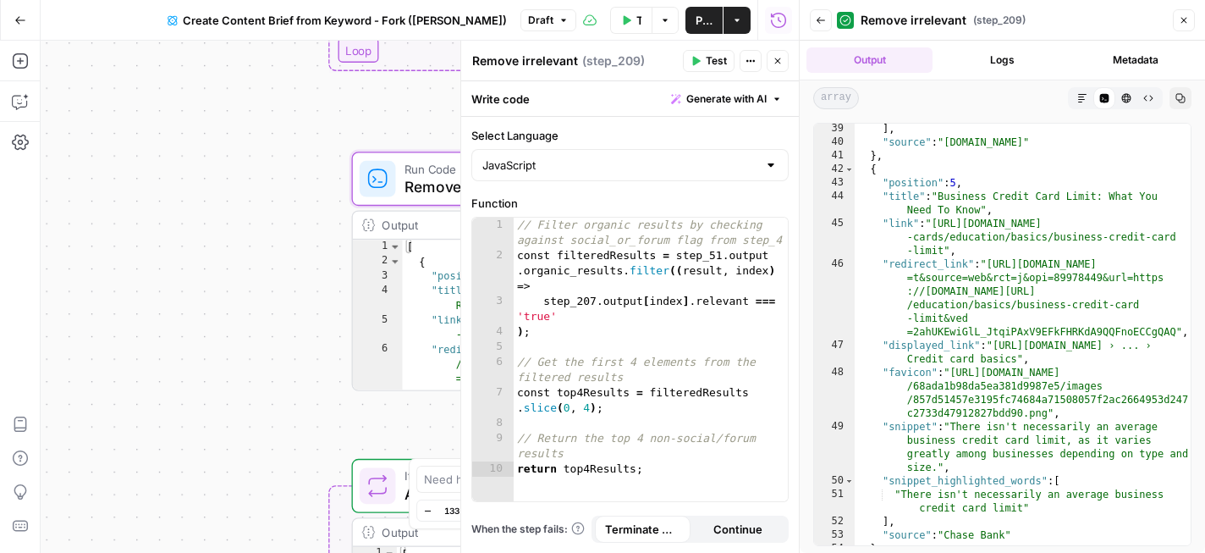
scroll to position [1081, 0]
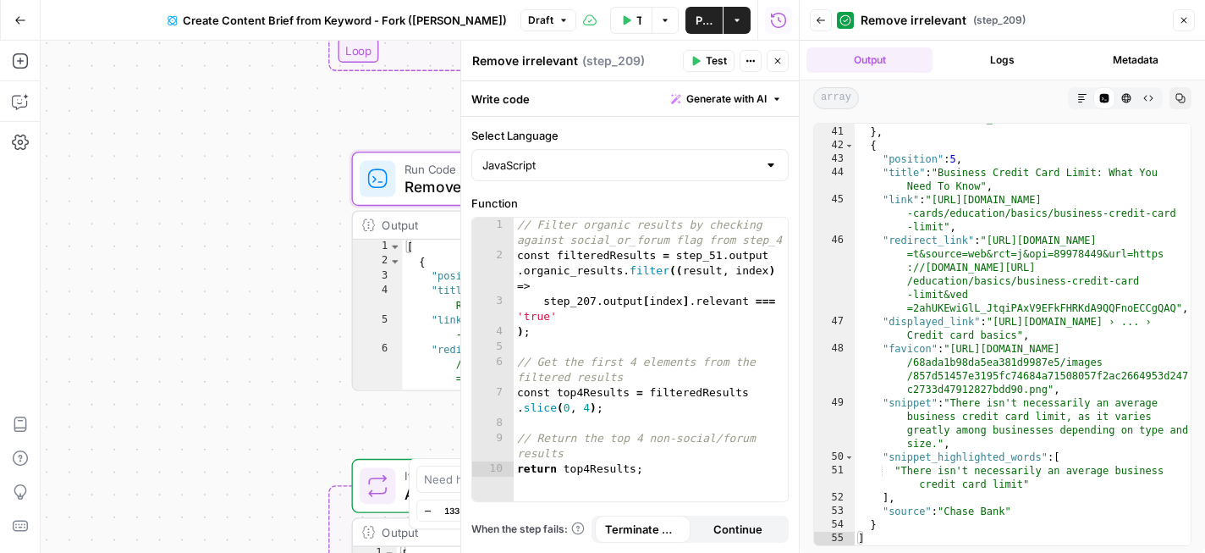
click at [1177, 25] on button "Close" at bounding box center [1184, 20] width 22 height 22
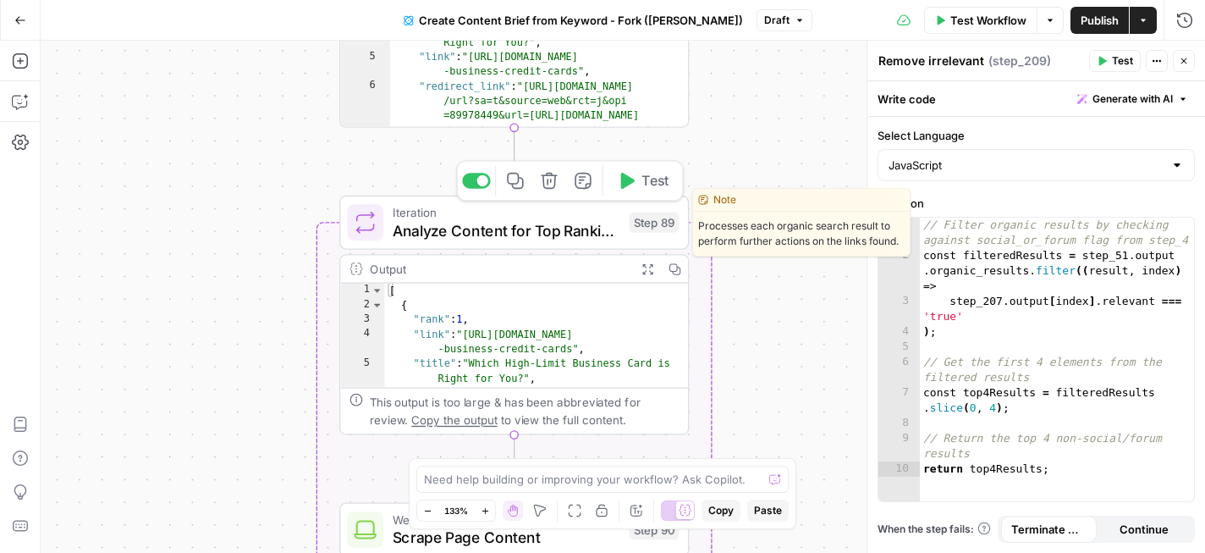
click at [520, 238] on span "Analyze Content for Top Ranking Pages" at bounding box center [507, 230] width 228 height 23
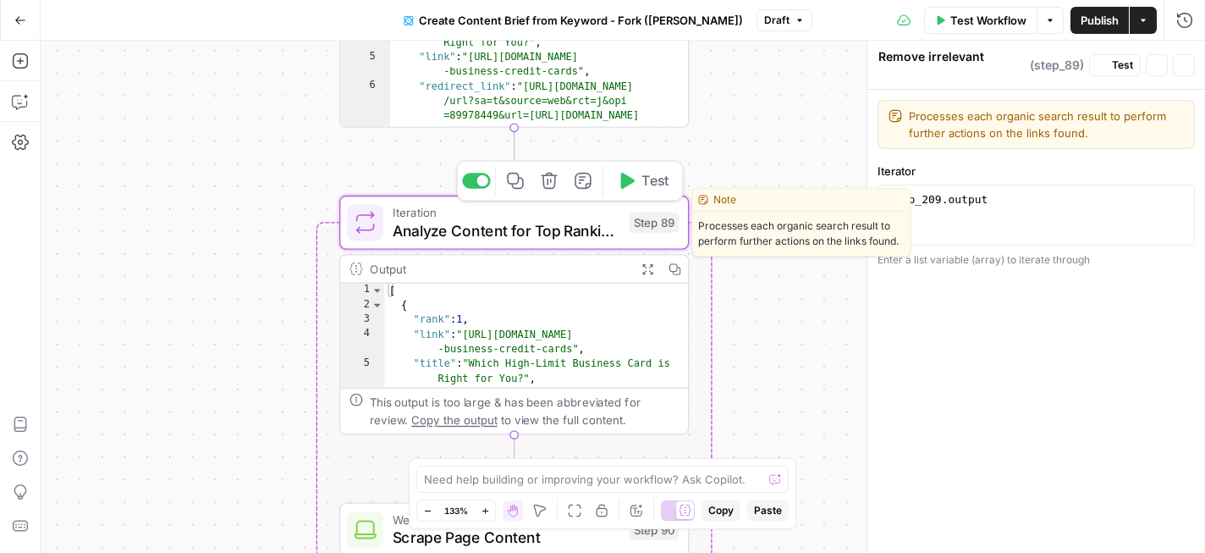
type textarea "Analyze Content for Top Ranking Pages"
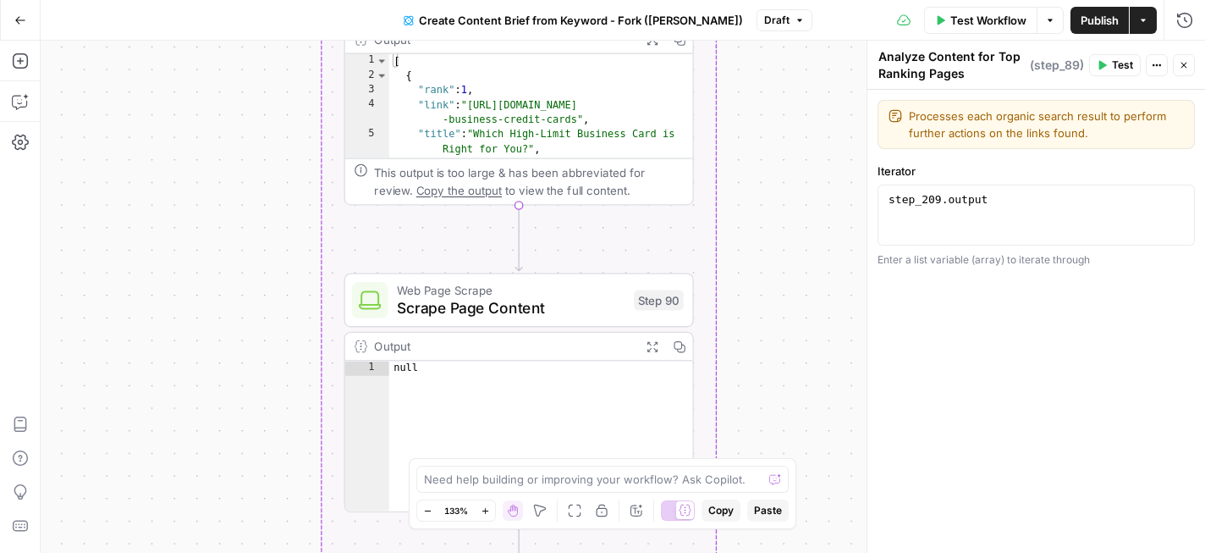
click at [534, 300] on span "Scrape Page Content" at bounding box center [511, 307] width 228 height 23
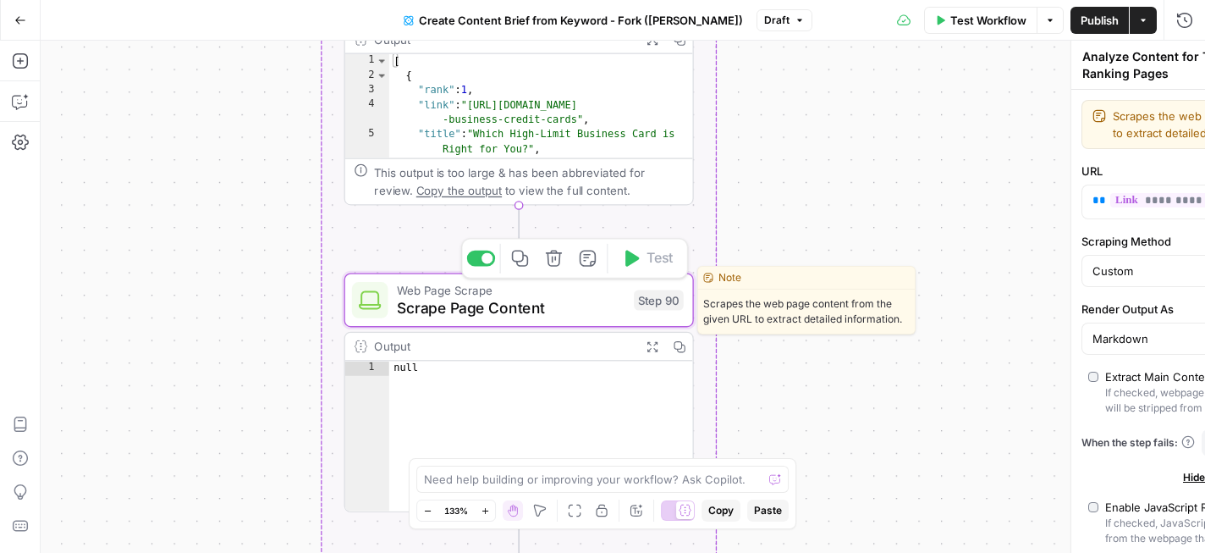
type textarea "Scrape Page Content"
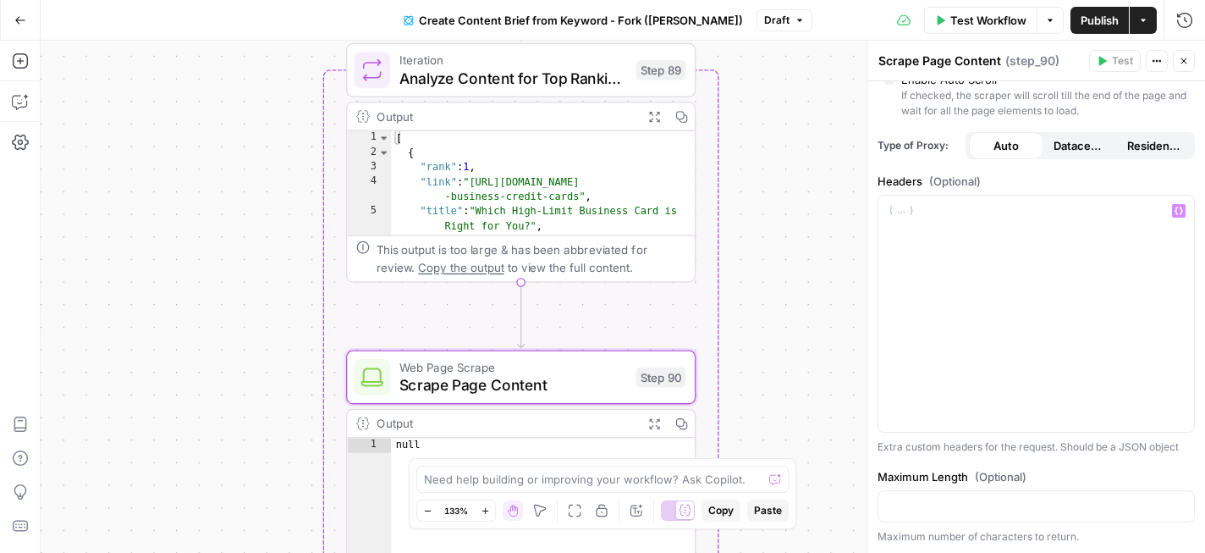
scroll to position [438, 0]
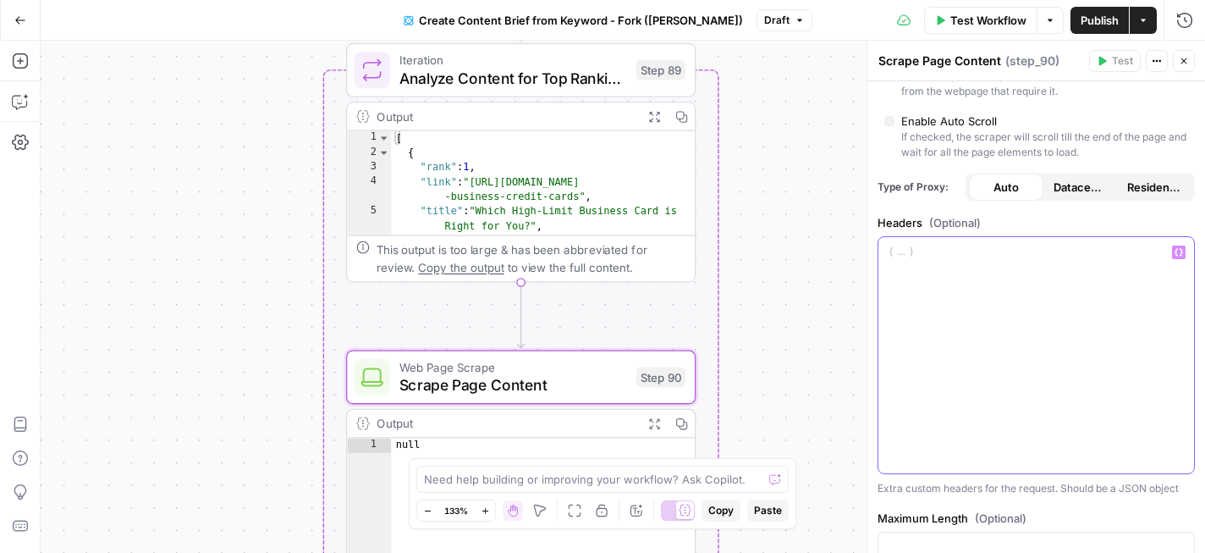
click at [901, 250] on p at bounding box center [1036, 252] width 295 height 17
click at [1180, 255] on icon "button" at bounding box center [1179, 252] width 8 height 8
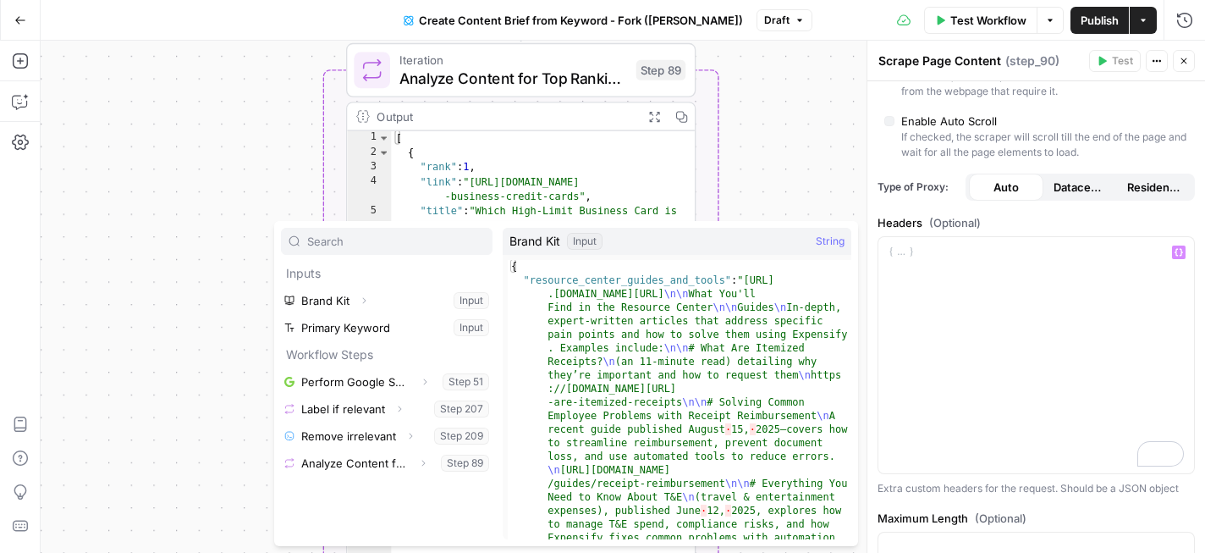
click at [784, 157] on div "Workflow Set Inputs Inputs Google Search Perform Google Search Step 51 Output E…" at bounding box center [623, 297] width 1164 height 512
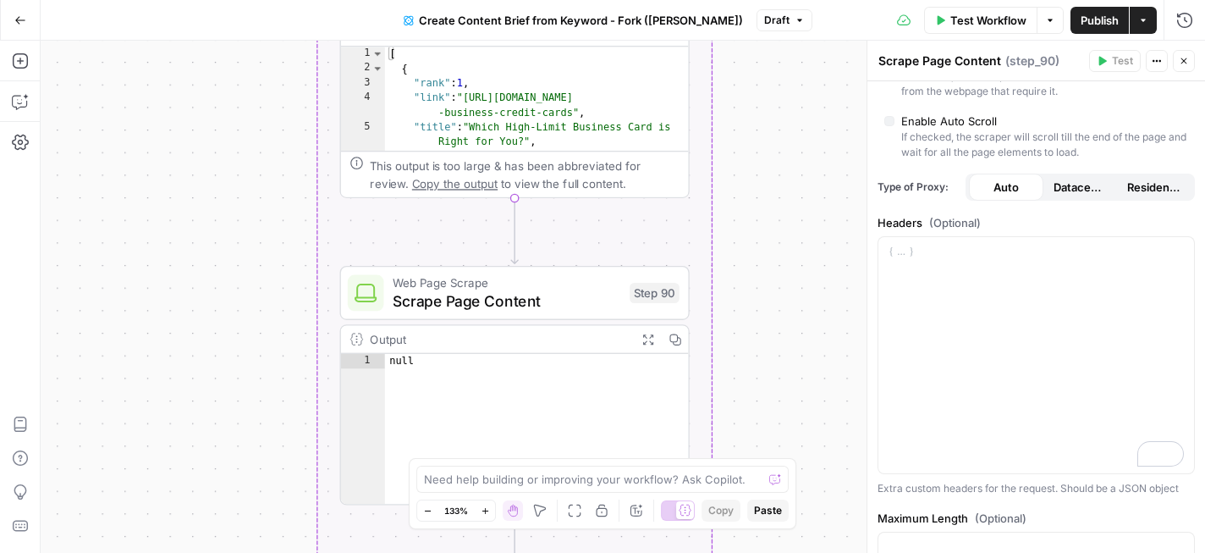
click at [649, 342] on icon "button" at bounding box center [647, 339] width 13 height 13
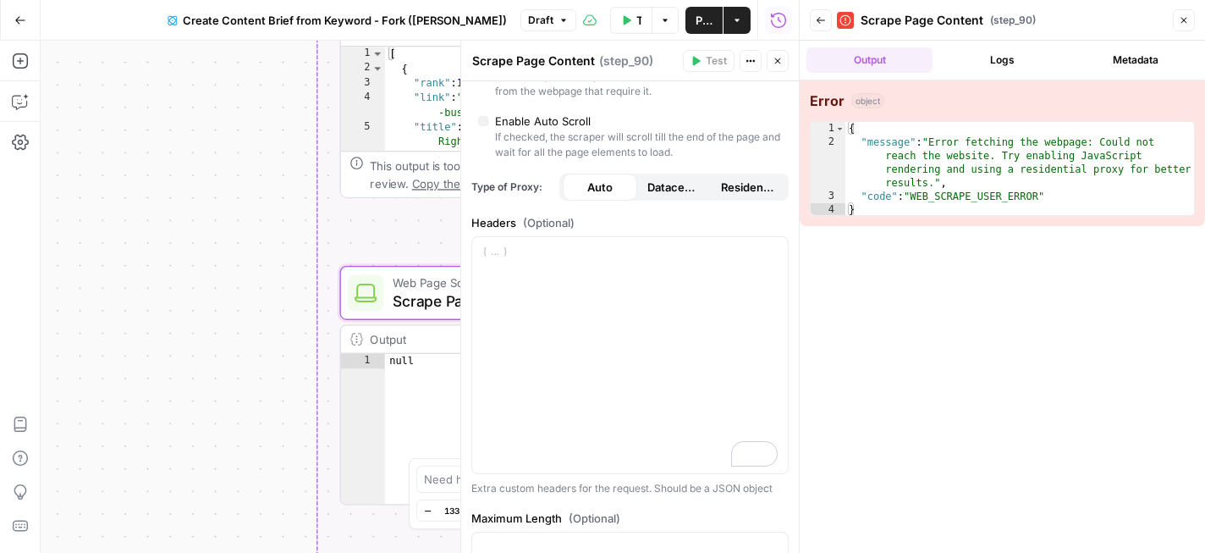
type textarea "**********"
click at [1051, 171] on div "{ "message" : "Error fetching the webpage: Could not reach the website. Try ena…" at bounding box center [1019, 183] width 349 height 122
click at [782, 67] on button "Close" at bounding box center [778, 61] width 22 height 22
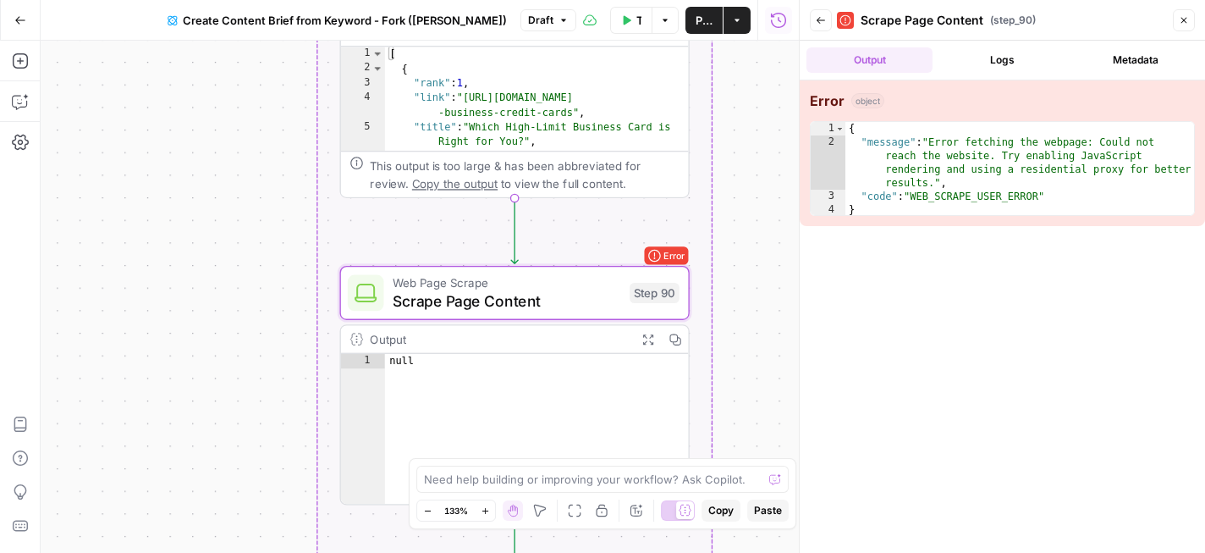
click at [1001, 173] on div "{ "message" : "Error fetching the webpage: Could not reach the website. Try ena…" at bounding box center [1019, 183] width 349 height 122
click at [700, 481] on textarea at bounding box center [593, 479] width 338 height 17
type textarea "Help me resolve Step 90"
click at [779, 482] on icon "submit" at bounding box center [775, 479] width 10 height 10
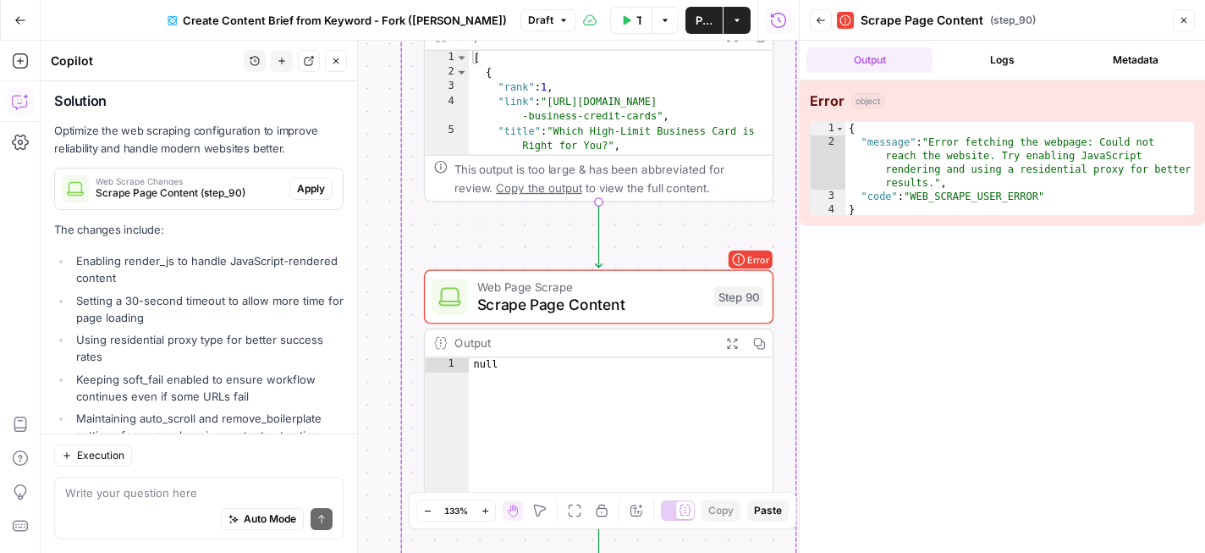
scroll to position [395, 0]
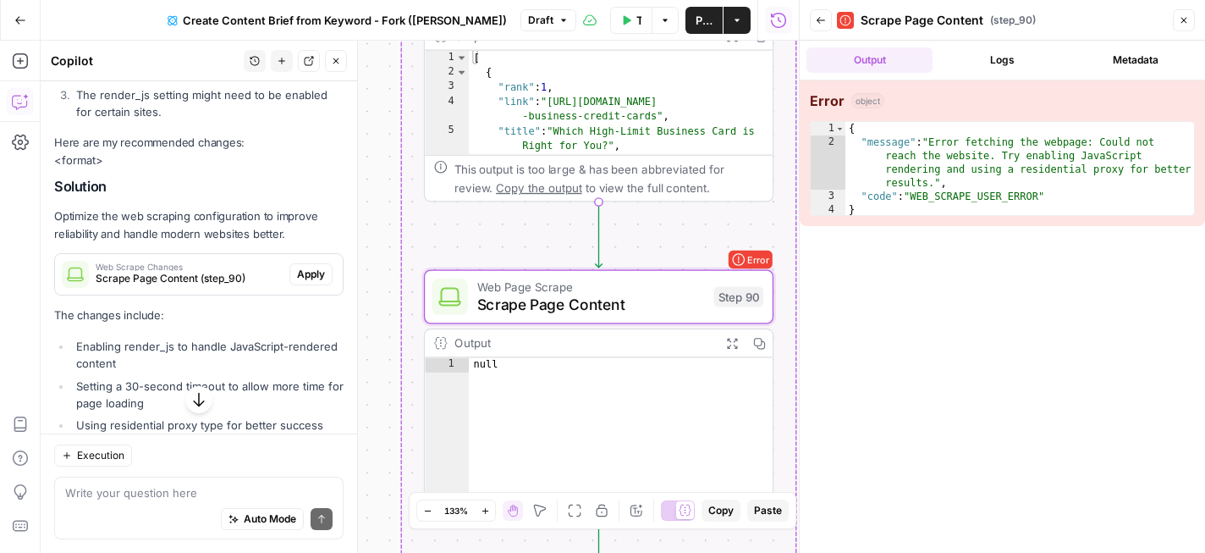
click at [321, 267] on span "Apply" at bounding box center [311, 274] width 28 height 15
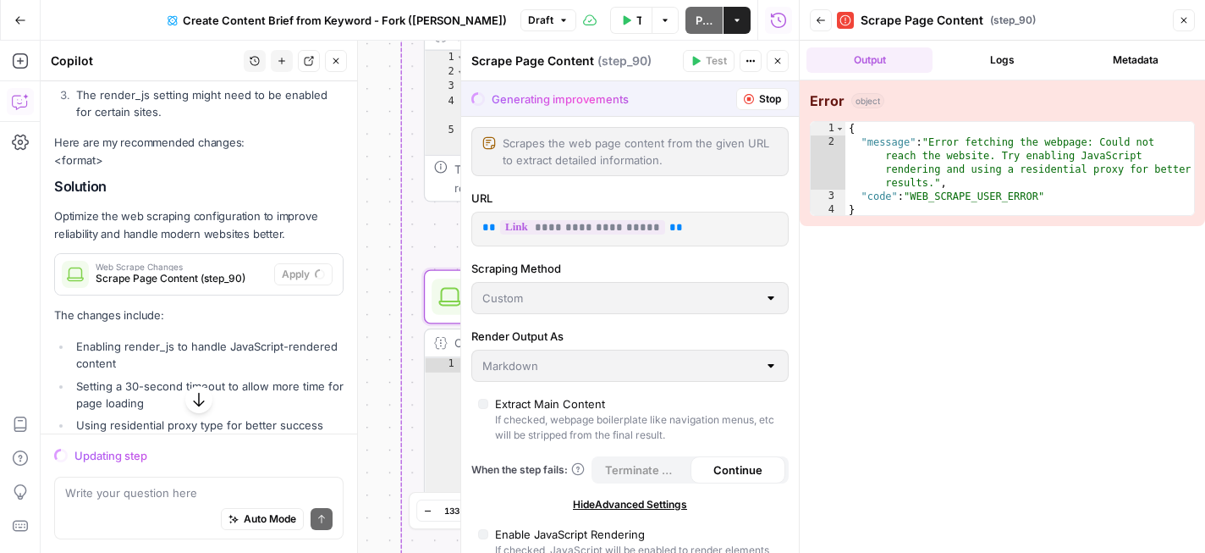
type textarea "**********"
drag, startPoint x: 916, startPoint y: 196, endPoint x: 1043, endPoint y: 197, distance: 126.9
click at [1043, 197] on div "{ "message" : "Error fetching the webpage: Could not reach the website. Try ena…" at bounding box center [1019, 183] width 349 height 122
click at [998, 283] on div "**********" at bounding box center [1002, 297] width 405 height 512
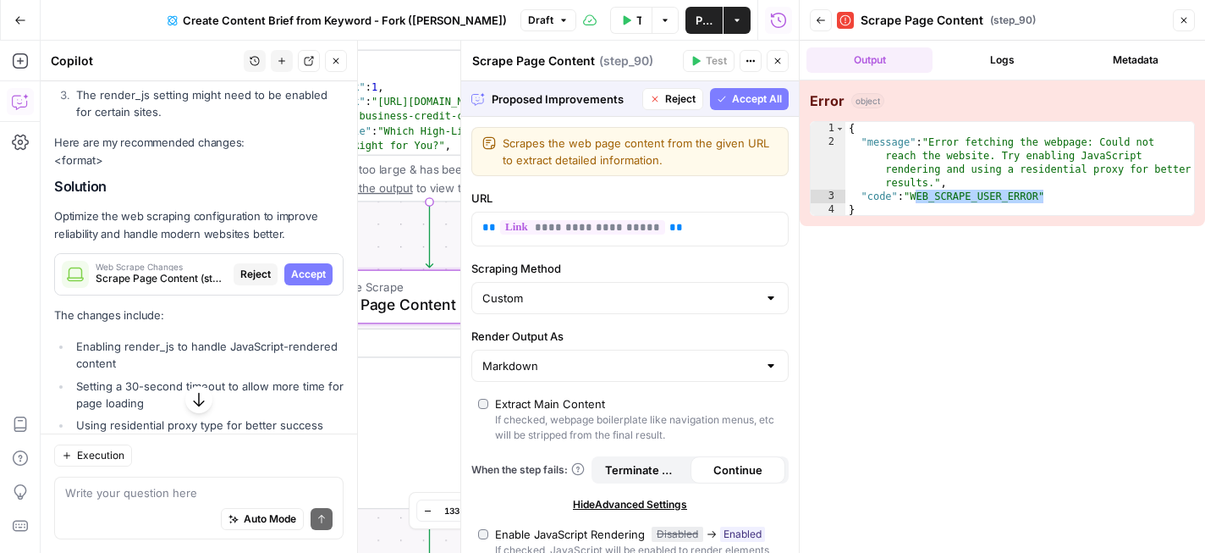
click at [769, 98] on span "Accept All" at bounding box center [757, 98] width 50 height 15
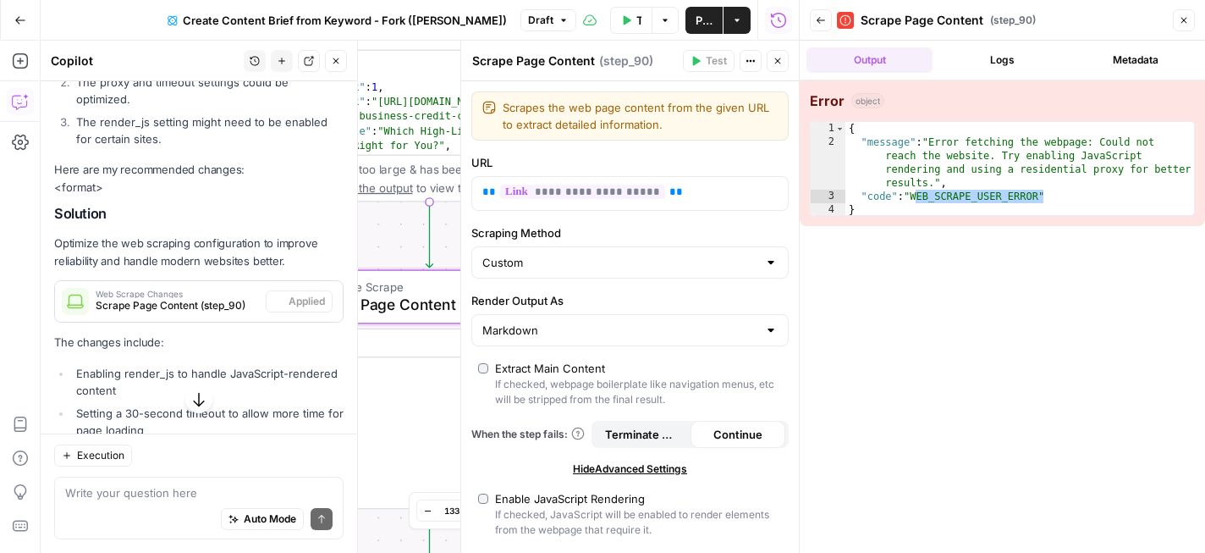
scroll to position [422, 0]
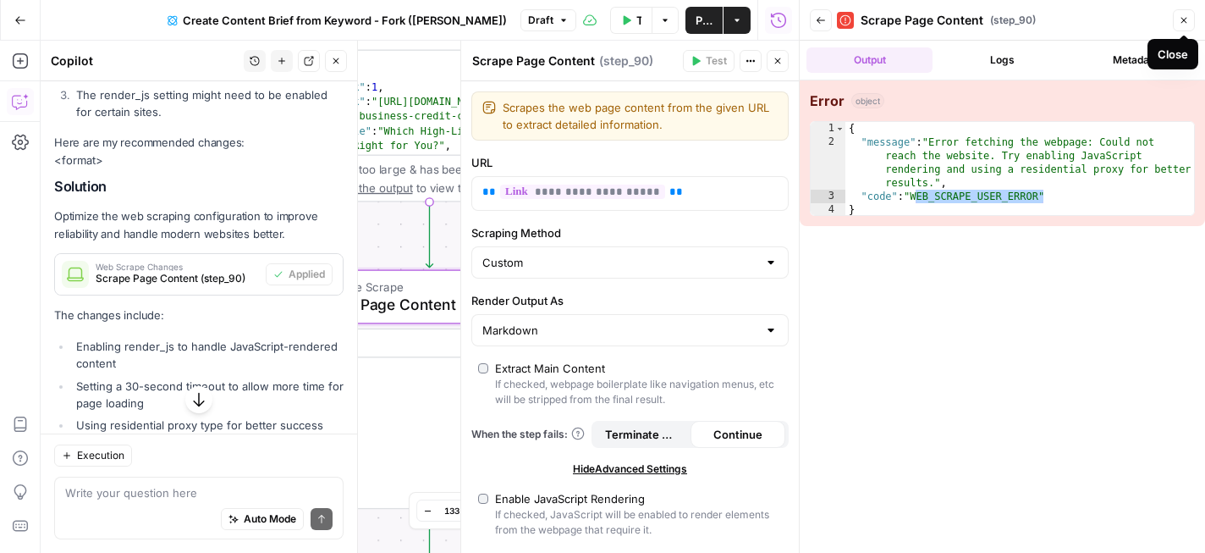
click at [1184, 14] on button "Close" at bounding box center [1184, 20] width 22 height 22
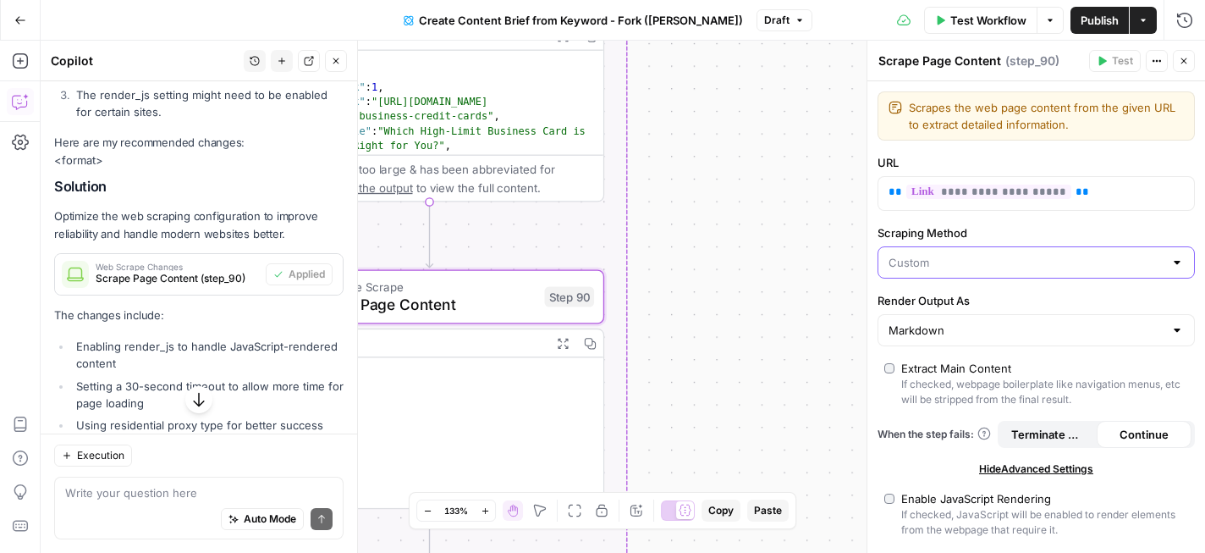
click at [1076, 266] on input "Scraping Method" at bounding box center [1026, 262] width 275 height 17
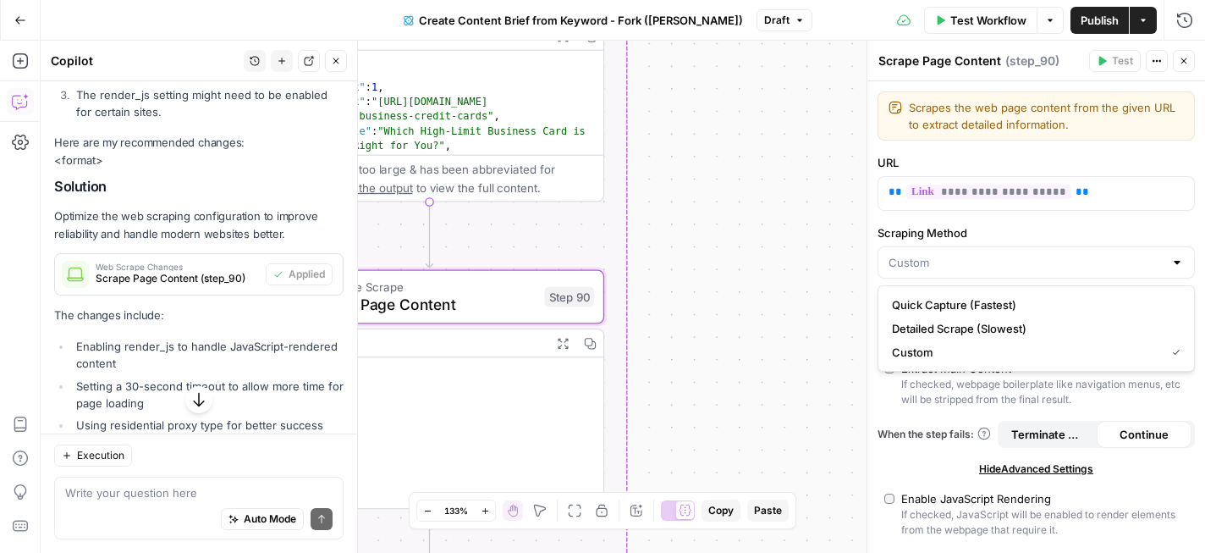
type input "Custom"
click at [822, 277] on div "Workflow Set Inputs Inputs Google Search Perform Google Search Step 51 Output E…" at bounding box center [623, 297] width 1164 height 512
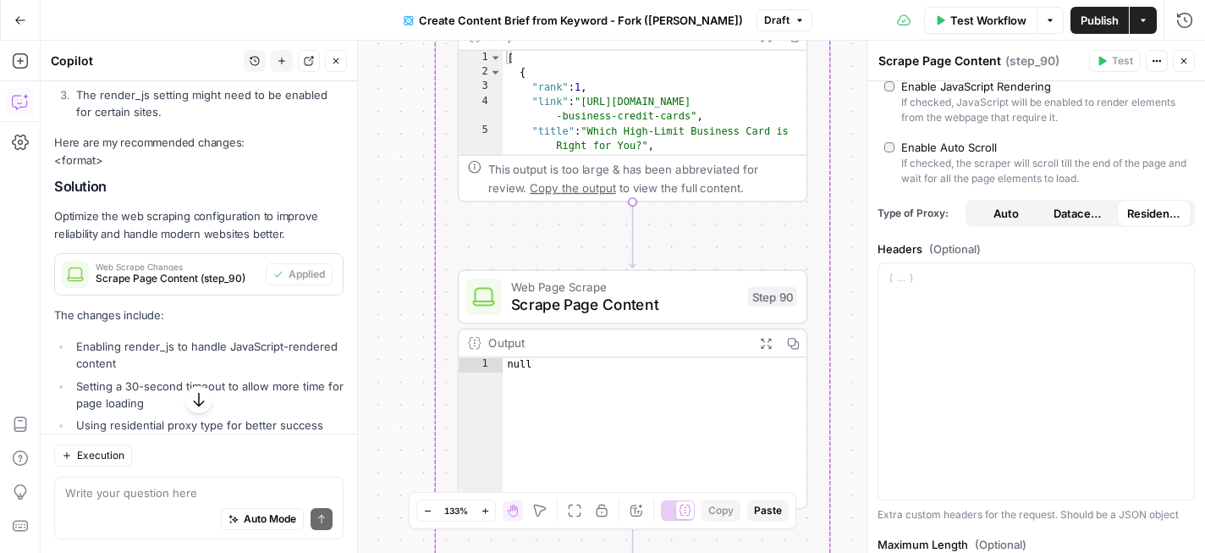
scroll to position [586, 0]
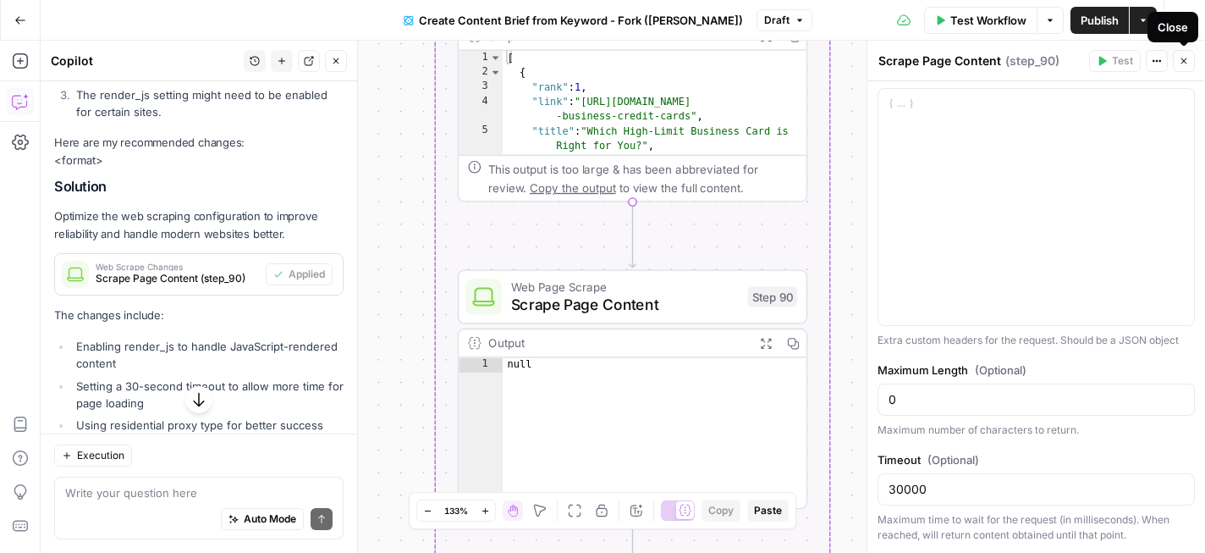
click at [1186, 63] on icon "button" at bounding box center [1184, 61] width 10 height 10
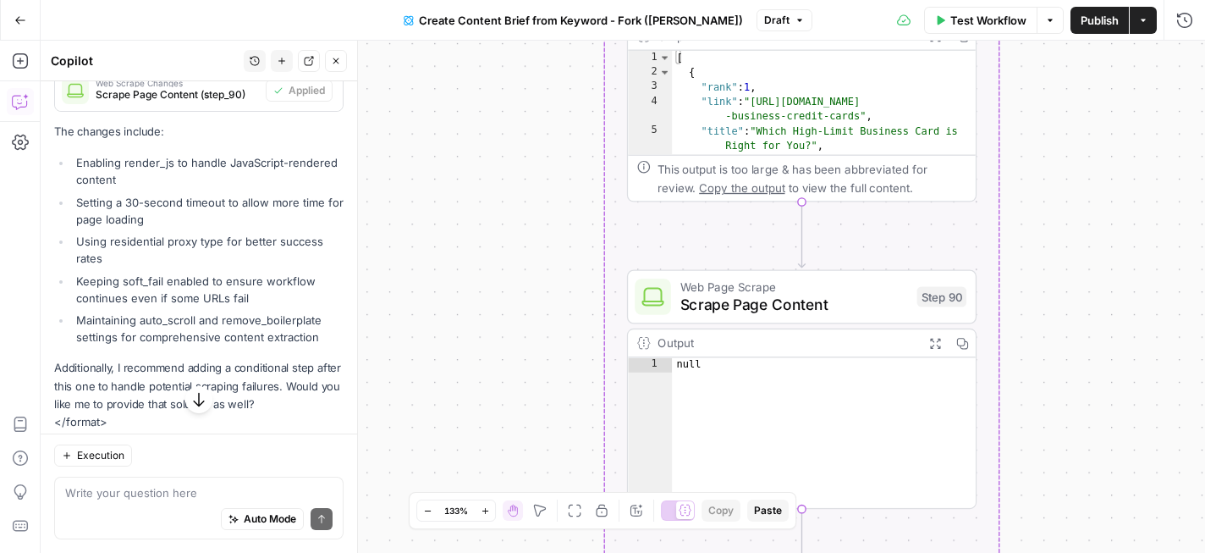
scroll to position [626, 0]
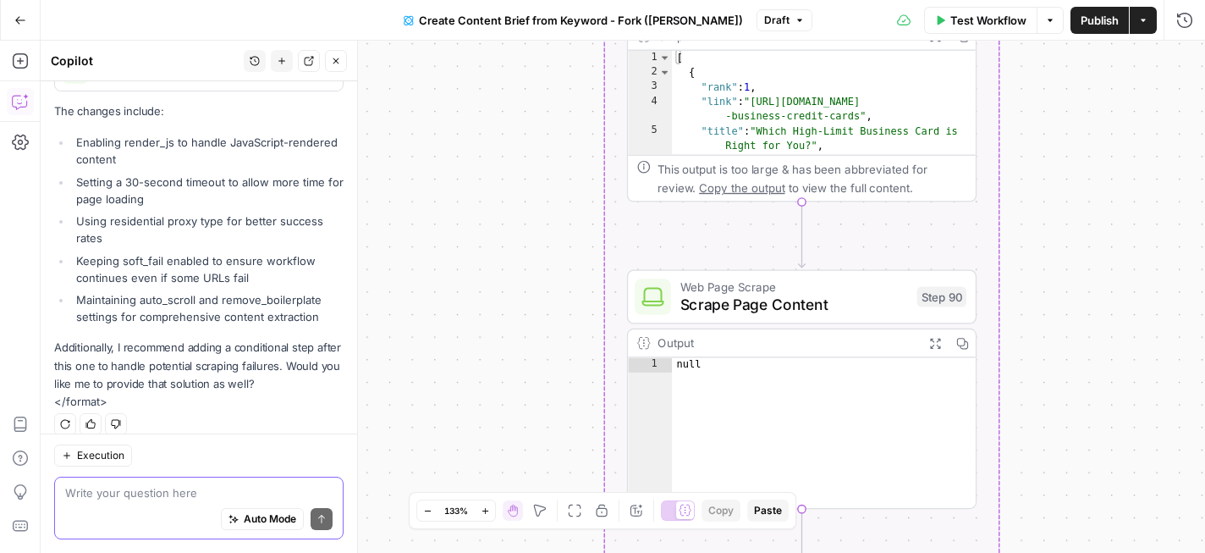
click at [189, 491] on textarea at bounding box center [198, 492] width 267 height 17
type textarea "Yes"
click at [327, 517] on button "Send" at bounding box center [322, 519] width 22 height 22
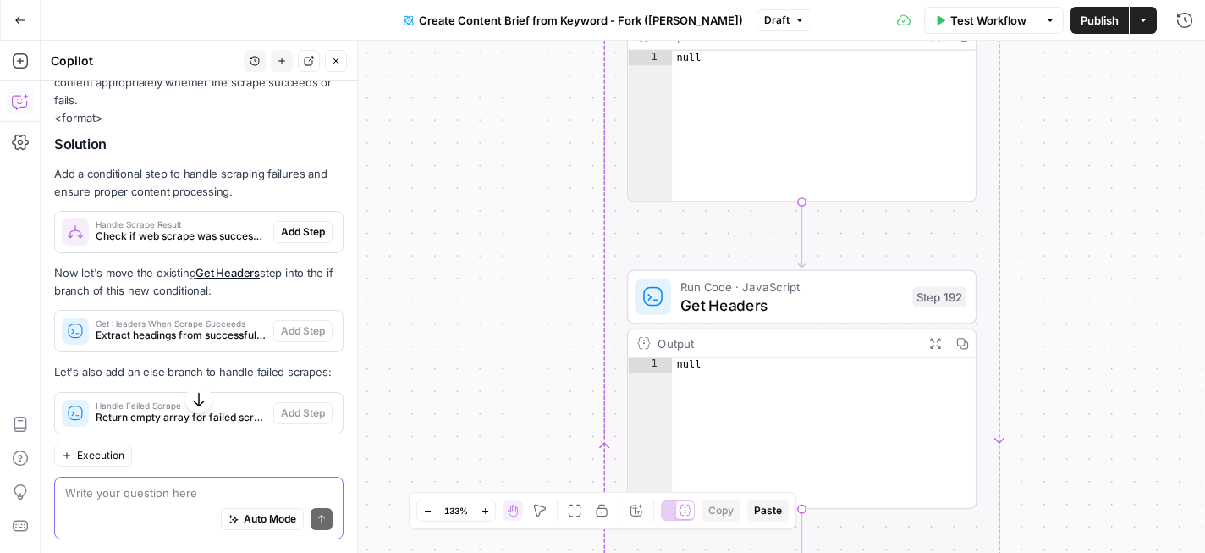
scroll to position [1057, 0]
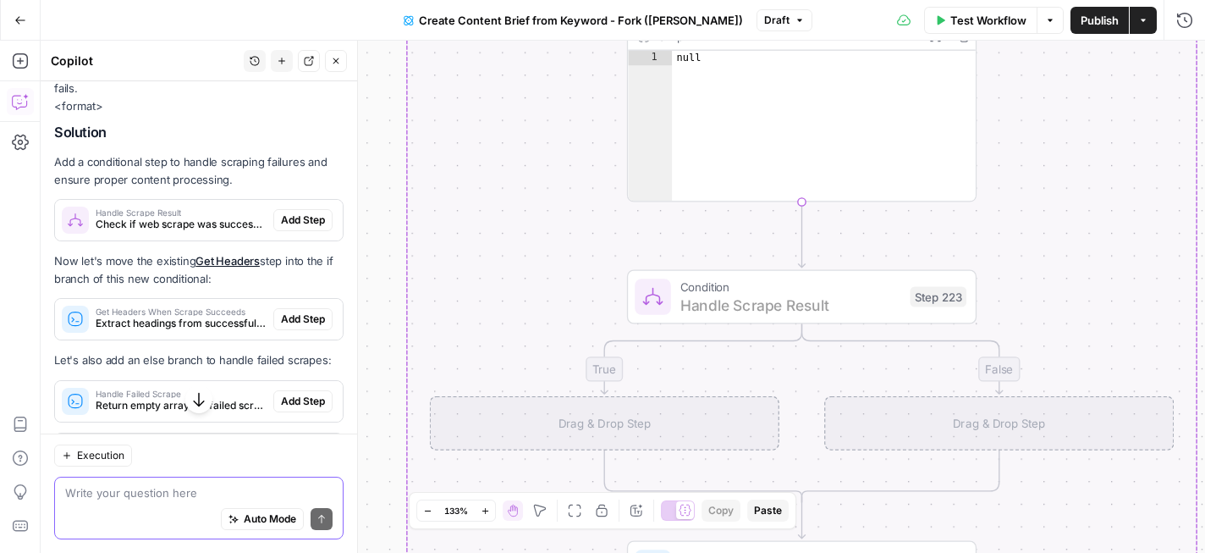
click at [314, 212] on span "Add Step" at bounding box center [303, 219] width 44 height 15
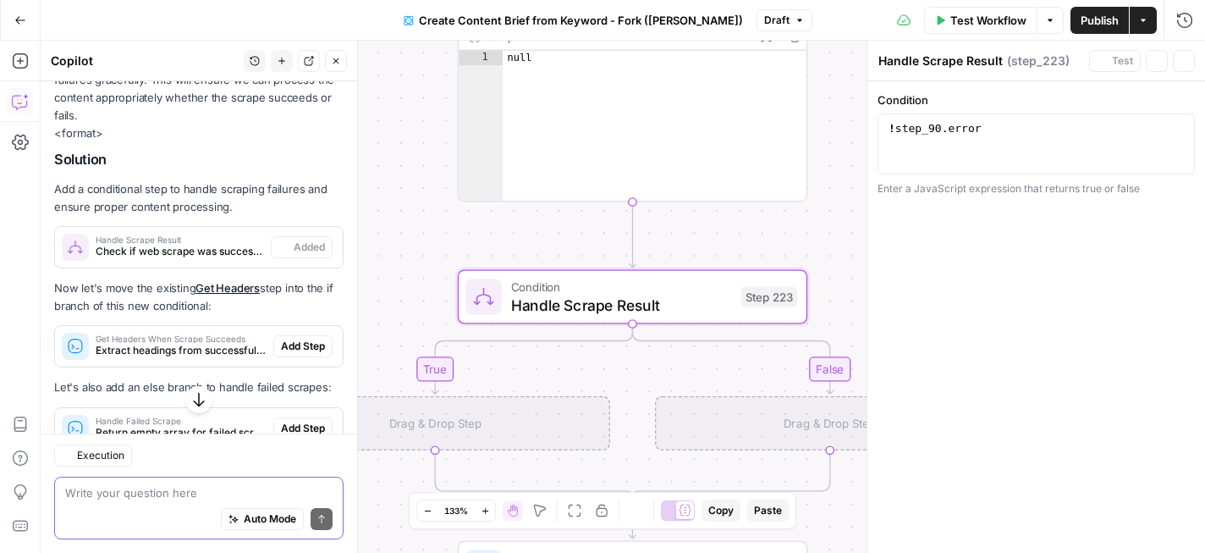
scroll to position [1084, 0]
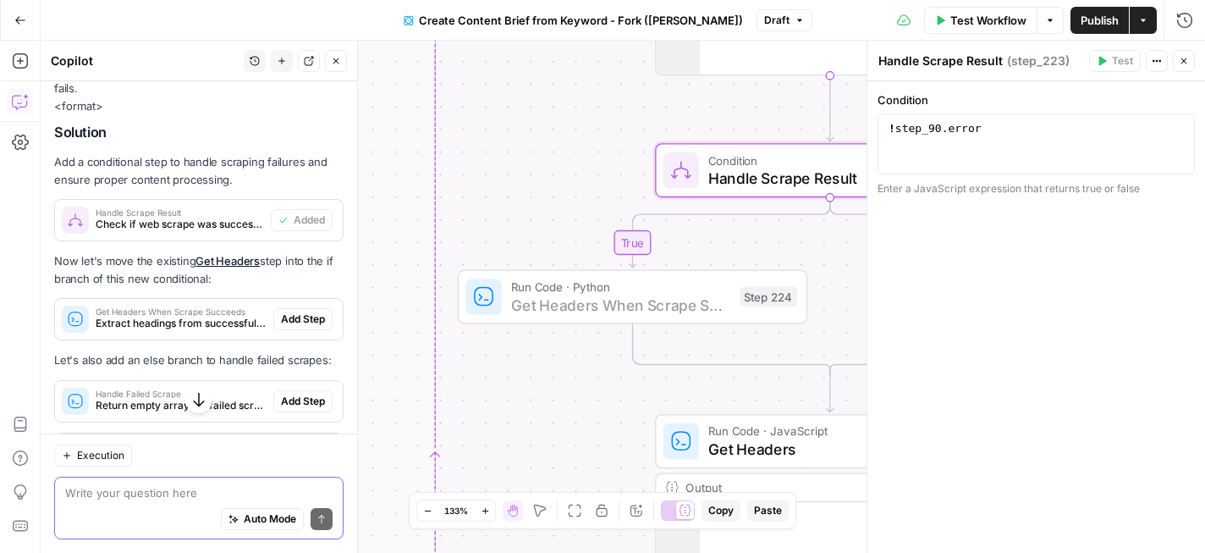
click at [306, 311] on span "Add Step" at bounding box center [303, 318] width 44 height 15
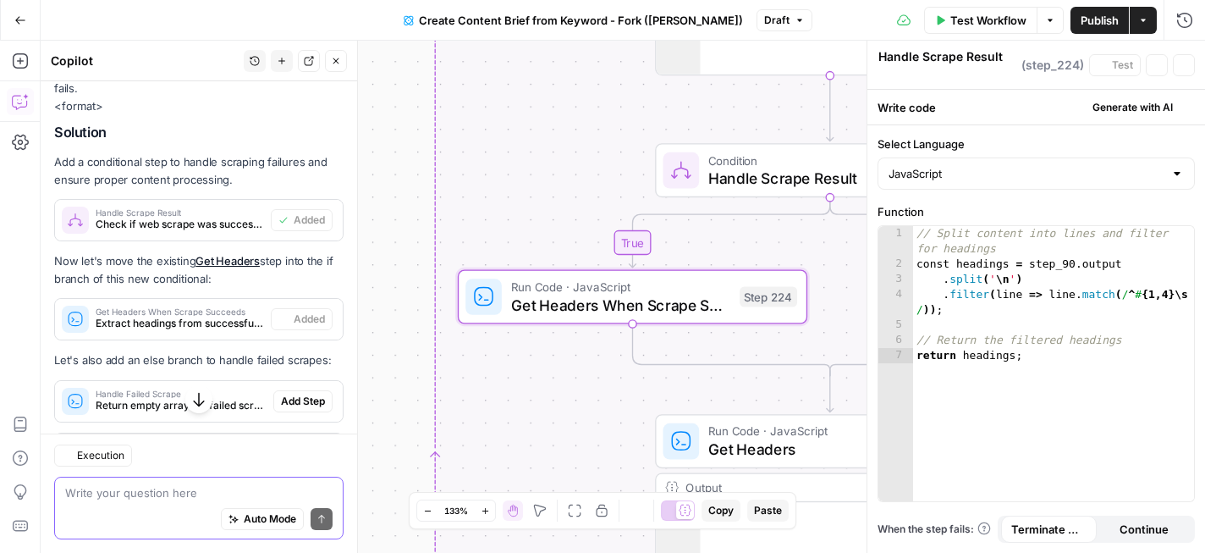
type textarea "Get Headers When Scrape Succeeds"
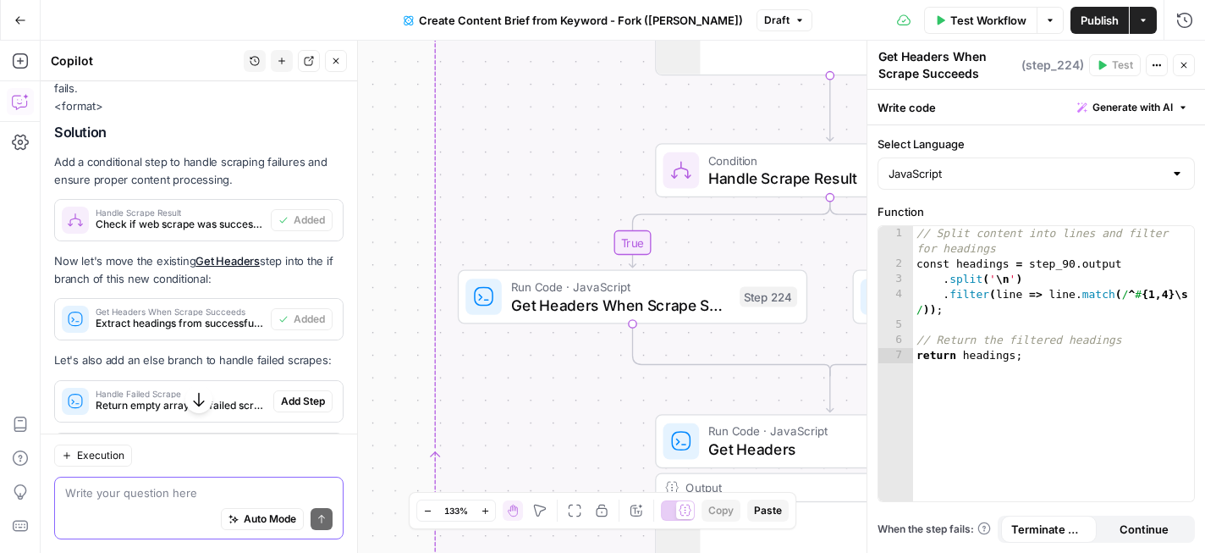
click at [311, 394] on span "Add Step" at bounding box center [303, 401] width 44 height 15
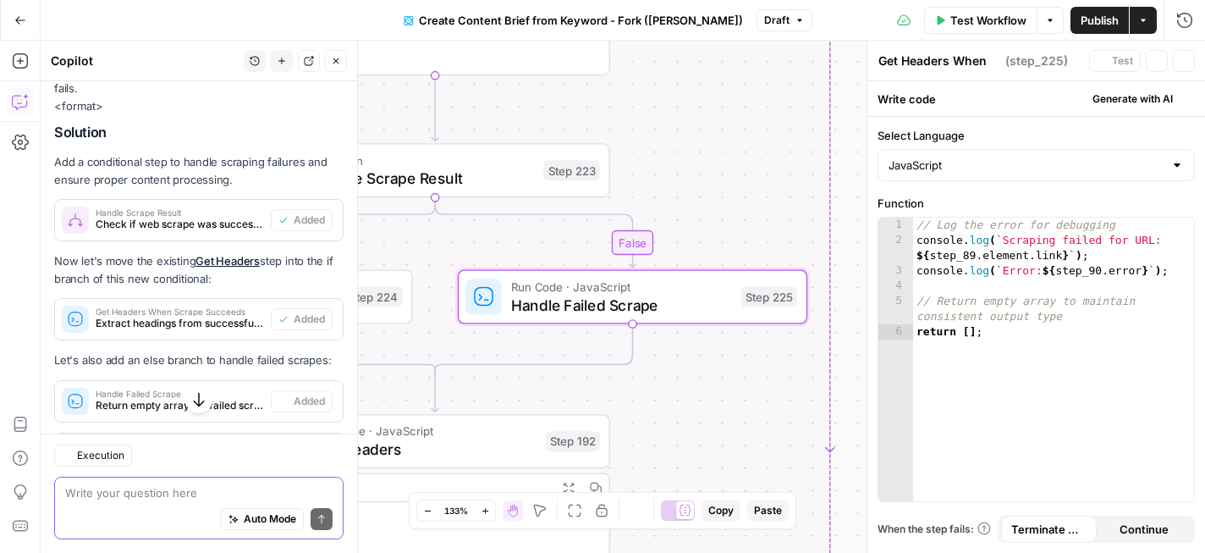
type textarea "Handle Failed Scrape"
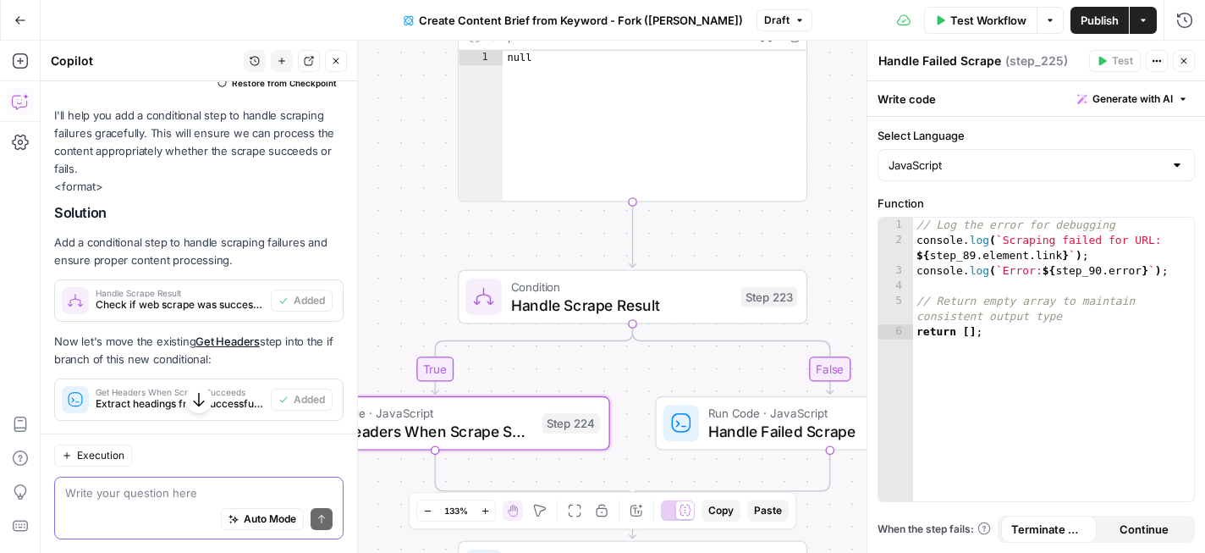
scroll to position [1105, 0]
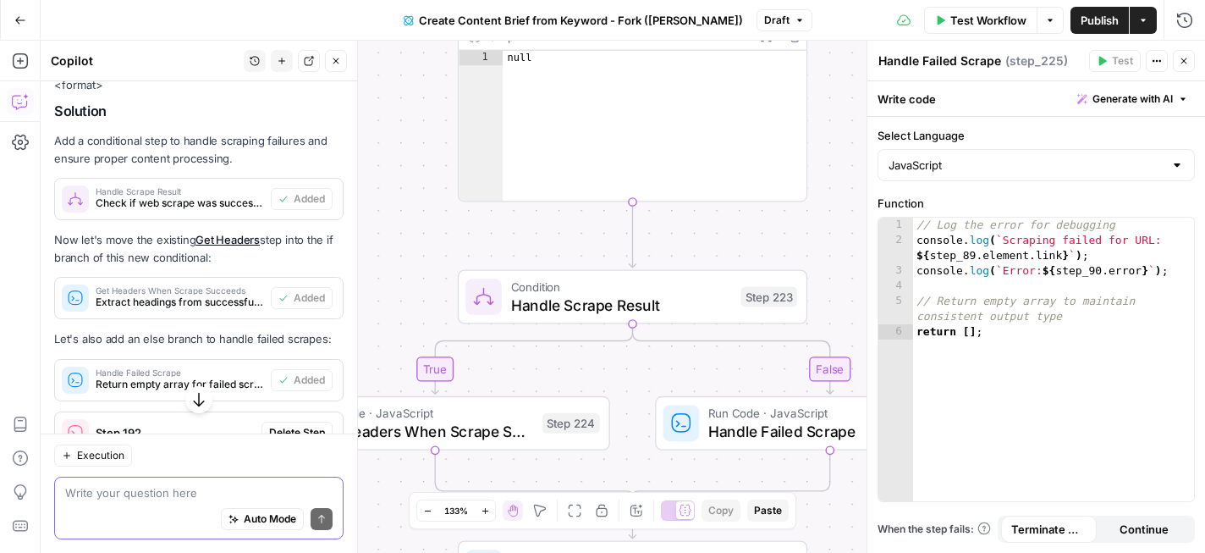
click at [341, 67] on button "Close" at bounding box center [336, 61] width 22 height 22
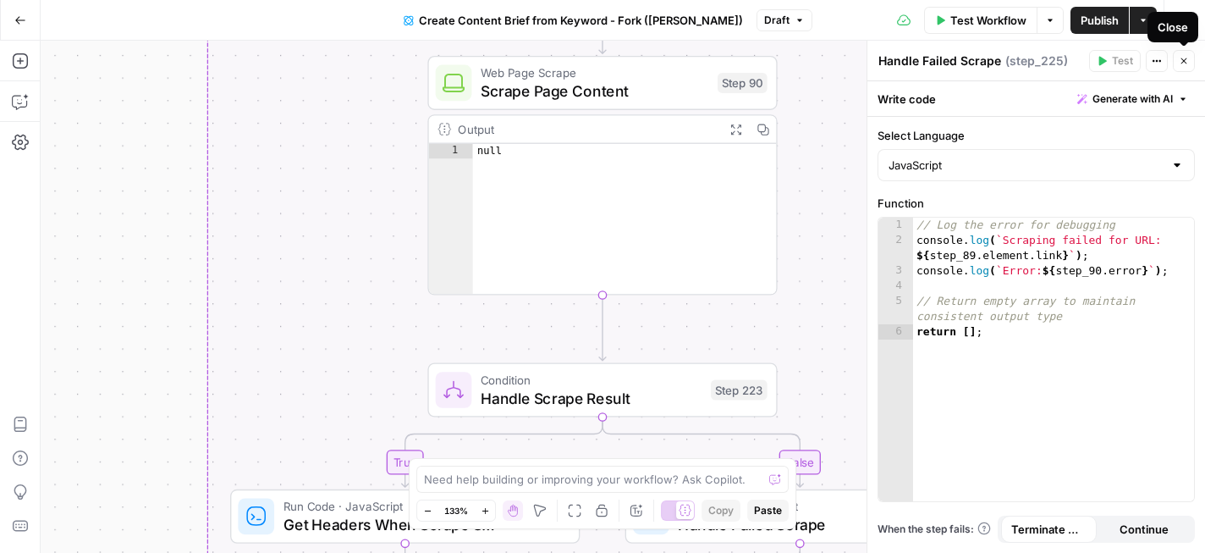
click at [1181, 58] on icon "button" at bounding box center [1184, 61] width 10 height 10
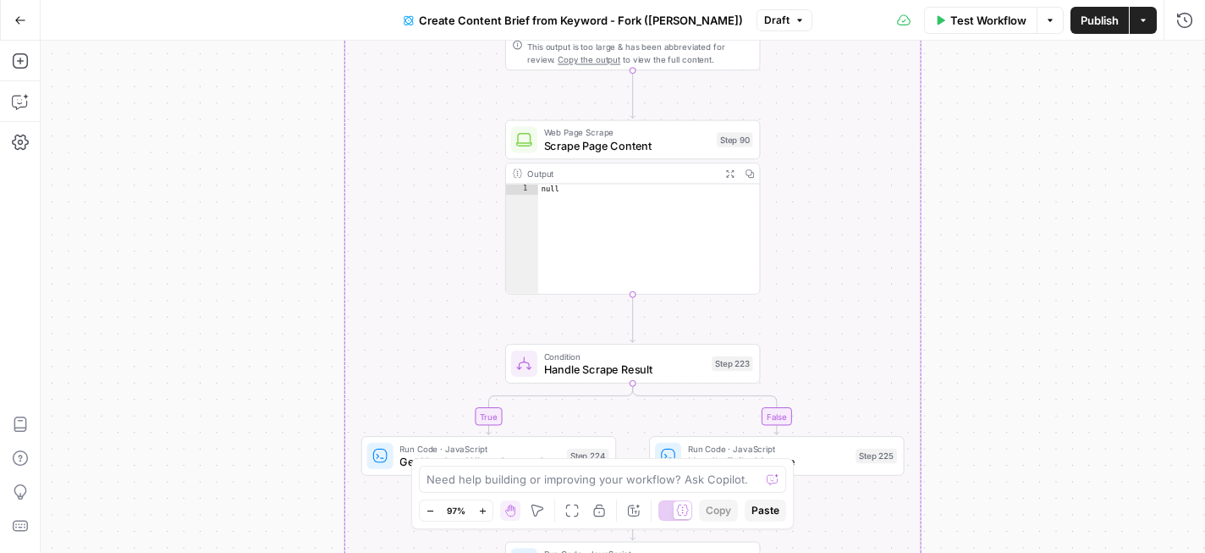
click at [1019, 190] on div "true false Workflow Set Inputs Inputs Google Search Perform Google Search Step …" at bounding box center [623, 297] width 1164 height 512
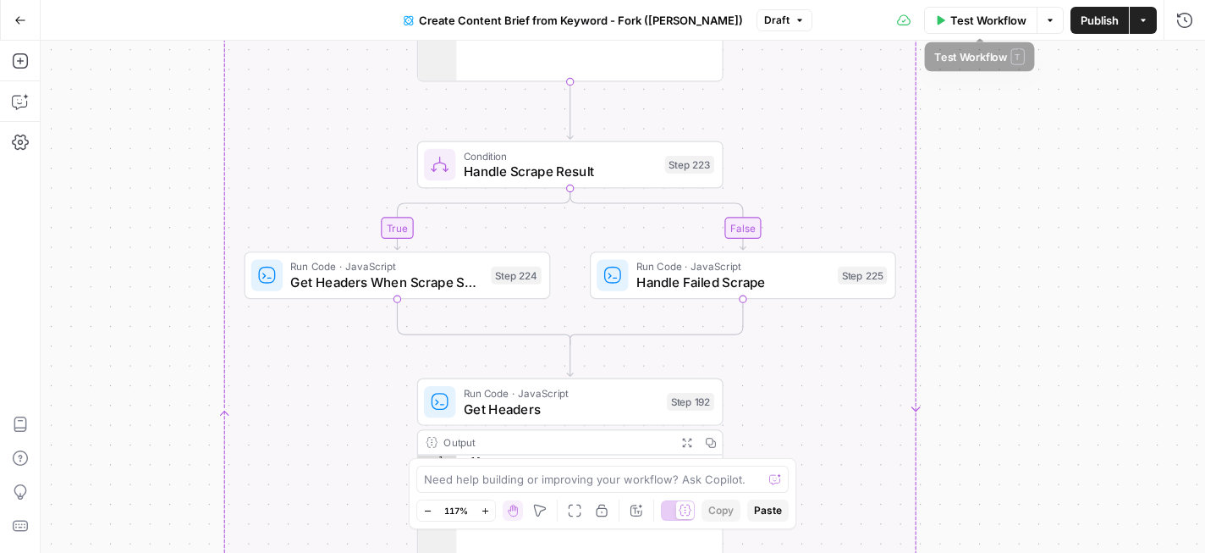
click at [983, 30] on button "Test Workflow" at bounding box center [980, 20] width 113 height 27
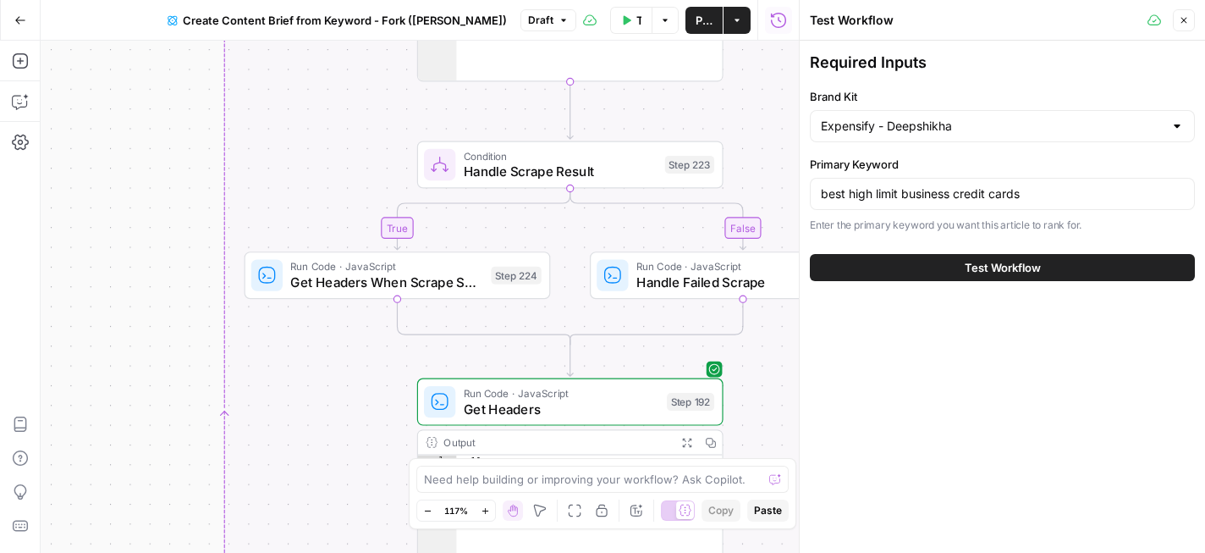
click at [1002, 267] on span "Test Workflow" at bounding box center [1003, 267] width 76 height 17
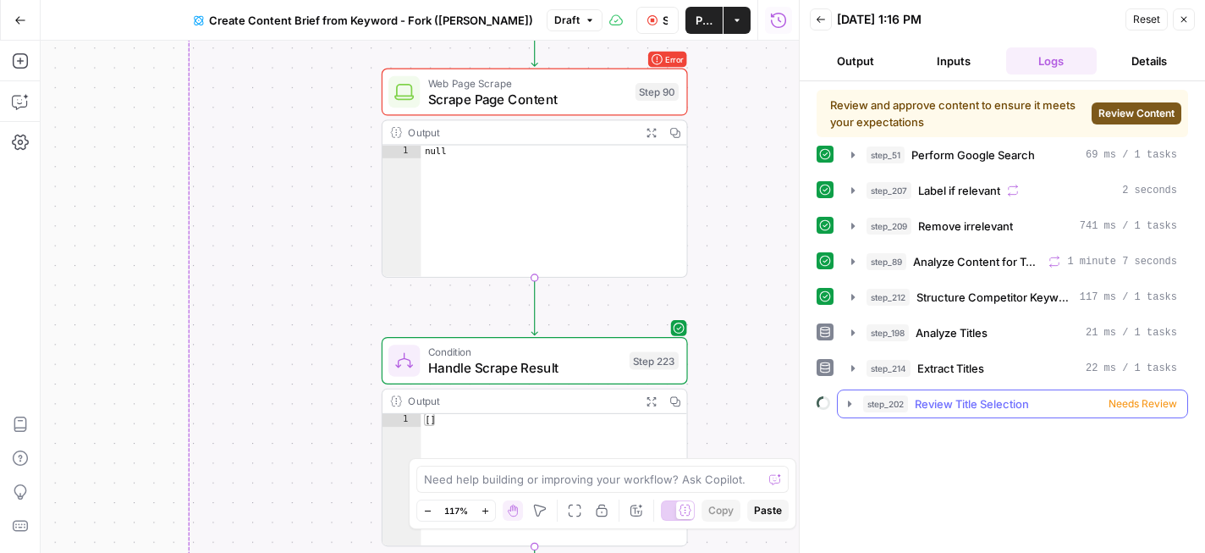
click at [1140, 406] on span "Needs Review" at bounding box center [1143, 403] width 69 height 15
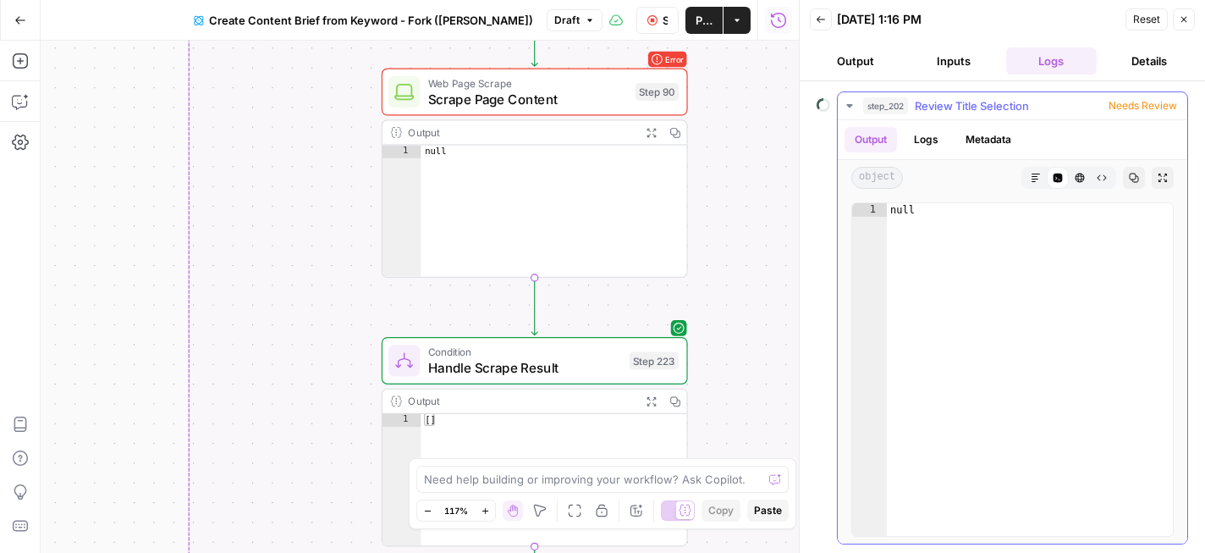
scroll to position [265, 0]
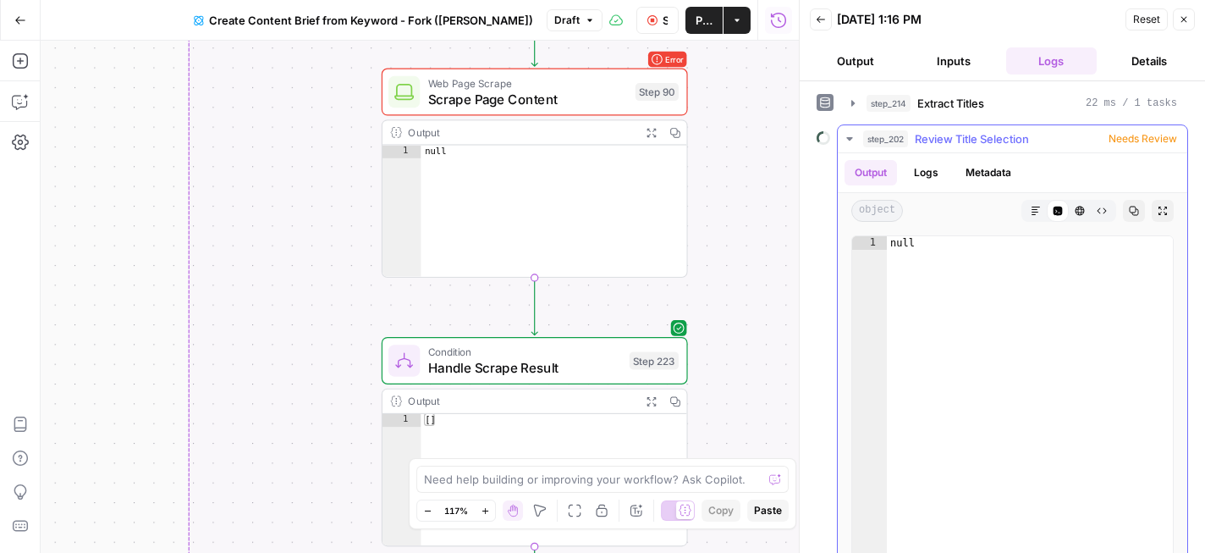
click at [993, 170] on button "Metadata" at bounding box center [988, 172] width 66 height 25
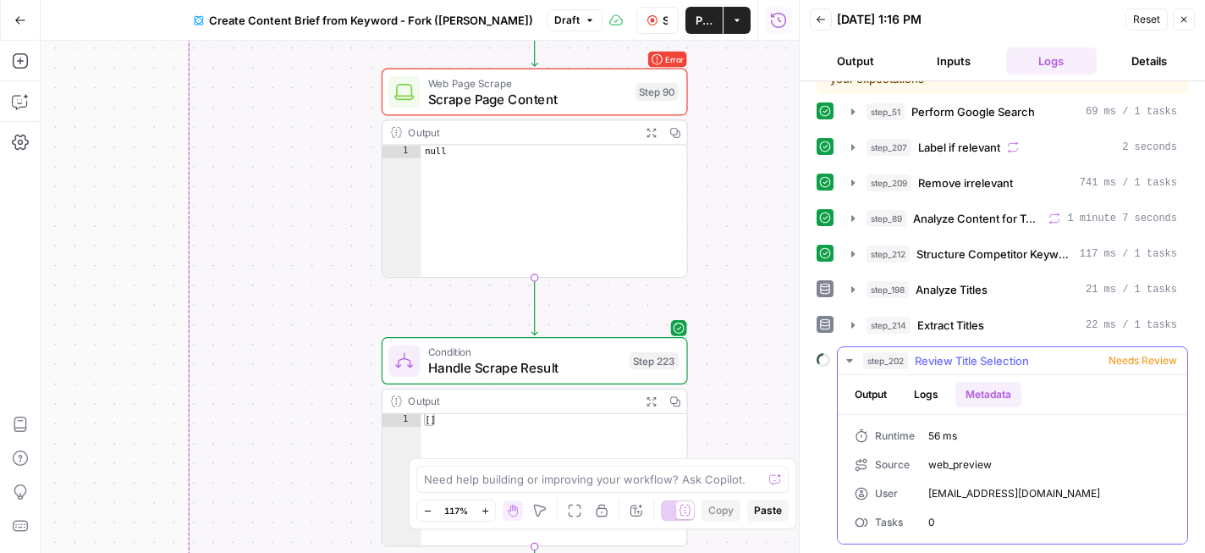
click at [929, 394] on button "Logs" at bounding box center [926, 394] width 45 height 25
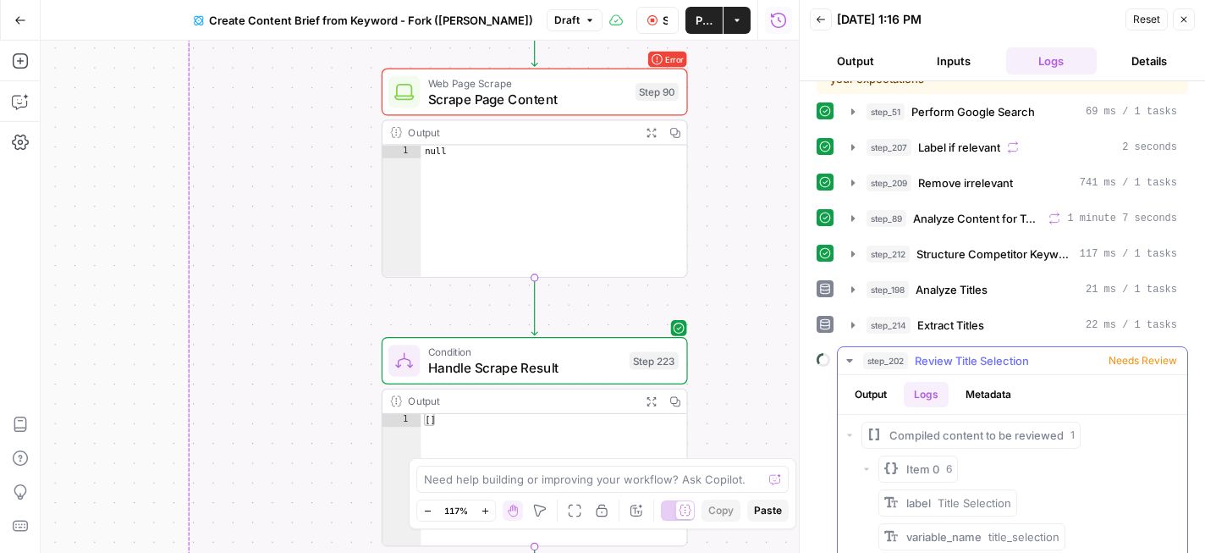
click at [866, 391] on button "Output" at bounding box center [871, 394] width 52 height 25
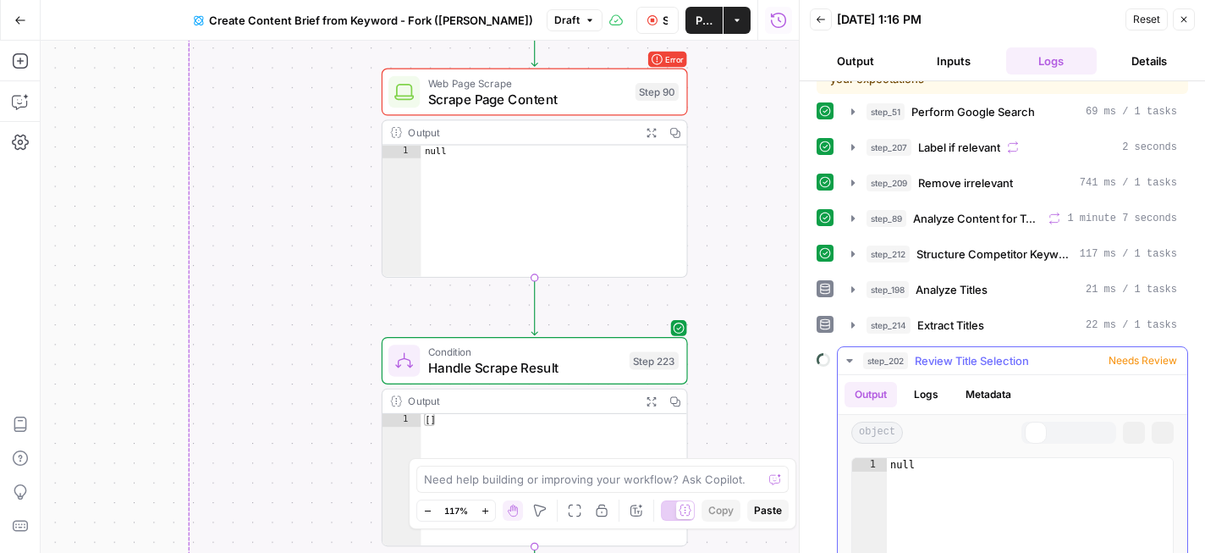
scroll to position [0, 0]
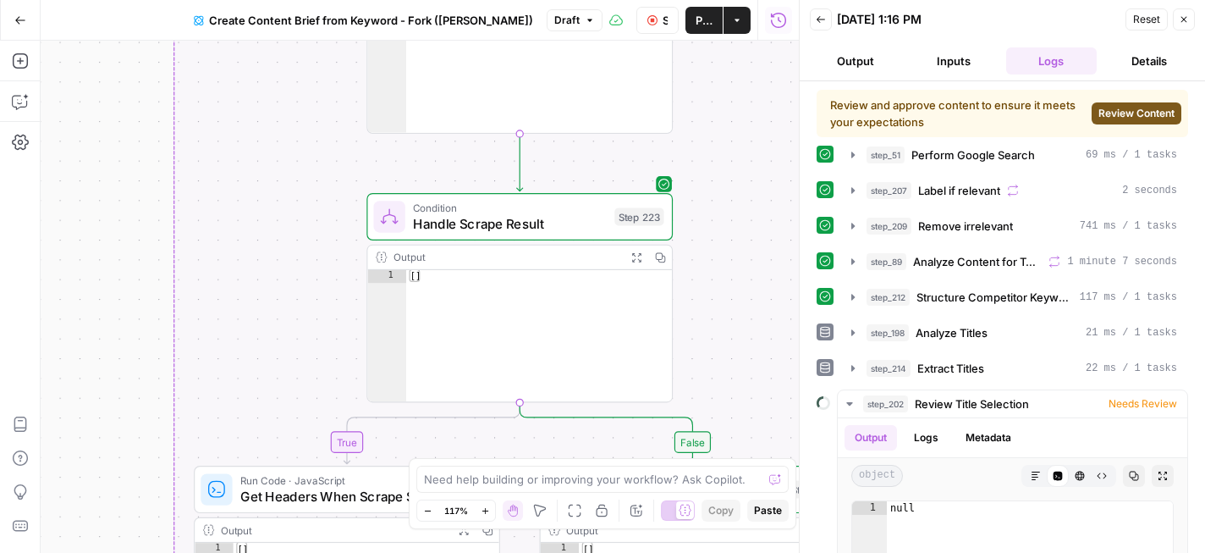
click at [1139, 114] on span "Review Content" at bounding box center [1136, 113] width 76 height 15
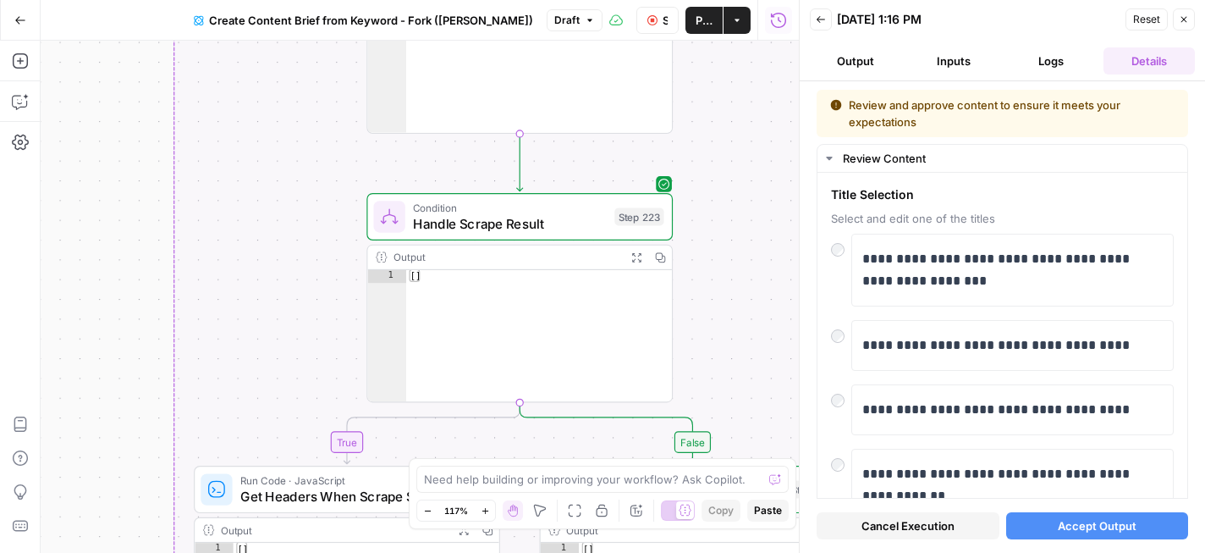
click at [1068, 527] on span "Accept Output" at bounding box center [1097, 525] width 79 height 17
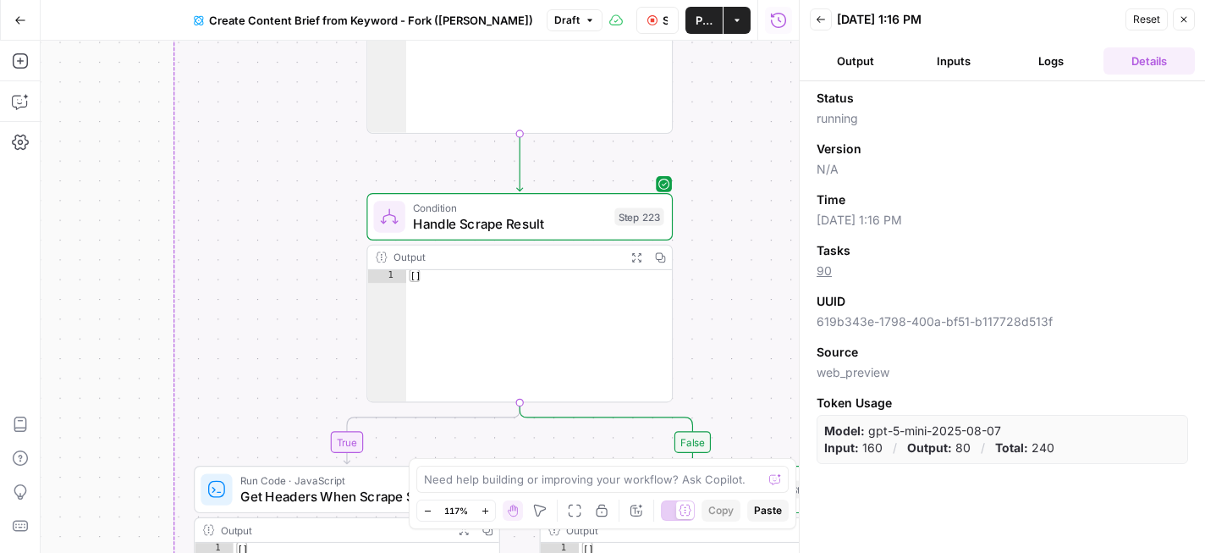
click at [942, 63] on button "Inputs" at bounding box center [953, 60] width 91 height 27
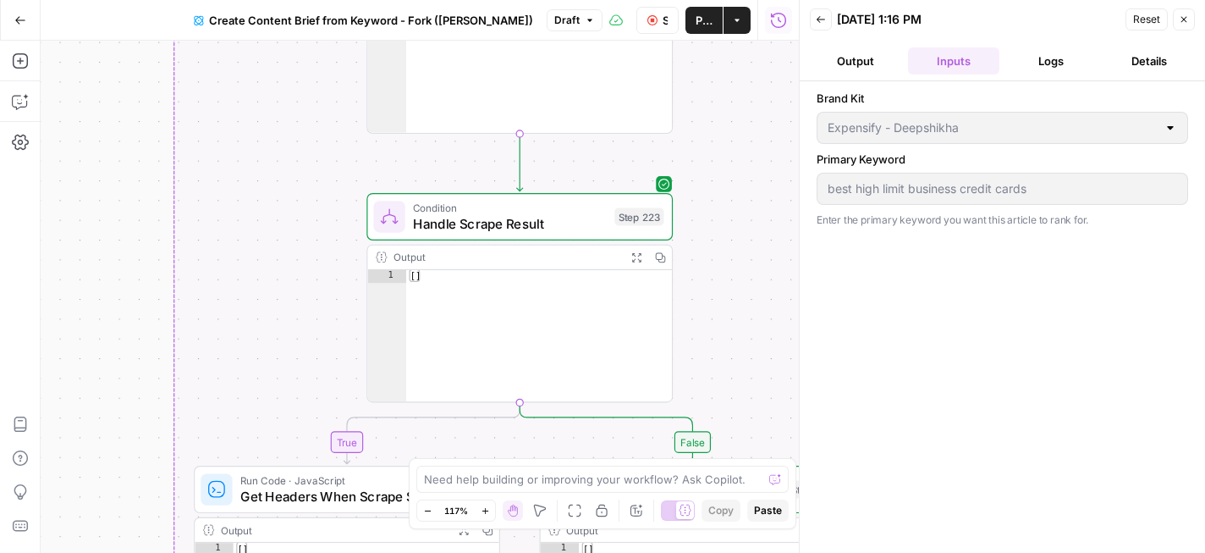
click at [1071, 59] on button "Logs" at bounding box center [1051, 60] width 91 height 27
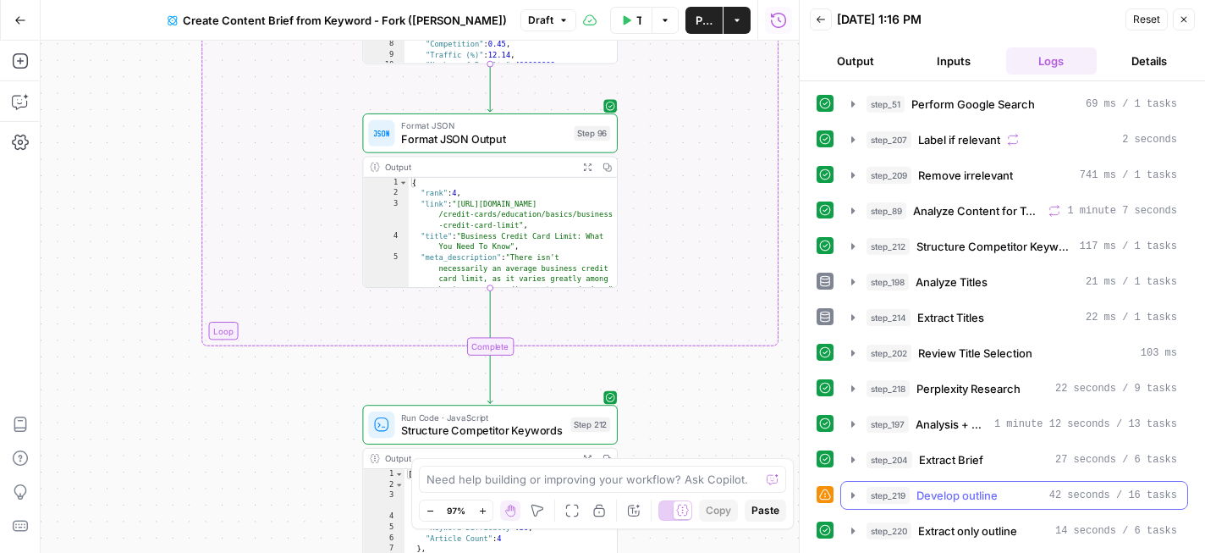
click at [967, 489] on span "Develop outline" at bounding box center [956, 495] width 81 height 17
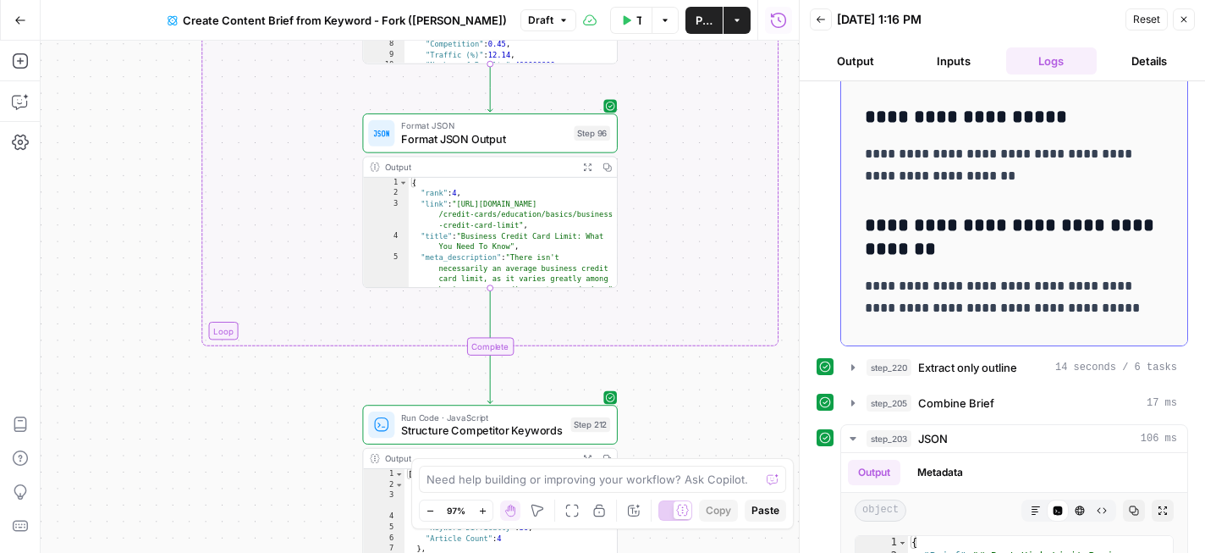
scroll to position [1064, 0]
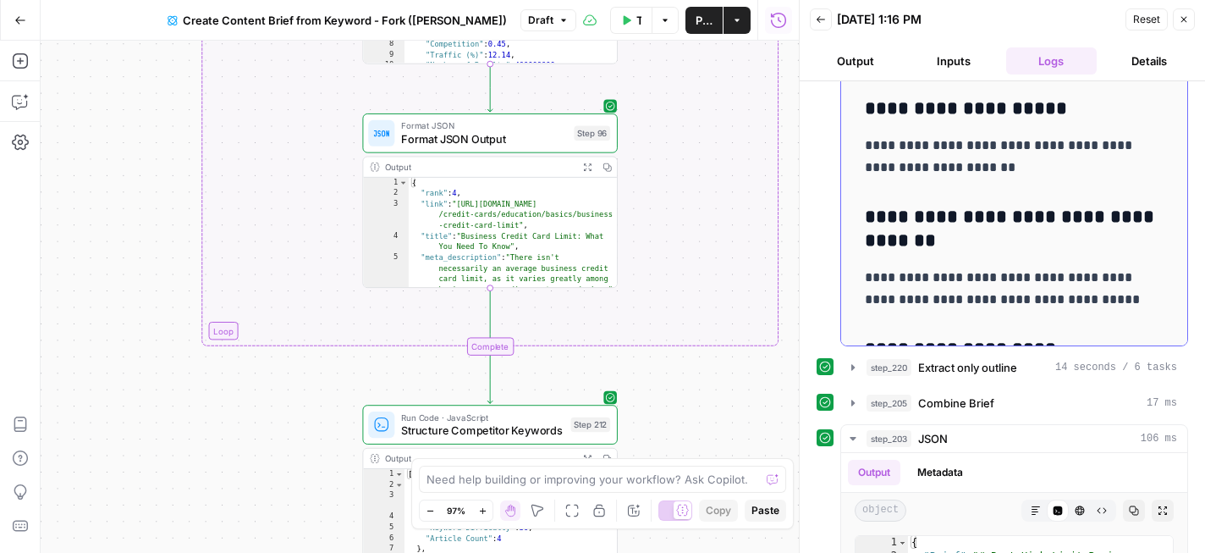
click at [999, 164] on p "**********" at bounding box center [1014, 157] width 299 height 44
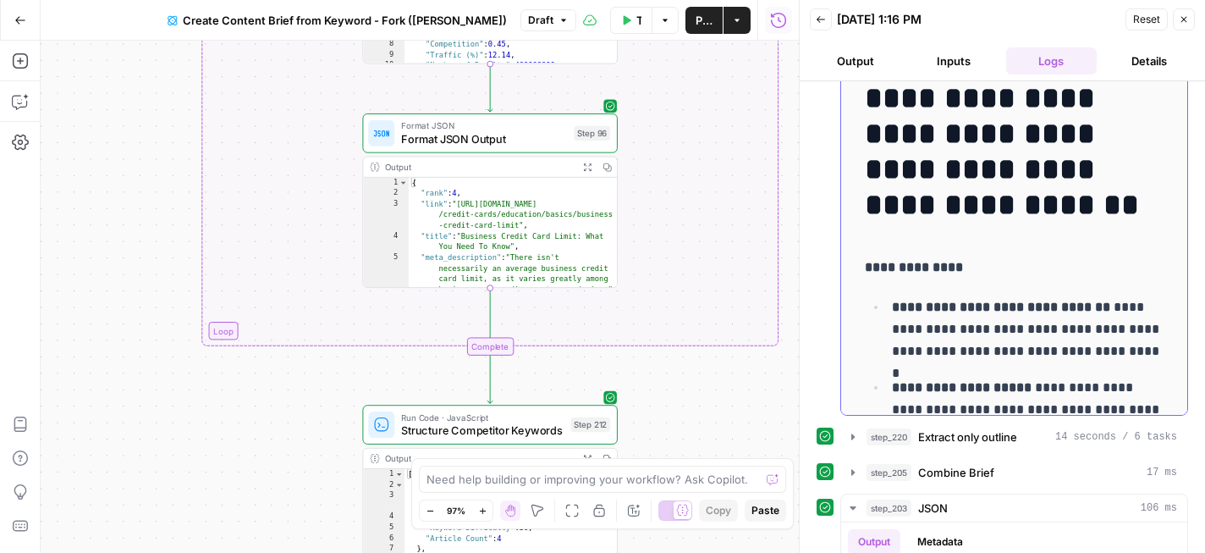
scroll to position [550, 0]
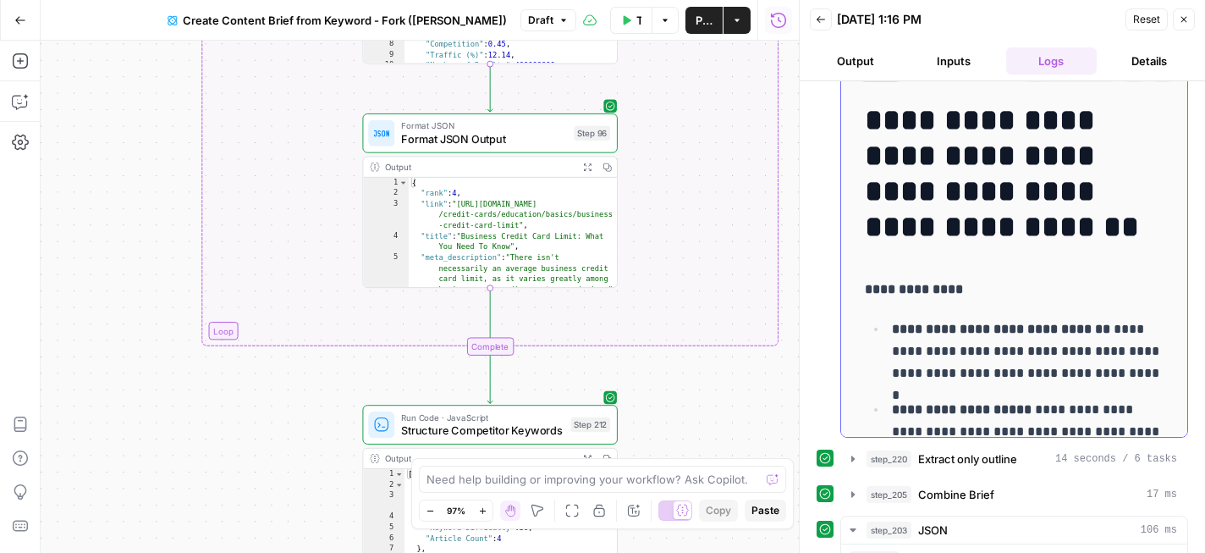
click at [867, 117] on h1 "**********" at bounding box center [1014, 173] width 299 height 142
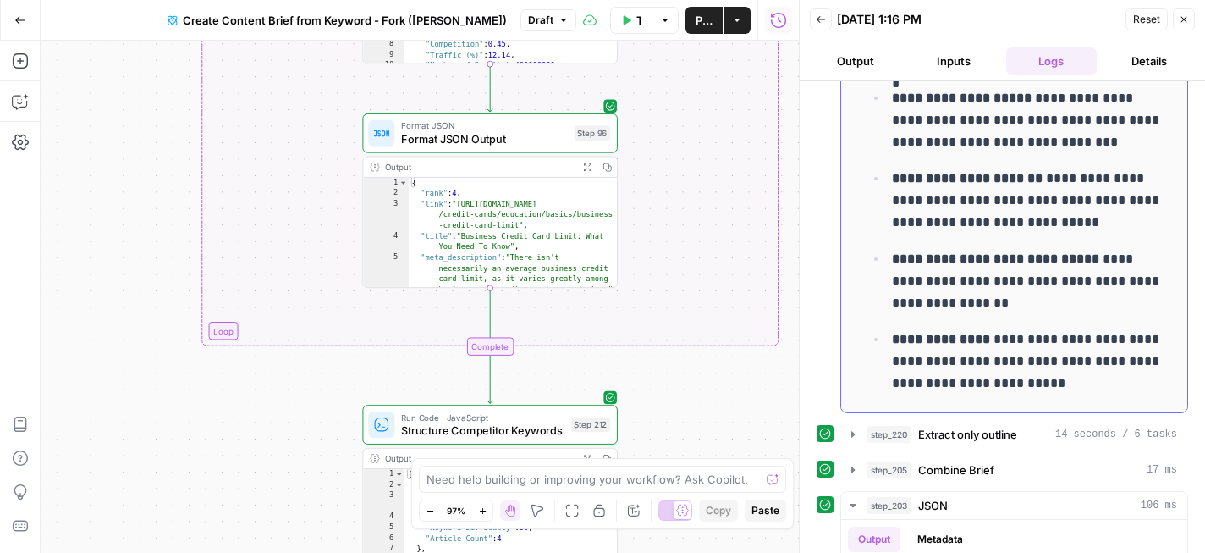
scroll to position [0, 0]
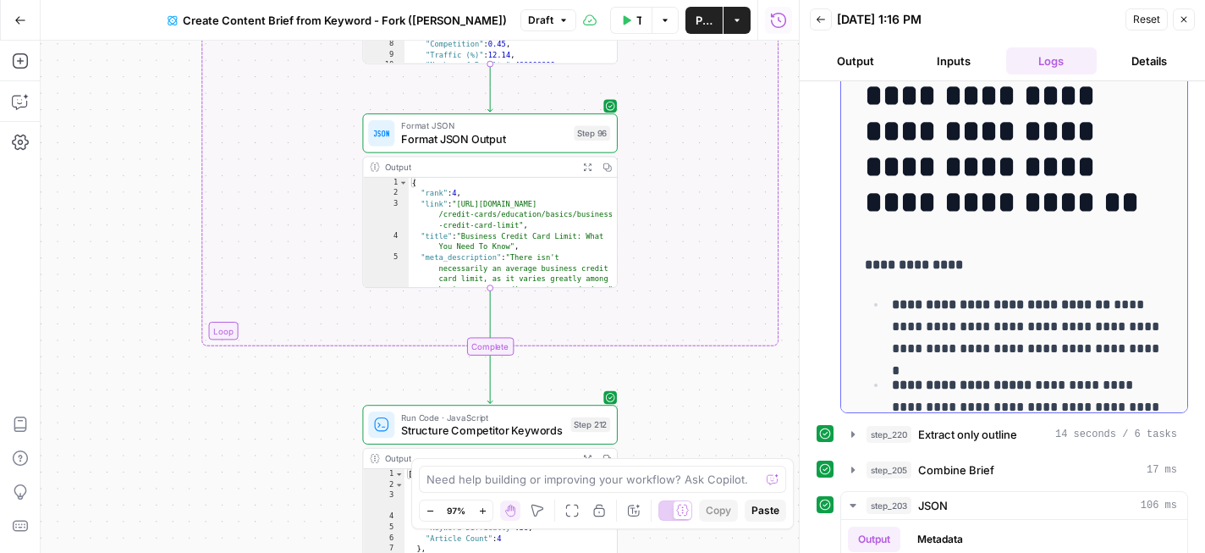
click at [873, 99] on h1 "**********" at bounding box center [1014, 149] width 299 height 142
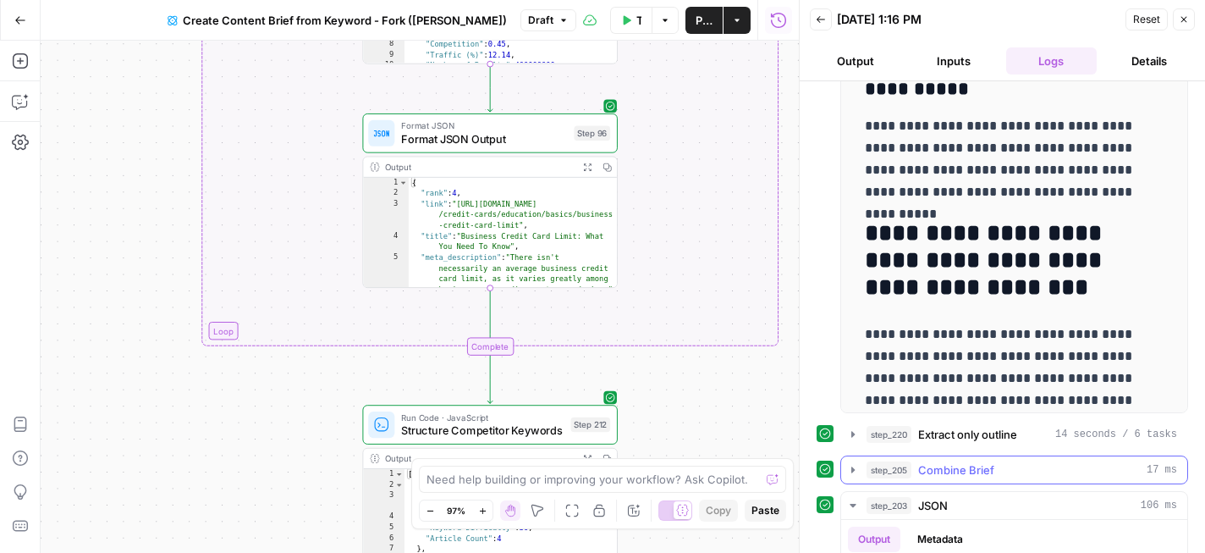
scroll to position [5936, 0]
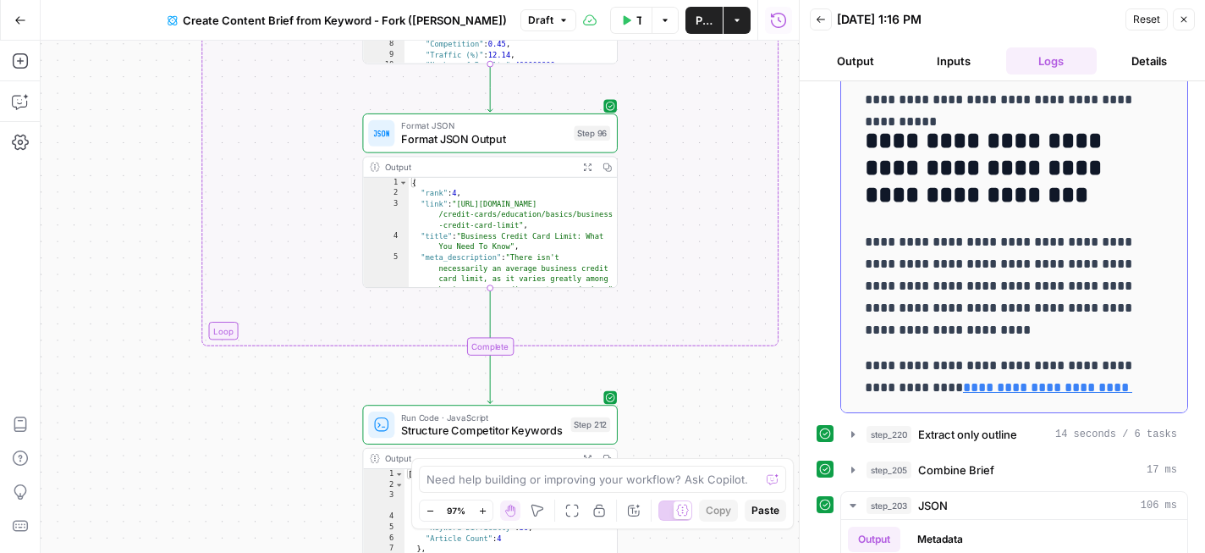
drag, startPoint x: 873, startPoint y: 99, endPoint x: 1155, endPoint y: 385, distance: 401.5
copy div "**********"
click at [1103, 274] on p "**********" at bounding box center [1014, 286] width 299 height 110
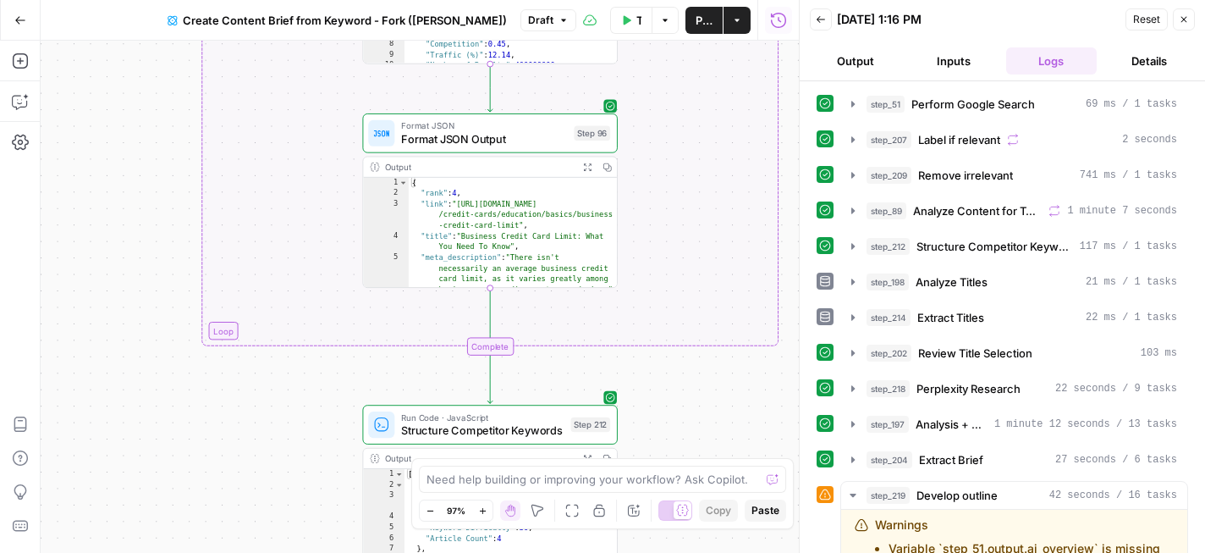
scroll to position [337, 0]
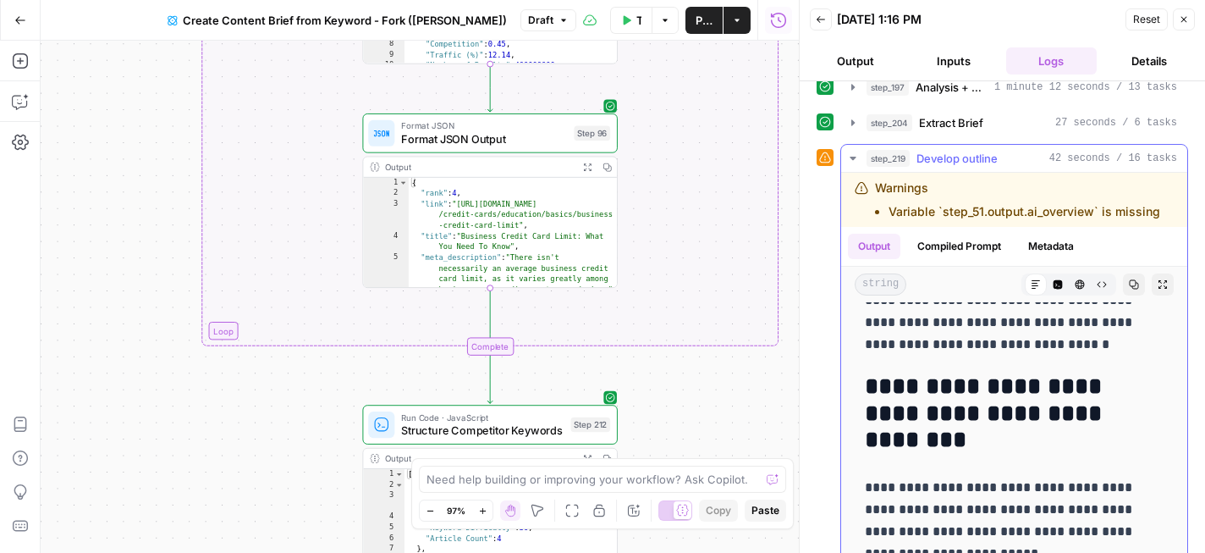
click at [1042, 242] on button "Metadata" at bounding box center [1051, 246] width 66 height 25
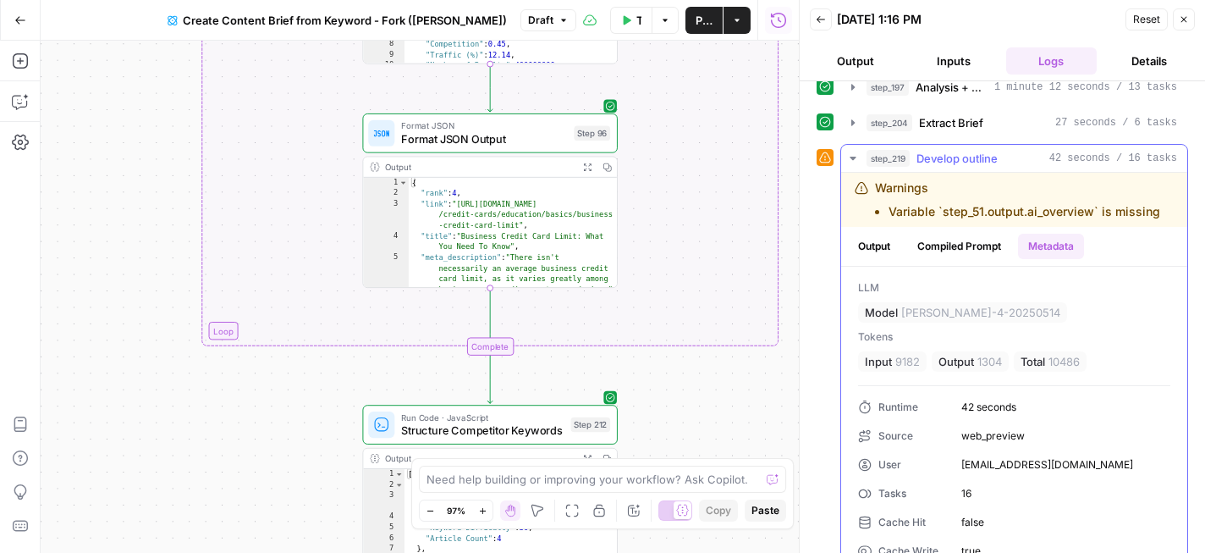
scroll to position [0, 0]
click at [887, 248] on button "Output" at bounding box center [874, 246] width 52 height 25
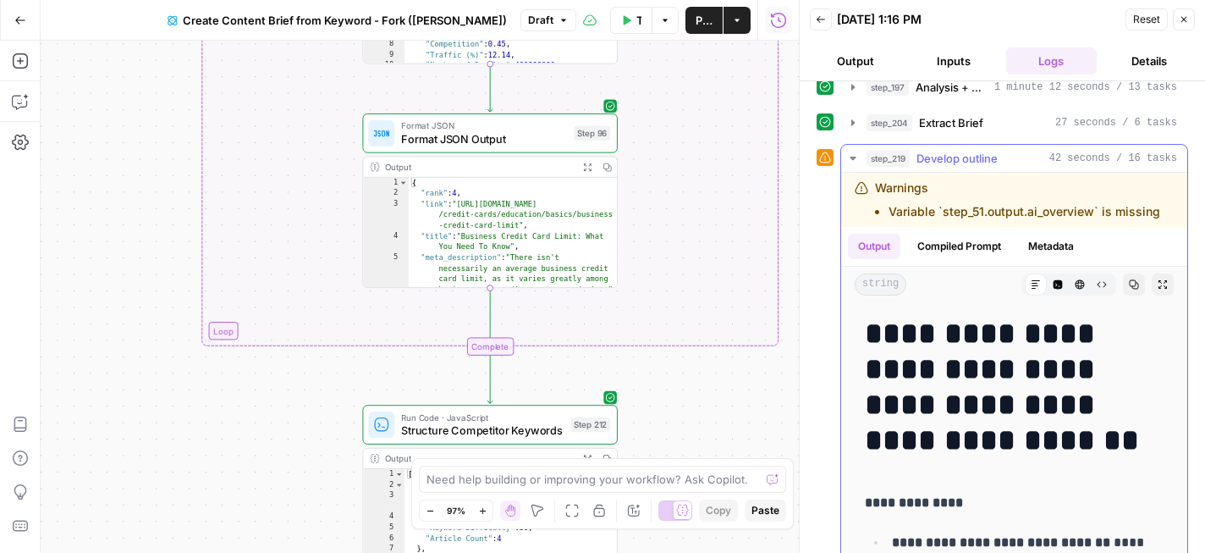
click at [967, 184] on div "Warnings Variable `step_51.output.ai_overview` is missing" at bounding box center [1017, 199] width 285 height 41
drag, startPoint x: 878, startPoint y: 184, endPoint x: 1163, endPoint y: 217, distance: 287.0
click at [1163, 217] on div "Warnings Variable `step_51.output.ai_overview` is missing" at bounding box center [1011, 199] width 312 height 41
copy div "Warnings Variable `step_51.output.ai_overview` is missing"
click at [553, 482] on textarea at bounding box center [593, 479] width 333 height 17
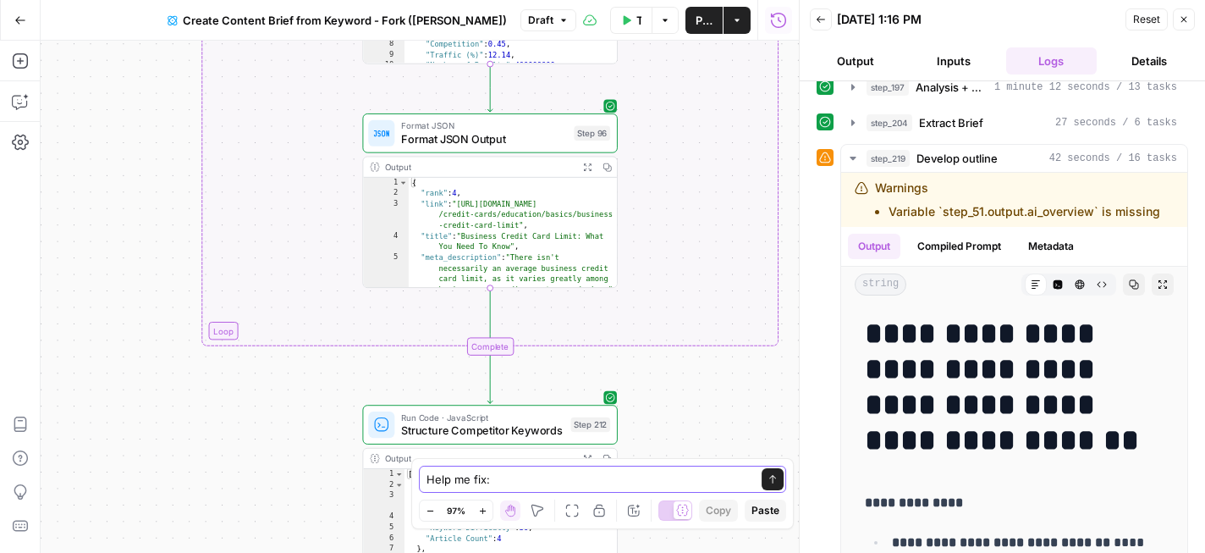
paste textarea "Warnings Variable `step_51.output.ai_overview` is missing"
type textarea "Help me fix: Warnings Variable `step_51.output.ai_overview` is missing"
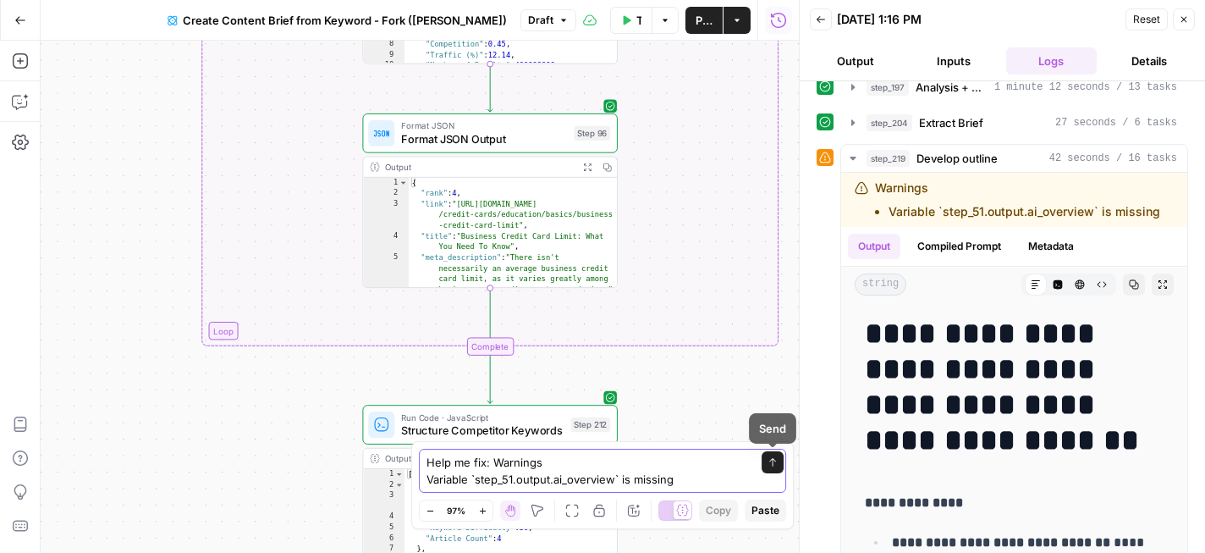
click at [770, 456] on button "Send" at bounding box center [773, 462] width 22 height 22
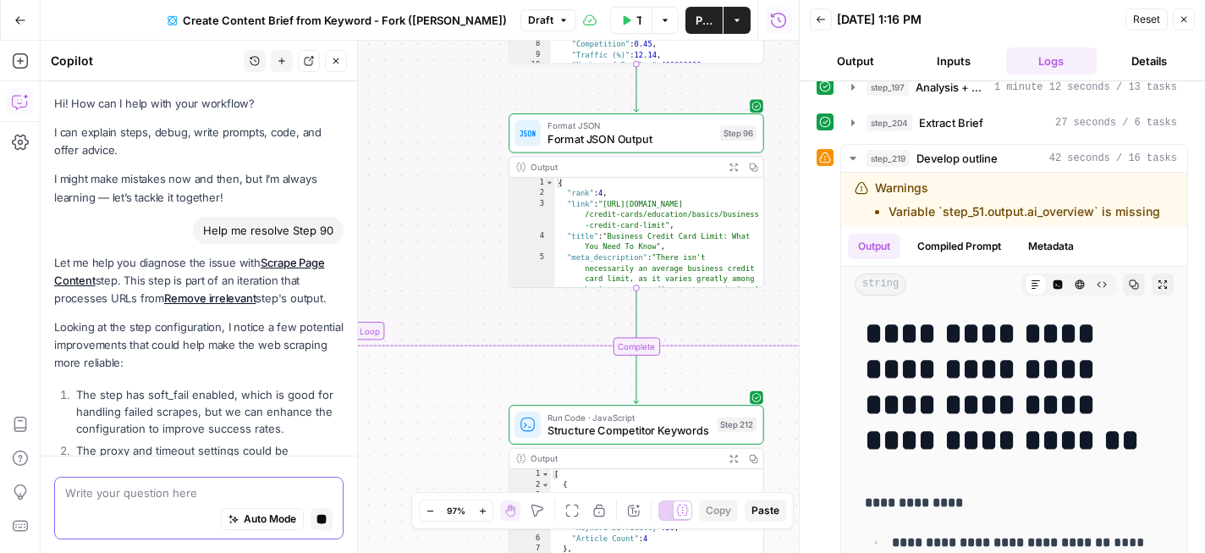
scroll to position [1411, 0]
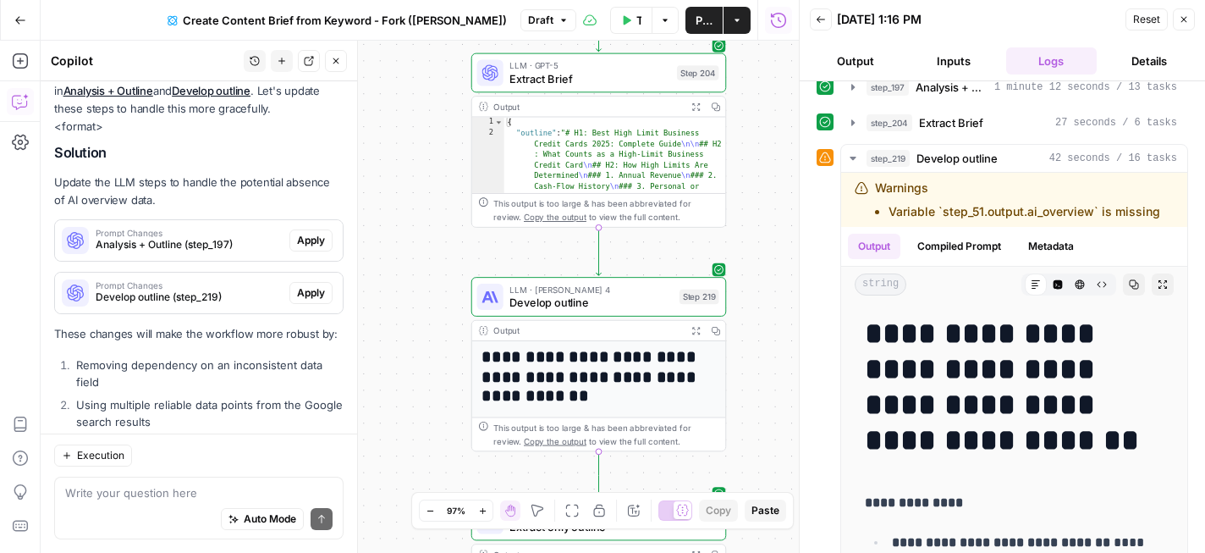
scroll to position [2065, 0]
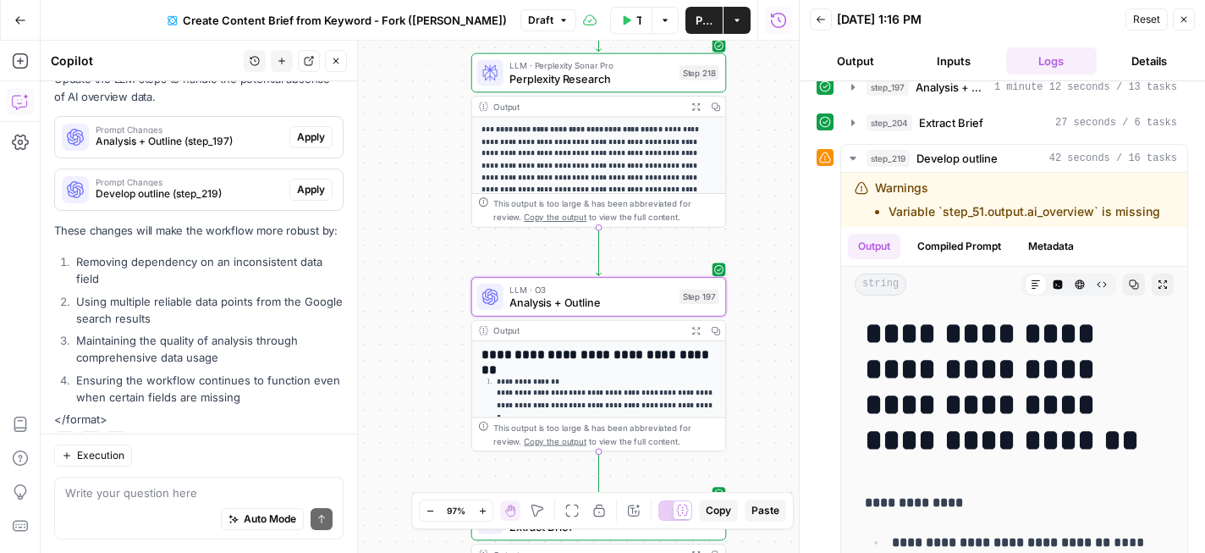
click at [316, 129] on span "Apply" at bounding box center [311, 136] width 28 height 15
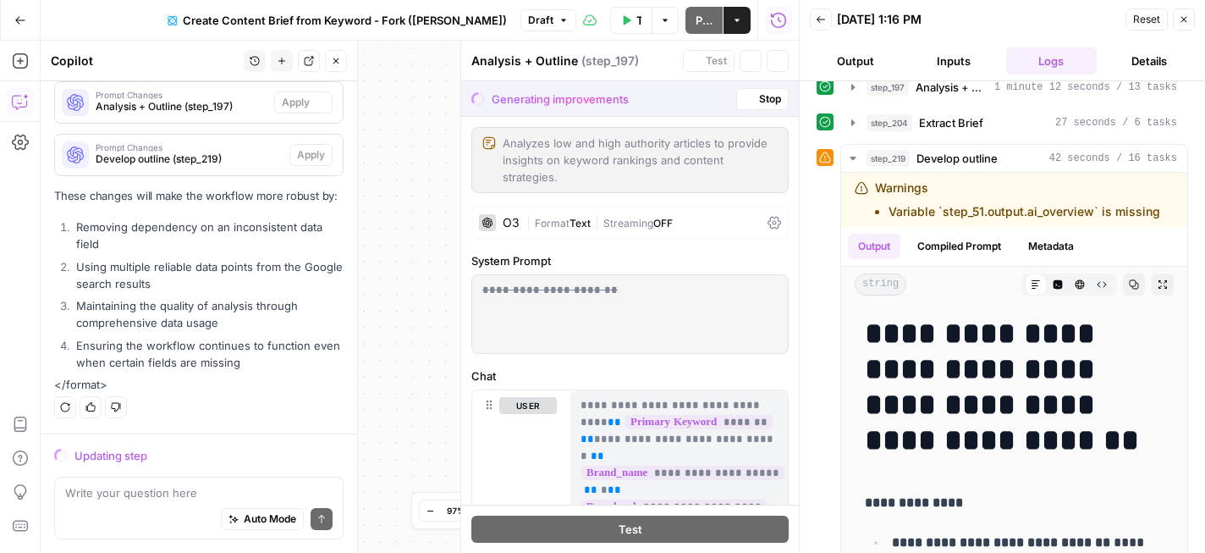
scroll to position [2011, 0]
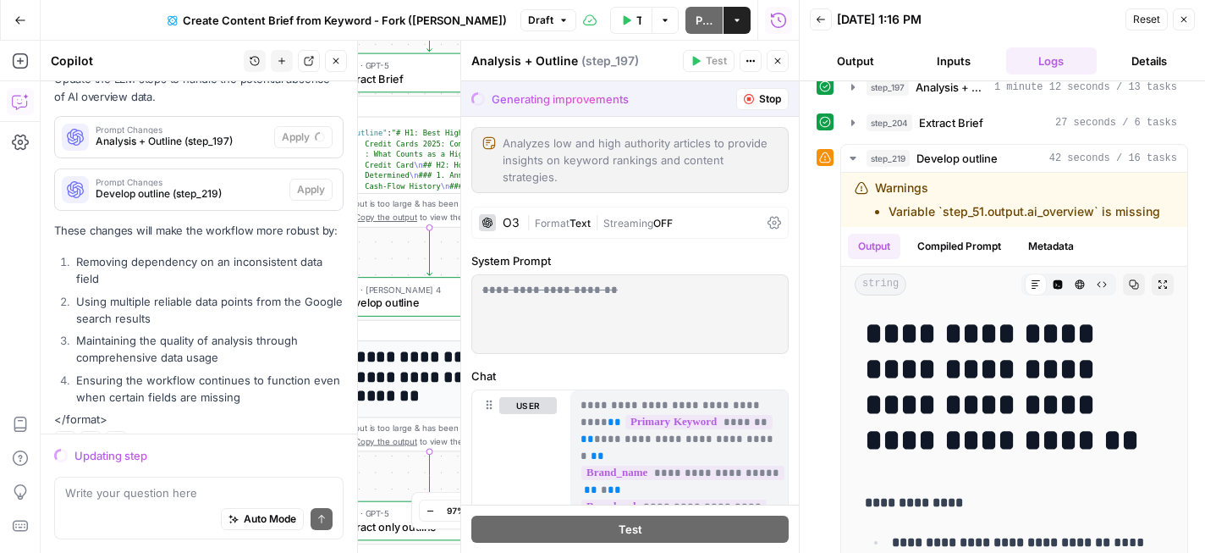
click at [1187, 20] on icon "button" at bounding box center [1184, 19] width 10 height 10
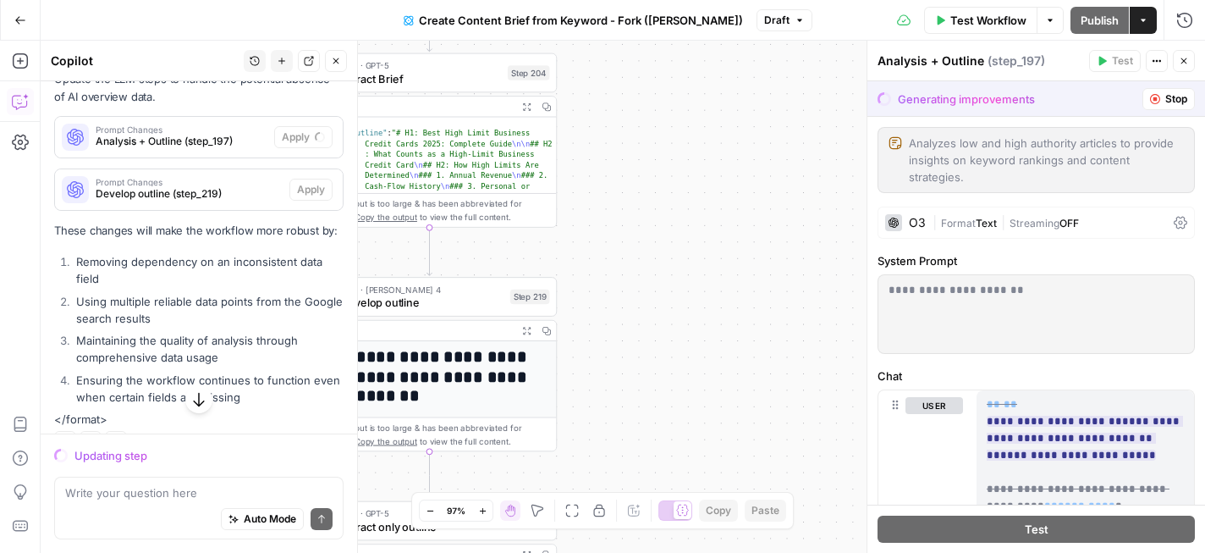
scroll to position [1842, 0]
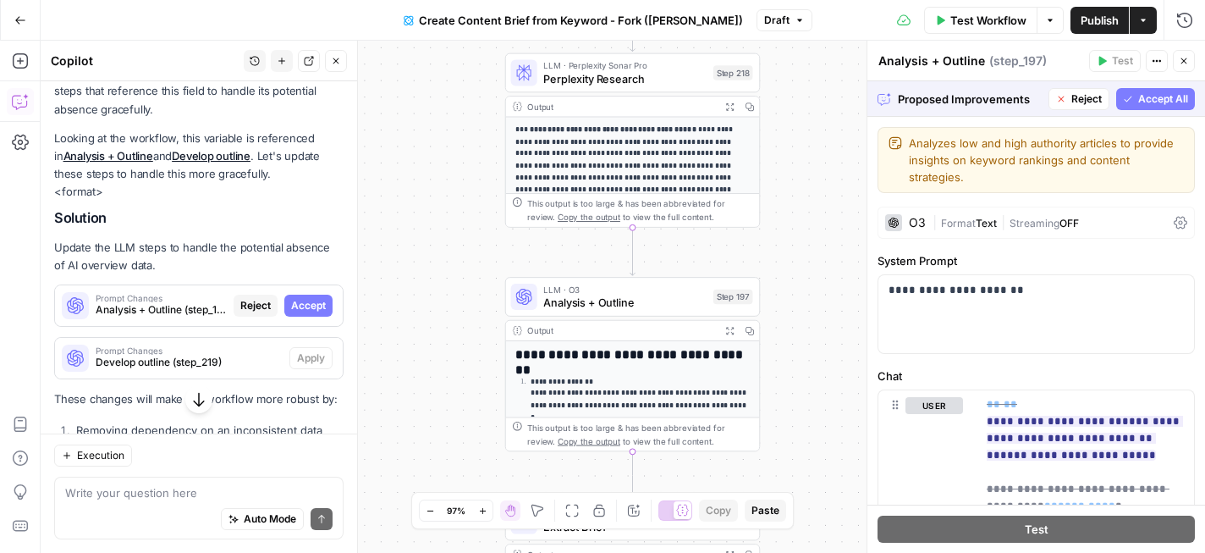
click at [1159, 101] on span "Accept All" at bounding box center [1163, 98] width 50 height 15
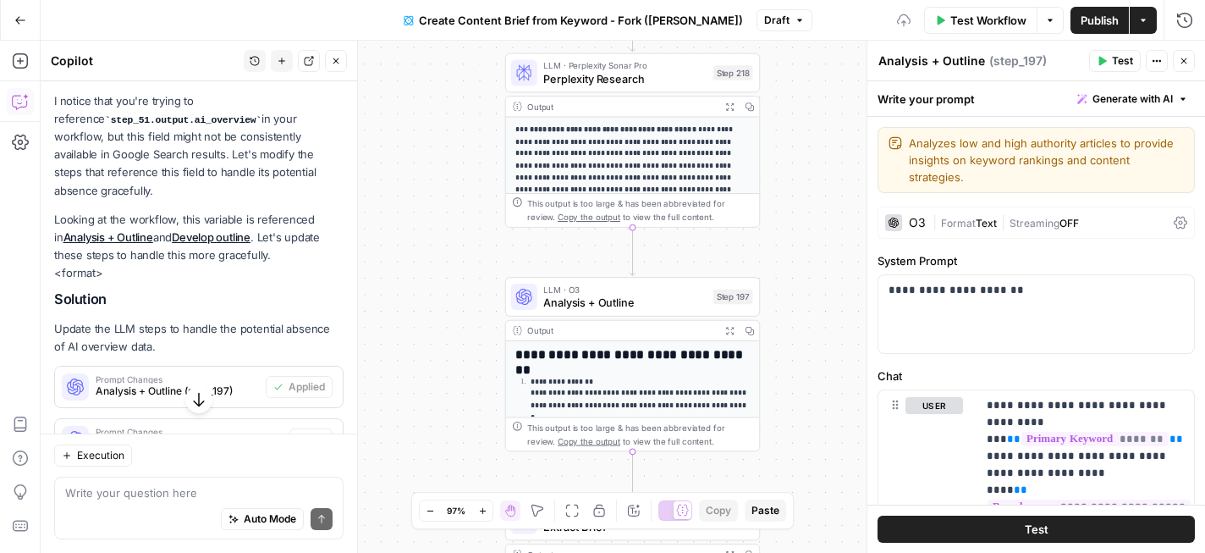
scroll to position [1924, 0]
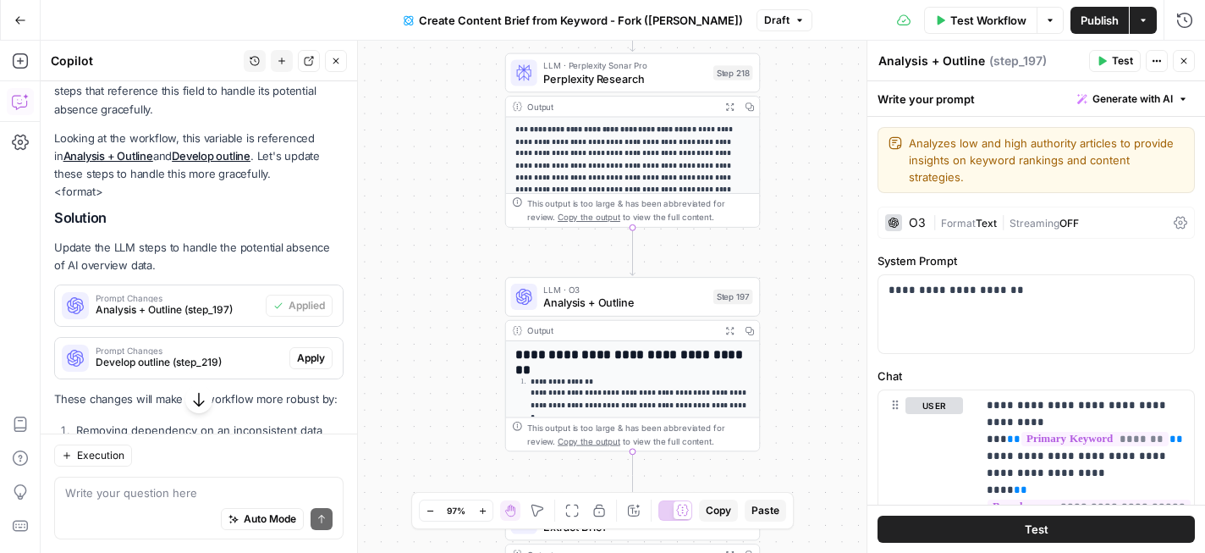
click at [326, 347] on button "Apply" at bounding box center [310, 358] width 43 height 22
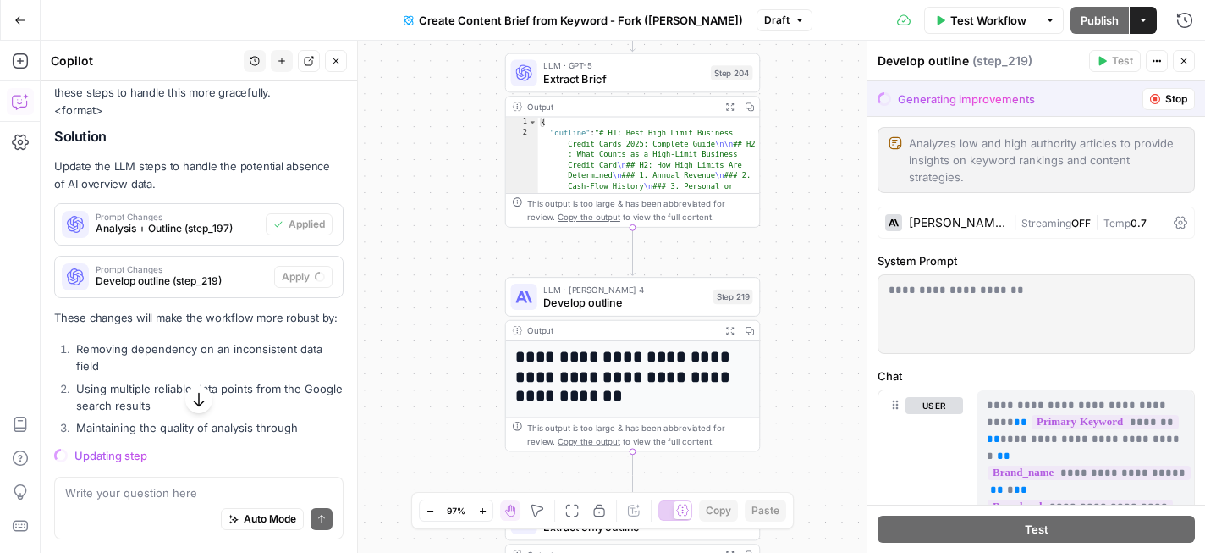
scroll to position [1842, 0]
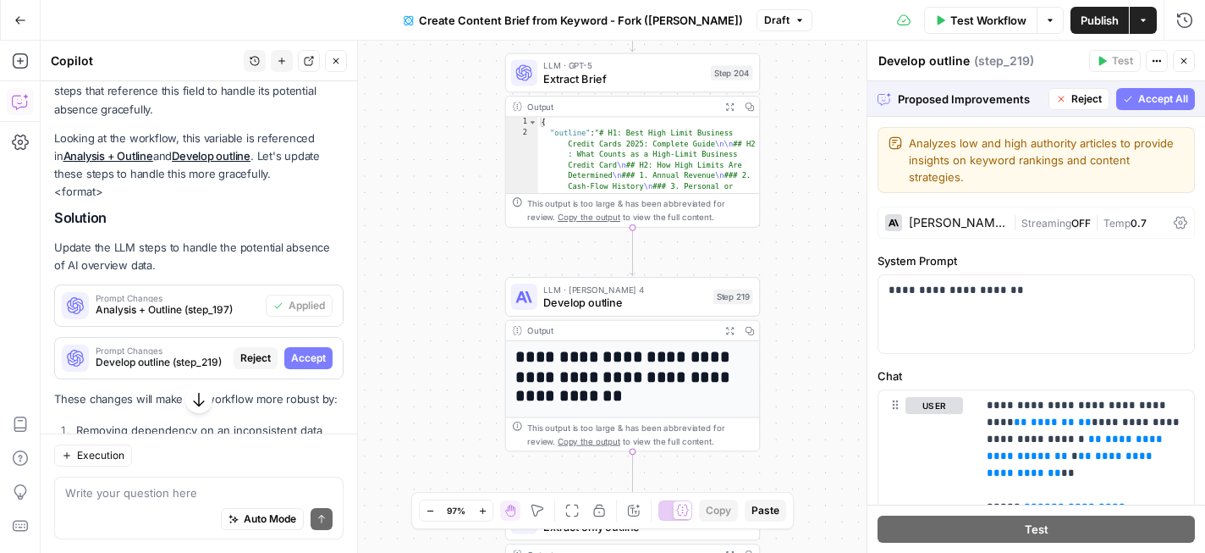
click at [1168, 102] on span "Accept All" at bounding box center [1163, 98] width 50 height 15
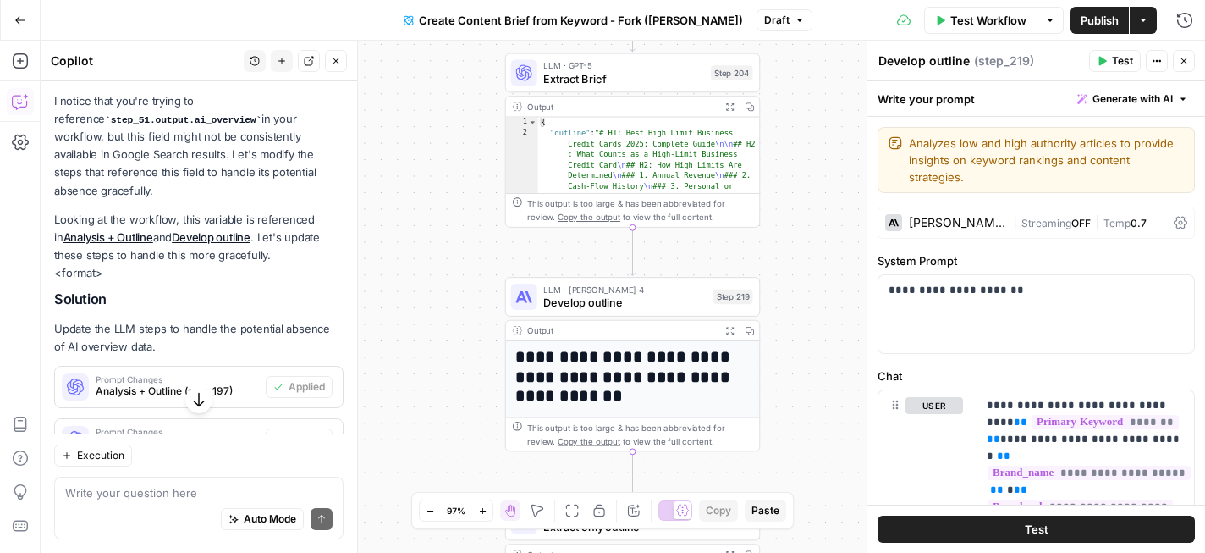
scroll to position [1924, 0]
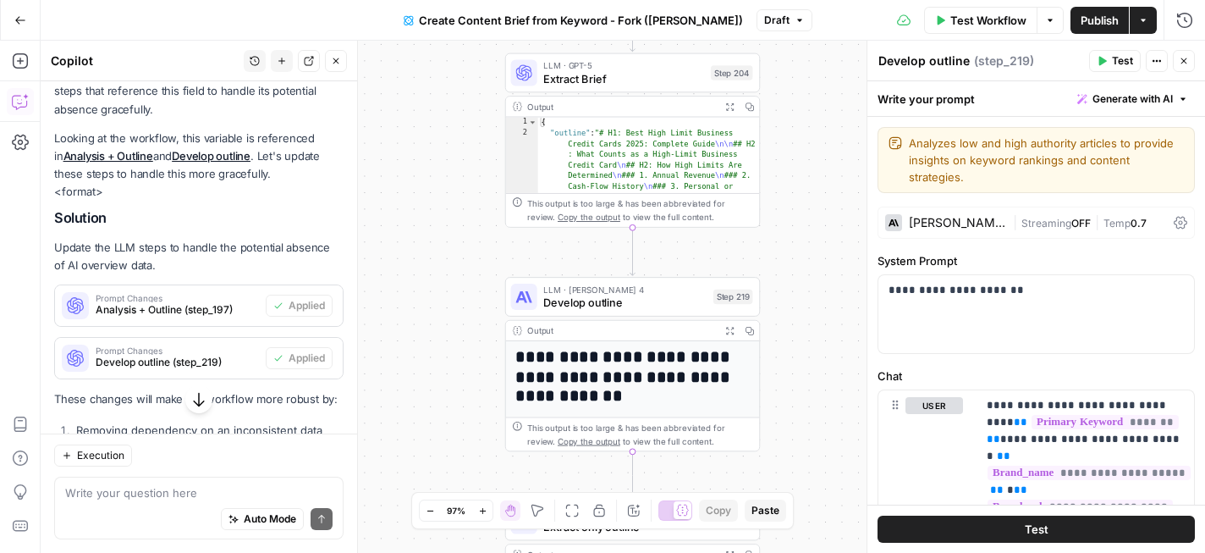
click at [919, 526] on button "Test" at bounding box center [1036, 528] width 317 height 27
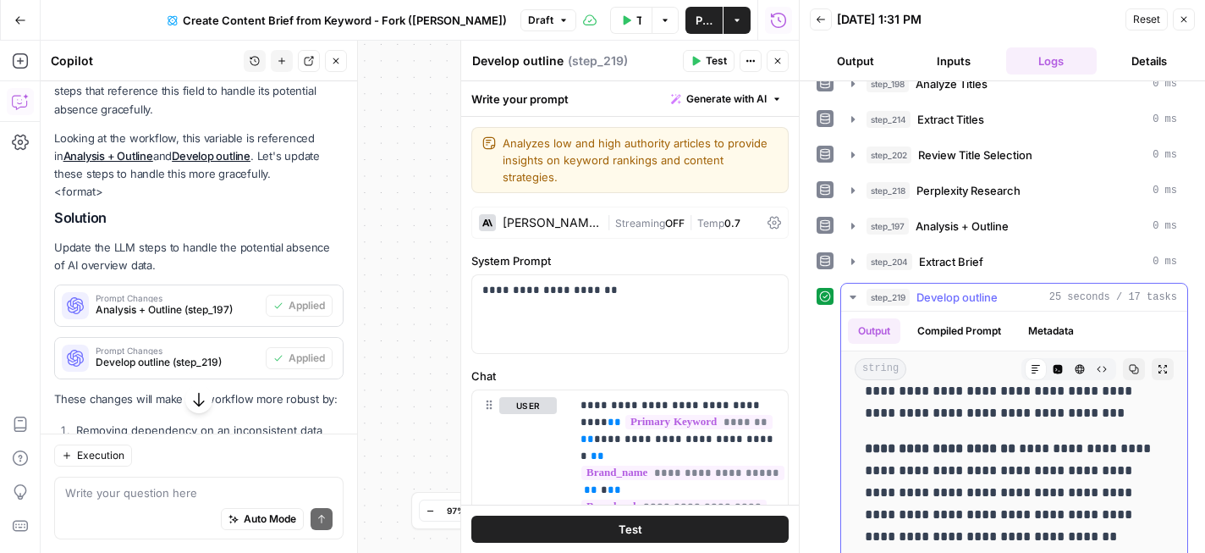
scroll to position [311, 0]
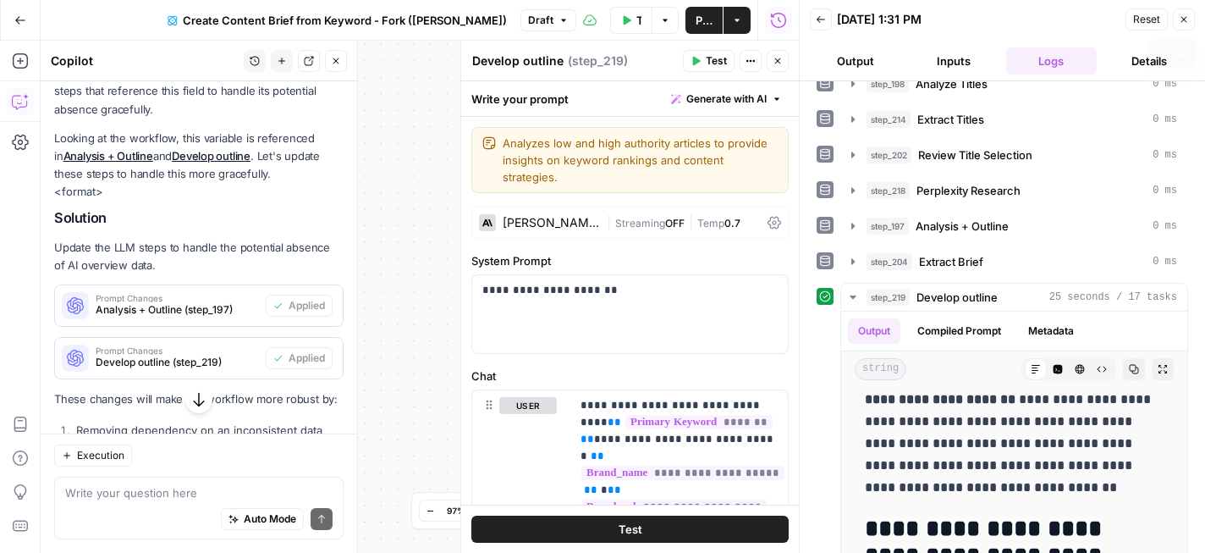
click at [1181, 15] on icon "button" at bounding box center [1184, 19] width 10 height 10
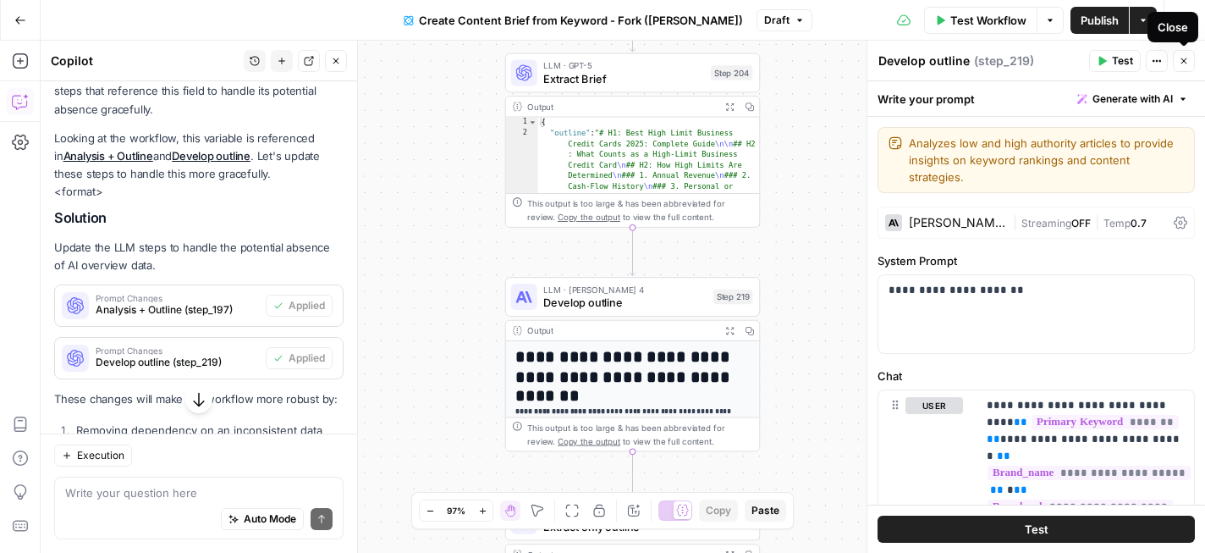
click at [1188, 62] on icon "button" at bounding box center [1184, 61] width 10 height 10
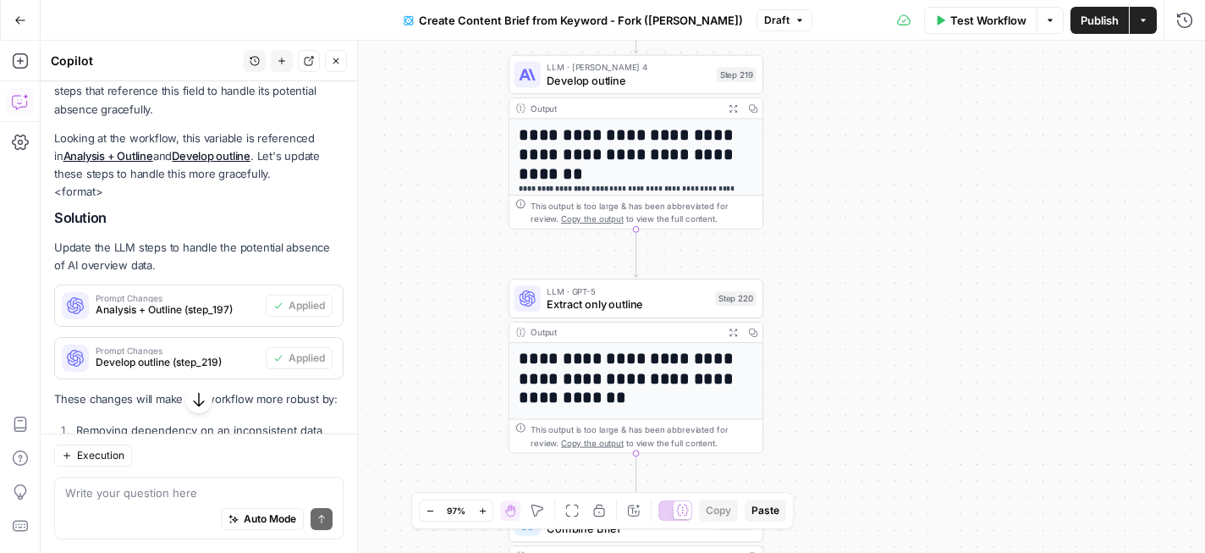
click at [332, 54] on button "Close" at bounding box center [336, 61] width 22 height 22
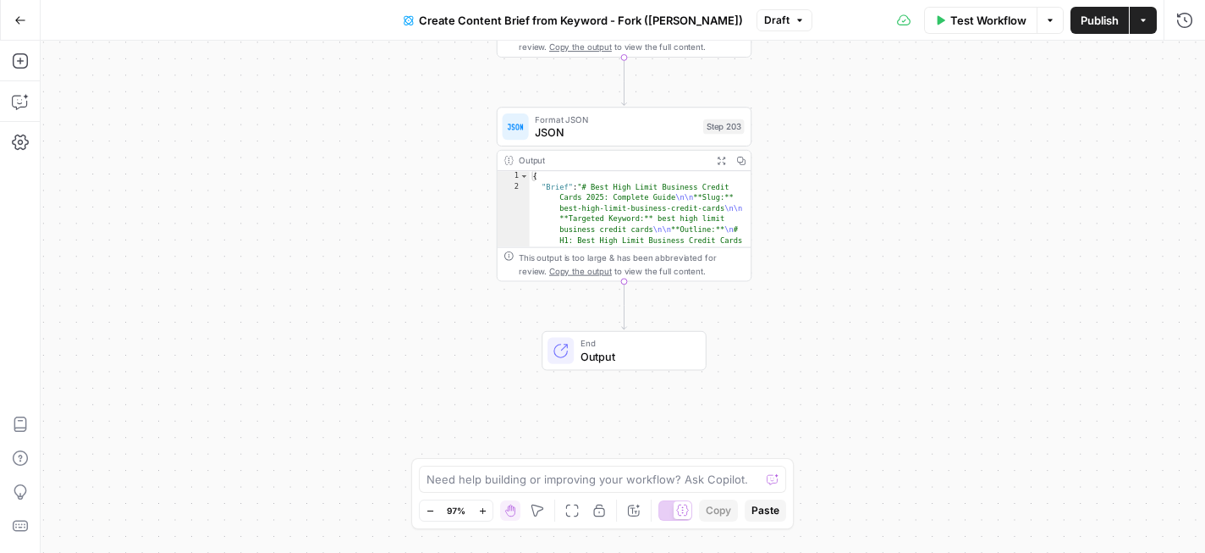
click at [590, 365] on div "End Output" at bounding box center [624, 351] width 165 height 40
click at [979, 200] on span "Markdown" at bounding box center [1051, 193] width 258 height 17
click at [994, 197] on span "Markdown" at bounding box center [1051, 193] width 258 height 17
click at [638, 360] on span "Output" at bounding box center [637, 356] width 112 height 16
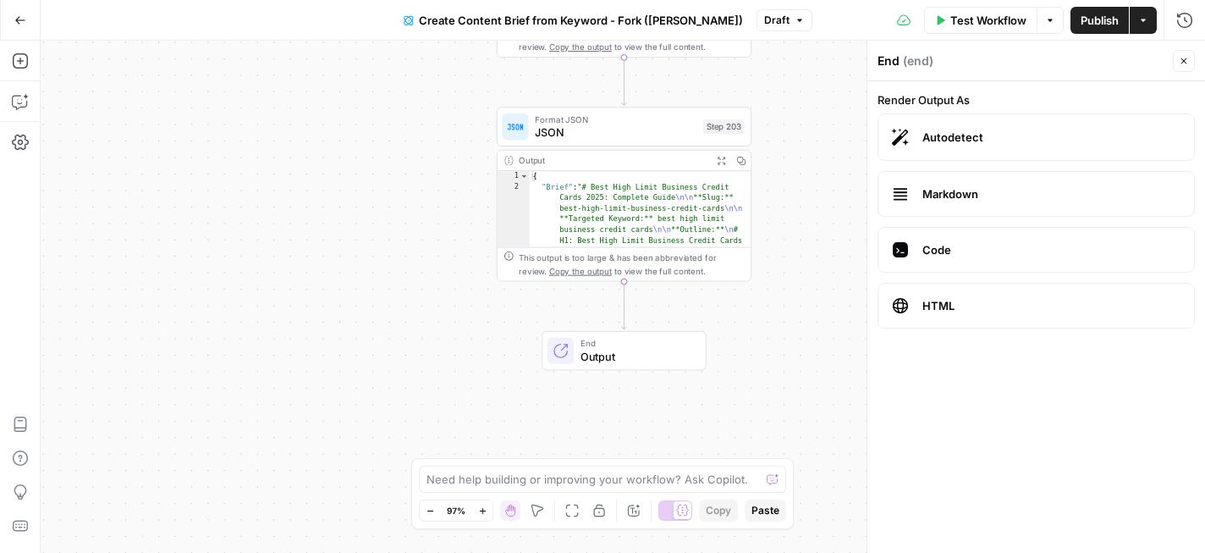
click at [638, 360] on span "Output" at bounding box center [637, 356] width 112 height 16
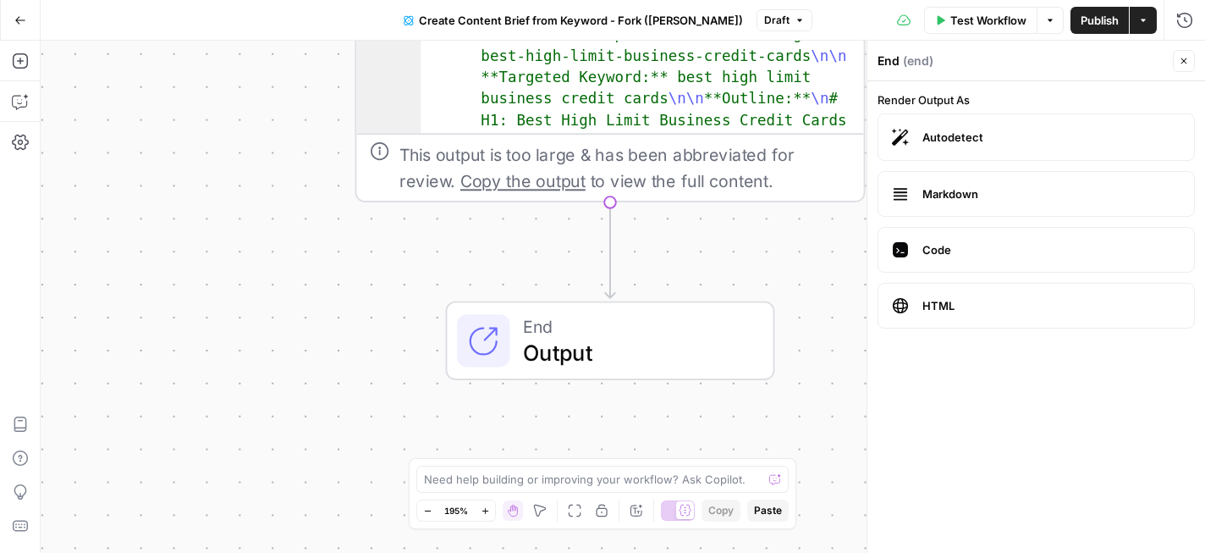
click at [638, 360] on span "Output" at bounding box center [635, 351] width 224 height 33
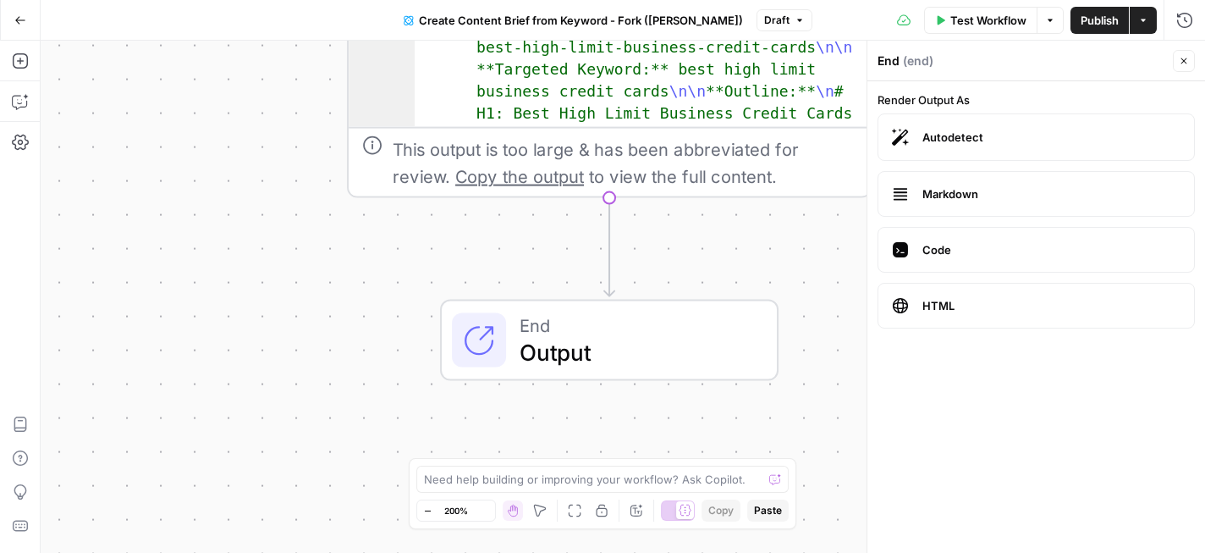
click at [1184, 54] on button "Close" at bounding box center [1184, 61] width 22 height 22
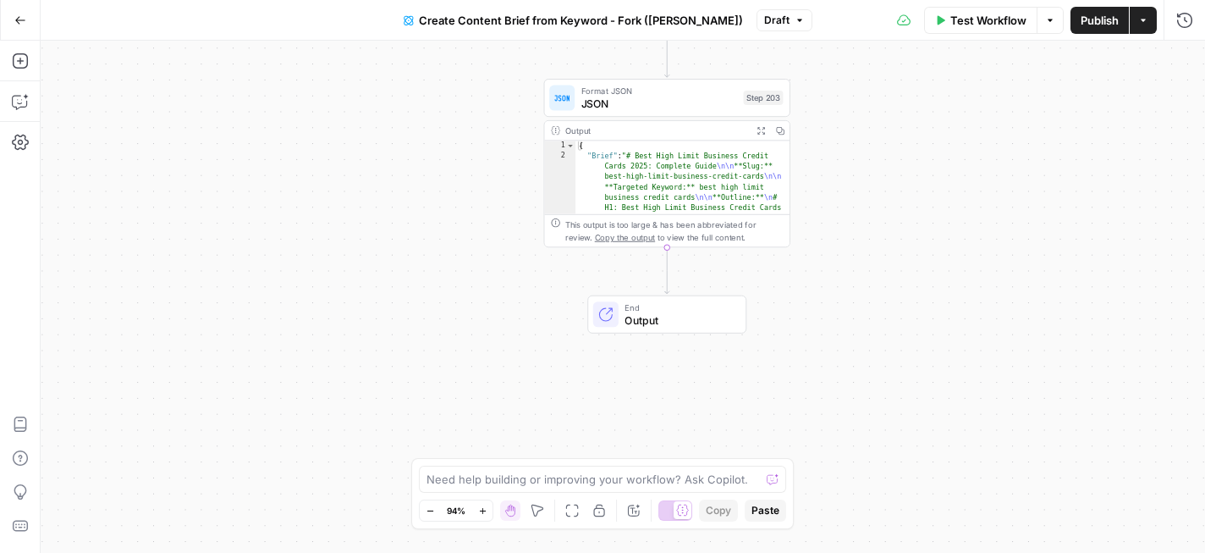
click at [600, 239] on span "Copy the output" at bounding box center [625, 236] width 60 height 9
click at [762, 136] on button "Expand Output" at bounding box center [760, 130] width 19 height 19
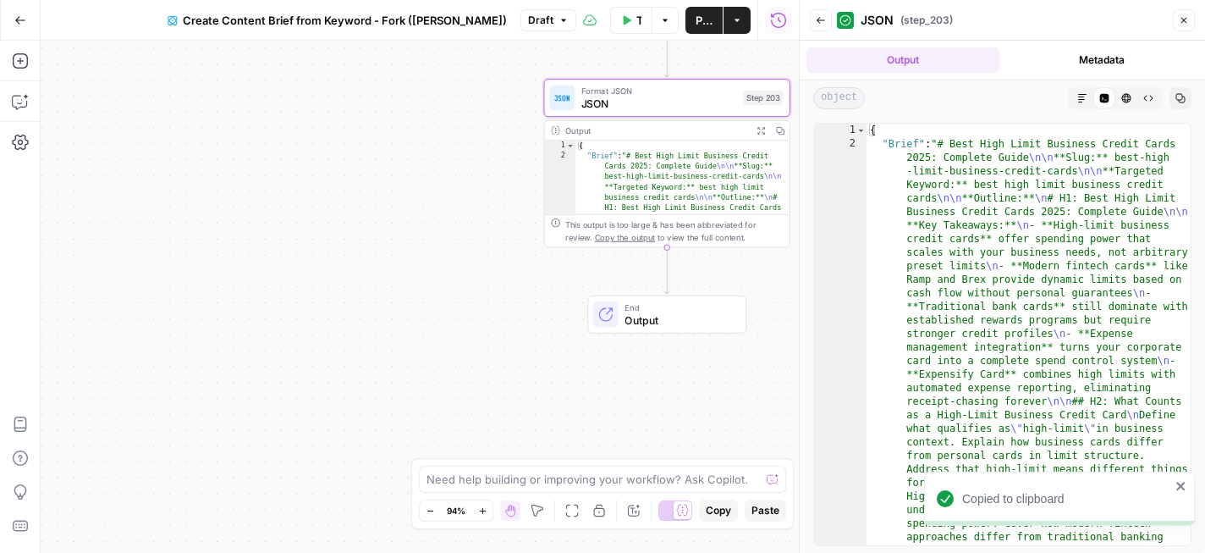
click at [1103, 69] on button "Metadata" at bounding box center [1102, 59] width 193 height 25
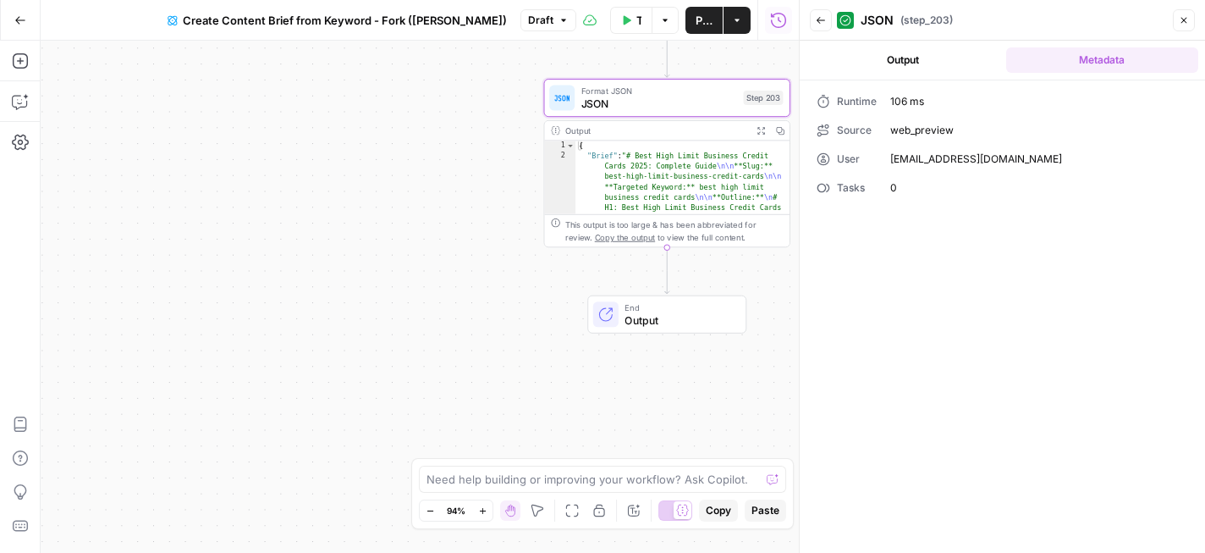
click at [913, 64] on button "Output" at bounding box center [902, 59] width 193 height 25
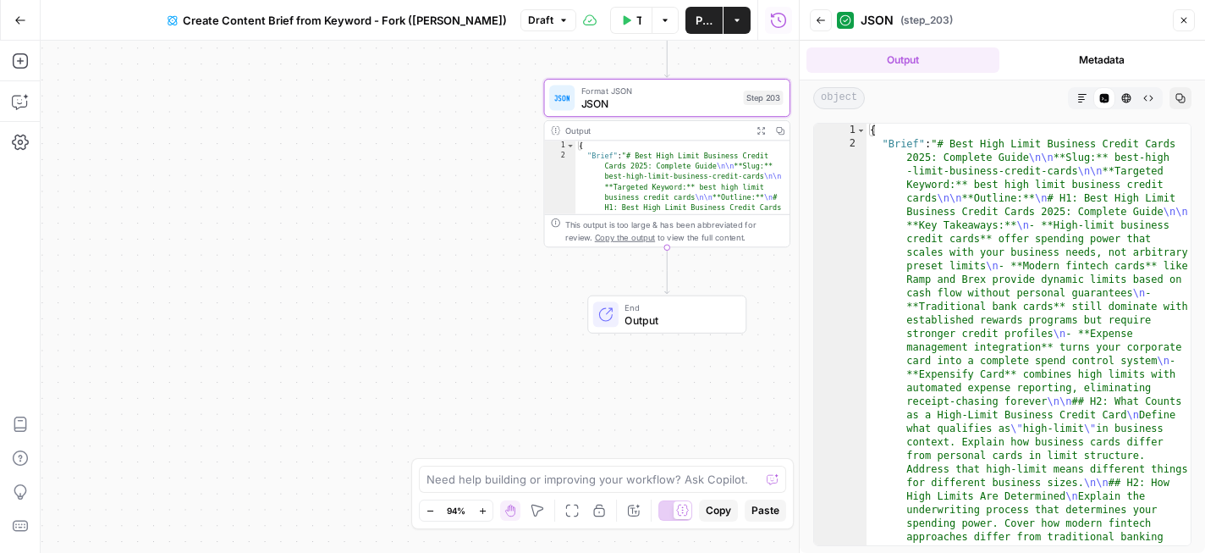
click at [1181, 96] on icon "button" at bounding box center [1180, 98] width 9 height 9
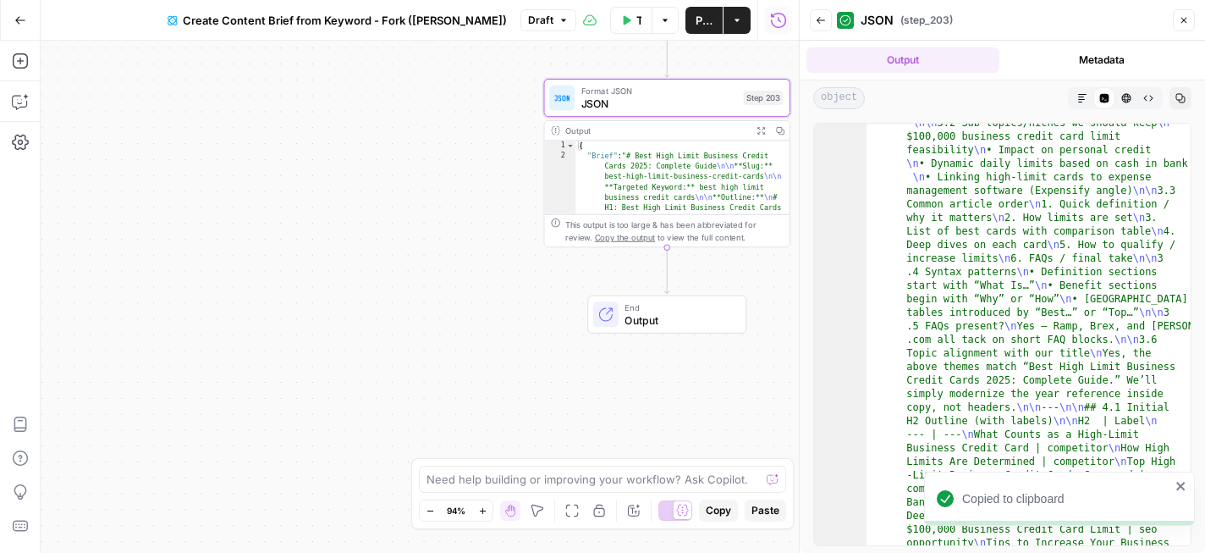
scroll to position [1529, 0]
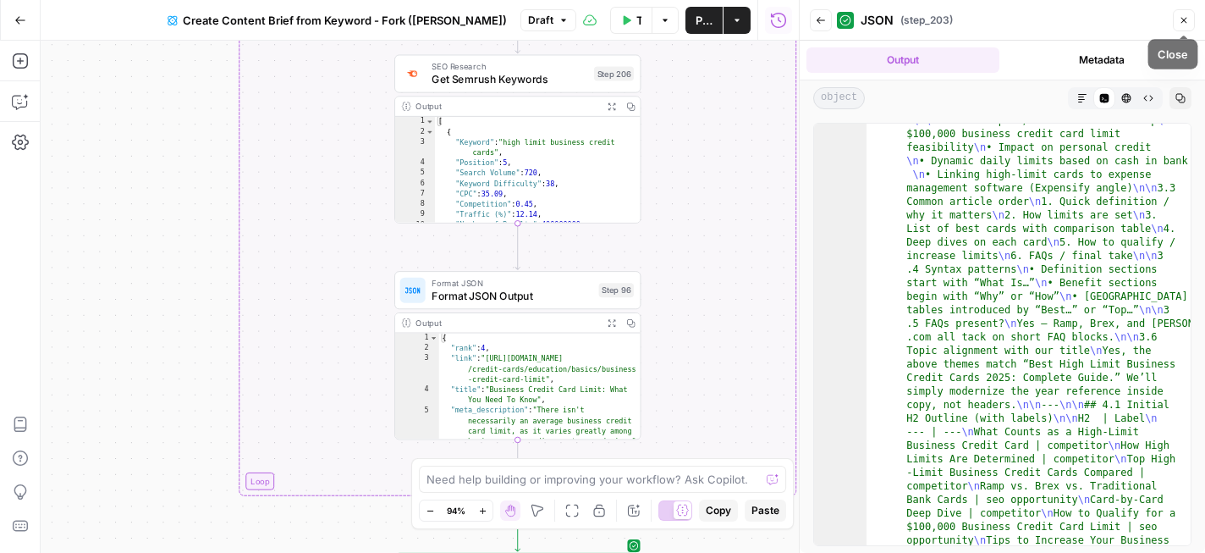
click at [1188, 22] on icon "button" at bounding box center [1184, 20] width 10 height 10
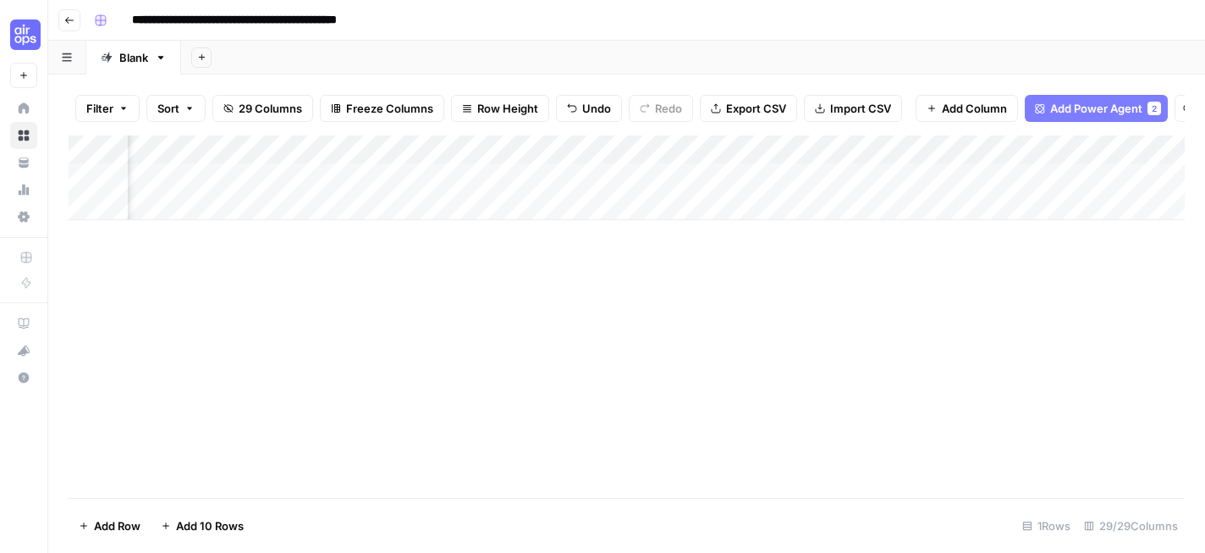
scroll to position [0, 212]
click at [665, 176] on div "Add Column" at bounding box center [627, 177] width 1116 height 85
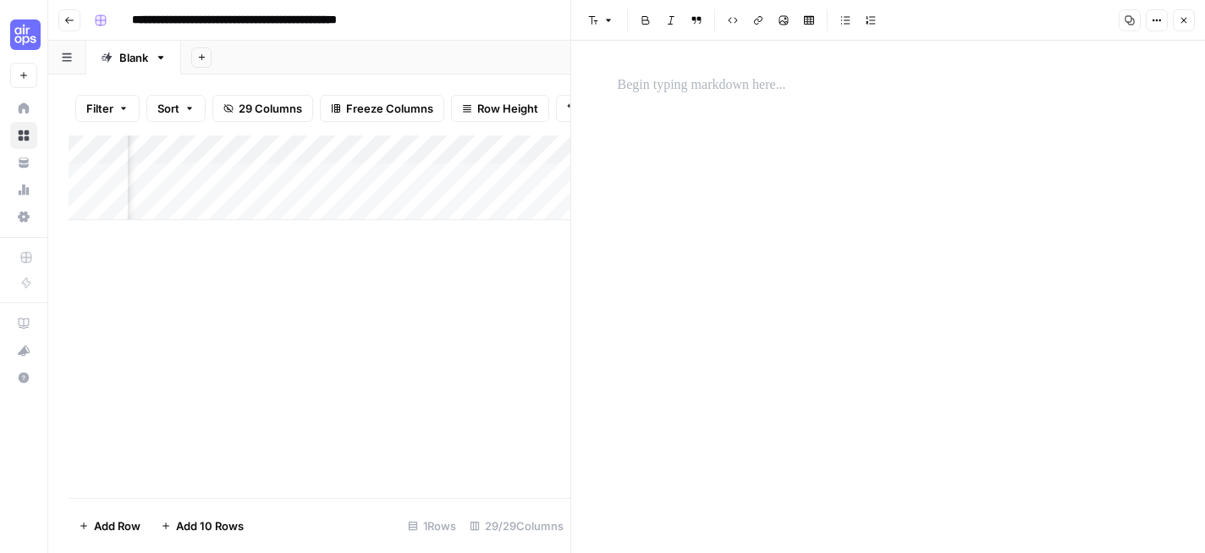
click at [1183, 21] on icon "button" at bounding box center [1184, 20] width 10 height 10
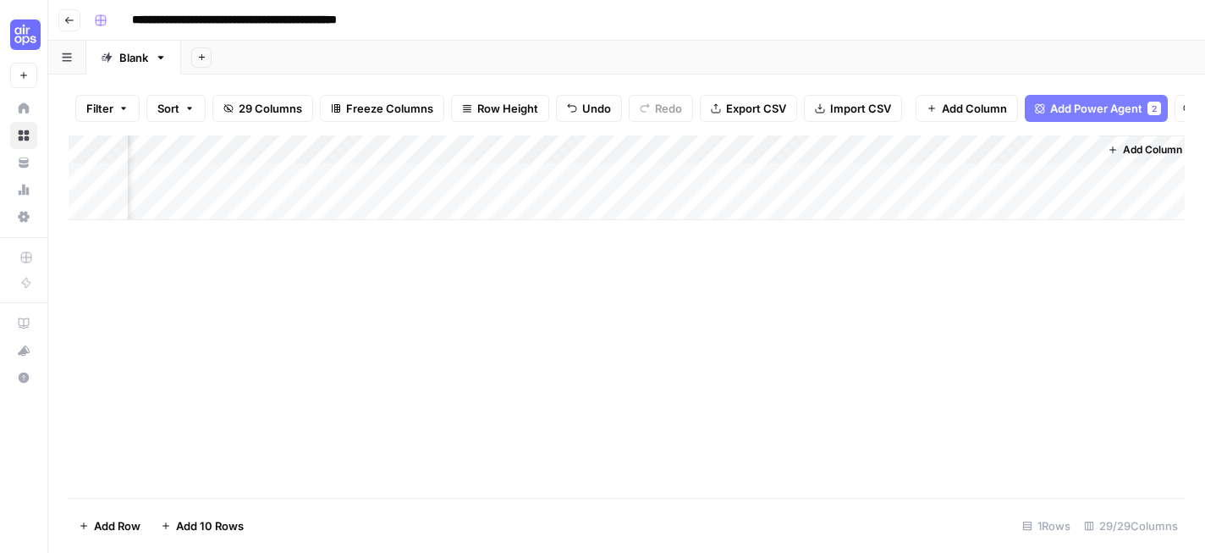
scroll to position [0, 3765]
click at [1135, 145] on span "Add Column" at bounding box center [1145, 149] width 59 height 15
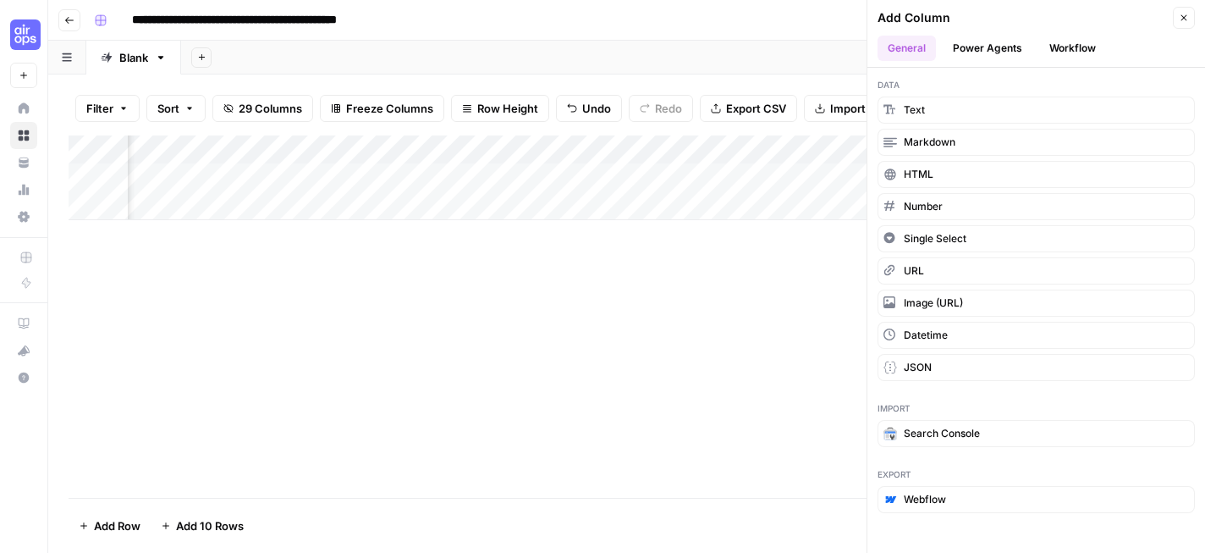
click at [990, 44] on button "Power Agents" at bounding box center [988, 48] width 90 height 25
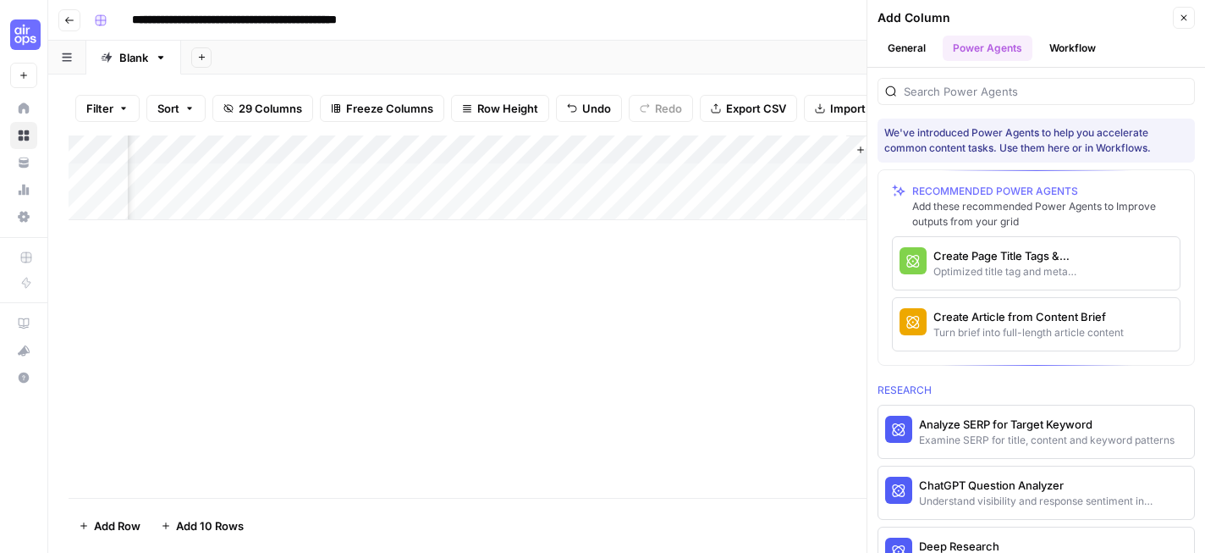
scroll to position [0, 4009]
click at [1061, 41] on button "Workflow" at bounding box center [1072, 48] width 67 height 25
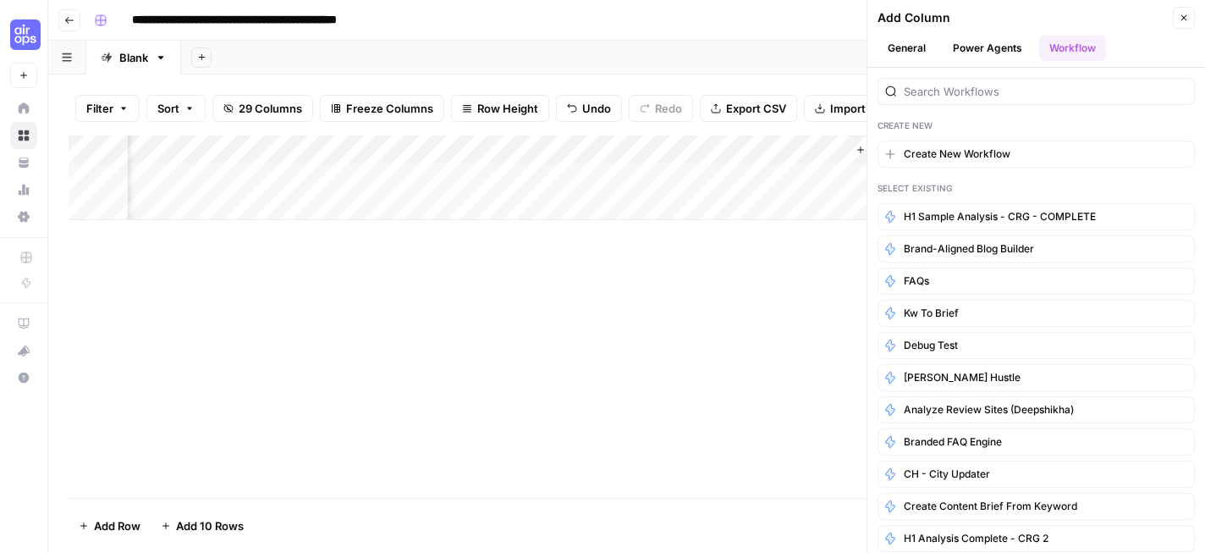
click at [1001, 45] on button "Power Agents" at bounding box center [988, 48] width 90 height 25
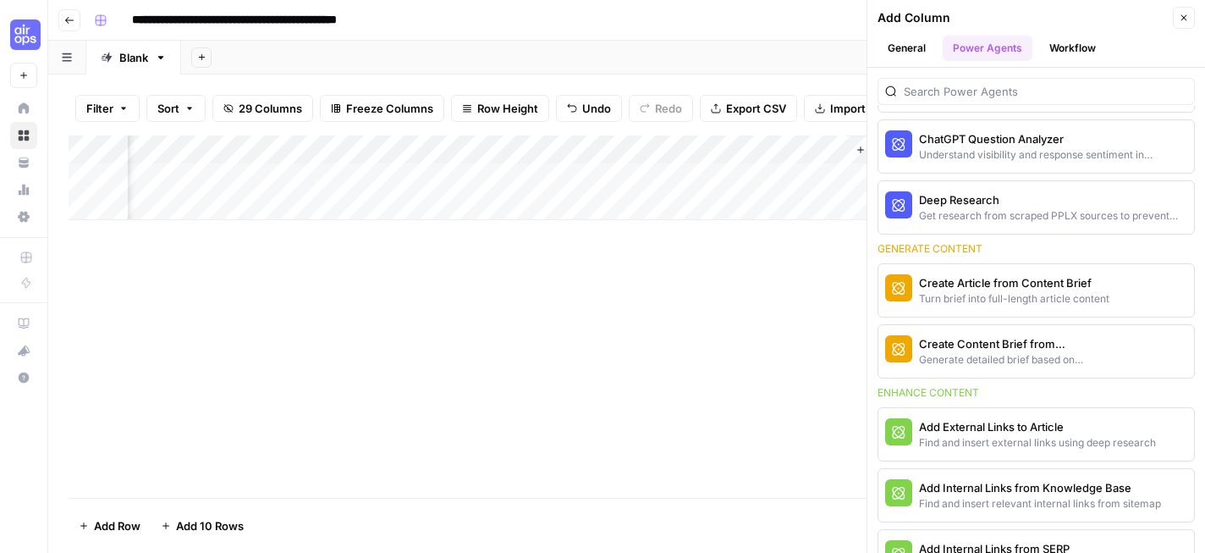
scroll to position [359, 0]
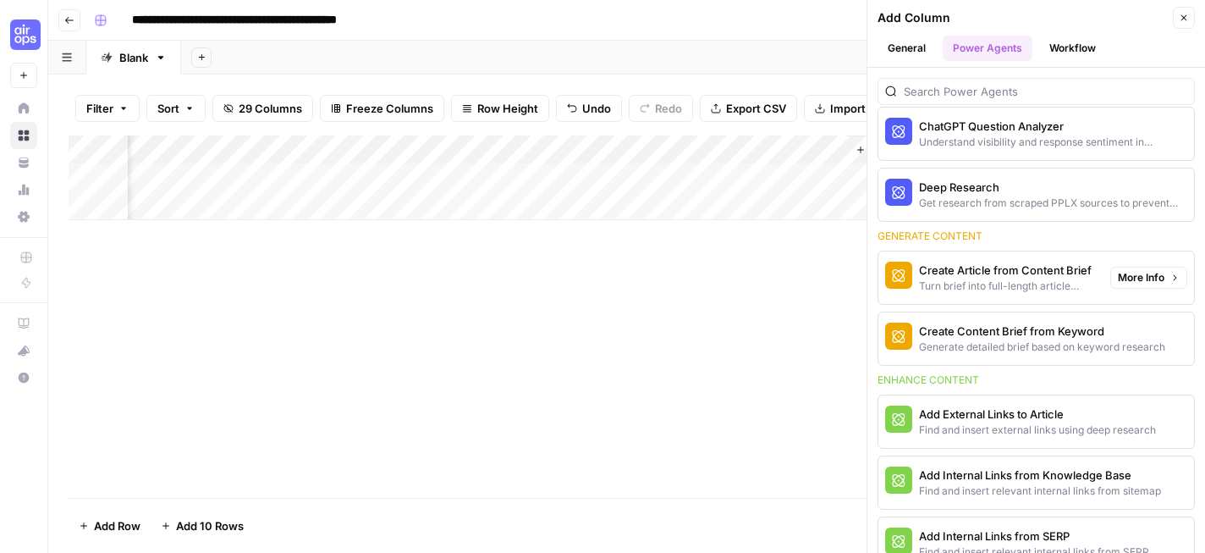
click at [1012, 285] on div "Turn brief into full-length article content" at bounding box center [1008, 285] width 178 height 15
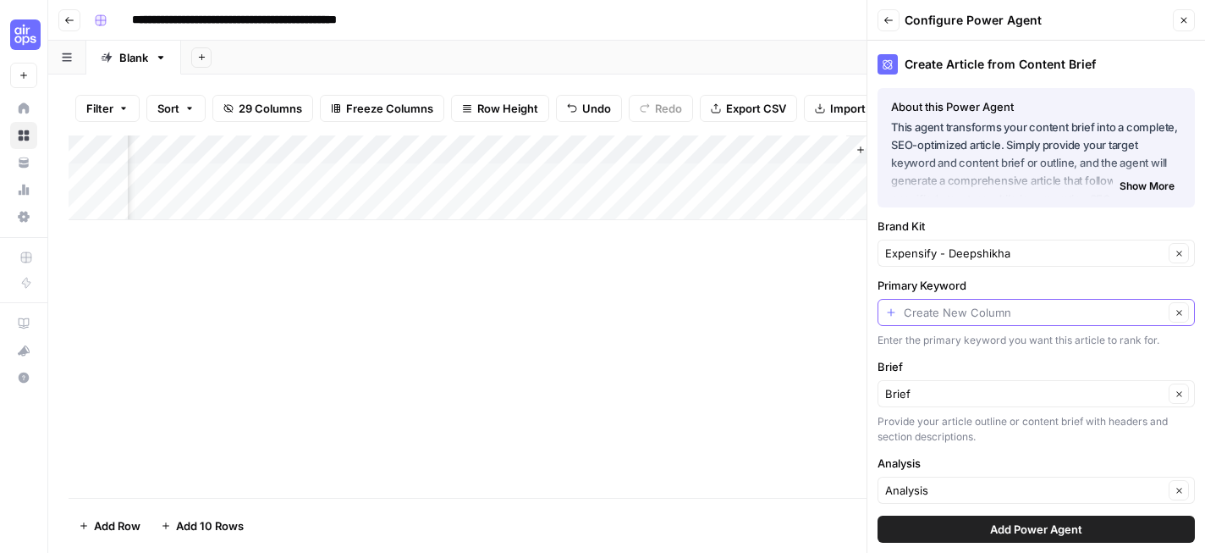
click at [1026, 311] on input "Primary Keyword" at bounding box center [1034, 312] width 260 height 17
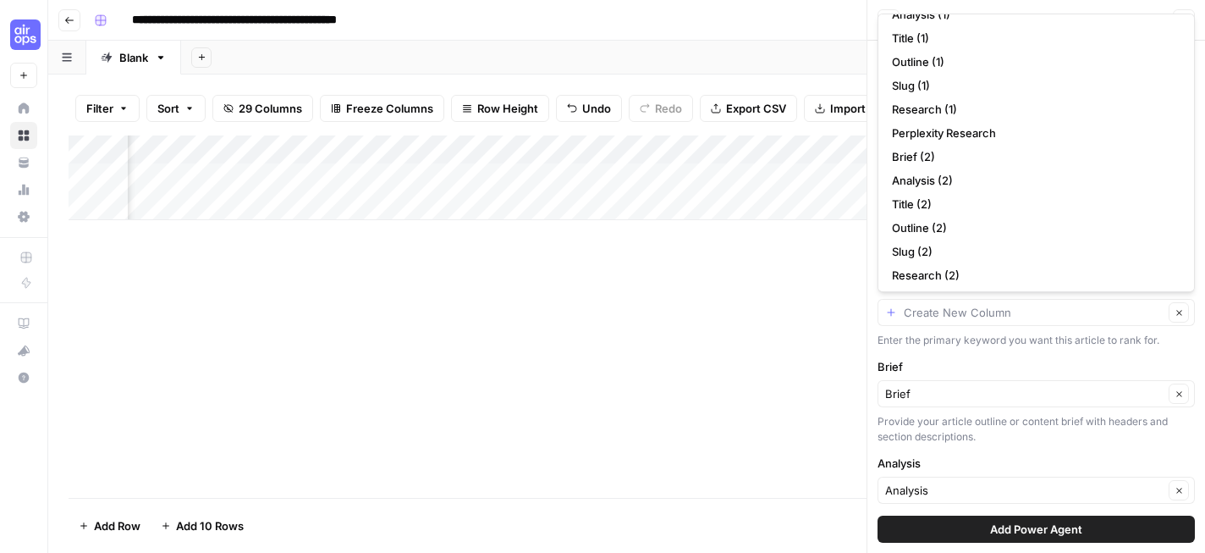
scroll to position [420, 0]
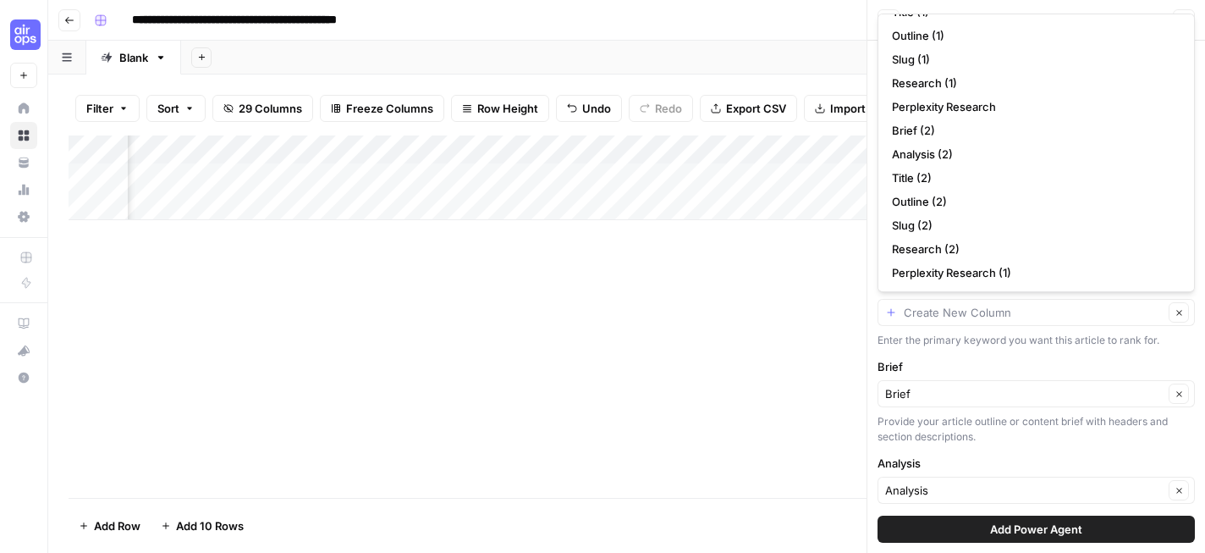
type input "Create New Column"
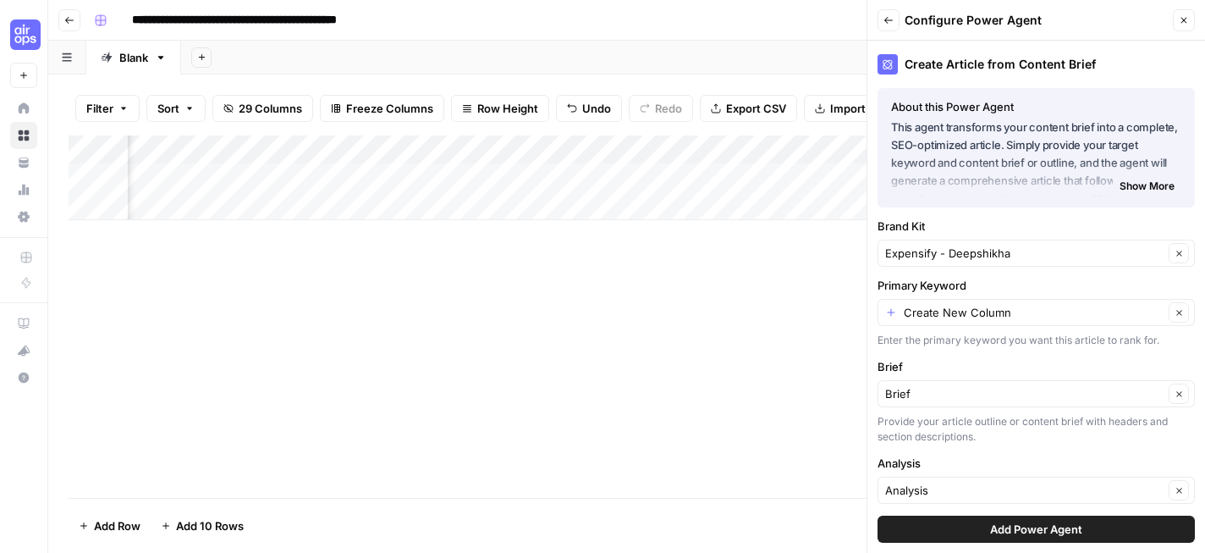
click at [738, 366] on div "Add Column" at bounding box center [627, 316] width 1116 height 362
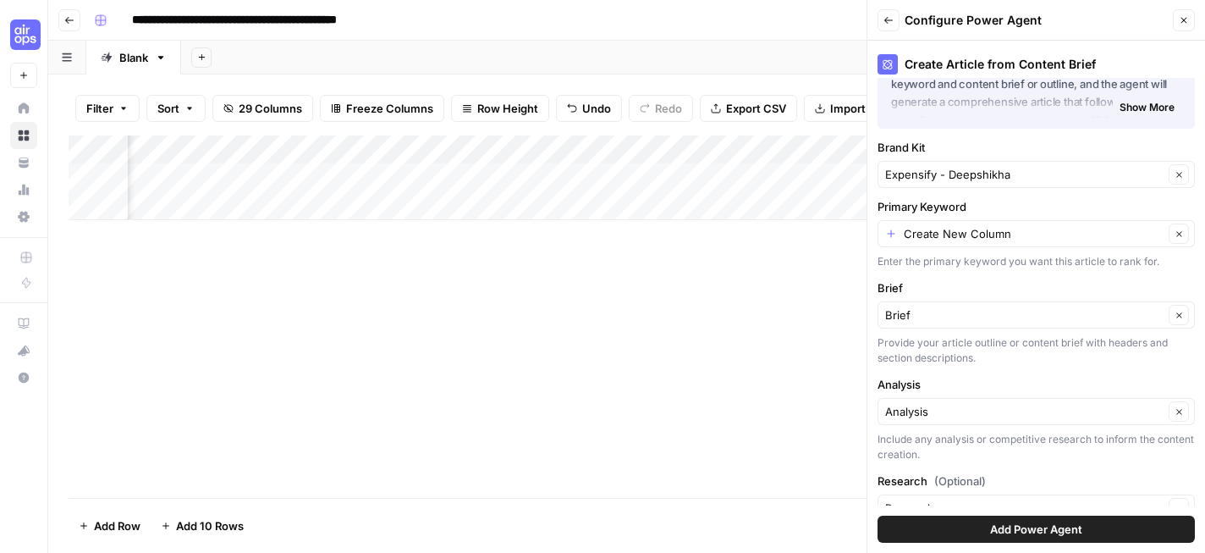
scroll to position [142, 0]
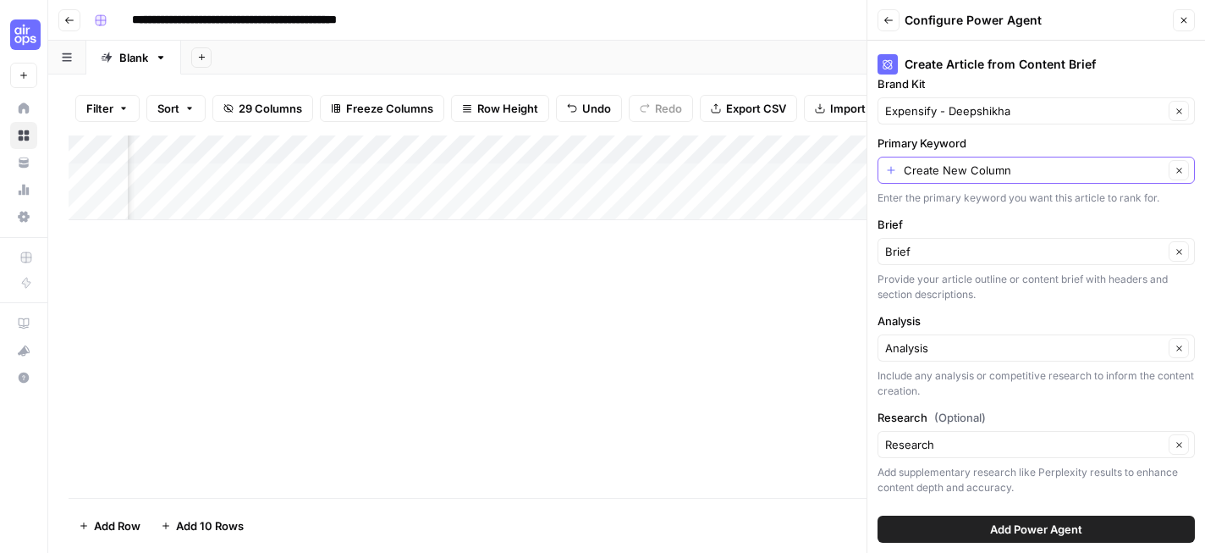
click at [1175, 173] on icon "button" at bounding box center [1179, 170] width 9 height 9
click at [1046, 173] on input "Primary Keyword" at bounding box center [1026, 170] width 283 height 17
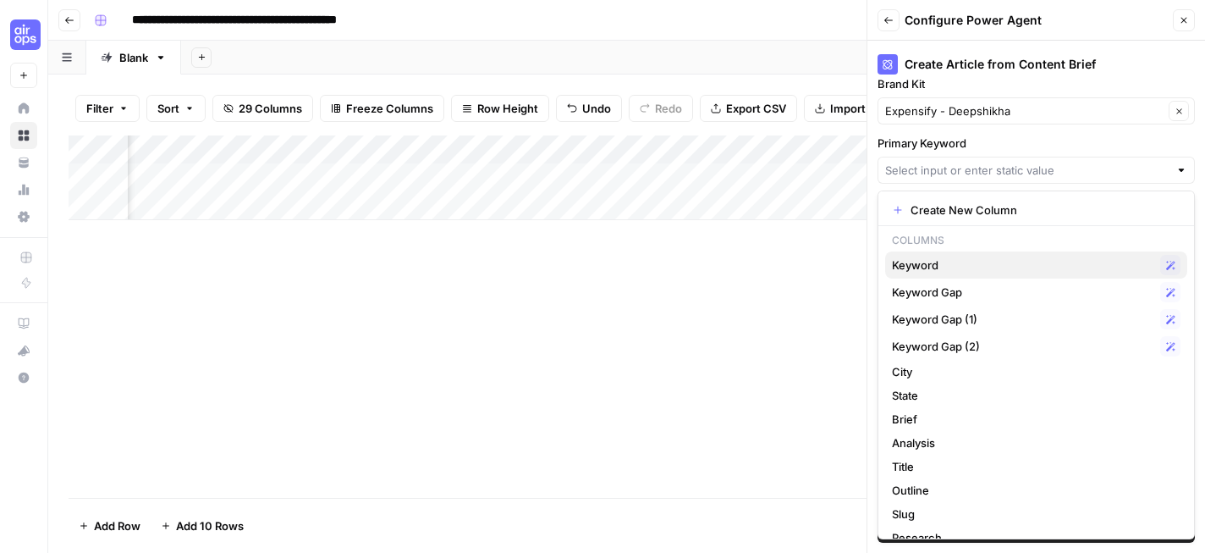
click at [999, 262] on span "Keyword" at bounding box center [1022, 264] width 261 height 17
type input "Keyword"
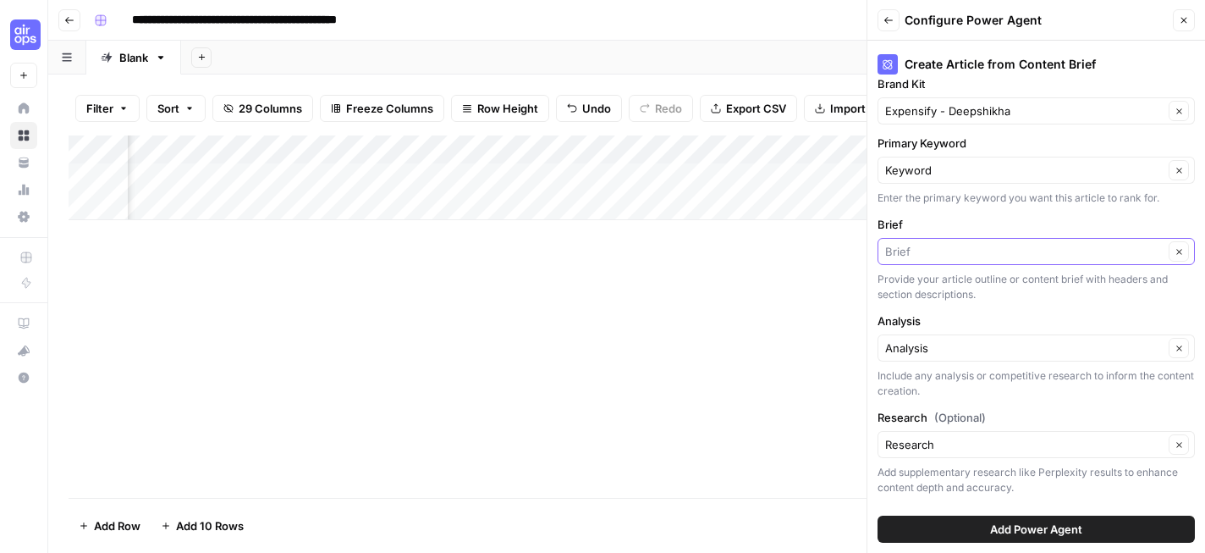
click at [1076, 255] on input "Brief" at bounding box center [1024, 251] width 278 height 17
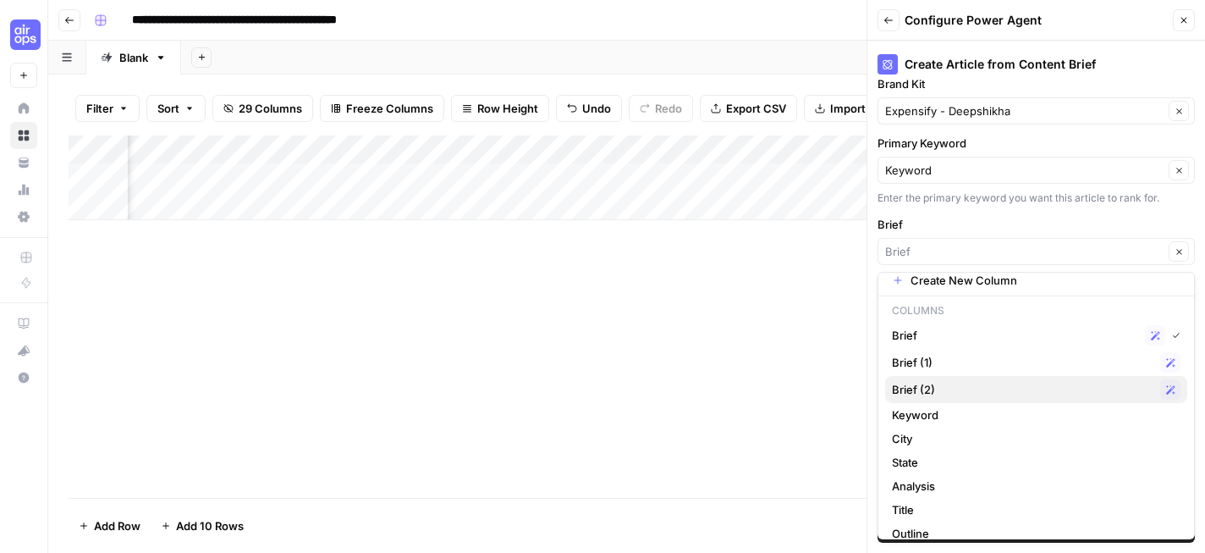
scroll to position [13, 0]
type input "Brief (2)"
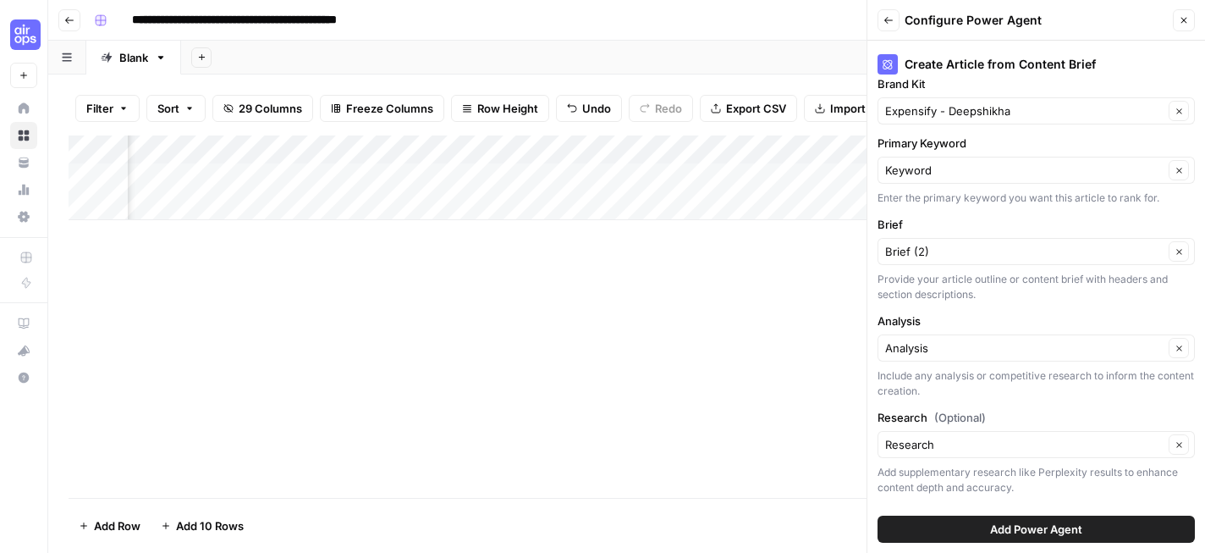
click at [1061, 530] on span "Add Power Agent" at bounding box center [1036, 528] width 92 height 17
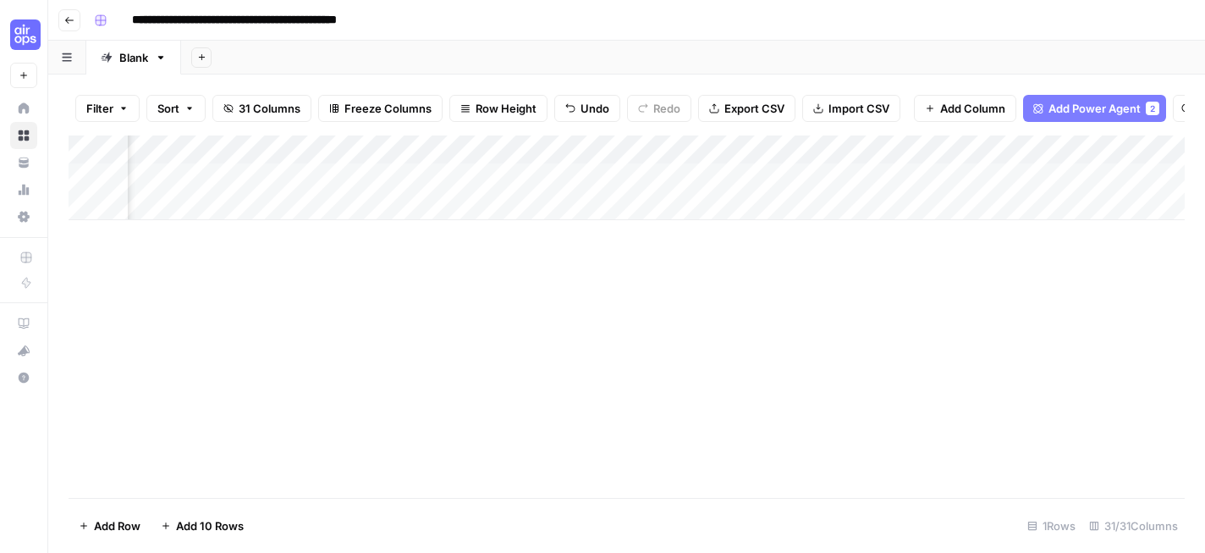
scroll to position [0, 4169]
click at [814, 175] on div "Add Column" at bounding box center [627, 177] width 1116 height 85
click at [900, 153] on div "Add Column" at bounding box center [627, 177] width 1116 height 85
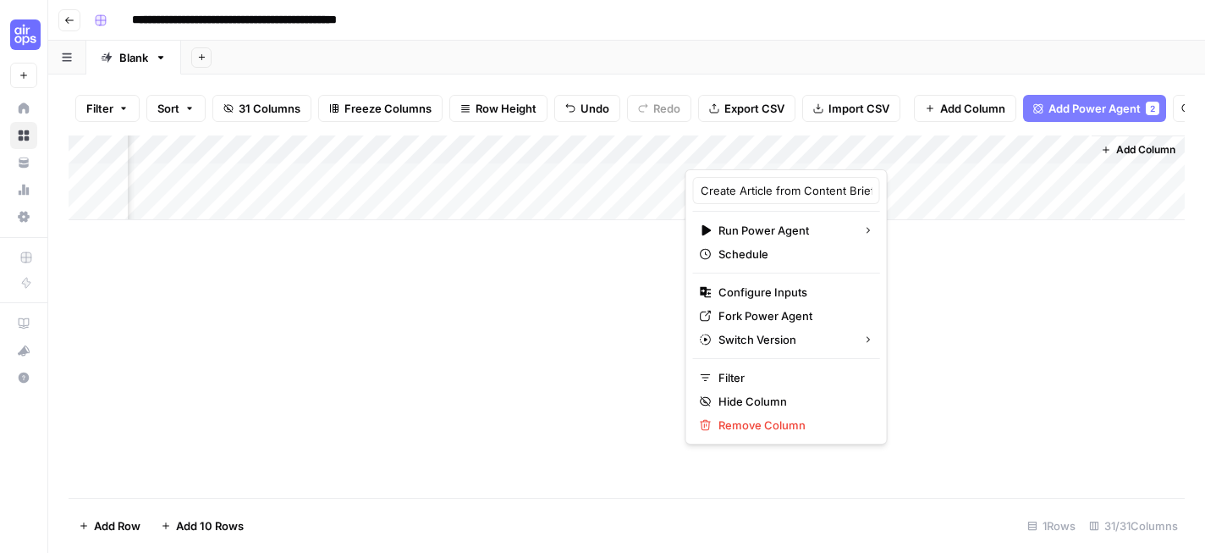
click at [606, 317] on div "Add Column" at bounding box center [627, 316] width 1116 height 362
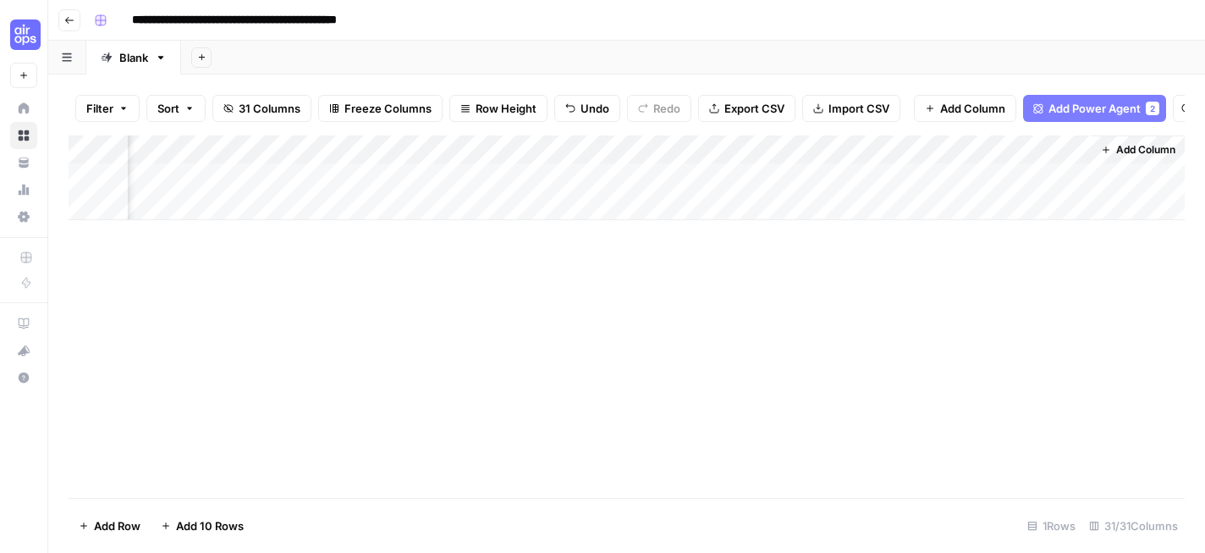
click at [902, 150] on div "Add Column" at bounding box center [627, 177] width 1116 height 85
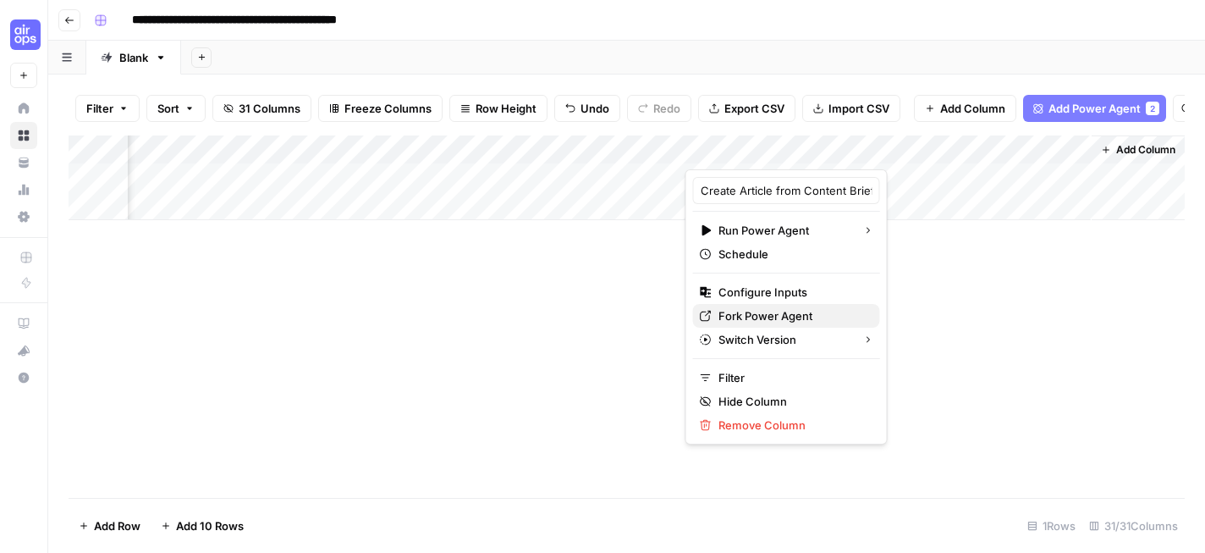
click at [798, 314] on span "Fork Power Agent" at bounding box center [792, 315] width 148 height 17
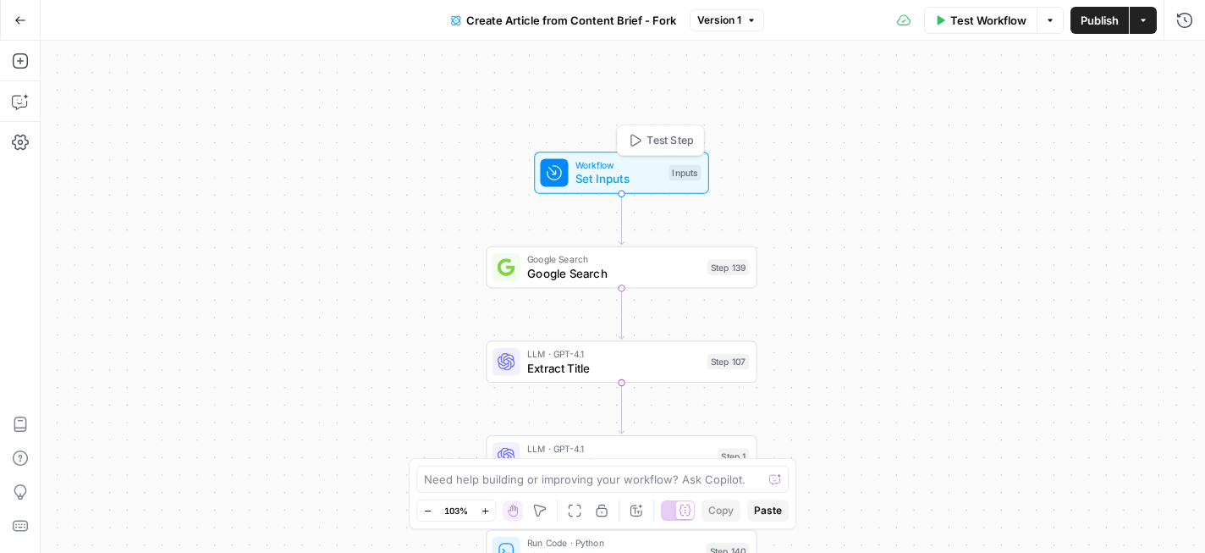
click at [610, 166] on span "Workflow" at bounding box center [618, 164] width 86 height 14
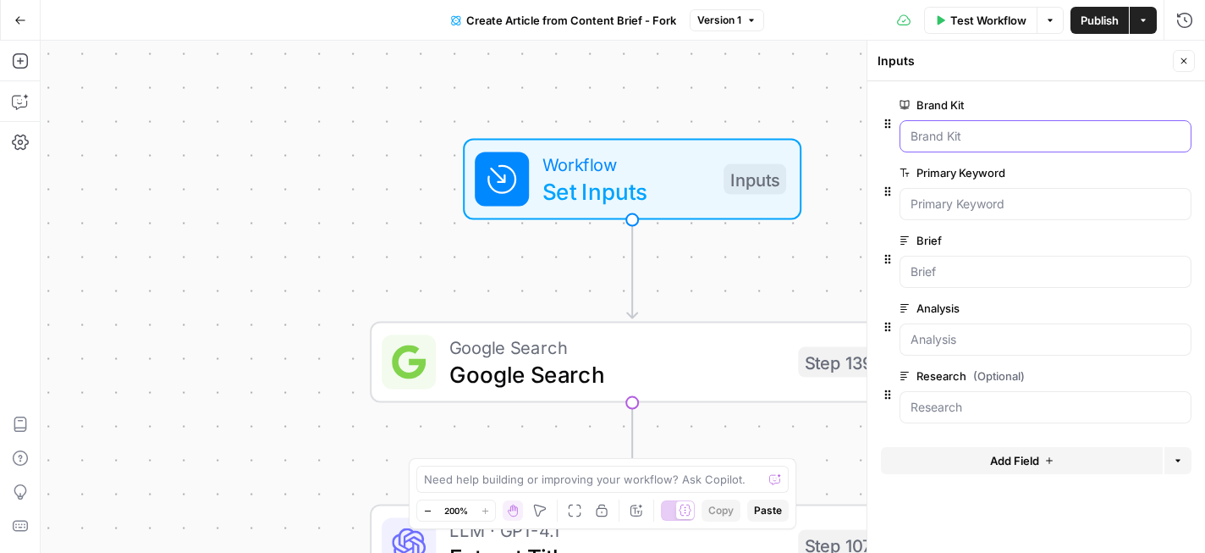
click at [1014, 135] on Kit "Brand Kit" at bounding box center [1046, 136] width 270 height 17
click at [1000, 134] on Kit "Brand Kit" at bounding box center [1046, 136] width 270 height 17
click at [991, 25] on span "Test Workflow" at bounding box center [988, 20] width 76 height 17
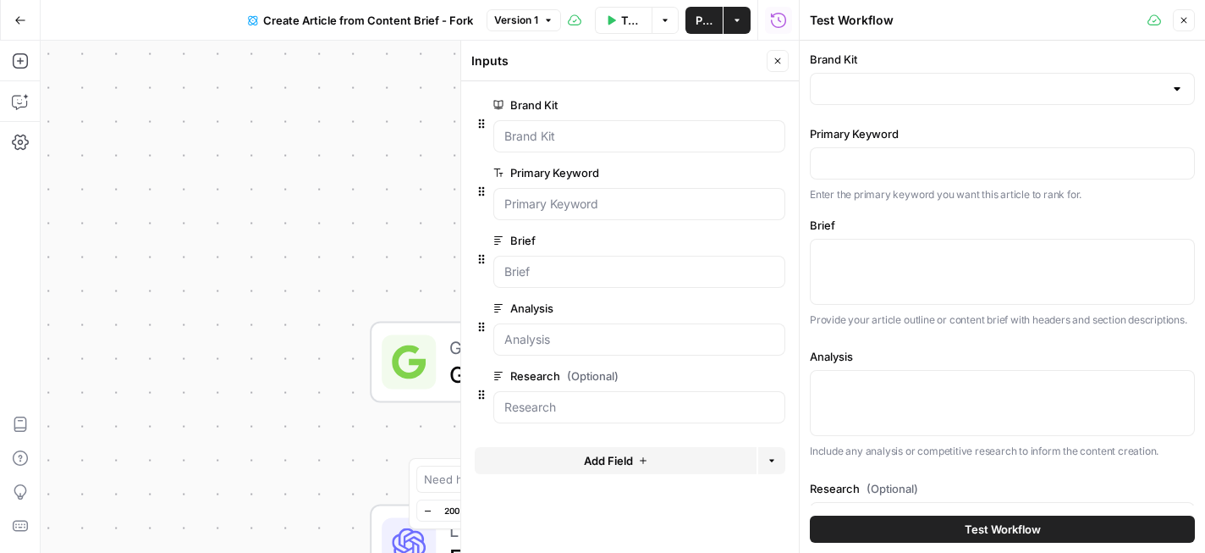
click at [970, 79] on div at bounding box center [1002, 89] width 385 height 32
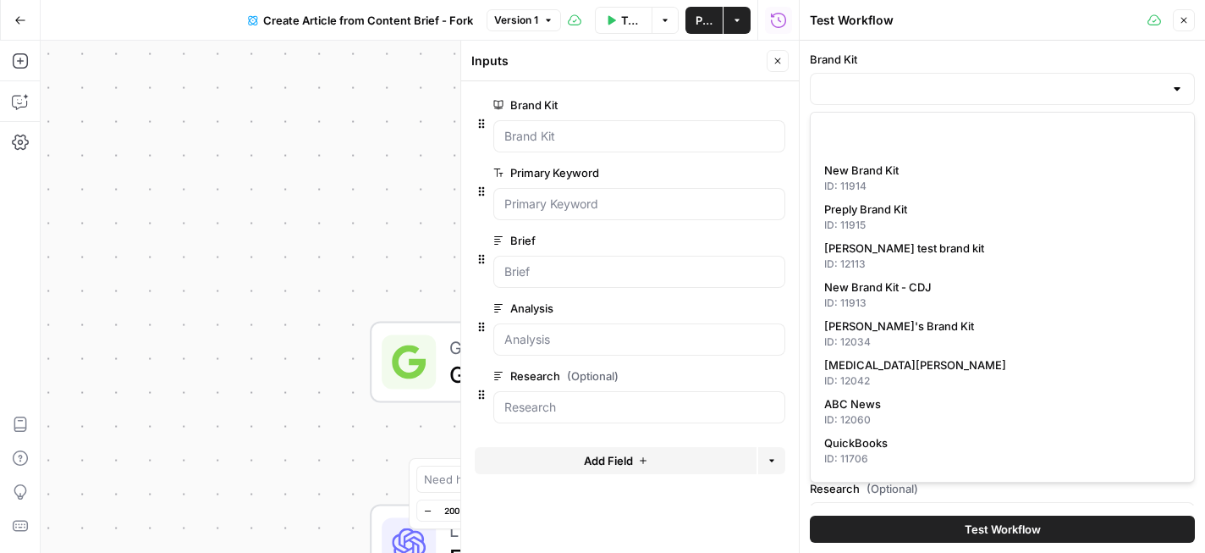
scroll to position [252, 0]
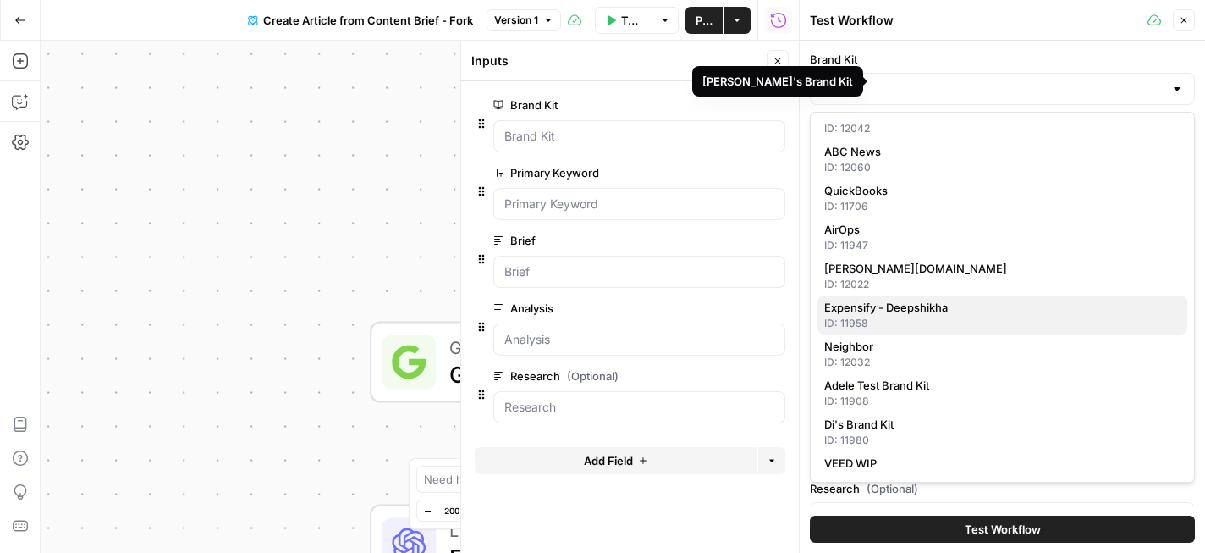
click at [946, 315] on span "Expensify - Deepshikha" at bounding box center [998, 307] width 349 height 17
type input "Expensify - Deepshikha"
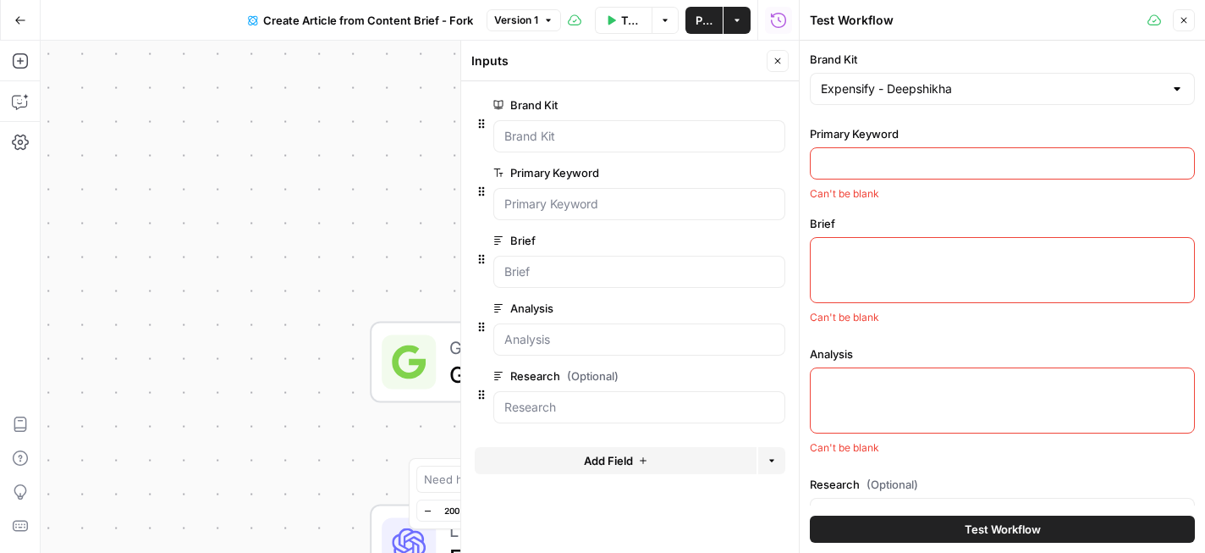
click at [930, 172] on div at bounding box center [1002, 163] width 385 height 32
paste input "{ "Brief": "# Best High Limit Business Credit Cards 2025: Complete Guide\n\n**S…"
type input "{ "Brief": "# Best High Limit Business Credit Cards 2025: Complete Guide\n\n**S…"
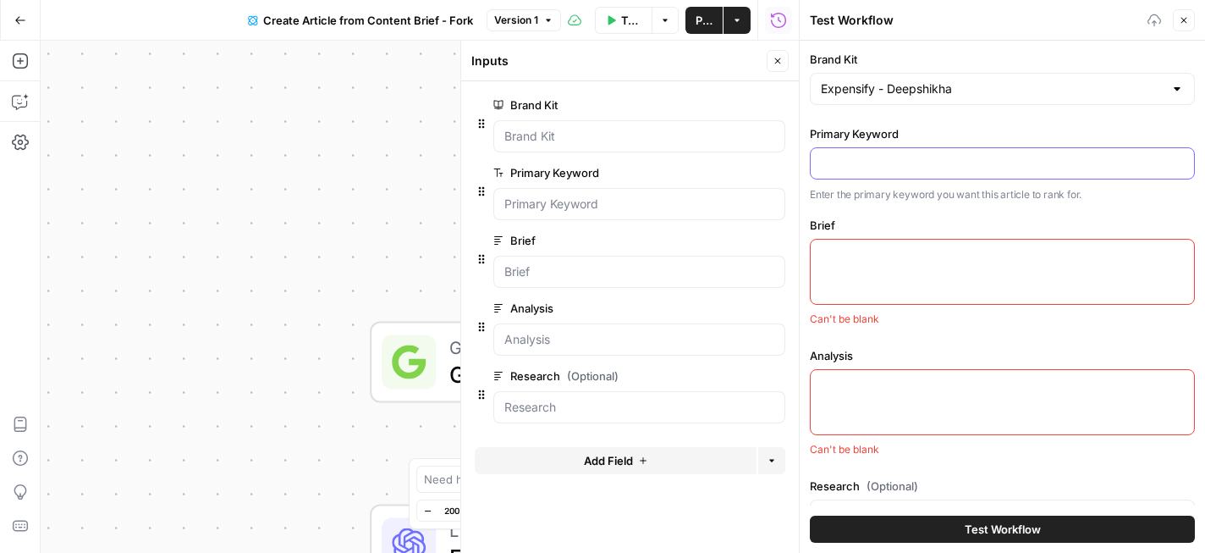
scroll to position [0, 0]
click at [927, 161] on input "Primary Keyword" at bounding box center [1002, 163] width 363 height 17
type input "best high limit business credit cards"
click at [964, 219] on label "Brief" at bounding box center [1002, 225] width 385 height 17
click at [964, 246] on textarea "Brief" at bounding box center [1002, 254] width 363 height 17
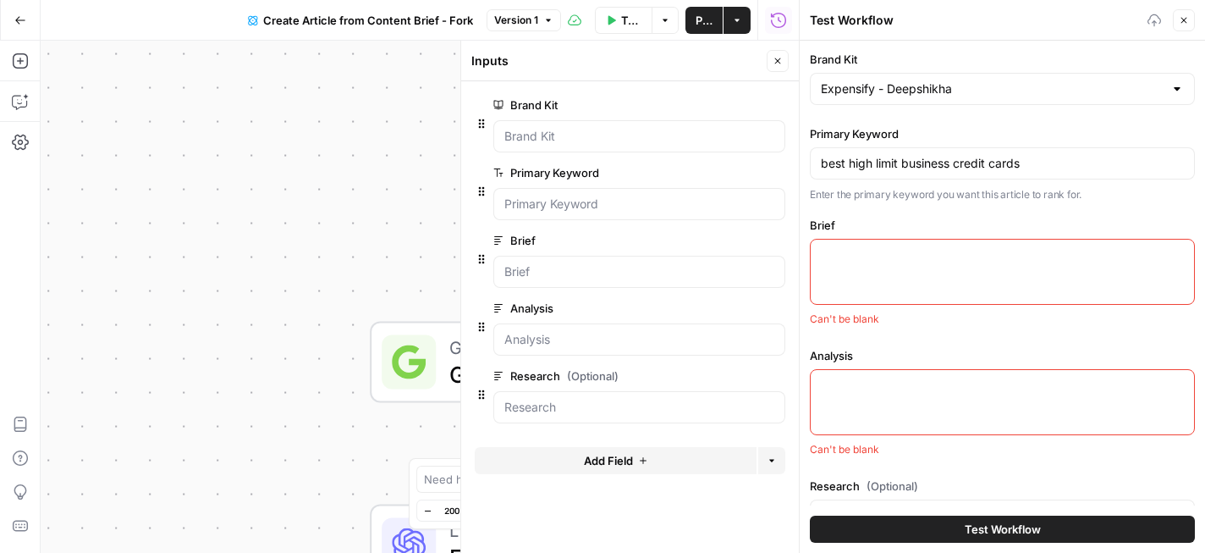
click at [966, 256] on textarea "Brief" at bounding box center [1002, 254] width 363 height 17
click at [881, 249] on textarea "Brief" at bounding box center [1002, 254] width 363 height 17
paste textarea "Best High Limit Business Credit Cards 2025: Complete Guide Key Takeaways: High-…"
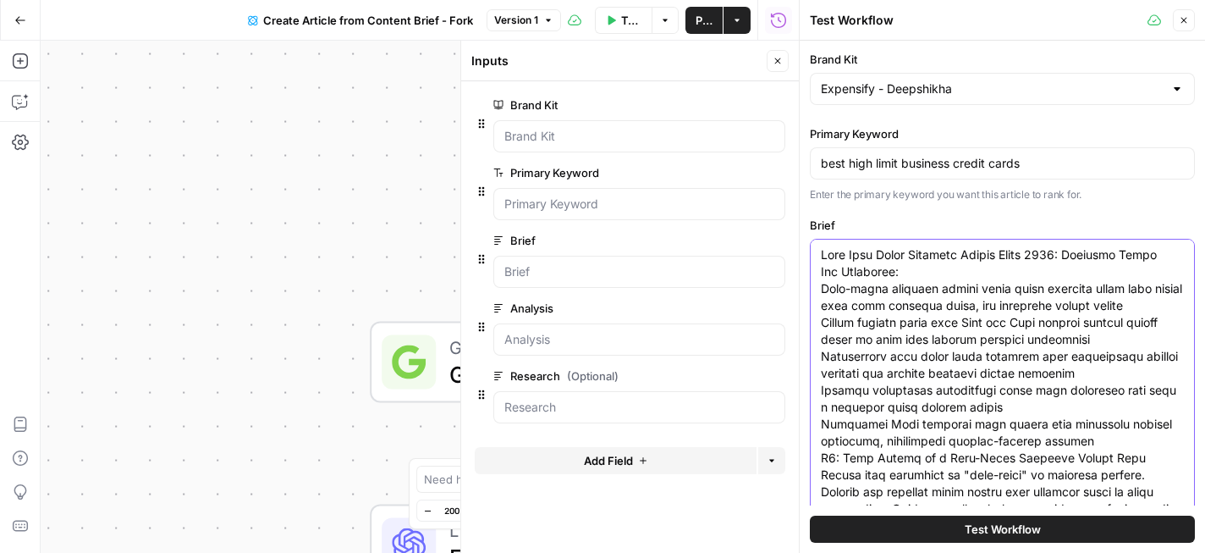
scroll to position [399, 0]
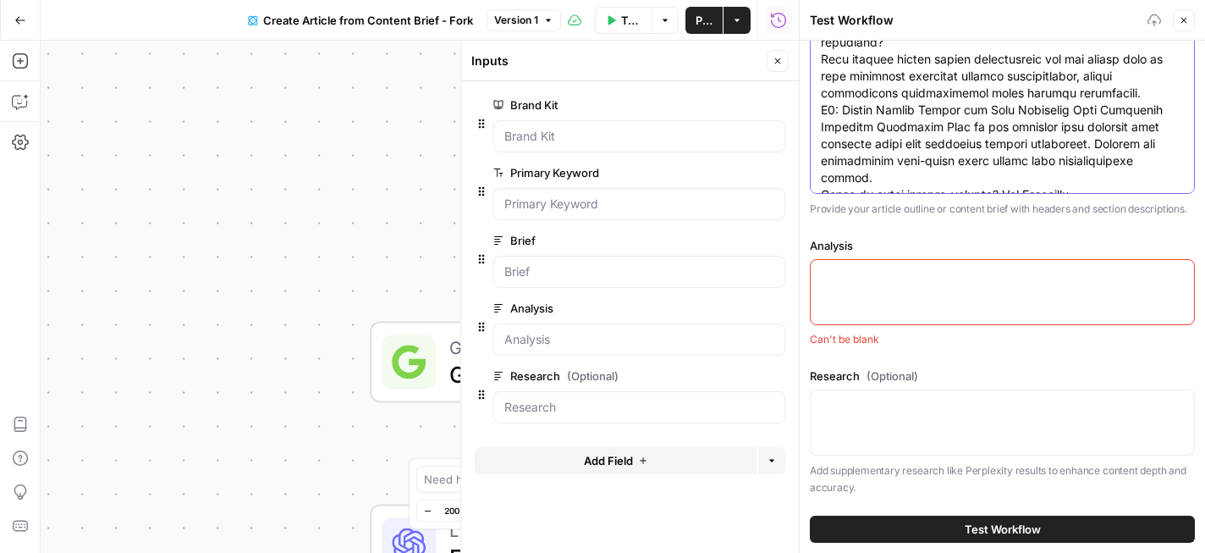
type textarea "Best High Limit Business Credit Cards 2025: Complete Guide Key Takeaways: High-…"
click at [939, 294] on div at bounding box center [1002, 292] width 385 height 66
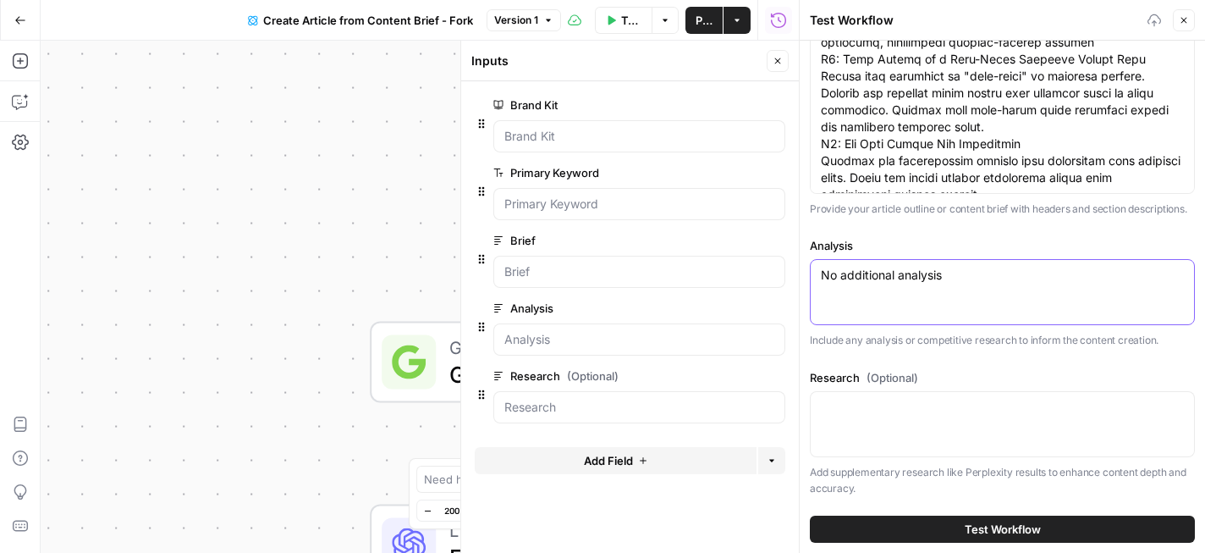
type textarea "No additional analysis"
click at [982, 240] on label "Analysis" at bounding box center [1002, 245] width 385 height 17
click at [982, 267] on textarea "No additional analysis" at bounding box center [1002, 275] width 363 height 17
click at [938, 374] on label "Research (Optional)" at bounding box center [1002, 377] width 385 height 17
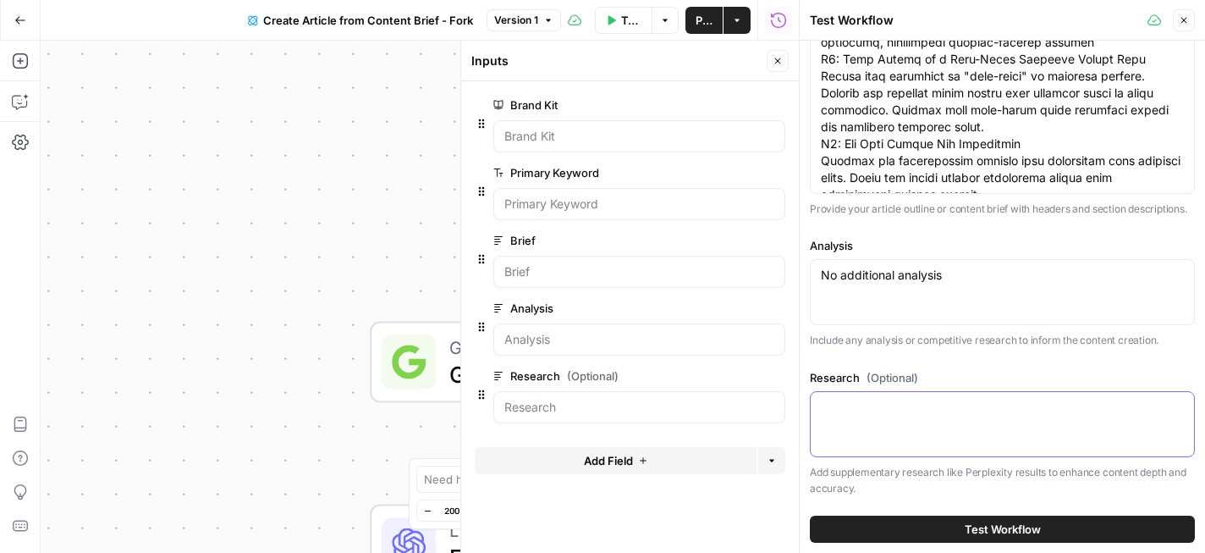
click at [938, 399] on textarea "Research (Optional)" at bounding box center [1002, 407] width 363 height 17
click at [937, 520] on button "Test Workflow" at bounding box center [1002, 528] width 385 height 27
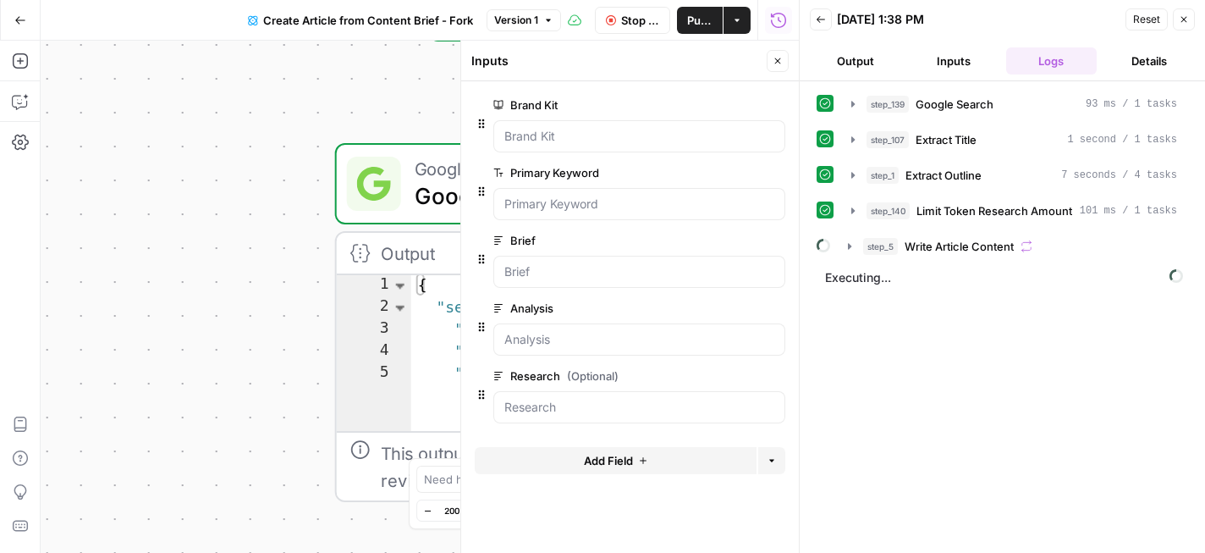
click at [776, 64] on icon "button" at bounding box center [778, 61] width 10 height 10
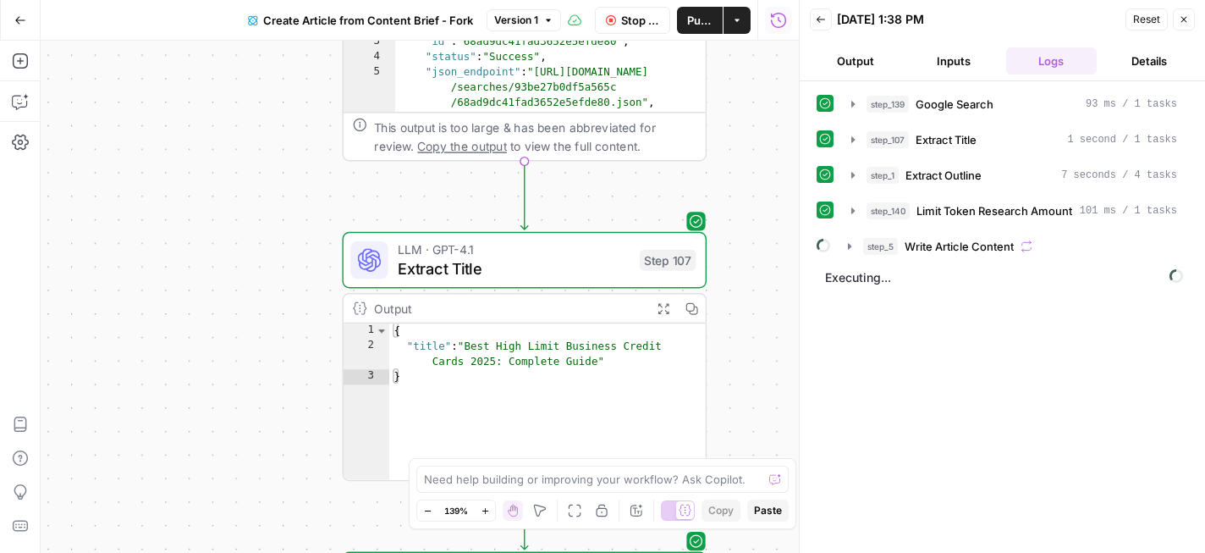
click at [271, 329] on div "true false false true Workflow Set Inputs Inputs Google Search Google Search St…" at bounding box center [420, 297] width 758 height 512
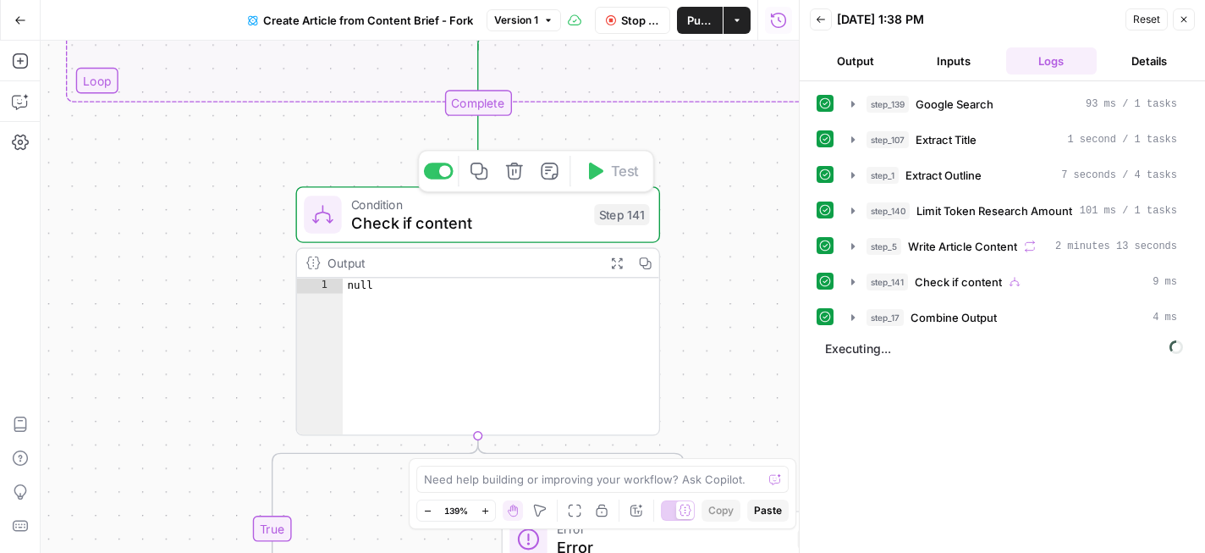
click at [519, 214] on span "Check if content" at bounding box center [468, 223] width 234 height 24
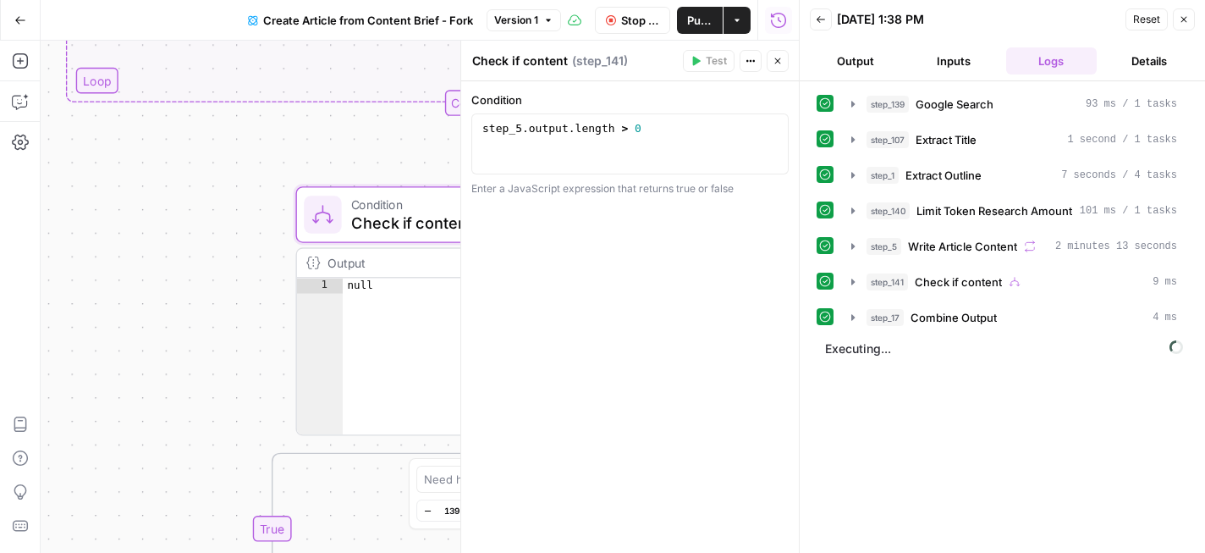
click at [206, 258] on div "true false false true Workflow Set Inputs Inputs Google Search Google Search St…" at bounding box center [420, 297] width 758 height 512
click at [783, 62] on button "Close" at bounding box center [778, 61] width 22 height 22
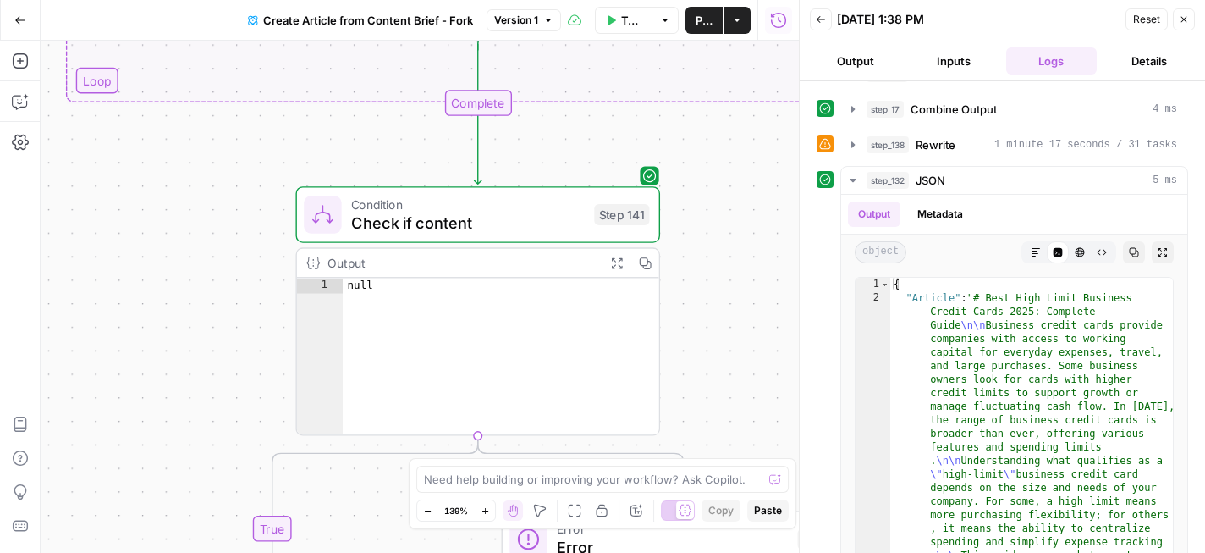
scroll to position [283, 0]
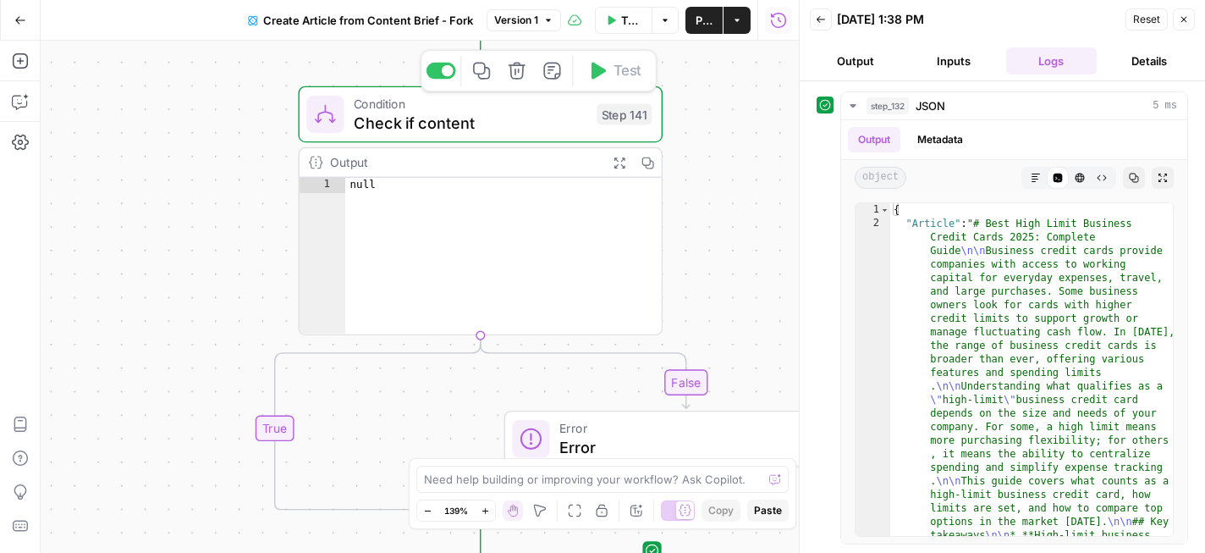
click at [539, 113] on span "Check if content" at bounding box center [471, 123] width 234 height 24
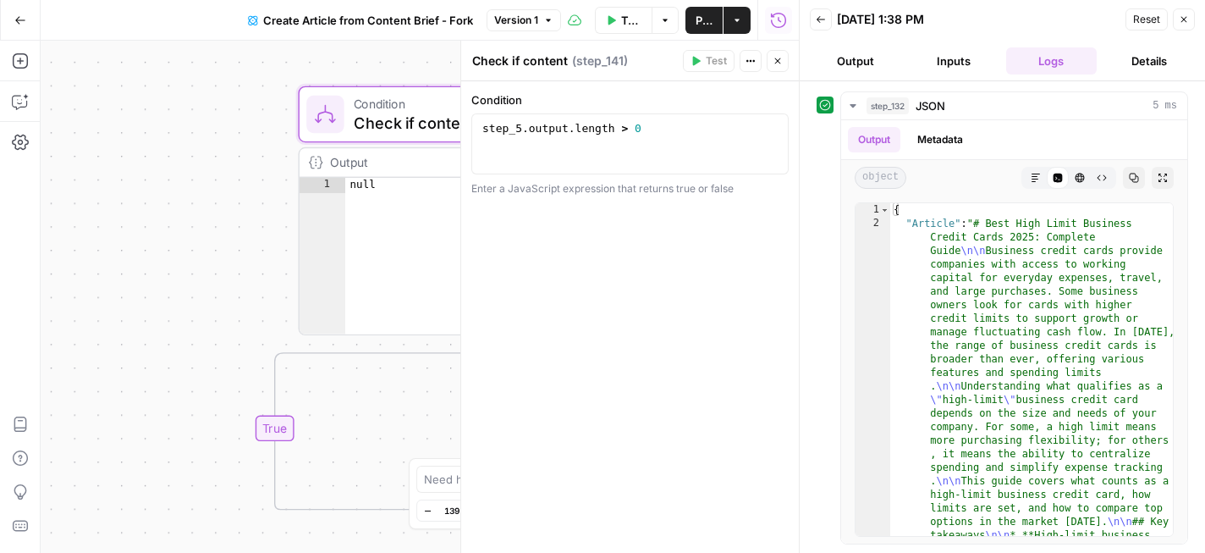
click at [228, 245] on div "true false false true Workflow Set Inputs Inputs Google Search Google Search St…" at bounding box center [420, 297] width 758 height 512
click at [778, 62] on icon "button" at bounding box center [778, 61] width 10 height 10
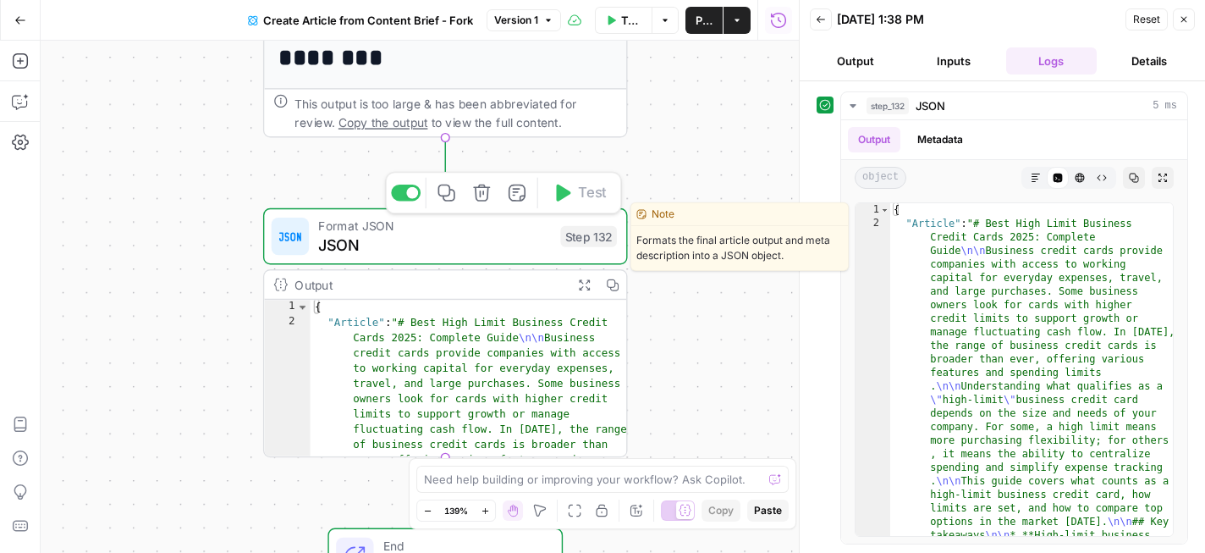
click at [467, 242] on span "JSON" at bounding box center [434, 245] width 233 height 24
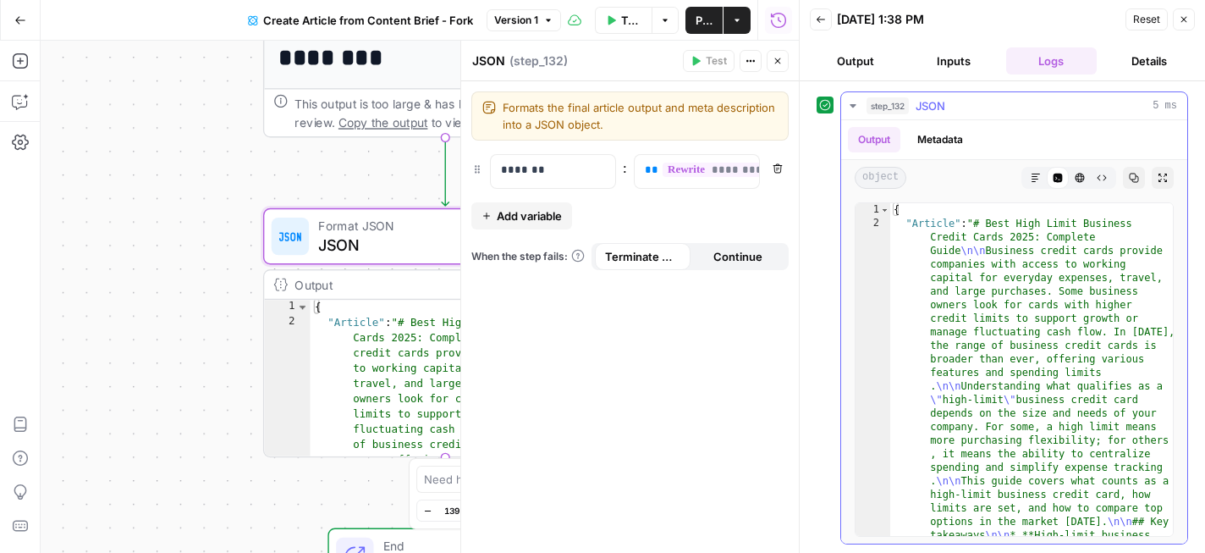
click at [934, 144] on button "Metadata" at bounding box center [940, 139] width 66 height 25
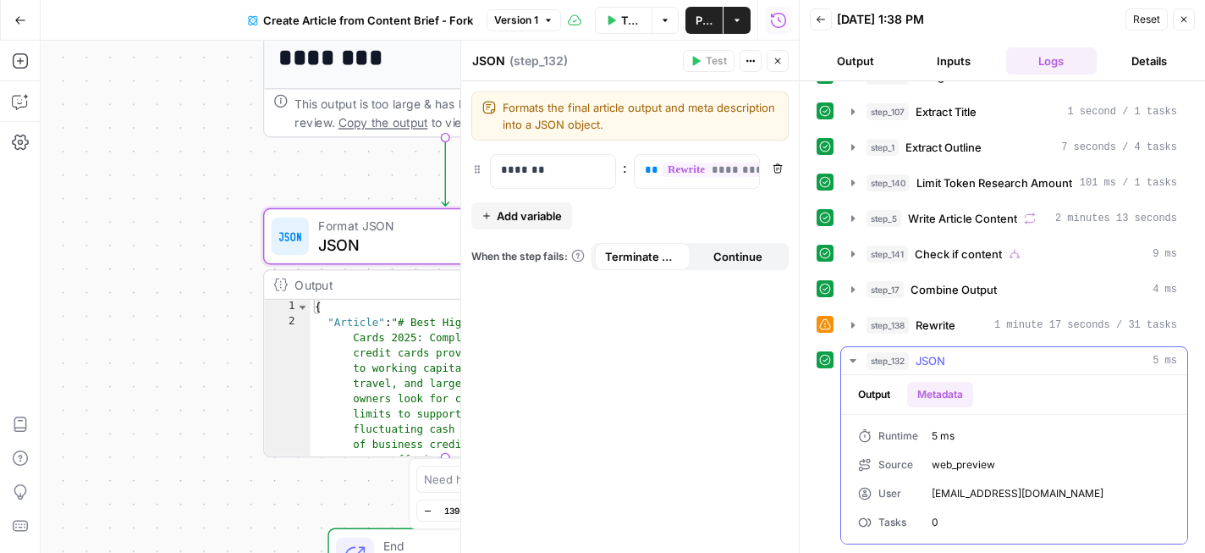
scroll to position [0, 0]
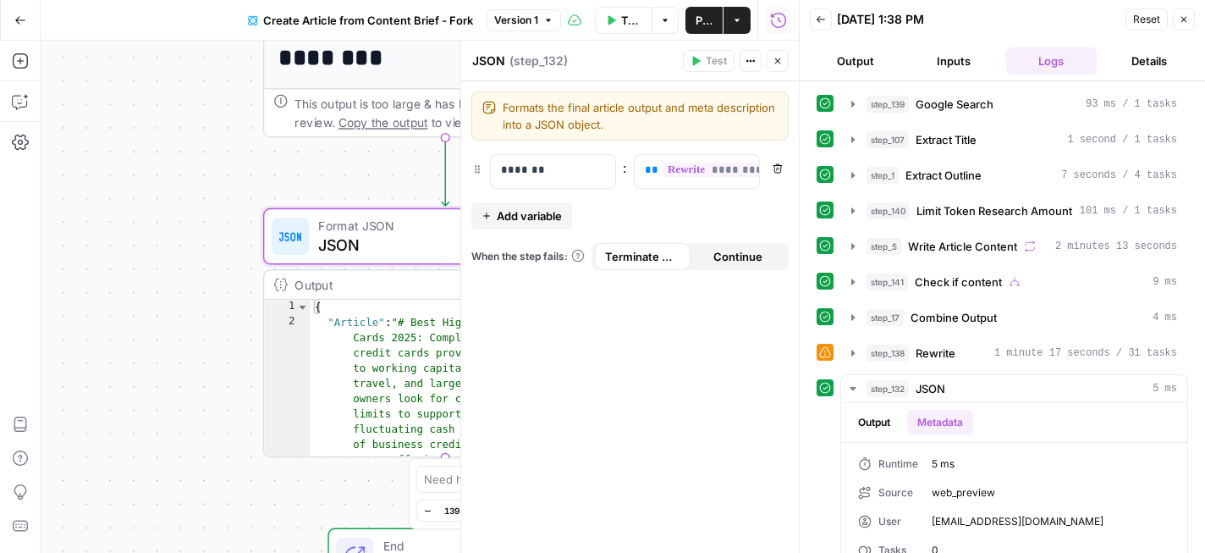
click at [1188, 26] on button "Close" at bounding box center [1184, 19] width 22 height 22
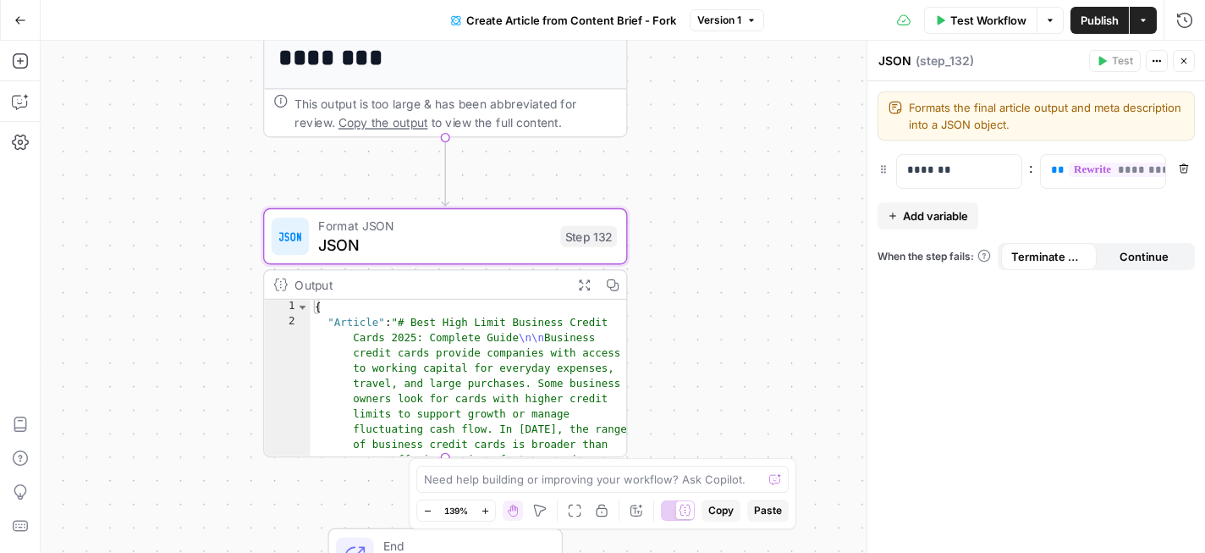
click at [588, 294] on button "Expand Output" at bounding box center [584, 284] width 28 height 28
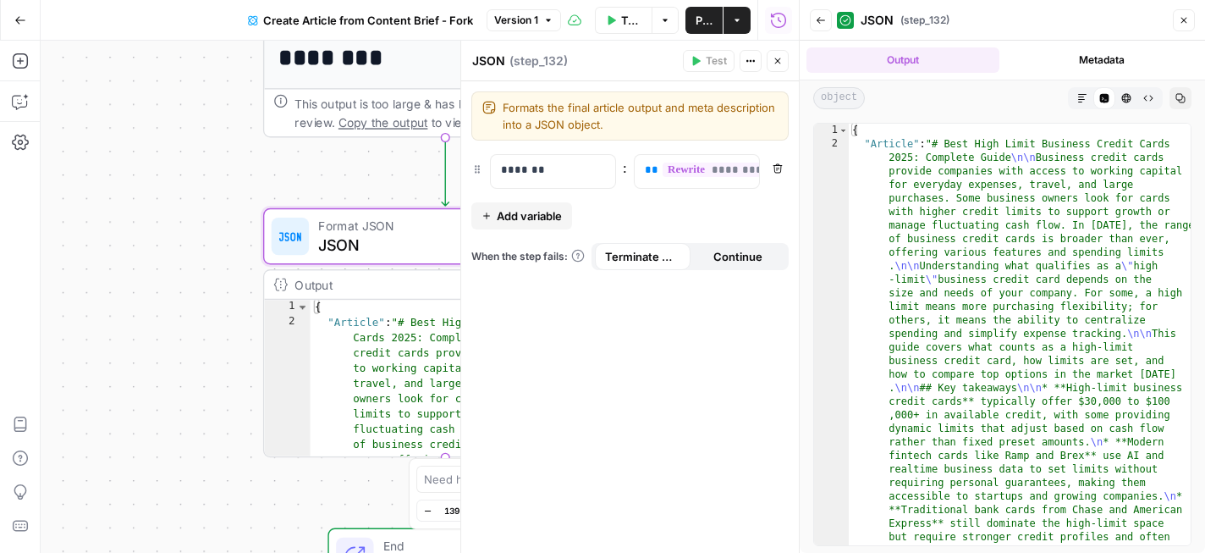
click at [1186, 25] on icon "button" at bounding box center [1184, 20] width 10 height 10
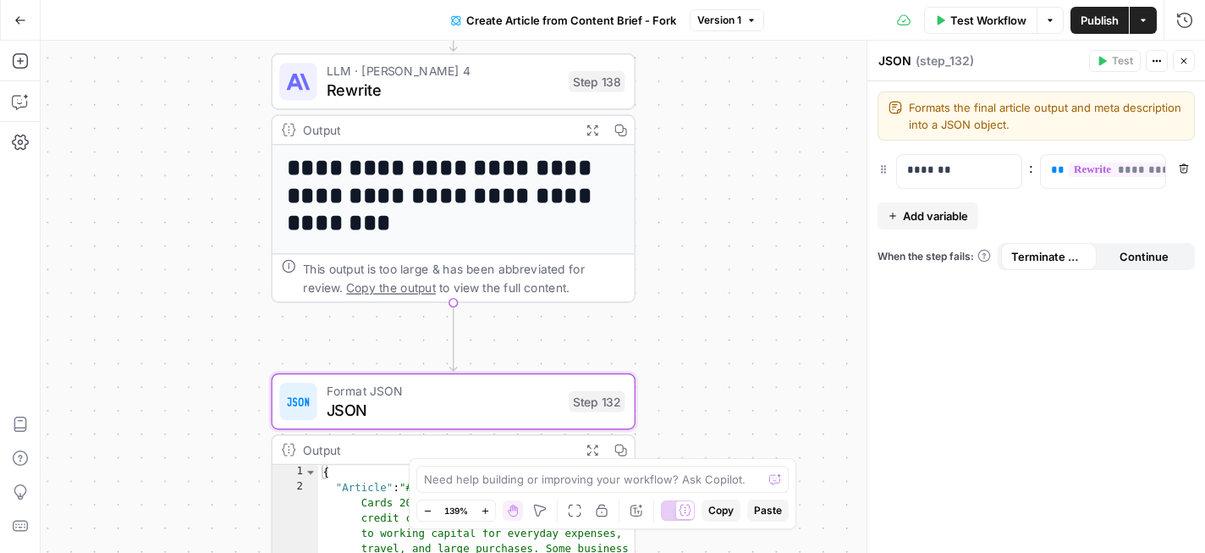
click at [363, 287] on span "Copy the output" at bounding box center [391, 287] width 90 height 14
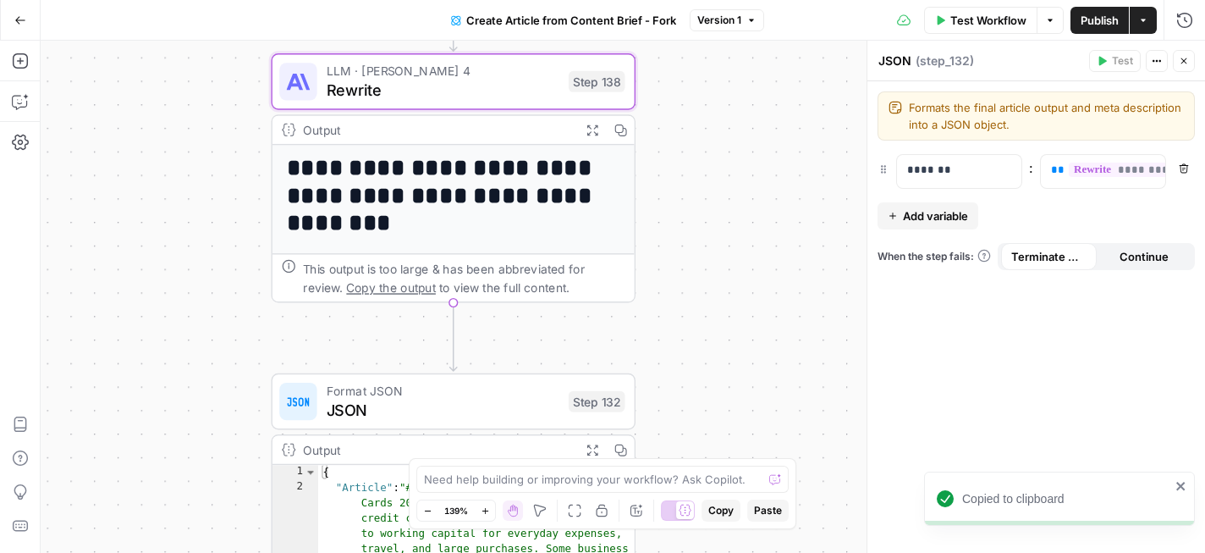
click at [591, 126] on icon "button" at bounding box center [591, 129] width 11 height 11
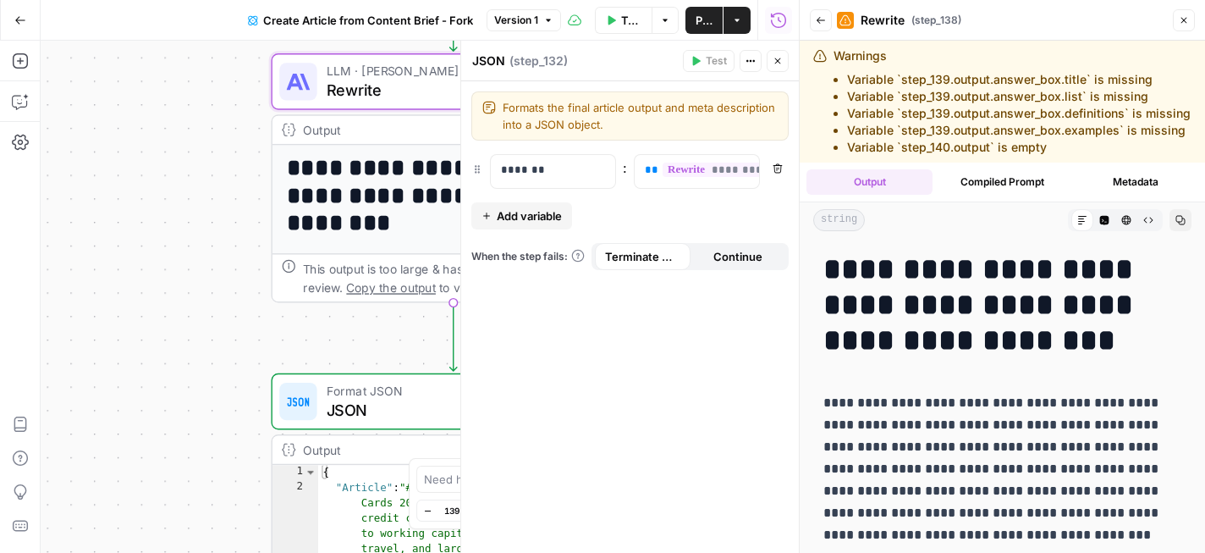
click at [828, 265] on h1 "**********" at bounding box center [1002, 304] width 358 height 107
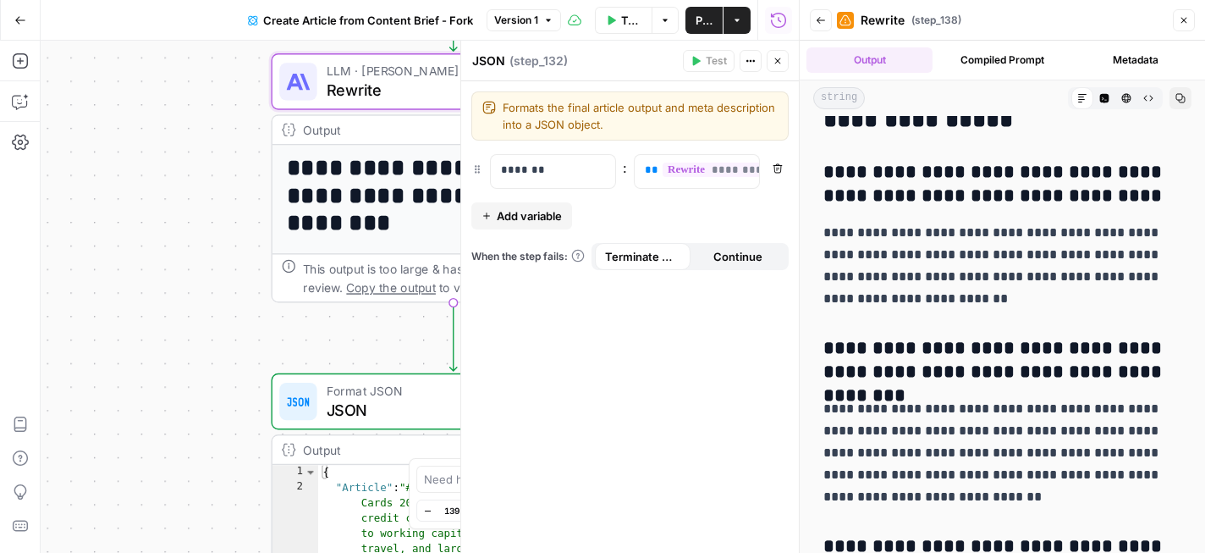
scroll to position [8066, 0]
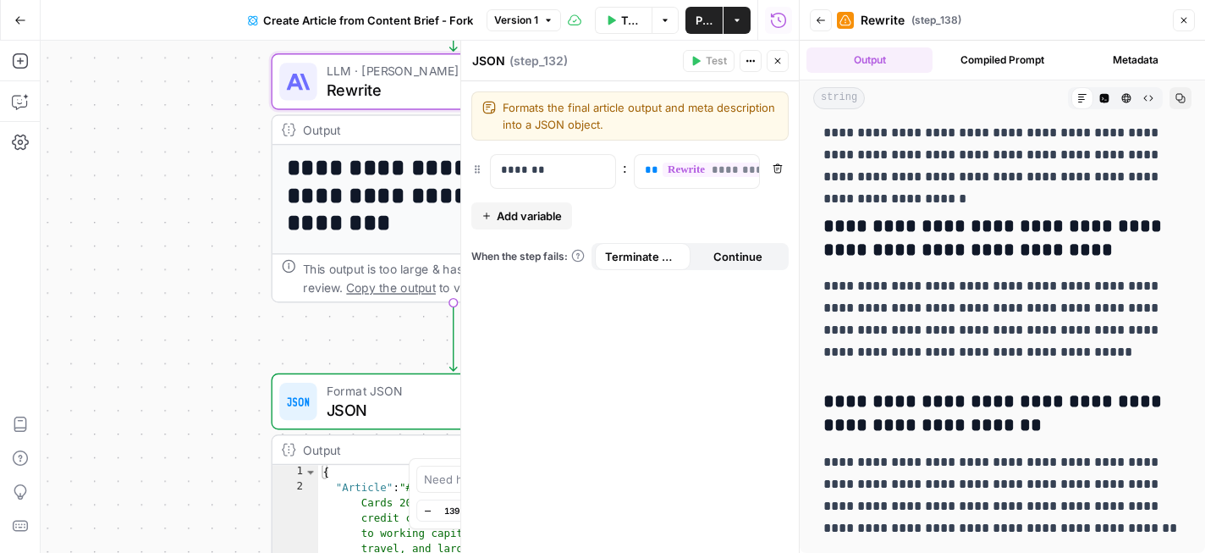
drag, startPoint x: 828, startPoint y: 265, endPoint x: 1107, endPoint y: 529, distance: 384.3
copy div "**********"
click at [1082, 427] on h3 "**********" at bounding box center [1002, 413] width 358 height 47
